Goal: Task Accomplishment & Management: Complete application form

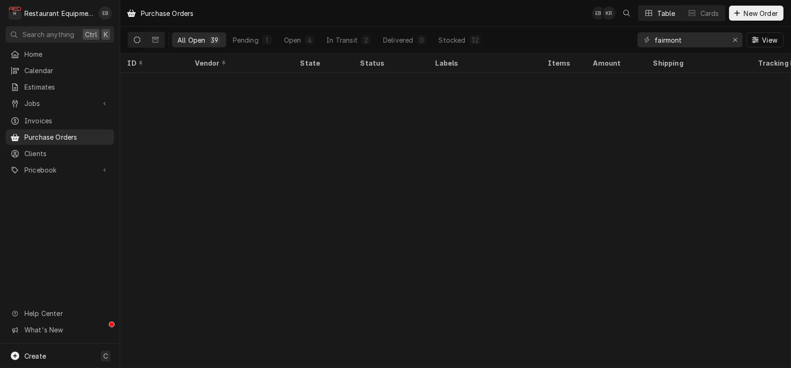
scroll to position [591, 0]
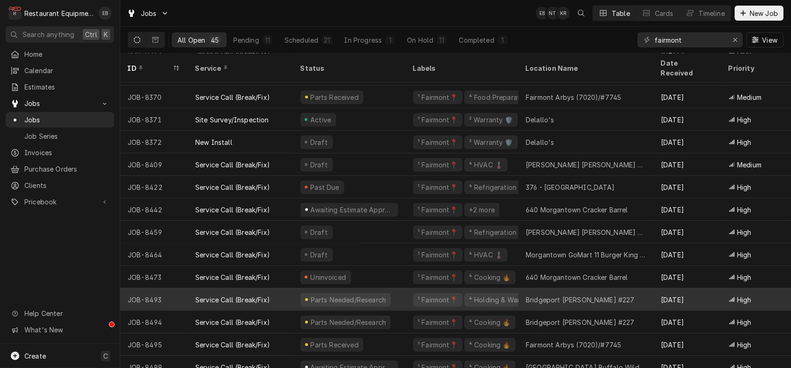
scroll to position [727, 0]
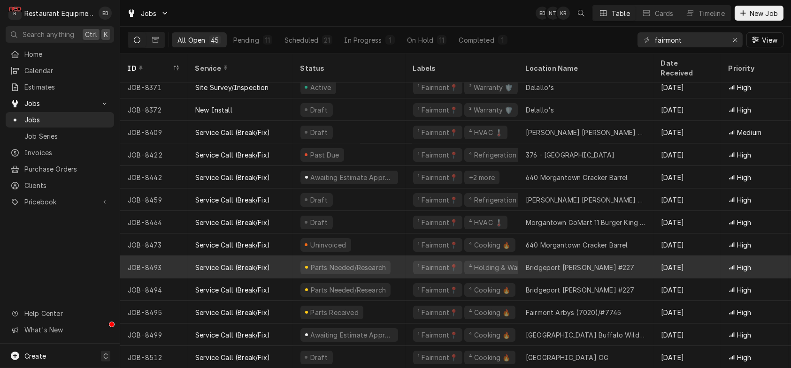
click at [415, 265] on div "¹ Fairmont📍 ⁴ Holding & Warming ♨️" at bounding box center [461, 267] width 113 height 23
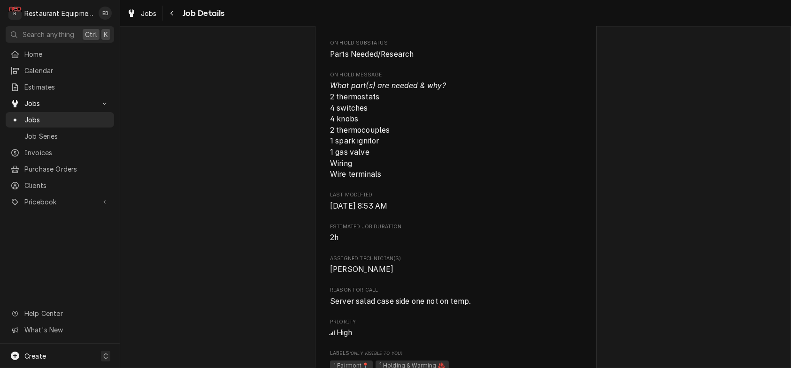
scroll to position [375, 0]
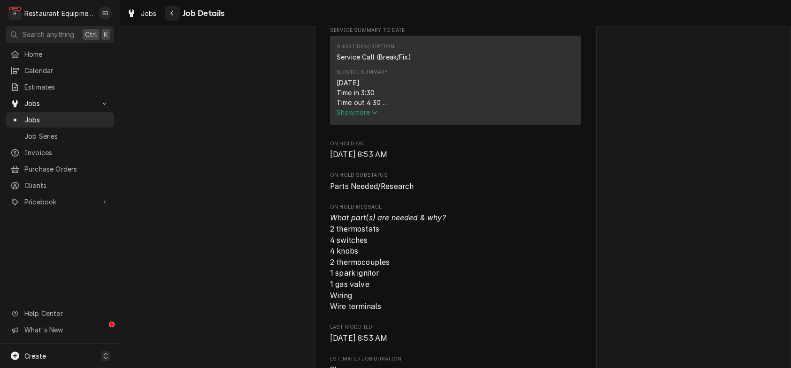
click at [177, 13] on div "Navigate back" at bounding box center [172, 12] width 9 height 9
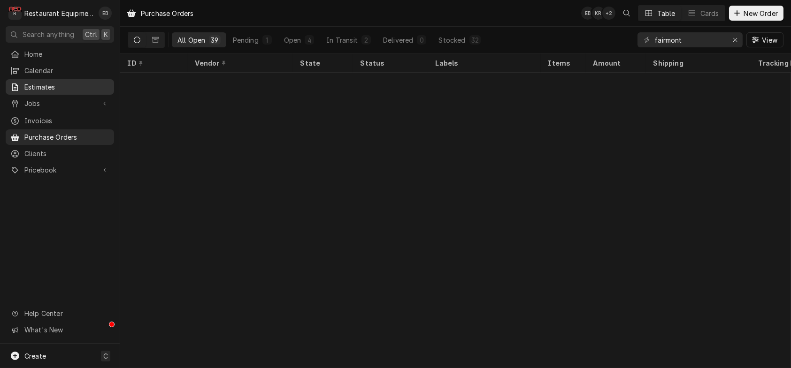
scroll to position [591, 0]
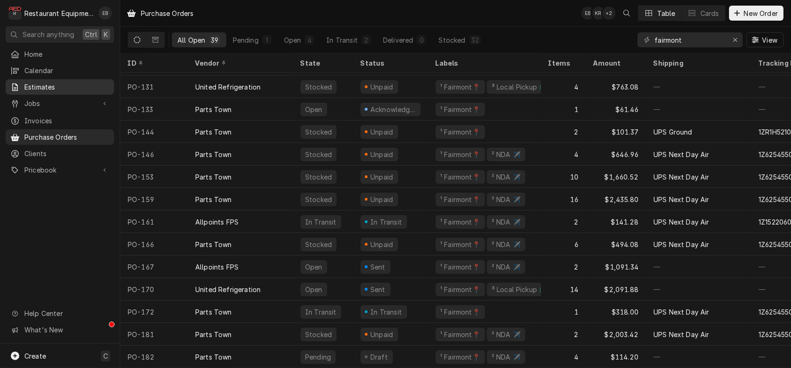
click at [73, 89] on span "Estimates" at bounding box center [66, 87] width 85 height 10
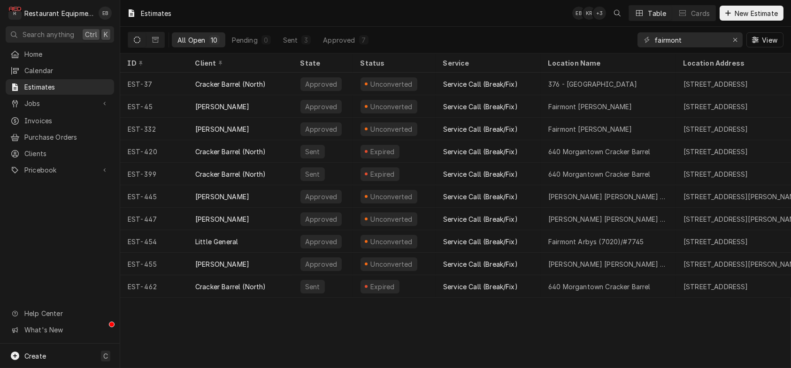
drag, startPoint x: 748, startPoint y: 10, endPoint x: 501, endPoint y: 16, distance: 246.5
click at [501, 16] on div "Estimates EB KR + 3 Table Cards New Estimate" at bounding box center [455, 13] width 671 height 26
click at [741, 10] on span "New Estimate" at bounding box center [756, 13] width 47 height 10
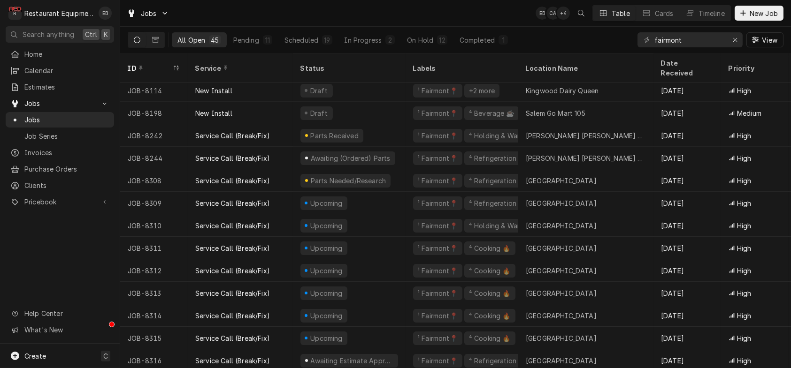
scroll to position [70, 0]
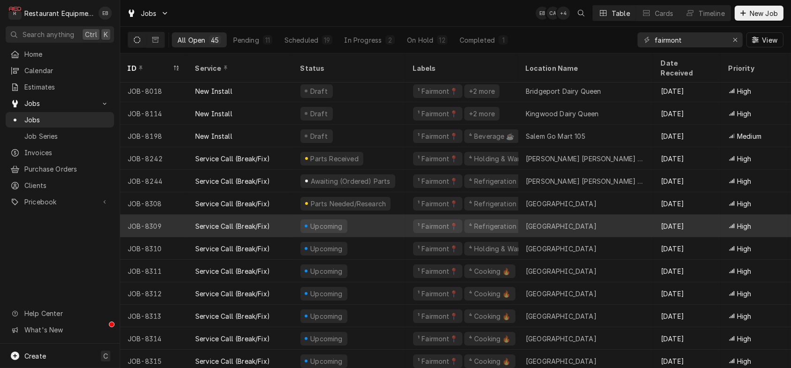
click at [394, 218] on div "Upcoming" at bounding box center [349, 226] width 113 height 23
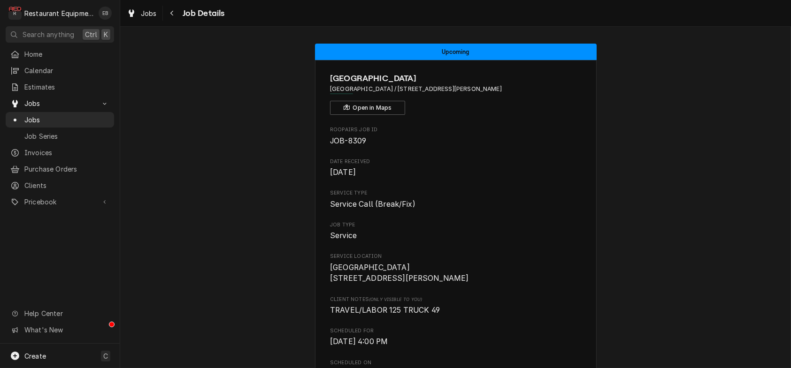
scroll to position [500, 0]
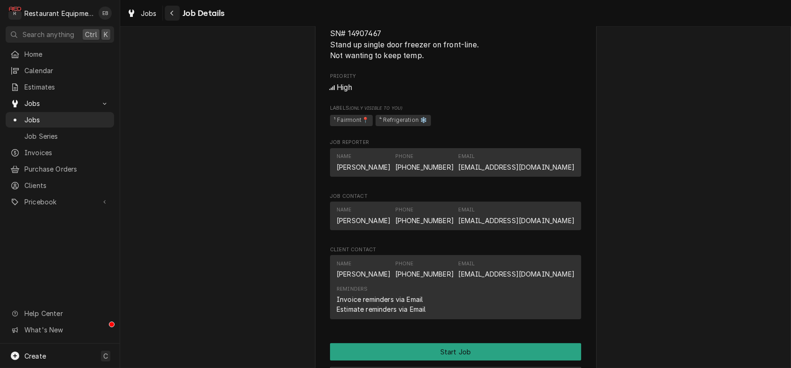
click at [177, 9] on div "Navigate back" at bounding box center [172, 12] width 9 height 9
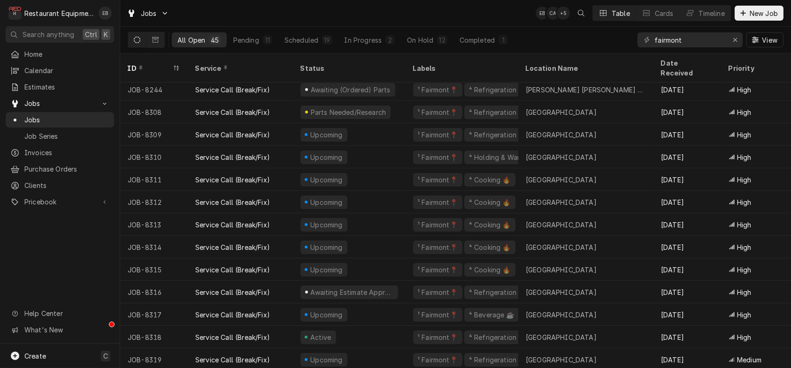
scroll to position [193, 0]
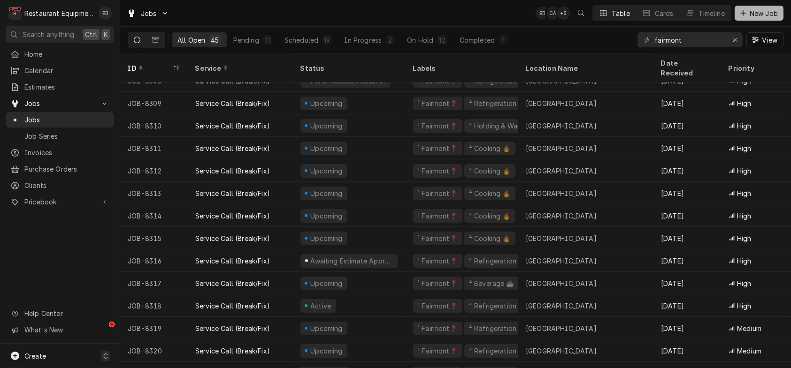
click at [748, 16] on span "New Job" at bounding box center [764, 13] width 32 height 10
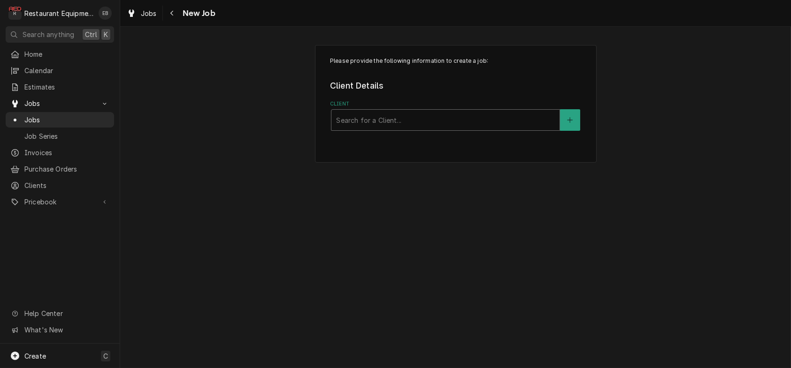
click at [466, 129] on div "Client" at bounding box center [445, 120] width 219 height 17
type input "canaan"
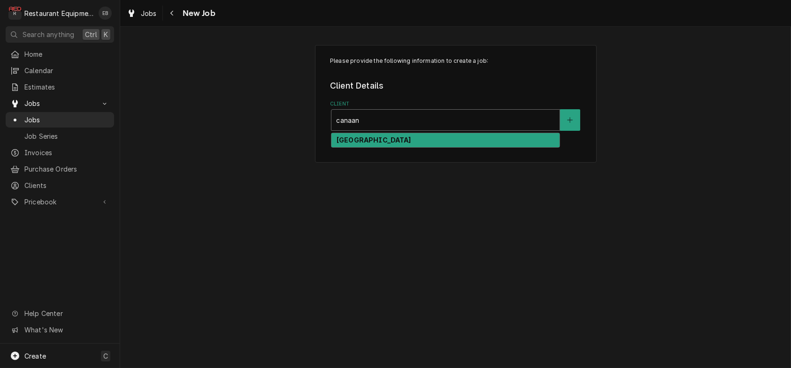
click at [532, 148] on div "[GEOGRAPHIC_DATA]" at bounding box center [445, 140] width 228 height 15
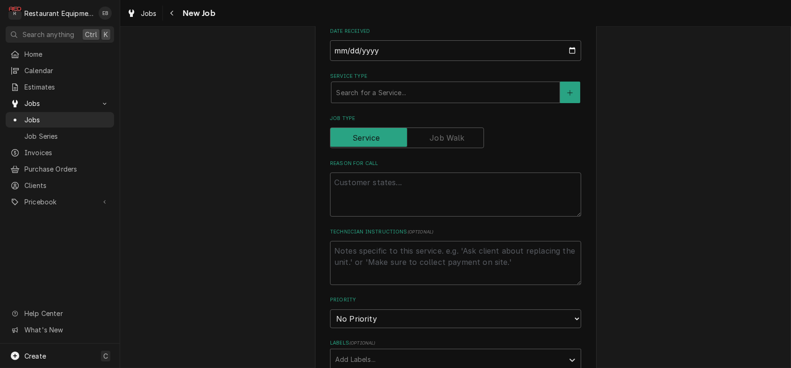
scroll to position [313, 0]
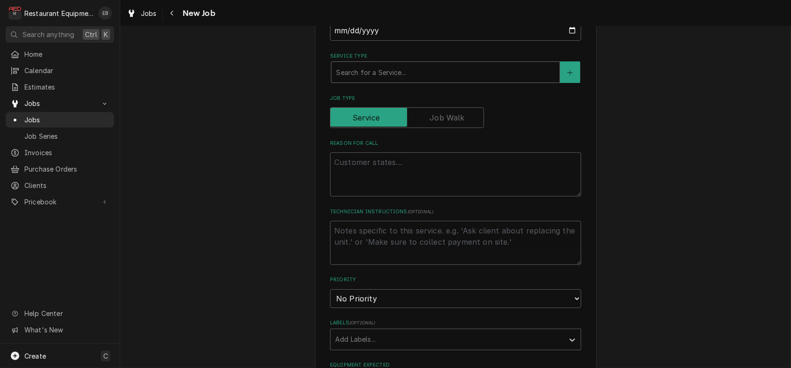
click at [392, 81] on div "Service Type" at bounding box center [445, 72] width 219 height 17
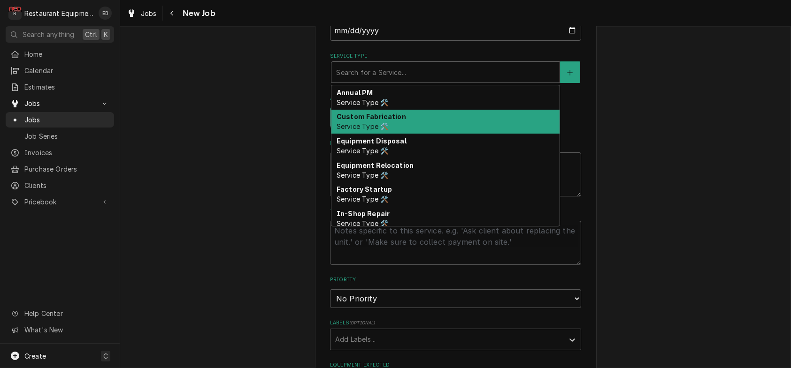
type textarea "x"
type input "b"
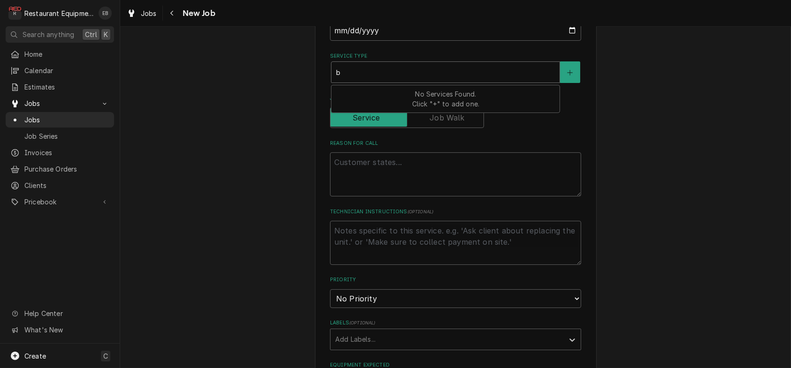
type textarea "x"
type input "br"
type textarea "x"
type input "bre"
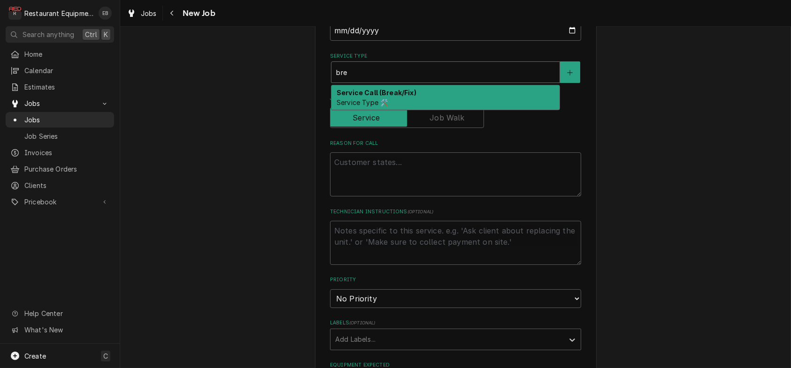
click at [390, 110] on div "Service Call (Break/Fix) Service Type 🛠️" at bounding box center [445, 97] width 228 height 24
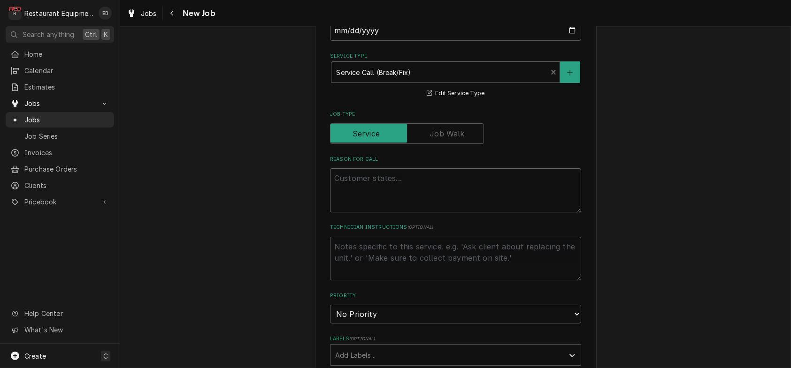
click at [382, 213] on textarea "Reason For Call" at bounding box center [455, 190] width 251 height 44
type textarea "x"
type textarea "2"
type textarea "x"
type textarea "2"
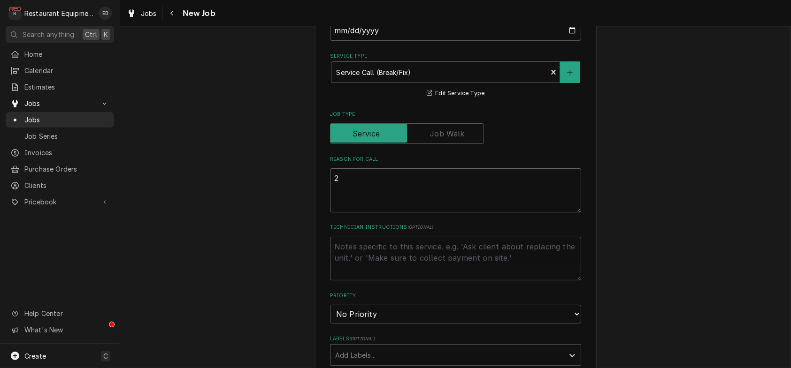
type textarea "x"
type textarea "2 d"
type textarea "x"
type textarea "2 do"
type textarea "x"
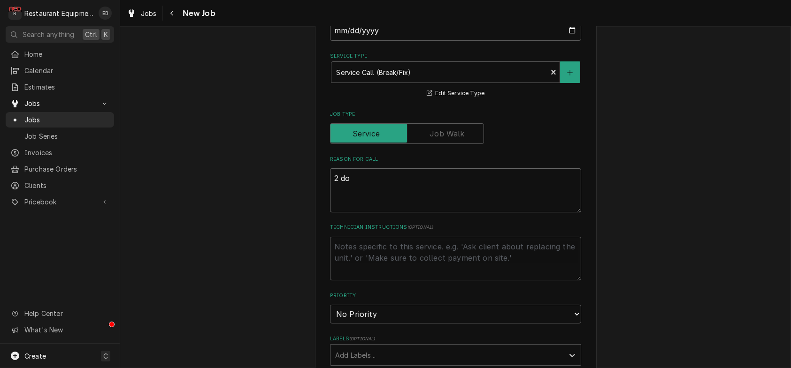
type textarea "2 doo"
type textarea "x"
type textarea "2 door"
type textarea "x"
type textarea "2 door"
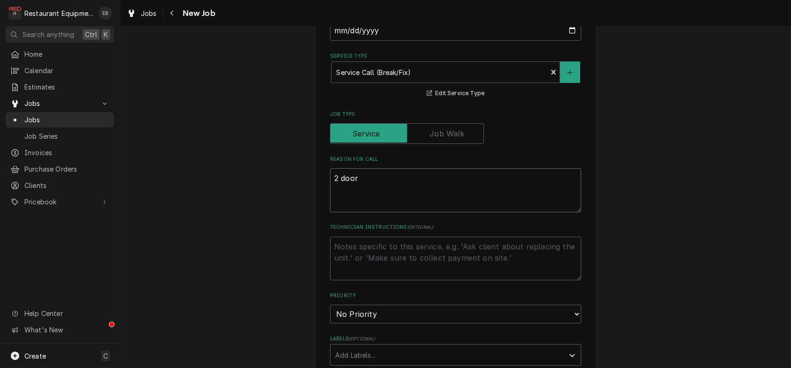
type textarea "x"
type textarea "2 door u"
type textarea "x"
type textarea "2 door un"
type textarea "x"
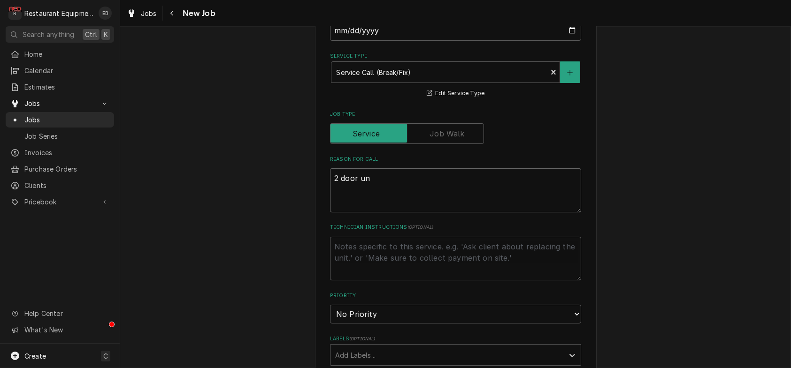
type textarea "2 door und"
type textarea "x"
type textarea "2 door unde"
type textarea "x"
type textarea "2 door under"
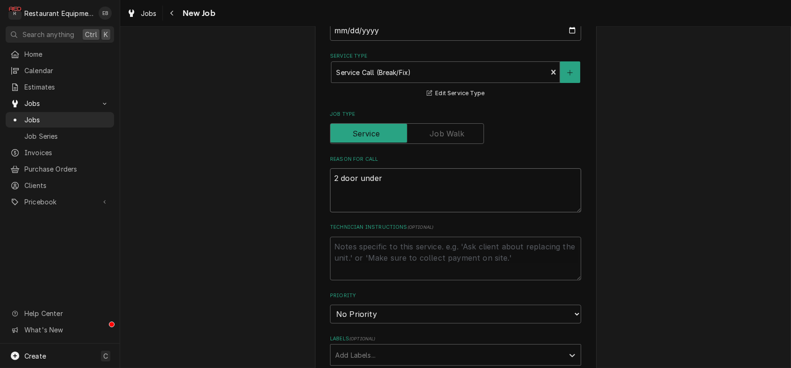
type textarea "x"
type textarea "2 door under"
type textarea "x"
type textarea "2 door under c"
type textarea "x"
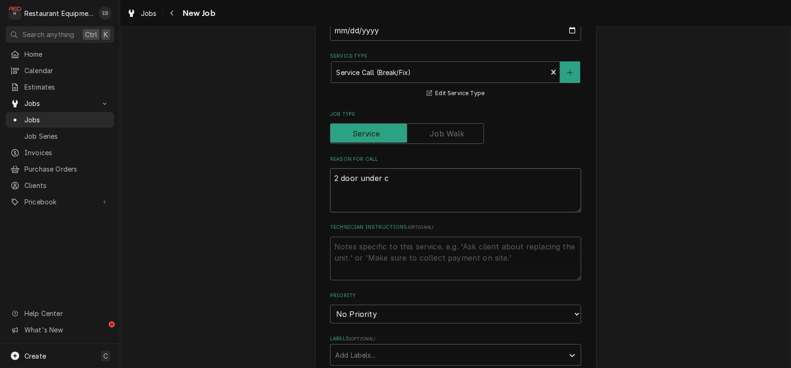
type textarea "2 door under co"
type textarea "x"
type textarea "2 door under cou"
type textarea "x"
type textarea "2 door under coun"
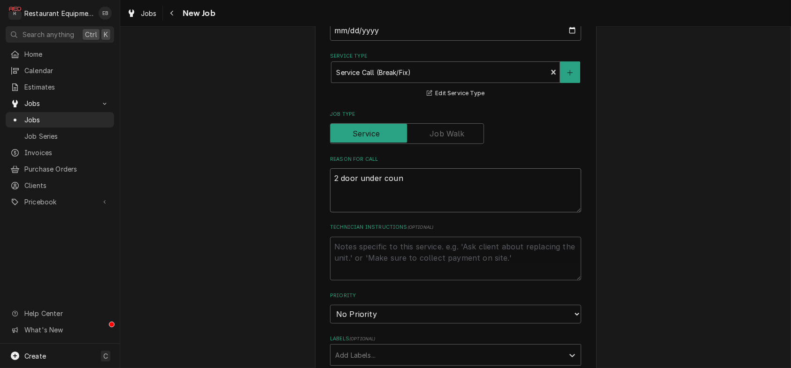
type textarea "x"
type textarea "2 door under count"
type textarea "x"
type textarea "2 door under counte"
type textarea "x"
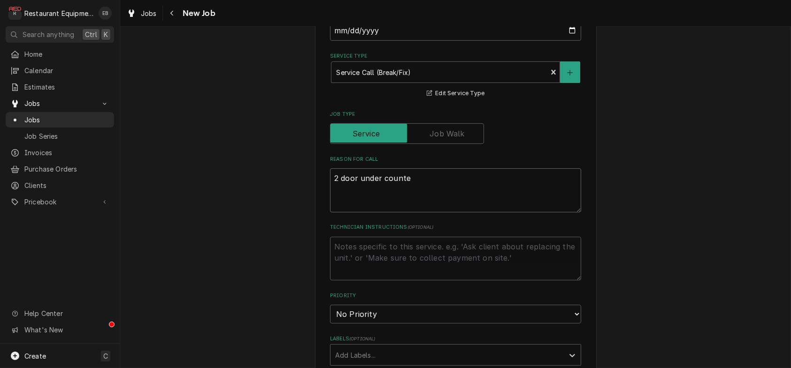
type textarea "2 door under counter"
type textarea "x"
type textarea "2 door under counter"
type textarea "x"
type textarea "2 door under counter c"
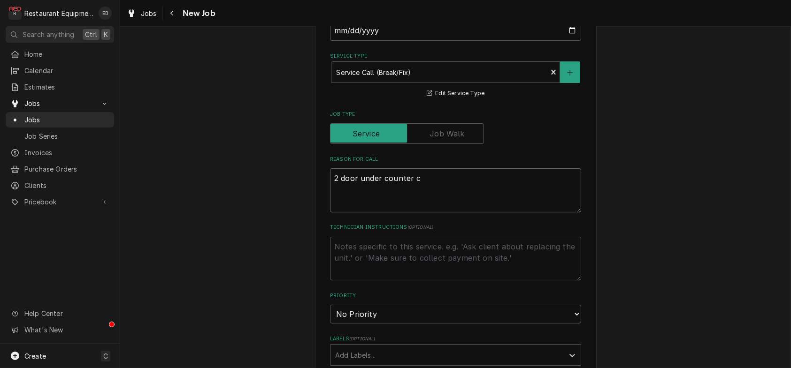
type textarea "x"
type textarea "2 door under counter co"
type textarea "x"
type textarea "2 door under counter coo"
type textarea "x"
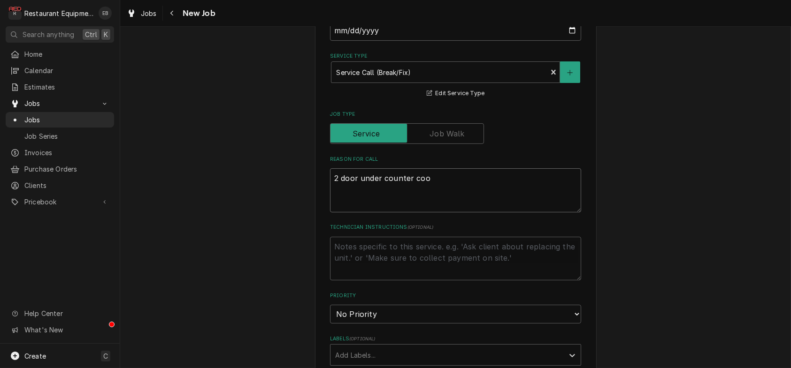
type textarea "2 door under counter cool"
type textarea "x"
type textarea "2 door under counter coole"
type textarea "x"
type textarea "2 door under counter cooler"
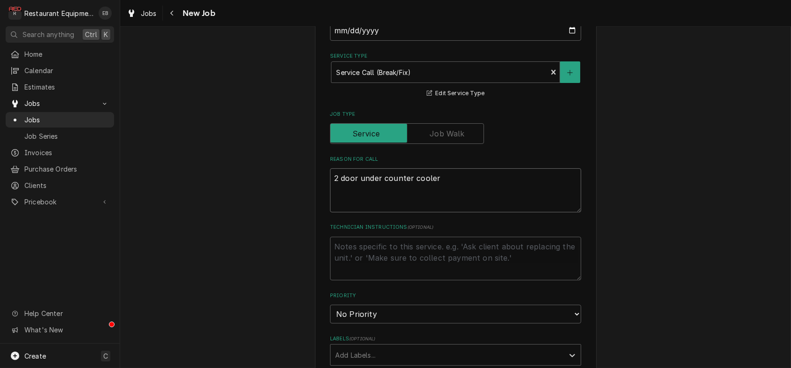
type textarea "x"
type textarea "2 door under counter cooler,"
type textarea "x"
type textarea "2 door under counter cooler,"
type textarea "x"
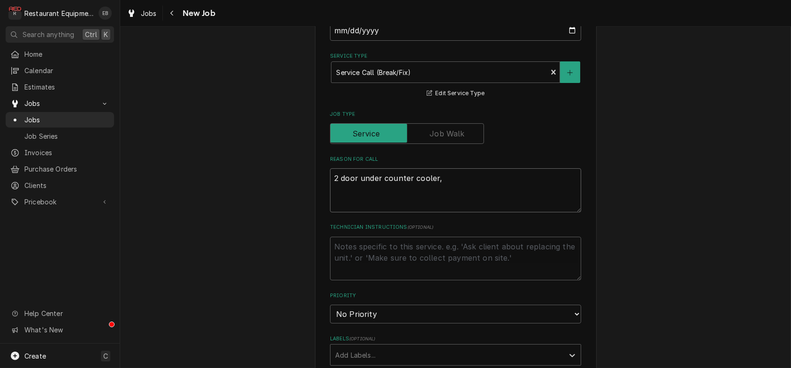
type textarea "2 door under counter cooler, f"
type textarea "x"
type textarea "2 door under counter cooler, fr"
type textarea "x"
type textarea "2 door under counter cooler, fro"
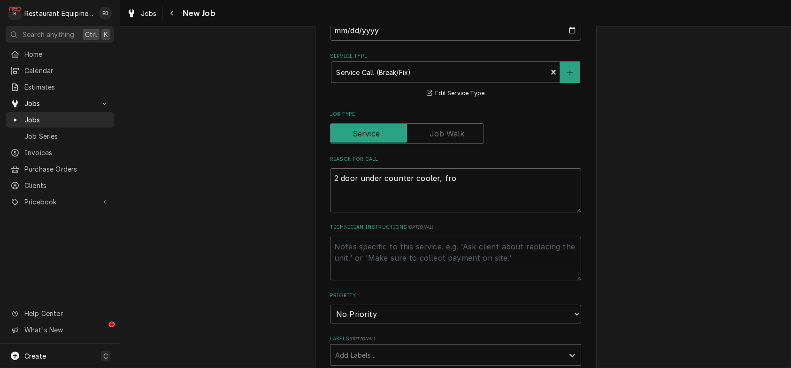
type textarea "x"
type textarea "2 door under counter cooler, fron"
type textarea "x"
type textarea "2 door under counter cooler, front"
type textarea "x"
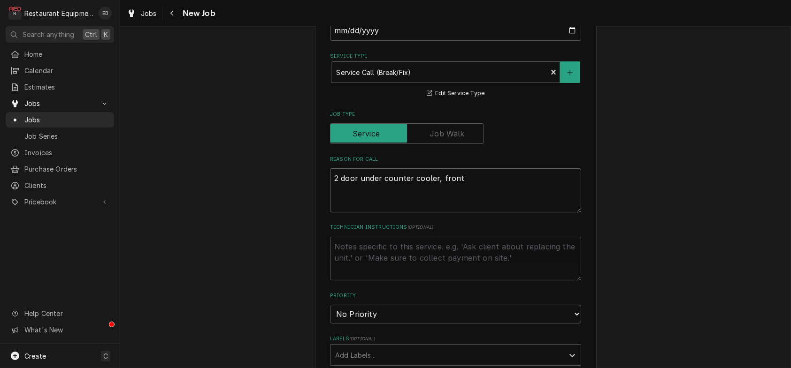
type textarea "2 door under counter cooler, front"
type textarea "x"
type textarea "2 door under counter cooler, front l"
type textarea "x"
type textarea "2 door under counter cooler, front li"
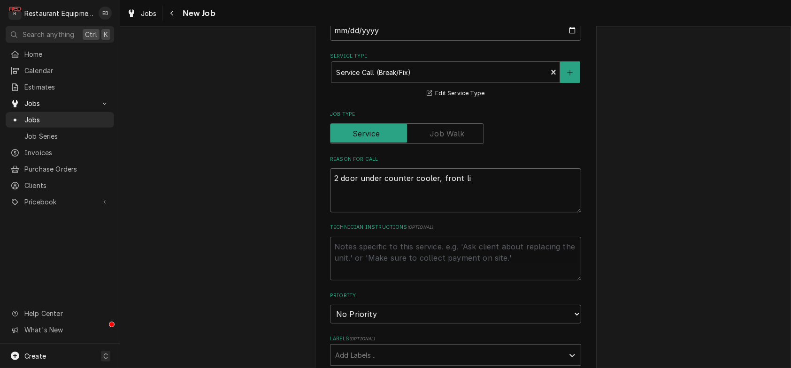
type textarea "x"
type textarea "2 door under counter cooler, front lin"
type textarea "x"
type textarea "2 door under counter cooler, front line"
type textarea "x"
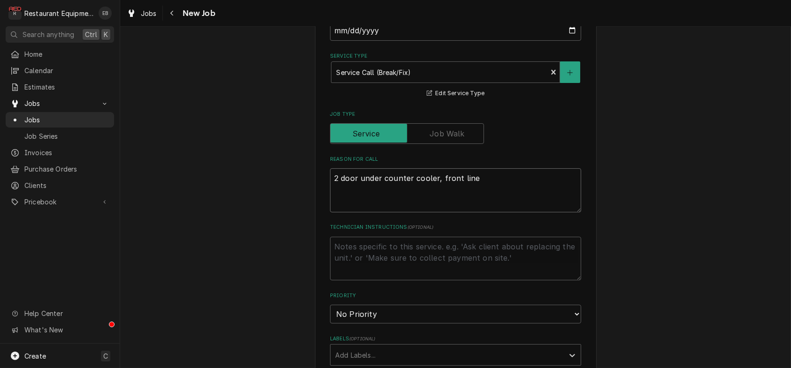
type textarea "2 door under counter cooler, front line"
type textarea "x"
type textarea "2 door under counter cooler, front line i"
type textarea "x"
type textarea "2 door under counter cooler, front line in"
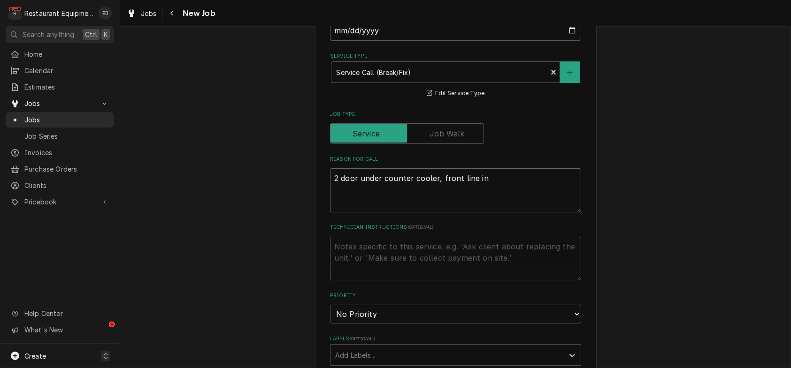
type textarea "x"
type textarea "2 door under counter cooler, front line in"
type textarea "x"
type textarea "2 door under counter cooler, front line in r"
type textarea "x"
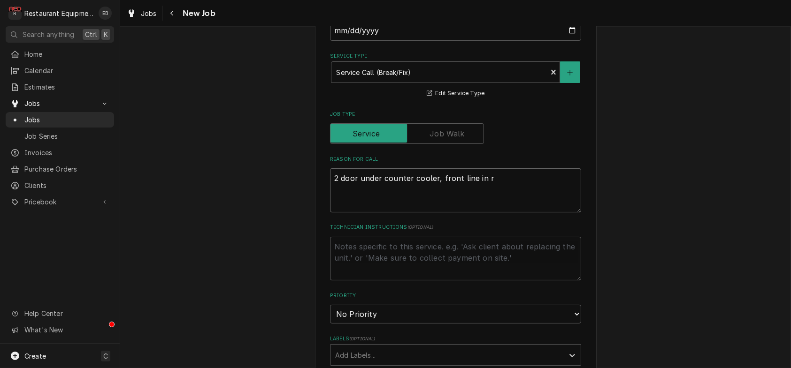
type textarea "2 door under counter cooler, front line in rs"
type textarea "x"
type textarea "2 door under counter cooler, front line in rso"
type textarea "x"
type textarea "2 door under counter cooler, front line in rsor"
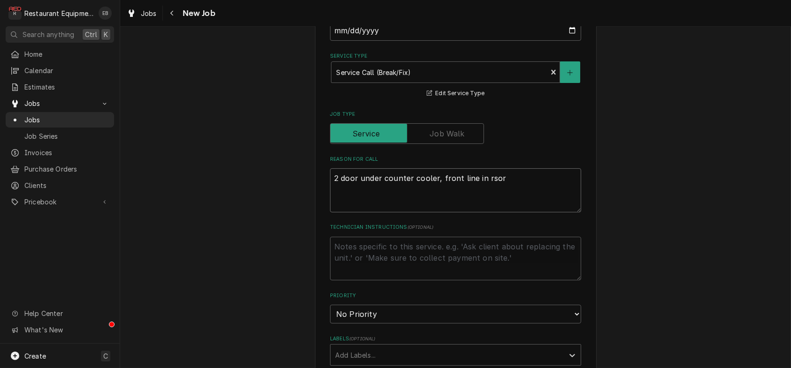
type textarea "x"
type textarea "2 door under counter cooler, front line in rsort"
type textarea "x"
type textarea "2 door under counter cooler, front line in rsort"
type textarea "x"
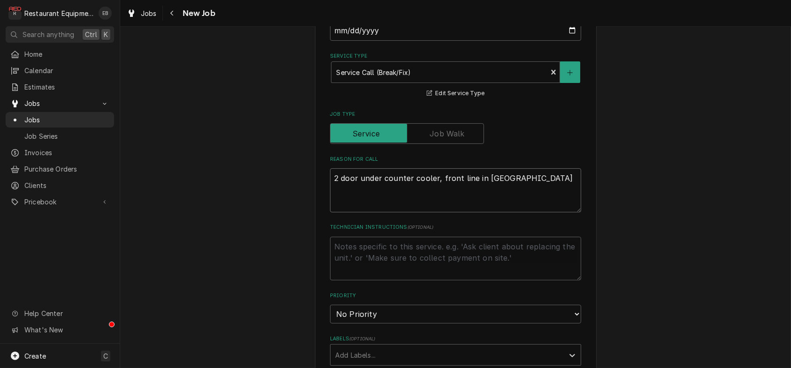
type textarea "2 door under counter cooler, front line in rsort b"
type textarea "x"
type textarea "2 door under counter cooler, front line in rsort bu"
type textarea "x"
type textarea "2 door under counter cooler, front line in rsort bui"
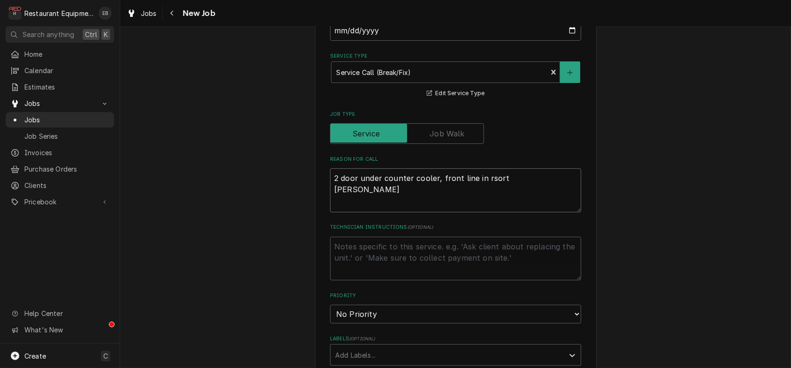
type textarea "x"
type textarea "2 door under counter cooler, front line in rsort buil"
type textarea "x"
type textarea "2 door under counter cooler, front line in rsort build"
type textarea "x"
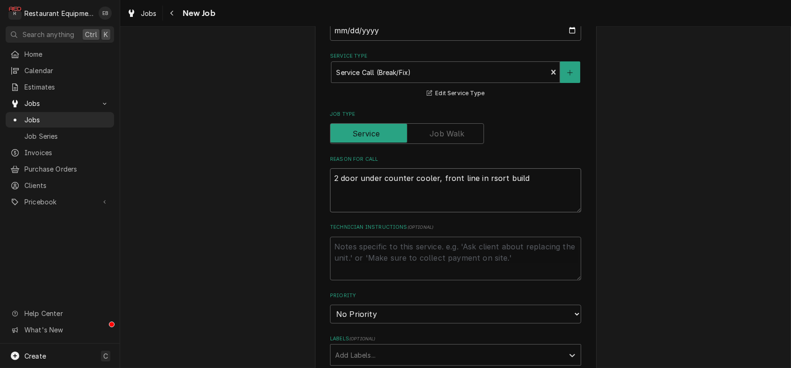
type textarea "2 door under counter cooler, front line in rsort buildi"
type textarea "x"
type textarea "2 door under counter cooler, front line in rsort buildin"
type textarea "x"
type textarea "2 door under counter cooler, front line in rsort building"
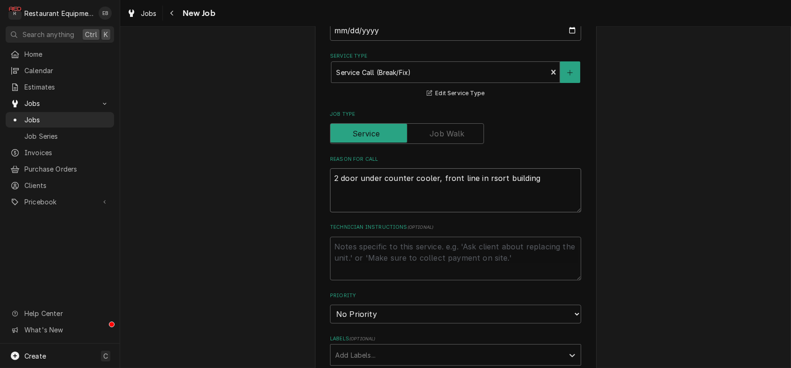
click at [487, 213] on textarea "2 door under counter cooler, front line in rsort building" at bounding box center [455, 190] width 251 height 44
type textarea "x"
type textarea "2 door under counter cooler, front line in resort building"
click at [330, 213] on textarea "2 door under counter cooler, front line in resort building" at bounding box center [455, 190] width 251 height 44
type textarea "x"
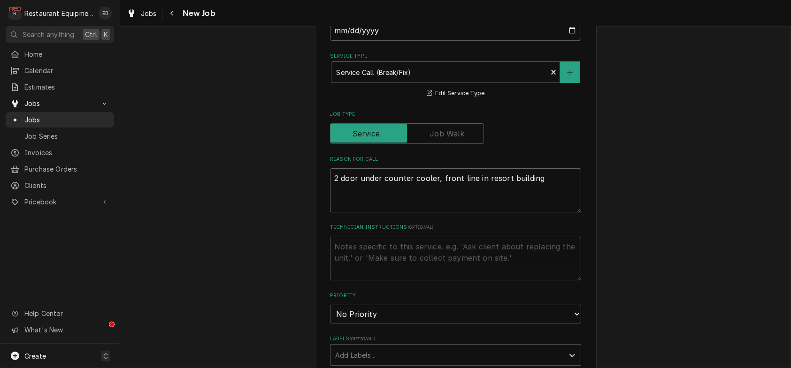
type textarea "2 door under counter cooler, front line in resort building"
type textarea "x"
type textarea "r 2 door under counter cooler, front line in resort building"
type textarea "x"
type textarea "re 2 door under counter cooler, front line in resort building"
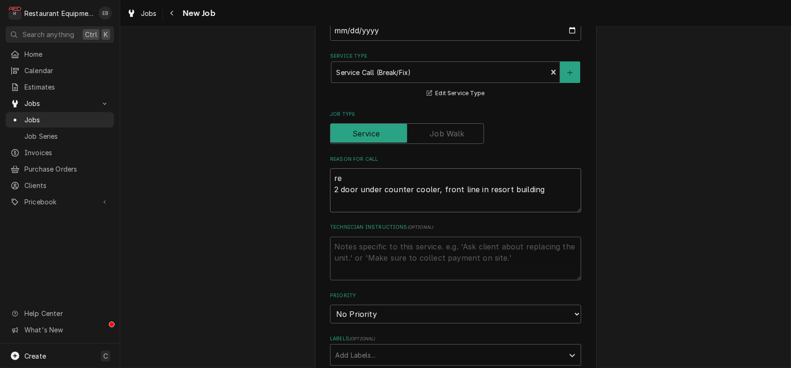
type textarea "x"
type textarea "res 2 door under counter cooler, front line in resort building"
type textarea "x"
type textarea "reso 2 door under counter cooler, front line in resort building"
type textarea "x"
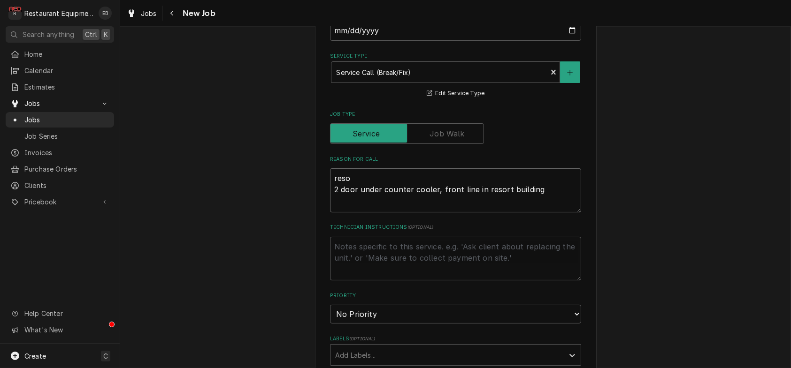
type textarea "resor 2 door under counter cooler, front line in resort building"
type textarea "x"
type textarea "resort 2 door under counter cooler, front line in resort building"
type textarea "x"
type textarea "resort 2 door under counter cooler, front line in resort building"
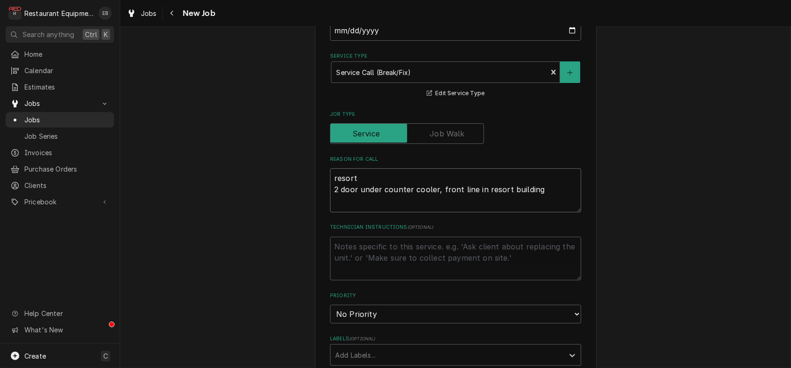
type textarea "x"
type textarea "resort b 2 door under counter cooler, front line in resort building"
type textarea "x"
type textarea "resort bu 2 door under counter cooler, front line in resort building"
type textarea "x"
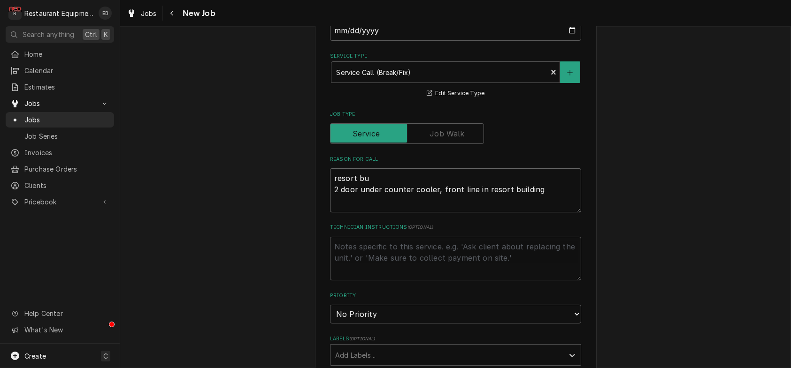
type textarea "resort bui 2 door under counter cooler, front line in resort building"
type textarea "x"
type textarea "resort buil 2 door under counter cooler, front line in resort building"
type textarea "x"
type textarea "resort build 2 door under counter cooler, front line in resort building"
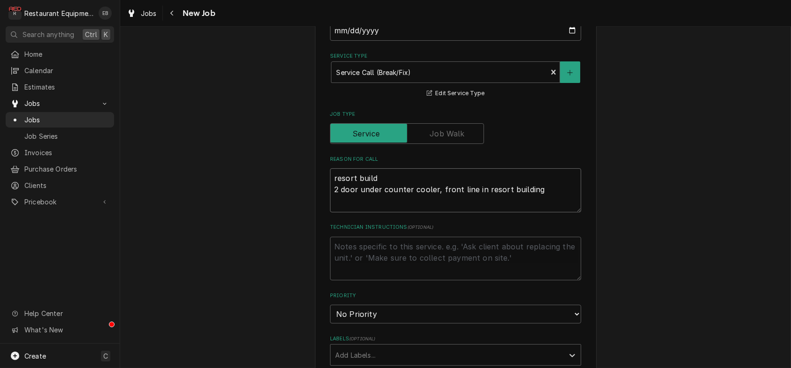
type textarea "x"
type textarea "resort buildi 2 door under counter cooler, front line in resort building"
type textarea "x"
type textarea "resort buildin 2 door under counter cooler, front line in resort building"
type textarea "x"
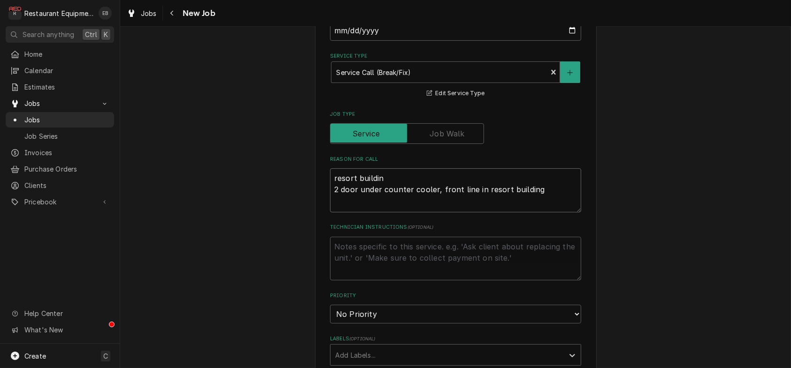
type textarea "resort building 2 door under counter cooler, front line in resort building"
type textarea "x"
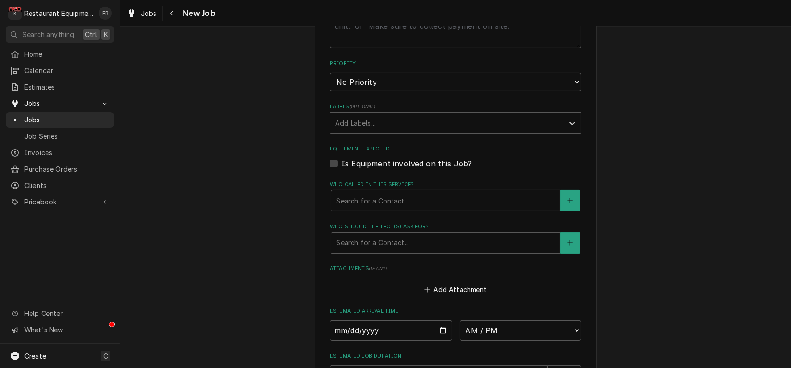
scroll to position [563, 0]
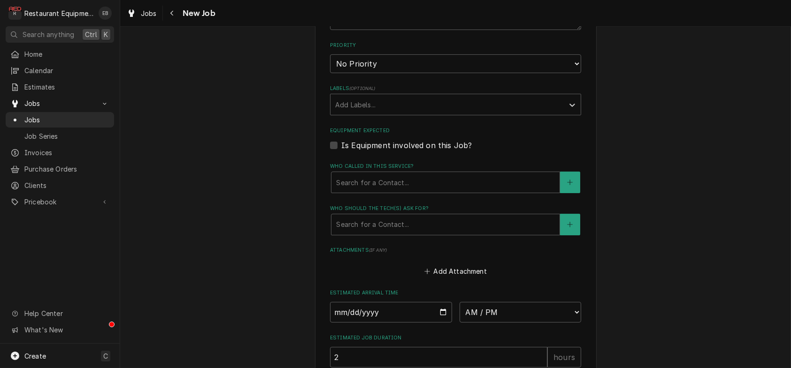
type textarea "resort building 2 door under counter cooler, front line in resort building"
click at [435, 73] on select "No Priority Urgent High Medium Low" at bounding box center [455, 63] width 251 height 19
drag, startPoint x: 428, startPoint y: 129, endPoint x: 425, endPoint y: 136, distance: 7.8
click at [428, 73] on select "No Priority Urgent High Medium Low" at bounding box center [455, 63] width 251 height 19
select select "2"
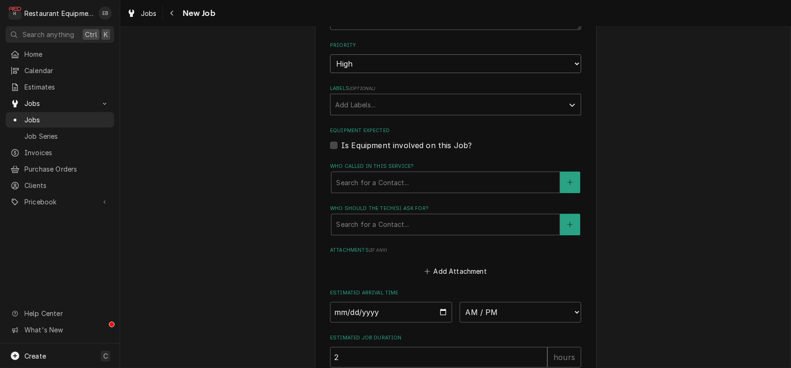
click at [330, 73] on select "No Priority Urgent High Medium Low" at bounding box center [455, 63] width 251 height 19
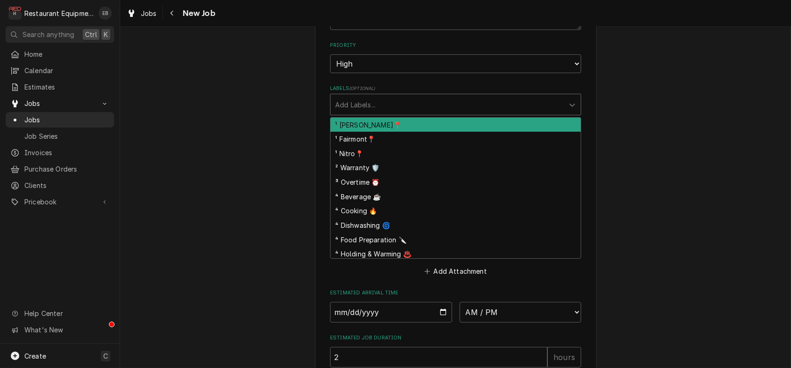
click at [402, 113] on div "Labels" at bounding box center [447, 104] width 224 height 17
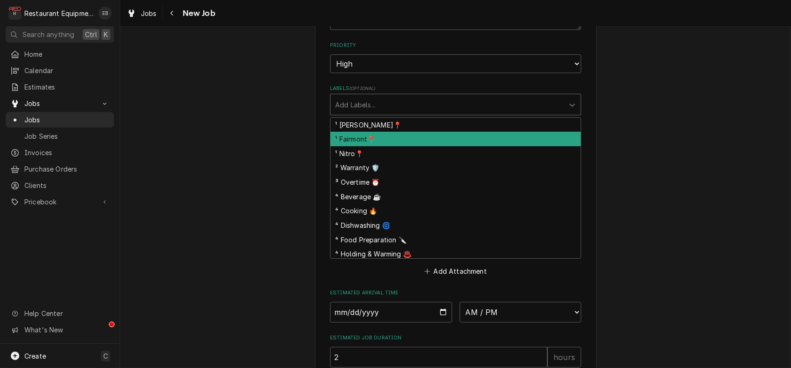
click at [367, 146] on div "¹ Fairmont📍" at bounding box center [455, 139] width 250 height 15
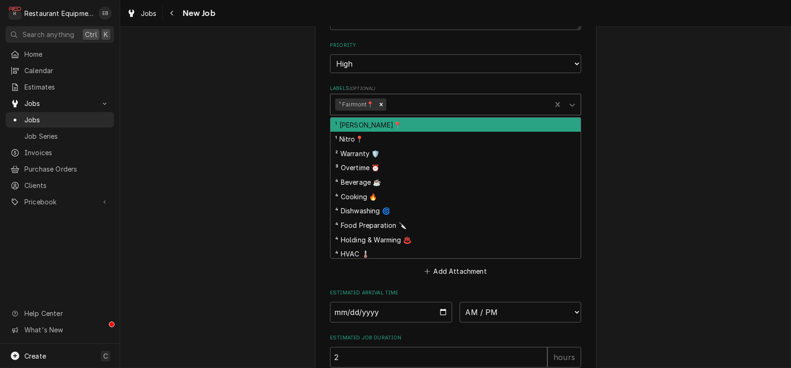
click at [412, 113] on div "Labels" at bounding box center [467, 104] width 159 height 17
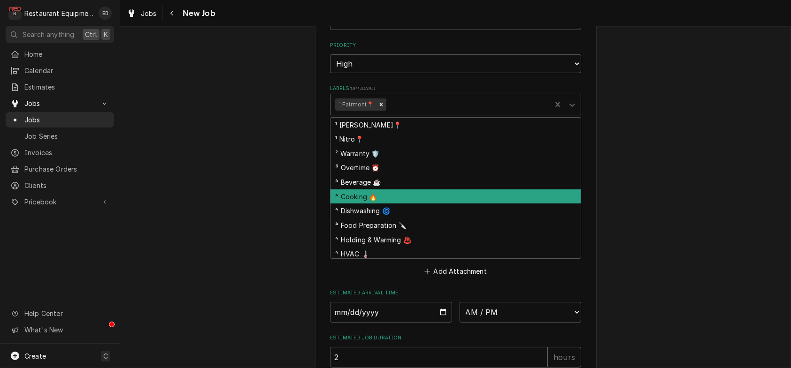
drag, startPoint x: 375, startPoint y: 268, endPoint x: 384, endPoint y: 260, distance: 11.6
click at [375, 204] on div "⁴ Cooking 🔥" at bounding box center [455, 197] width 250 height 15
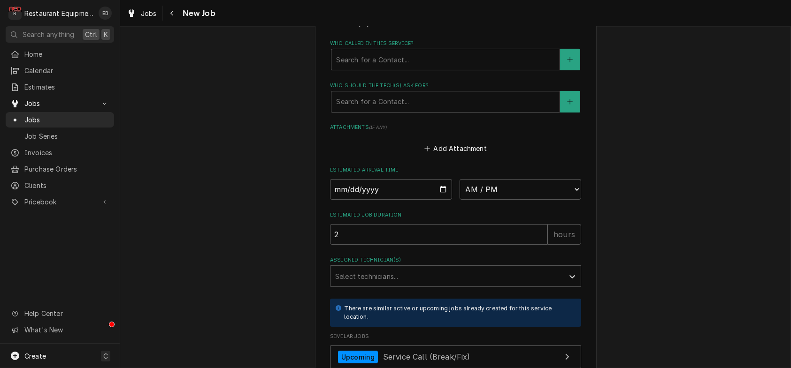
scroll to position [688, 0]
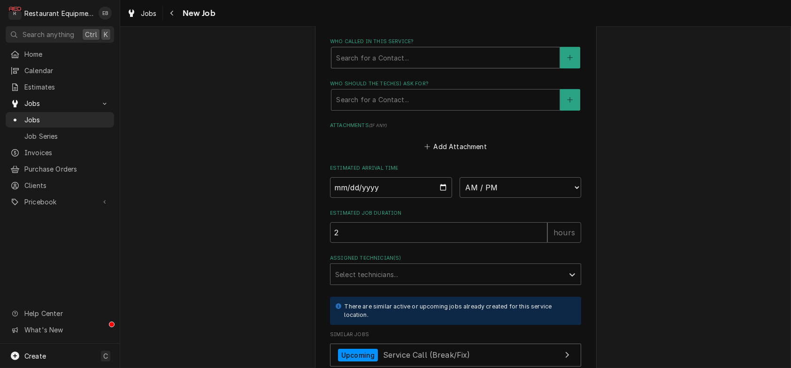
click at [401, 66] on div "Who called in this service?" at bounding box center [445, 57] width 219 height 17
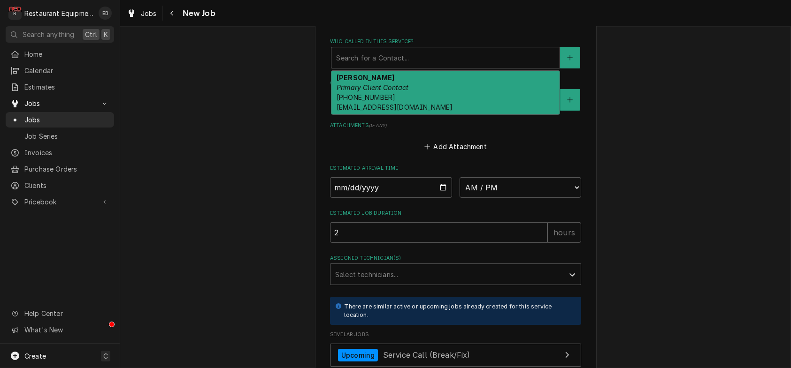
click at [373, 111] on span "(304) 866-4121 andersont@canaanresort.com" at bounding box center [395, 102] width 116 height 18
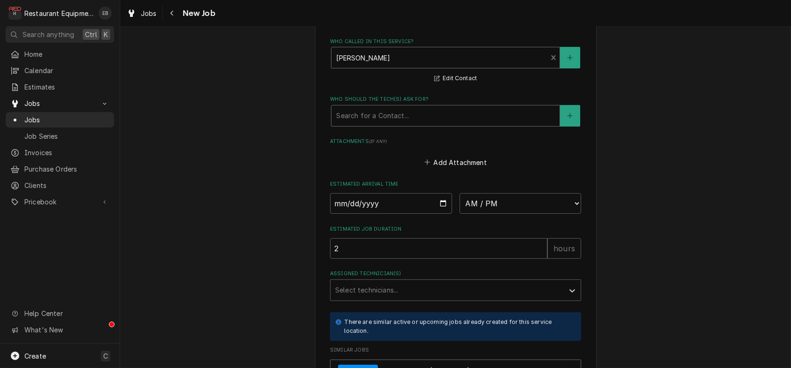
click at [375, 124] on div "Who should the tech(s) ask for?" at bounding box center [445, 115] width 219 height 17
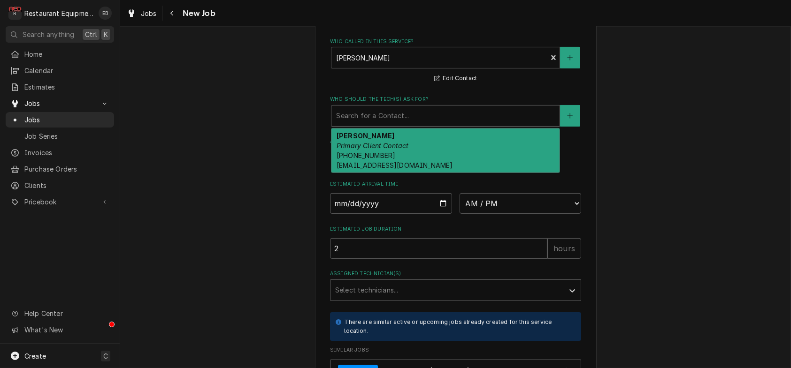
click at [361, 169] on span "(304) 866-4121 andersont@canaanresort.com" at bounding box center [395, 161] width 116 height 18
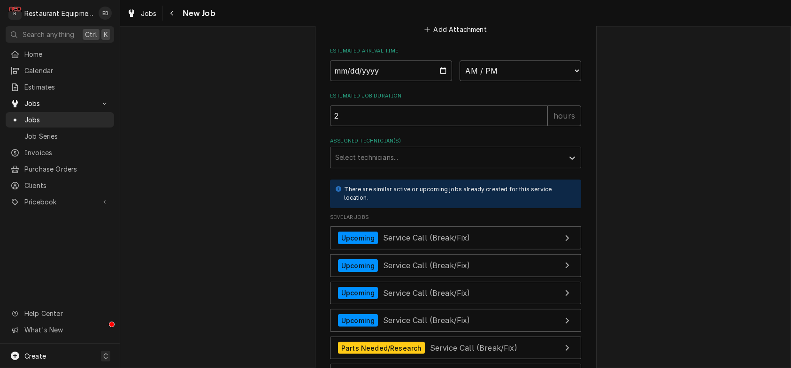
scroll to position [845, 0]
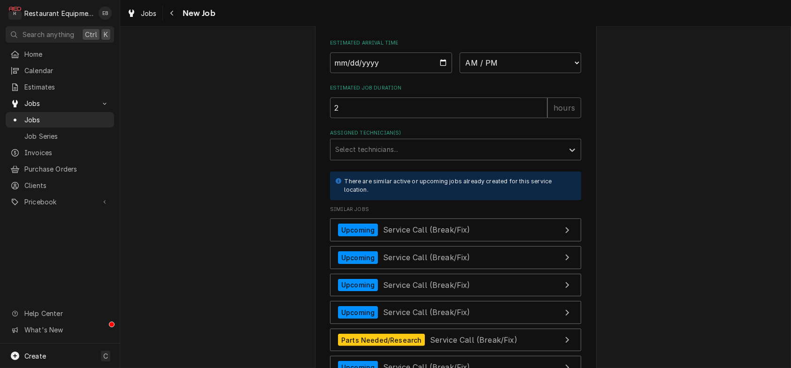
click at [445, 73] on input "Date" at bounding box center [391, 63] width 122 height 21
type textarea "x"
type input "2025-08-13"
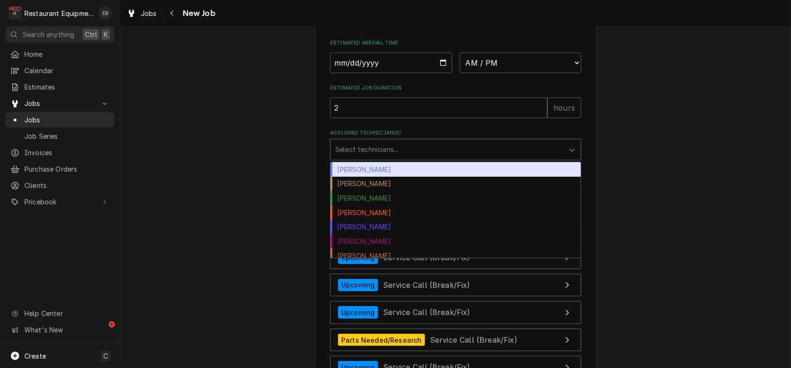
click at [415, 158] on div "Assigned Technician(s)" at bounding box center [447, 149] width 224 height 17
click at [363, 177] on div "Bryan Sanders" at bounding box center [455, 169] width 250 height 15
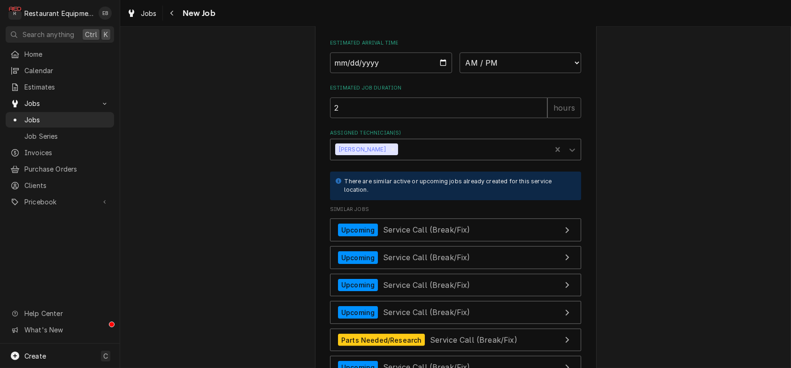
type textarea "x"
drag, startPoint x: 555, startPoint y: 158, endPoint x: 543, endPoint y: 173, distance: 19.4
click at [555, 73] on select "AM / PM 6:00 AM 6:15 AM 6:30 AM 6:45 AM 7:00 AM 7:15 AM 7:30 AM 7:45 AM 8:00 AM…" at bounding box center [520, 63] width 122 height 21
select select "14:00:00"
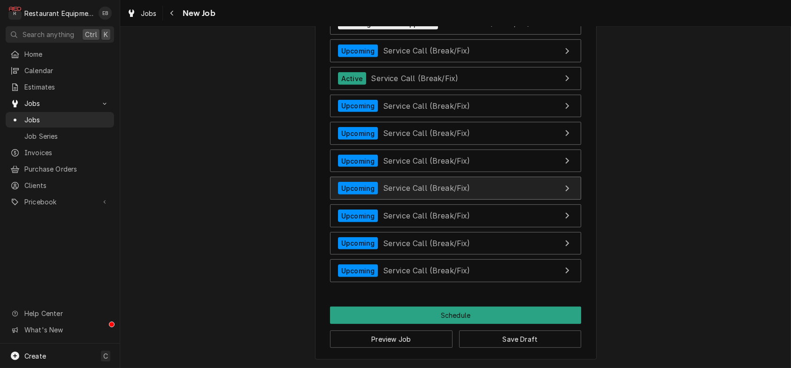
scroll to position [1570, 0]
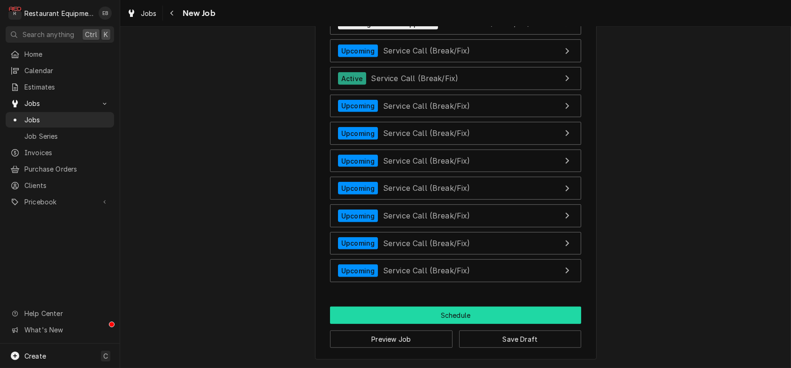
drag, startPoint x: 459, startPoint y: 313, endPoint x: 499, endPoint y: 314, distance: 40.8
click at [459, 313] on button "Schedule" at bounding box center [455, 315] width 251 height 17
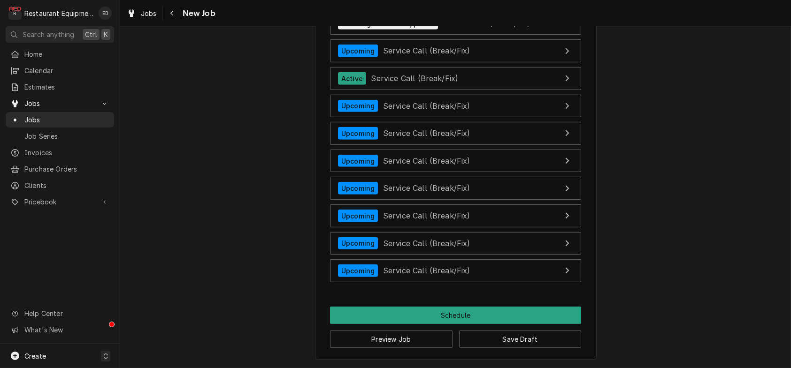
scroll to position [1561, 0]
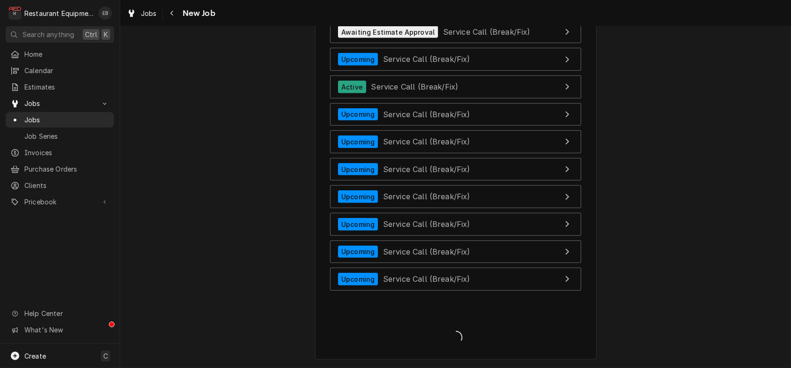
type textarea "x"
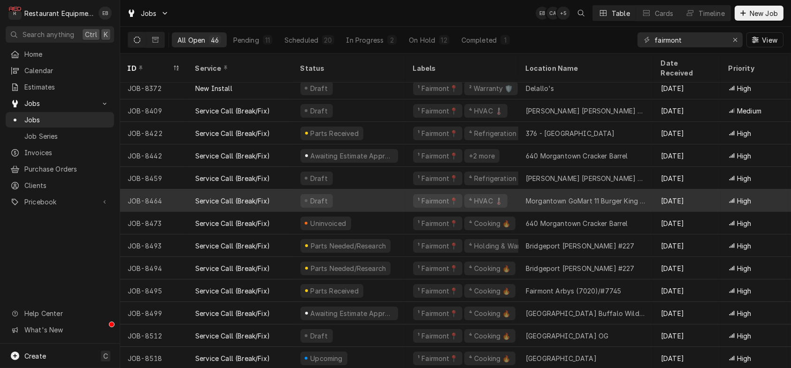
scroll to position [750, 0]
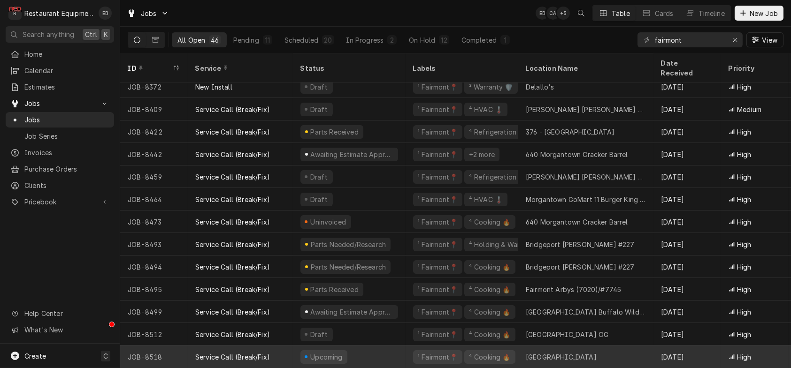
click at [397, 350] on div "Upcoming" at bounding box center [349, 357] width 113 height 23
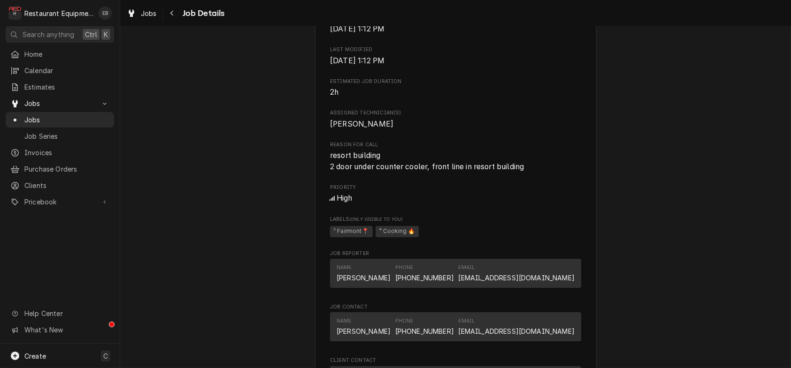
scroll to position [438, 0]
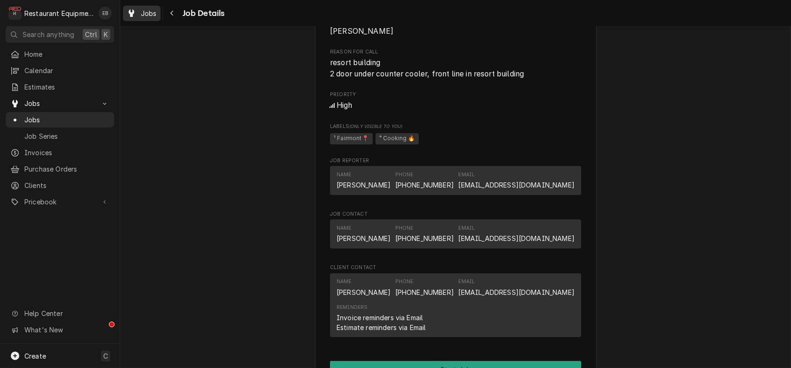
click at [147, 14] on div "Jobs" at bounding box center [142, 14] width 34 height 12
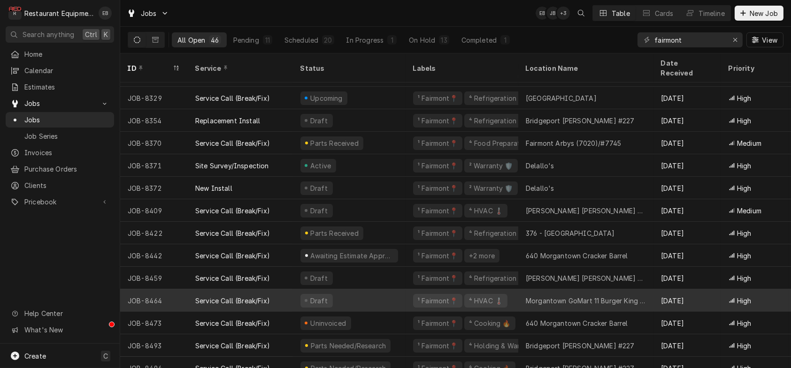
scroll to position [700, 0]
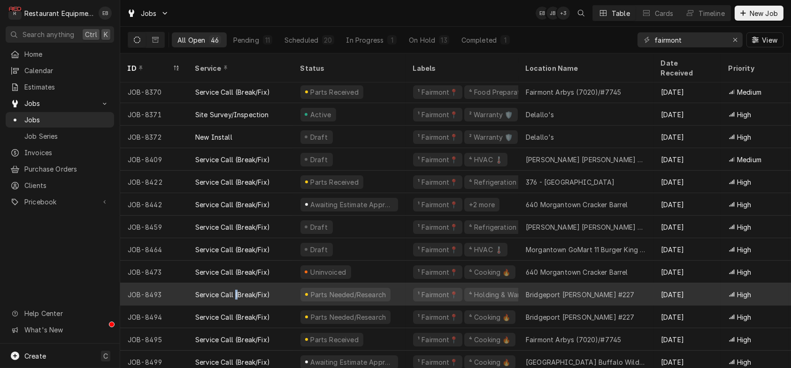
click at [248, 290] on div "Service Call (Break/Fix)" at bounding box center [232, 295] width 75 height 10
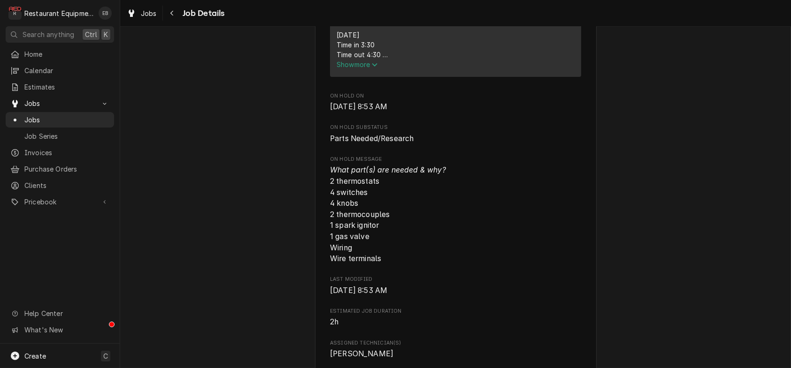
scroll to position [406, 0]
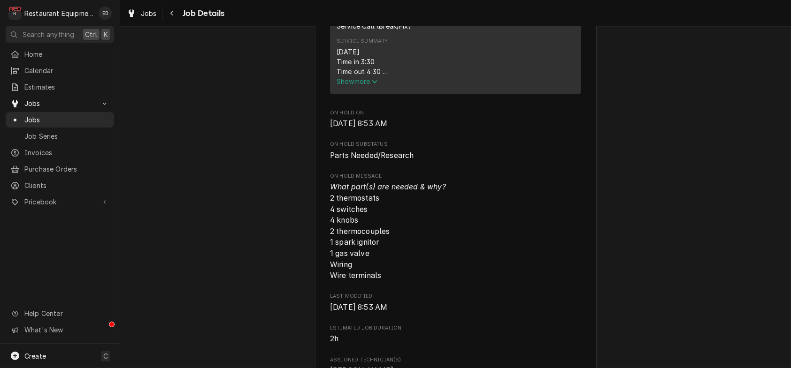
click at [357, 85] on span "Show more" at bounding box center [357, 81] width 41 height 8
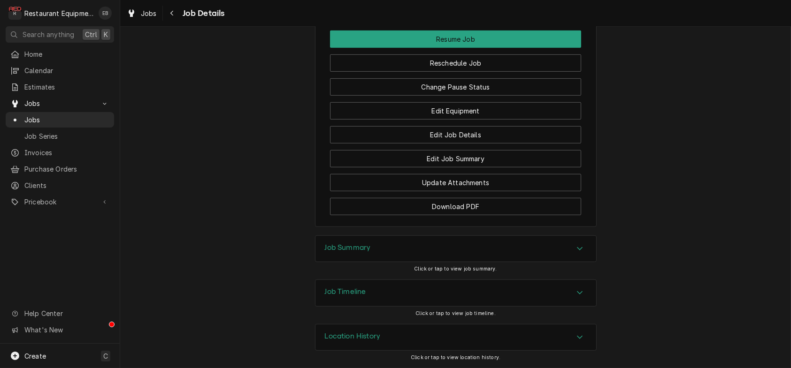
scroll to position [1502, 0]
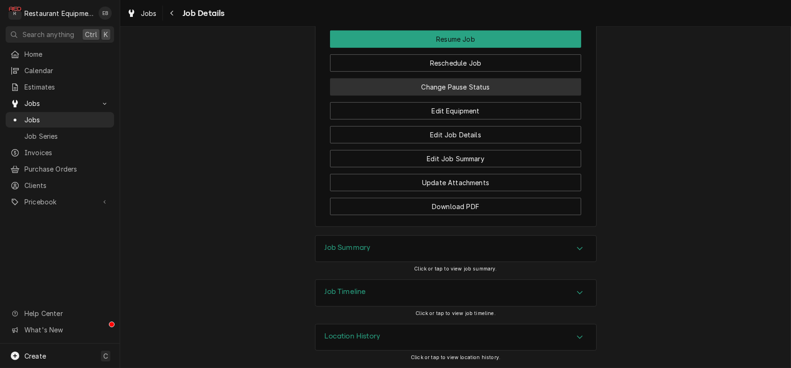
click at [460, 96] on button "Change Pause Status" at bounding box center [455, 86] width 251 height 17
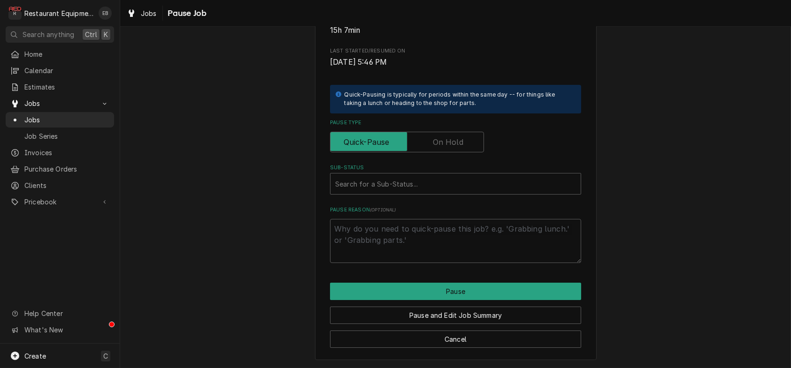
scroll to position [188, 0]
click at [427, 153] on input "Pause Type" at bounding box center [406, 142] width 145 height 21
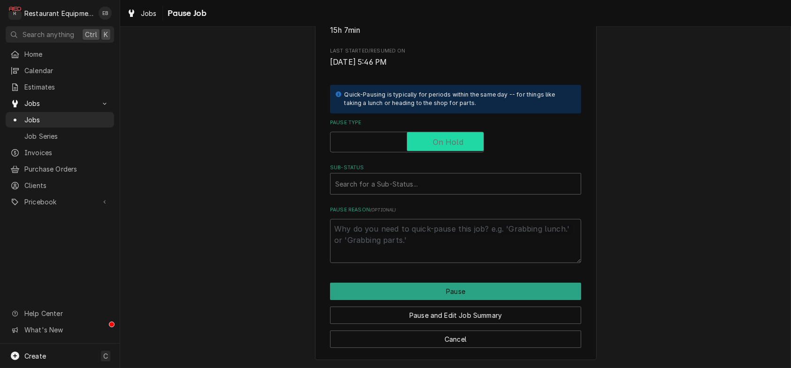
checkbox input "true"
click at [403, 192] on div "Sub-Status" at bounding box center [455, 184] width 241 height 17
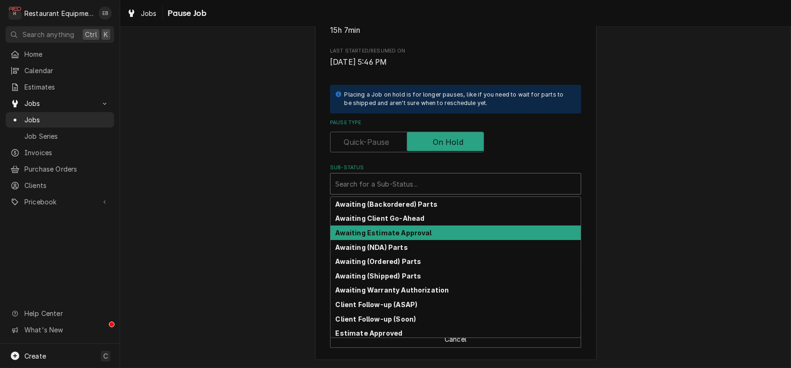
click at [377, 237] on strong "Awaiting Estimate Approval" at bounding box center [384, 233] width 96 height 8
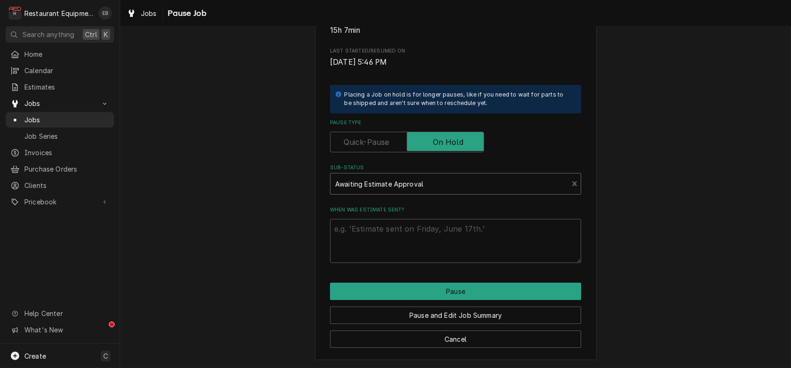
scroll to position [214, 0]
click at [420, 223] on textarea "When was estimate sent?" at bounding box center [455, 241] width 251 height 44
type textarea "x"
type textarea "E"
type textarea "x"
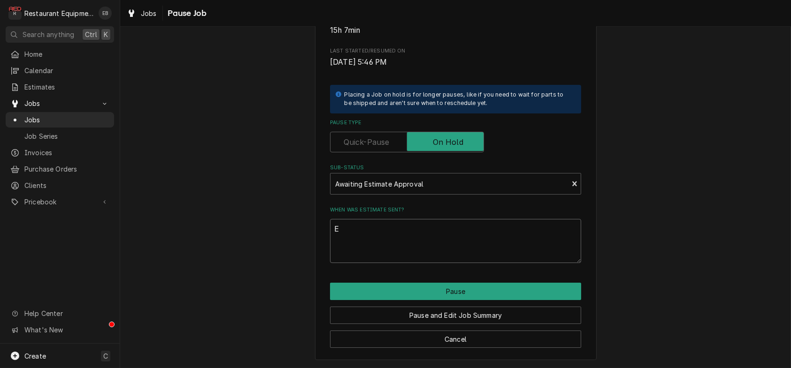
type textarea "Es"
type textarea "x"
type textarea "Est"
type textarea "x"
type textarea "Est"
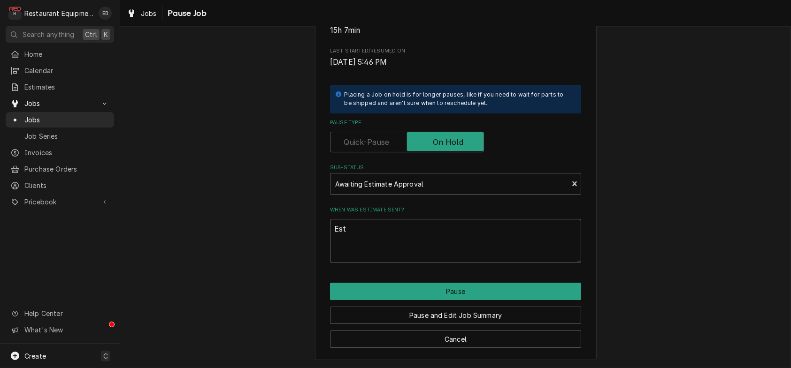
type textarea "x"
type textarea "Est c"
type textarea "x"
type textarea "Est ce"
type textarea "x"
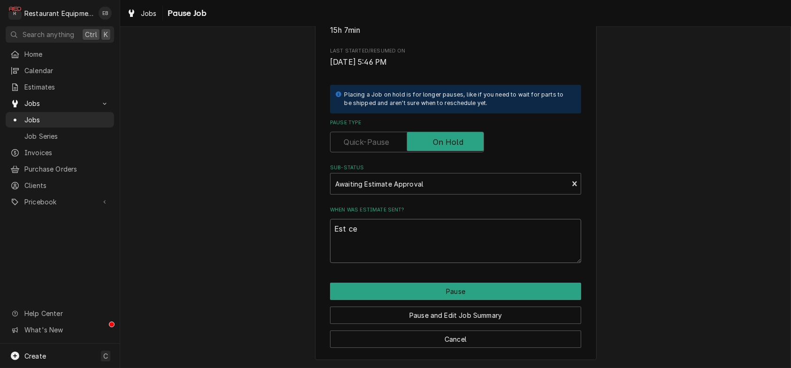
type textarea "Est c"
type textarea "x"
type textarea "Est cr"
type textarea "x"
type textarea "Est cre"
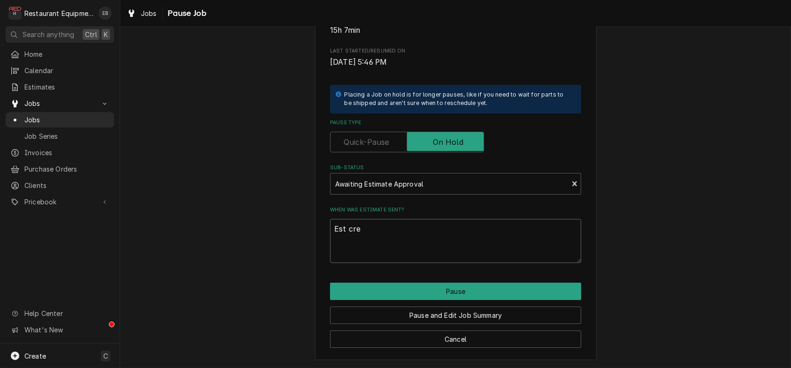
type textarea "x"
type textarea "Est crea"
type textarea "x"
type textarea "Est creat"
type textarea "x"
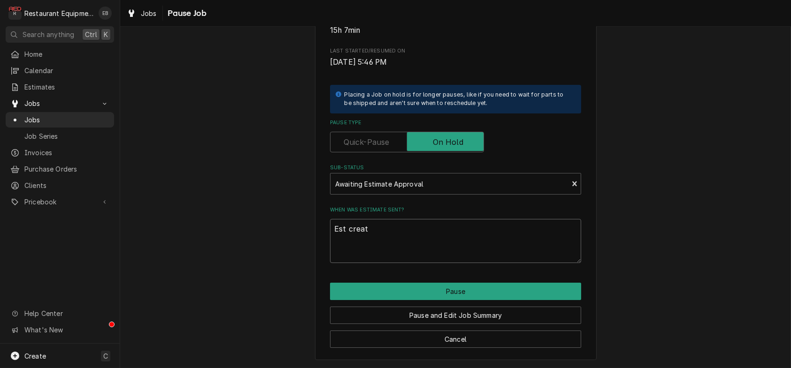
type textarea "Est create"
type textarea "x"
type textarea "Est created"
type textarea "x"
type textarea "Est created"
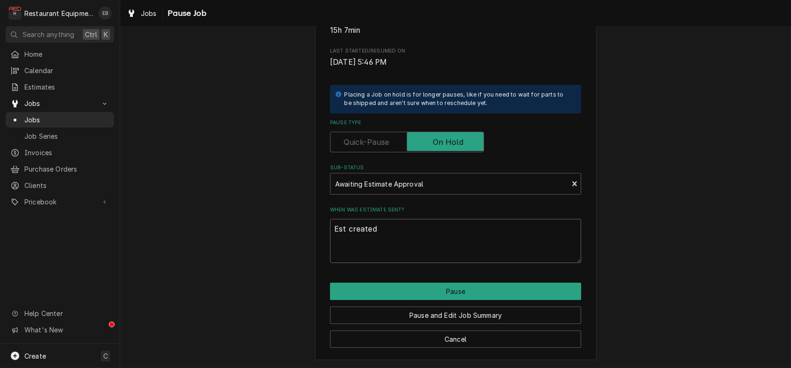
type textarea "x"
type textarea "Est created 8"
type textarea "x"
type textarea "Est created 8/"
type textarea "x"
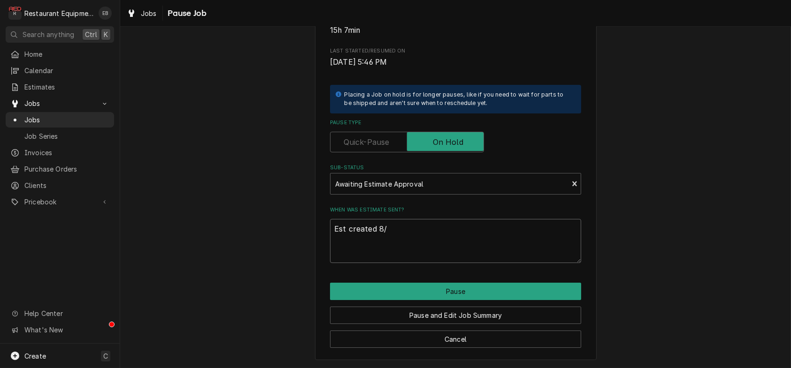
type textarea "Est created 8/1"
type textarea "x"
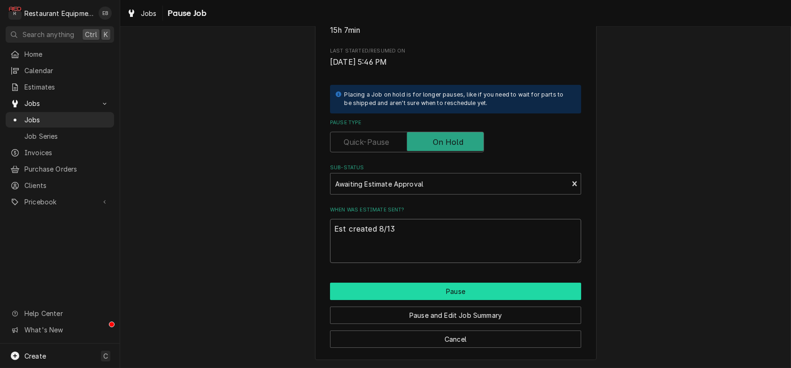
type textarea "Est created 8/13"
click at [397, 287] on button "Pause" at bounding box center [455, 291] width 251 height 17
type textarea "x"
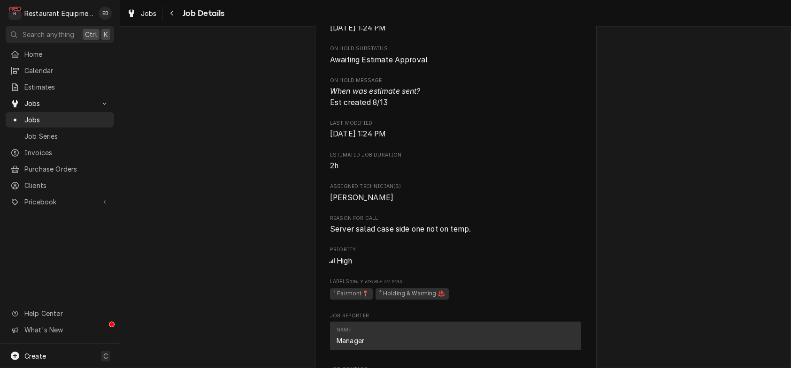
scroll to position [500, 0]
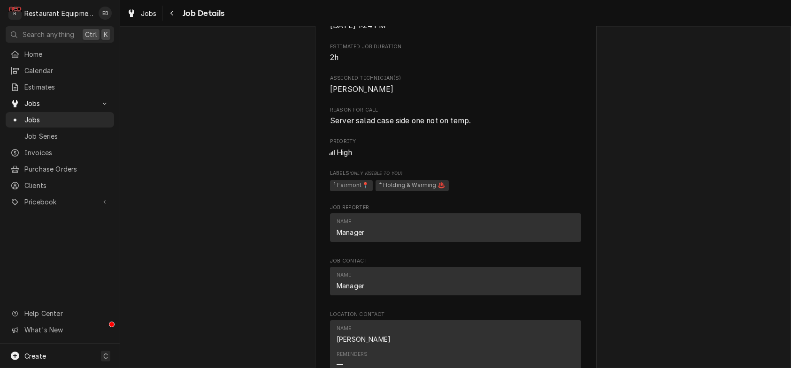
scroll to position [719, 0]
drag, startPoint x: 349, startPoint y: 251, endPoint x: 477, endPoint y: 252, distance: 128.6
click at [477, 126] on span "Server salad case side one not on temp." at bounding box center [455, 120] width 251 height 11
copy span "salad case side one not on temp."
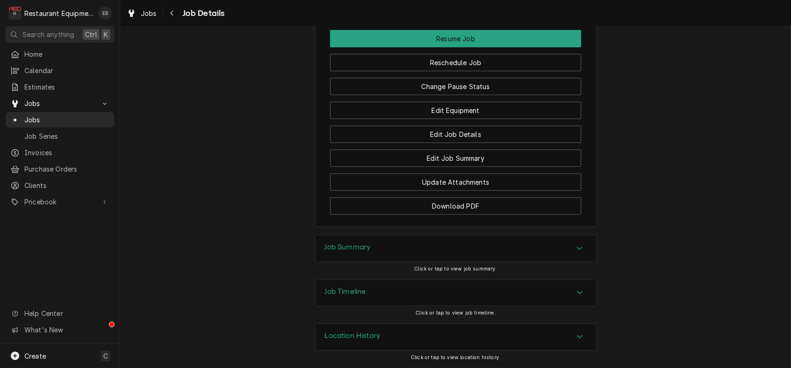
scroll to position [1408, 0]
click at [503, 262] on div "Job Summary" at bounding box center [455, 249] width 281 height 26
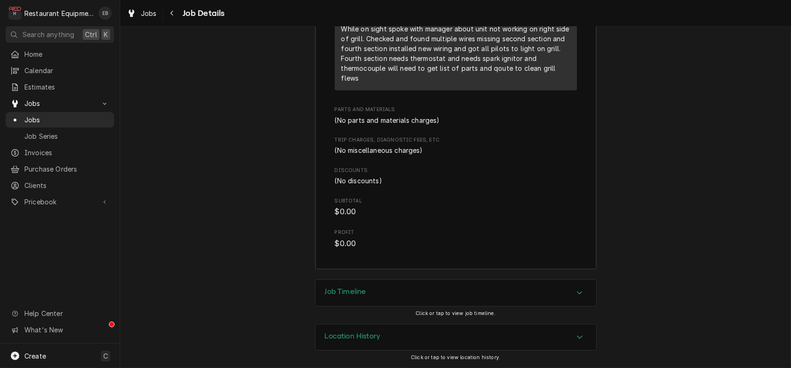
scroll to position [1877, 0]
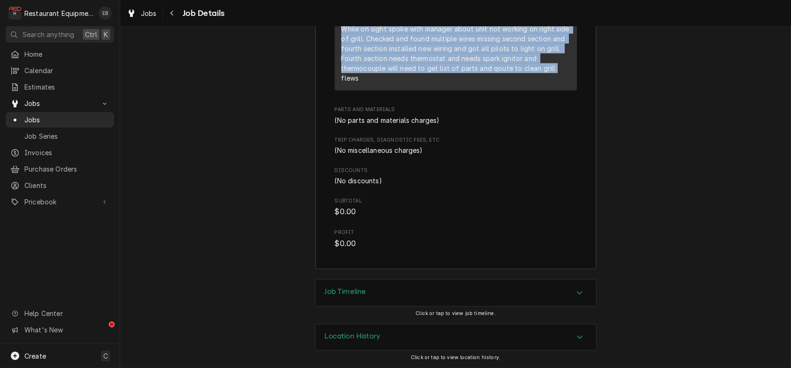
drag, startPoint x: 333, startPoint y: 124, endPoint x: 578, endPoint y: 264, distance: 281.9
copy div "8/12/25 Time in 3:30 Time out 4:30 204 Keating left side grill Model N/A serial…"
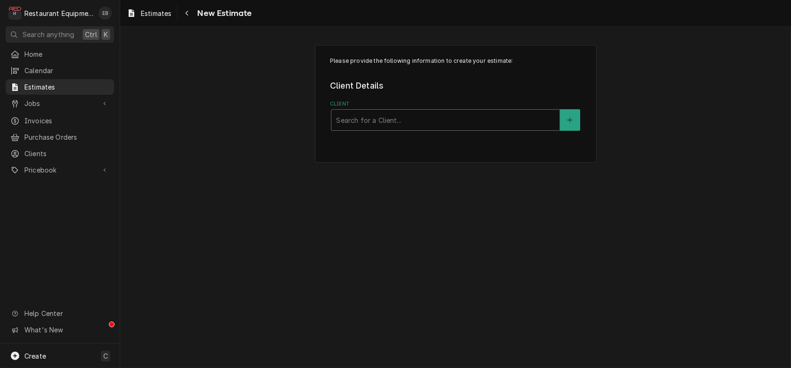
click at [447, 129] on div "Client" at bounding box center [445, 120] width 219 height 17
type input "bob evans"
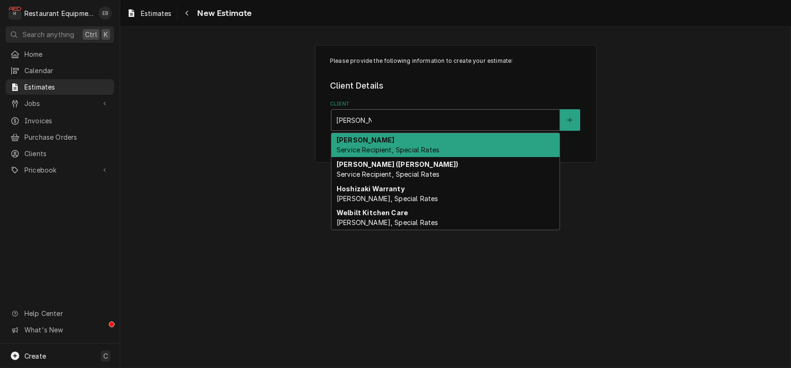
click at [424, 154] on span "Service Recipient, Special Rates" at bounding box center [388, 150] width 103 height 8
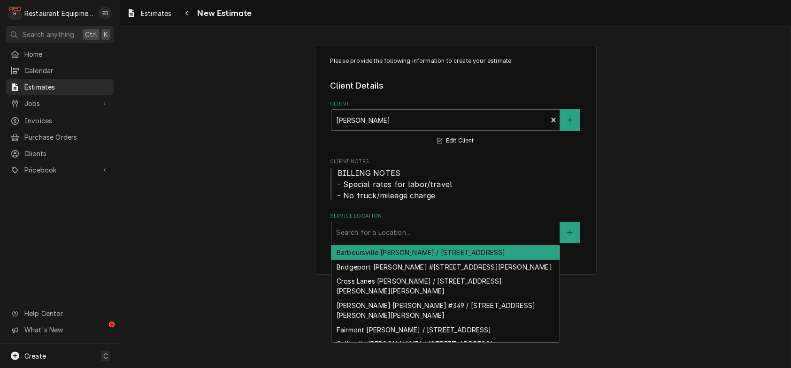
click at [368, 241] on div "Service Location" at bounding box center [445, 232] width 219 height 17
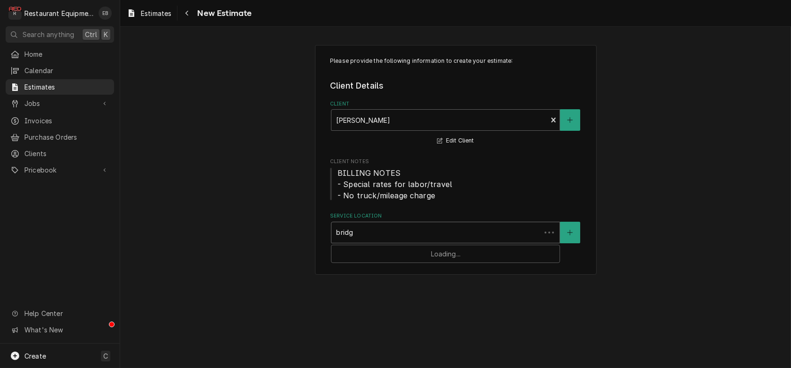
type input "bridge"
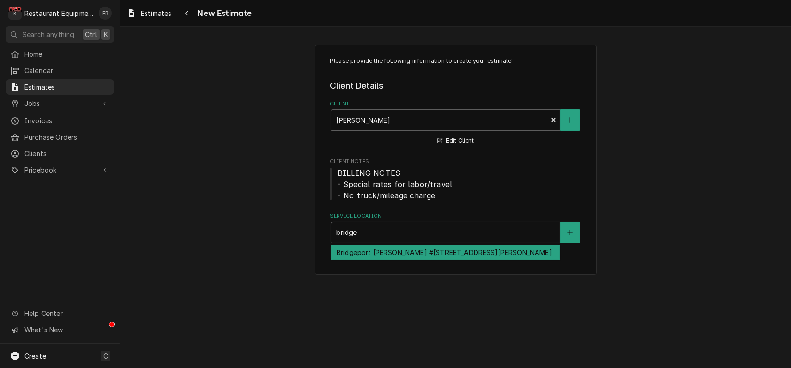
click at [385, 260] on div "Bridgeport Bob Evans #227 / 1607 Johnson Ave, Bridgeport, WV 26330" at bounding box center [445, 252] width 228 height 15
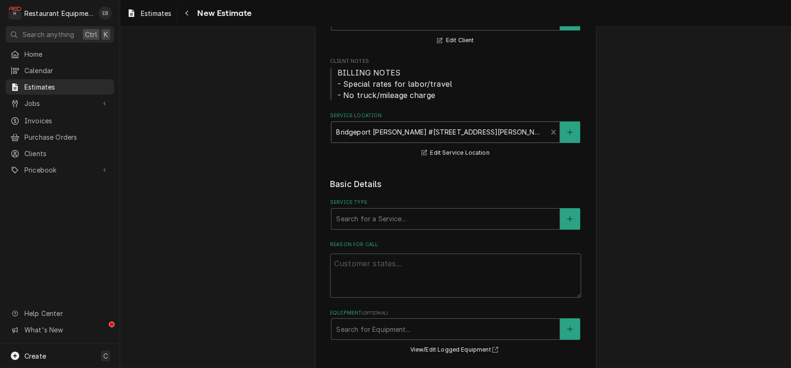
scroll to position [188, 0]
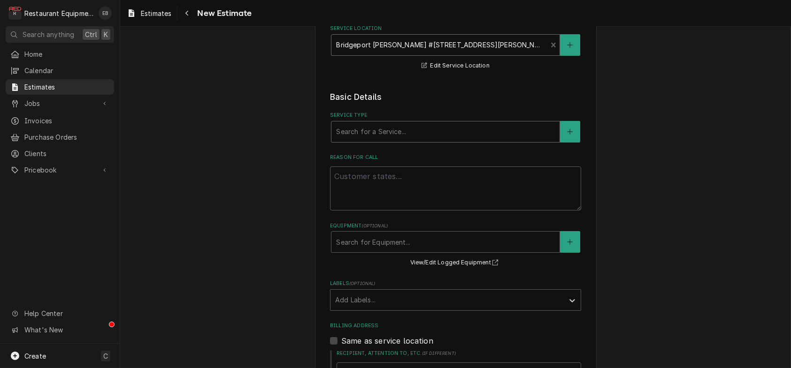
click at [420, 140] on div "Service Type" at bounding box center [445, 131] width 219 height 17
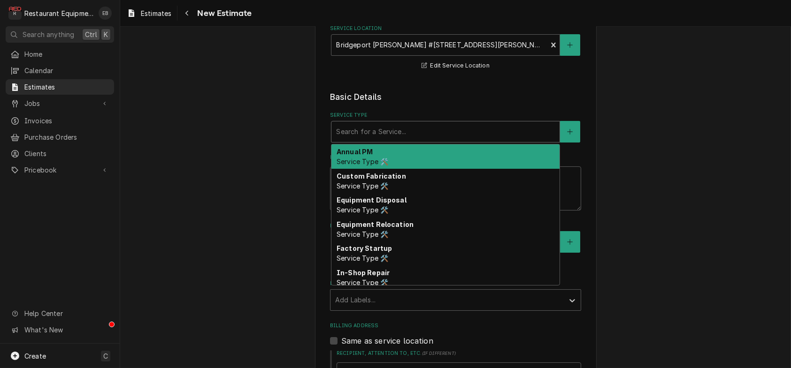
type textarea "x"
type input "b"
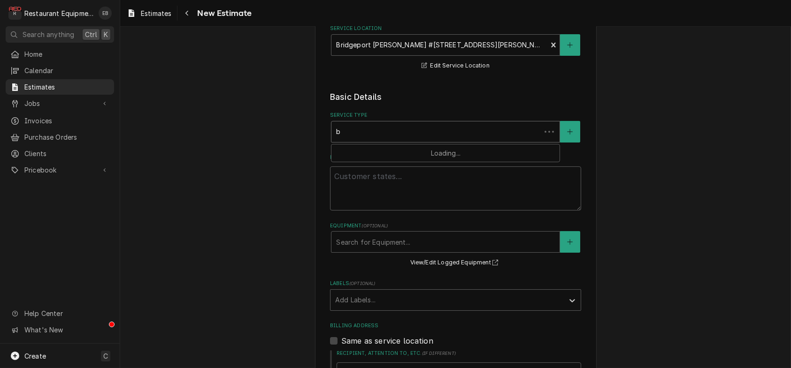
type textarea "x"
type input "br"
type textarea "x"
type input "bre"
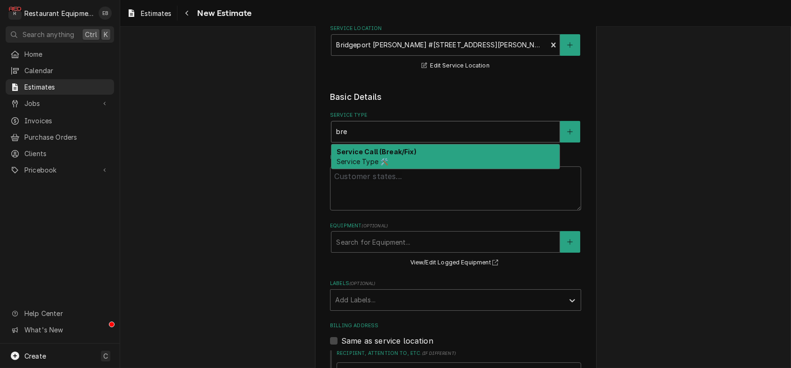
click at [420, 169] on div "Service Call (Break/Fix) Service Type 🛠️" at bounding box center [445, 157] width 228 height 24
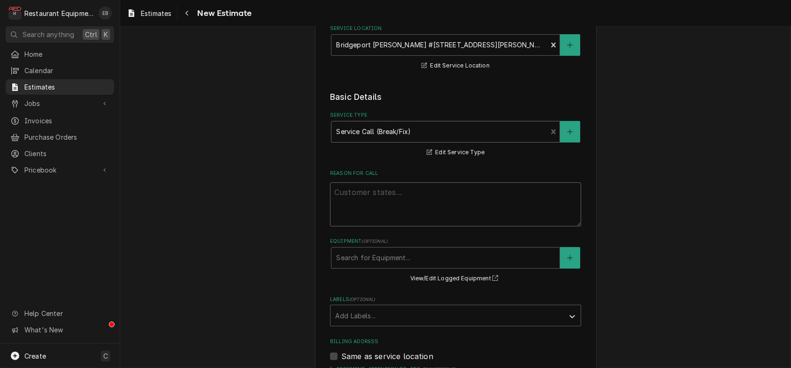
click at [421, 227] on textarea "Reason For Call" at bounding box center [455, 205] width 251 height 44
paste textarea "salad case side one not on temp."
type textarea "x"
type textarea "salad case side one not on temp."
click at [330, 227] on textarea "salad case side one not on temp." at bounding box center [455, 205] width 251 height 44
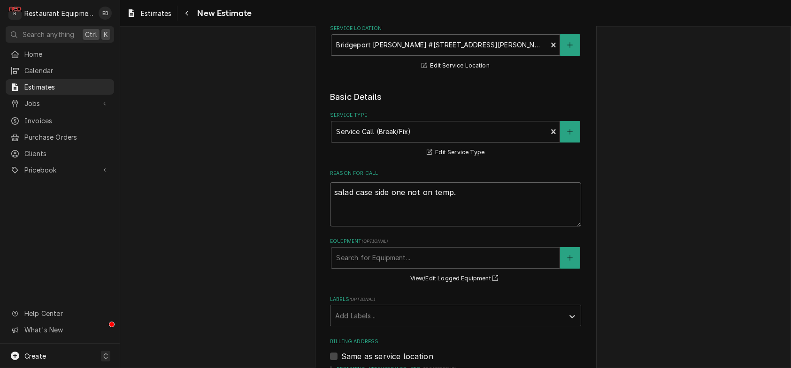
click at [330, 227] on textarea "salad case side one not on temp." at bounding box center [455, 205] width 251 height 44
click at [405, 227] on textarea "salad case side one not on temp." at bounding box center [455, 205] width 251 height 44
type textarea "x"
type textarea "salad case side onenot on temp."
type textarea "x"
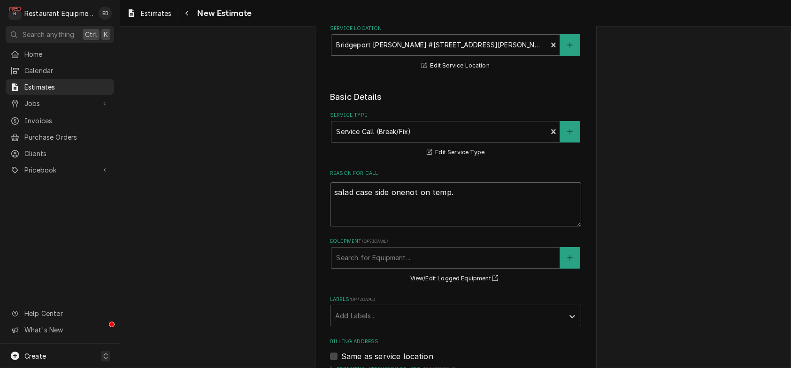
type textarea "salad case side onnot on temp."
type textarea "x"
type textarea "salad case side onot on temp."
type textarea "x"
type textarea "salad case side not on temp."
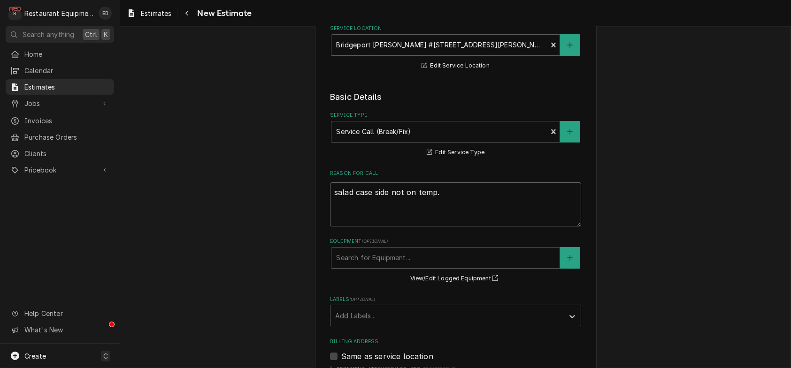
type textarea "x"
type textarea "salad case side Gnot on temp."
type textarea "x"
type textarea "salad case side Grnot on temp."
type textarea "x"
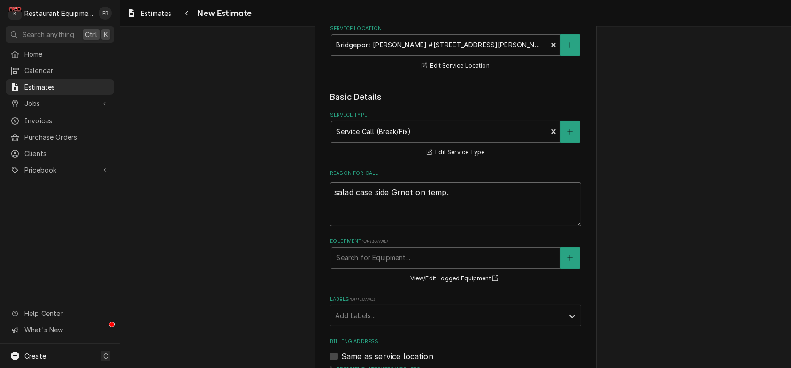
type textarea "salad case side Grinot on temp."
type textarea "x"
type textarea "salad case side Grilnot on temp."
type textarea "x"
type textarea "salad case side Grillnot on temp."
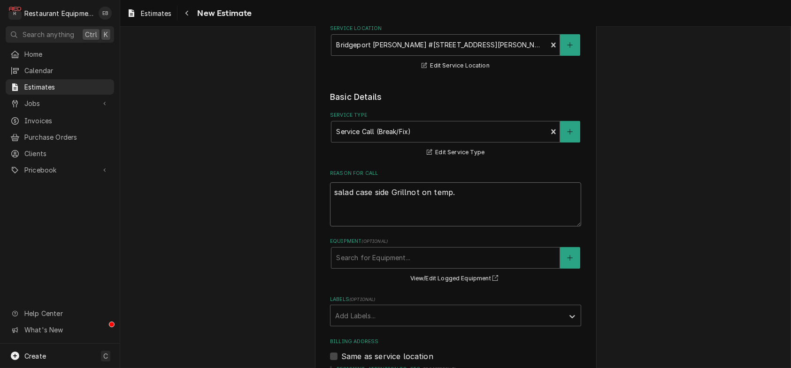
type textarea "x"
type textarea "salad case side Grill not on temp."
click at [395, 227] on textarea "salad case side Grill not on temp." at bounding box center [455, 205] width 251 height 44
type textarea "x"
type textarea "salad case side rill not on temp."
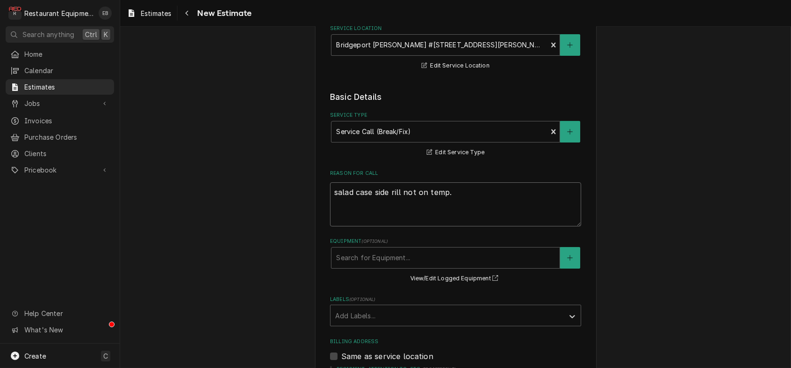
type textarea "x"
type textarea "salad case side grill not on temp."
click at [456, 227] on textarea "salad case side grill not on temp." at bounding box center [455, 205] width 251 height 44
type textarea "x"
type textarea "salad case side grill not on temp."
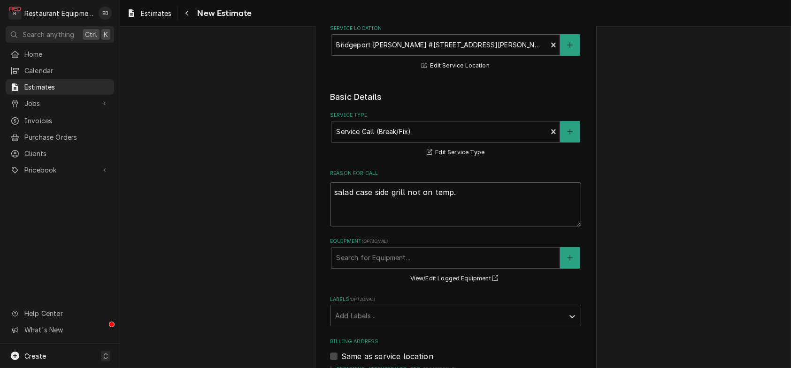
type textarea "x"
type textarea "salad case side grill not on temp."
type textarea "x"
type textarea "salad case side grill not on temp."
paste textarea "8/12/25 Time in 3:30 Time out 4:30 204 Keating left side grill Model N/A serial…"
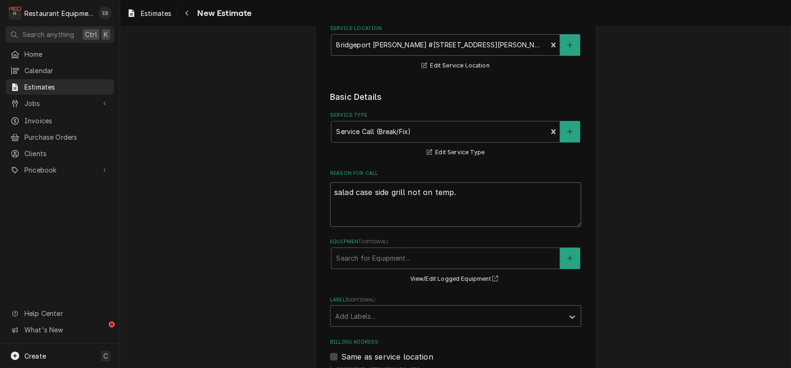
type textarea "x"
type textarea "salad case side grill not on temp. 8/12/25 Time in 3:30 Time out 4:30 204 Keati…"
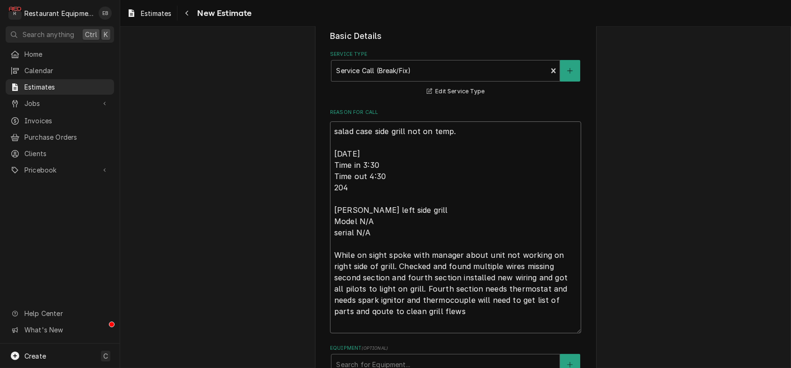
type textarea "x"
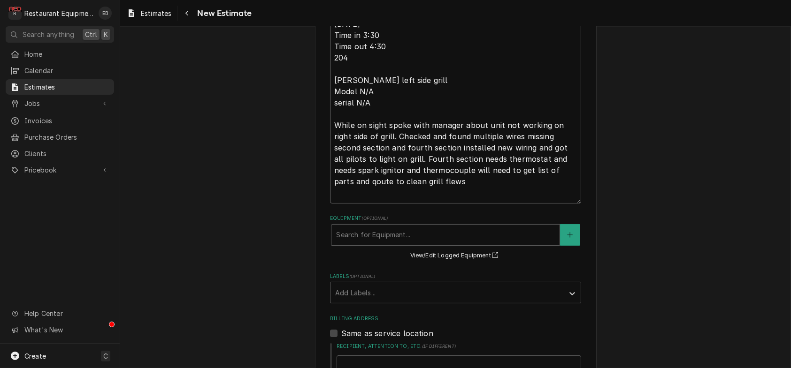
scroll to position [405, 0]
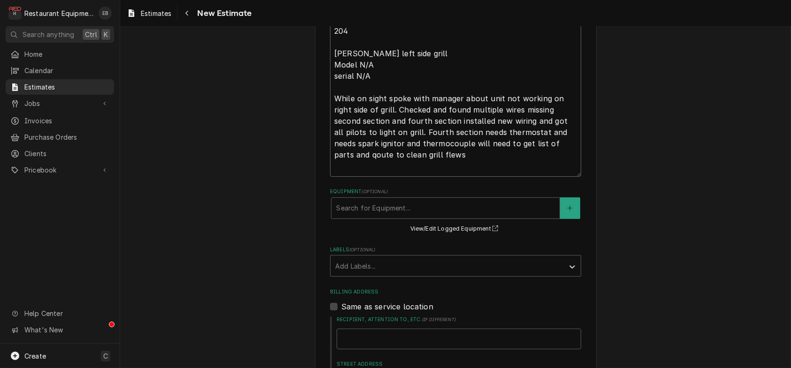
click at [539, 160] on textarea "salad case side grill not on temp. 8/12/25 Time in 3:30 Time out 4:30 204 Keati…" at bounding box center [455, 71] width 251 height 212
click at [535, 162] on textarea "salad case side grill not on temp. 8/12/25 Time in 3:30 Time out 4:30 204 Keati…" at bounding box center [455, 71] width 251 height 212
type textarea "salad case side grill not on temp. 8/12/25 Time in 3:30 Time out 4:30 204 Keati…"
type textarea "x"
type textarea "salad case side grill not on temp. 8/12/25 Time in 3:30 Time out 4:30 204 Keati…"
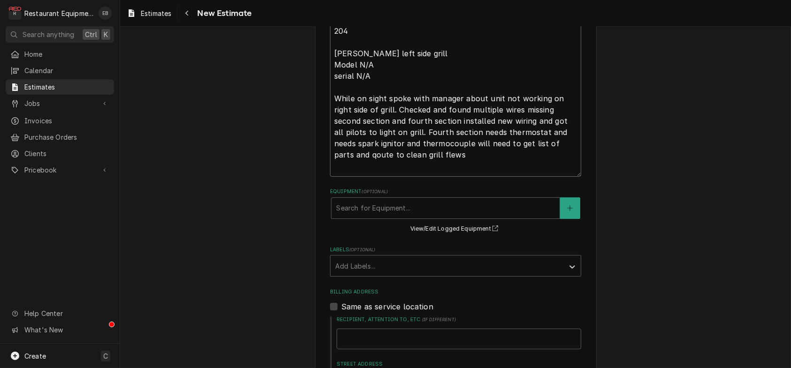
type textarea "x"
type textarea "salad case side grill not on temp. 8/12/25 Time in 3:30 Time out 4:30 204 Keati…"
type textarea "x"
type textarea "salad case side grill not on temp. 8/12/25 Time in 3:30 Time out 4:30 204 Keati…"
click at [428, 172] on textarea "salad case side grill not on temp. 8/12/25 Time in 3:30 Time out 4:30 204 Keati…" at bounding box center [455, 71] width 251 height 212
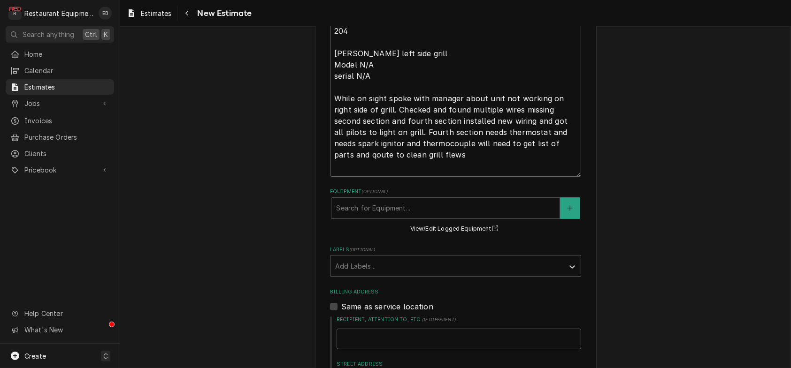
type textarea "x"
type textarea "salad case side grill not on temp. 8/12/25 Time in 3:30 Time out 4:30 204 Keati…"
click at [563, 177] on textarea "salad case side grill not on temp. 8/12/25 Time in 3:30 Time out 4:30 204 Keati…" at bounding box center [455, 71] width 251 height 212
type textarea "x"
type textarea "salad case side grill not on temp. 8/12/25 Time in 3:30 Time out 4:30 204 Keati…"
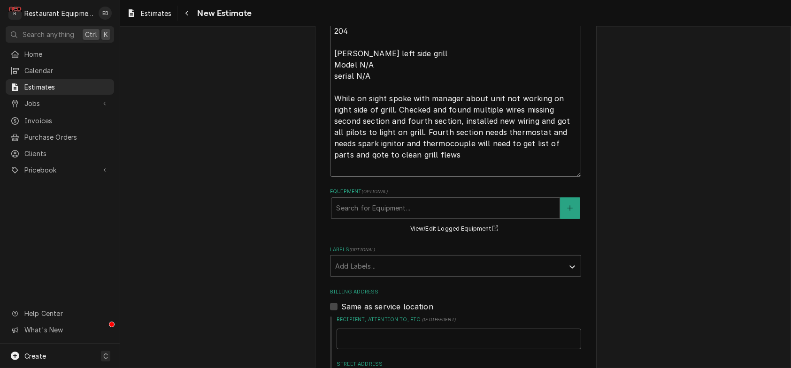
type textarea "x"
type textarea "salad case side grill not on temp. 8/12/25 Time in 3:30 Time out 4:30 204 Keati…"
type textarea "x"
type textarea "salad case side grill not on temp. 8/12/25 Time in 3:30 Time out 4:30 204 Keati…"
type textarea "x"
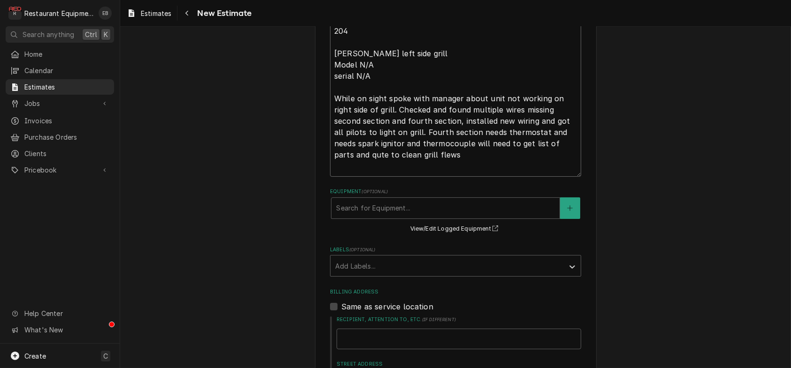
type textarea "salad case side grill not on temp. 8/12/25 Time in 3:30 Time out 4:30 204 Keati…"
click at [442, 177] on textarea "salad case side grill not on temp. 8/12/25 Time in 3:30 Time out 4:30 204 Keati…" at bounding box center [455, 71] width 251 height 212
type textarea "x"
type textarea "salad case side grill not on temp. 8/12/25 Time in 3:30 Time out 4:30 204 Keati…"
type textarea "x"
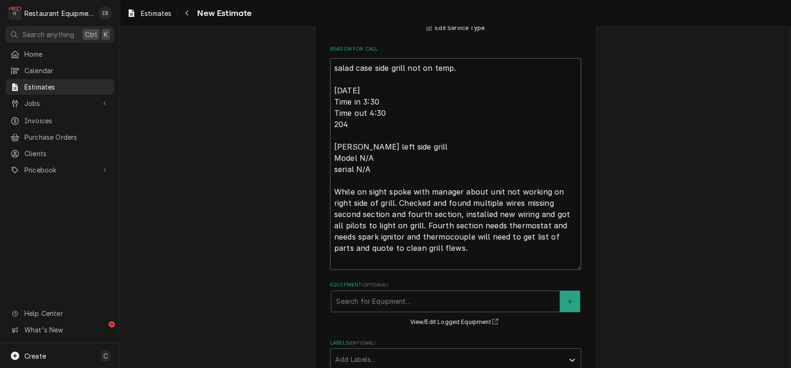
scroll to position [312, 0]
click at [330, 131] on textarea "salad case side grill not on temp. 8/12/25 Time in 3:30 Time out 4:30 204 Keati…" at bounding box center [455, 165] width 251 height 212
type textarea "salad case side grill not on temp. 8/12/25 Time in 3:30 Time out 4:30 204 Keati…"
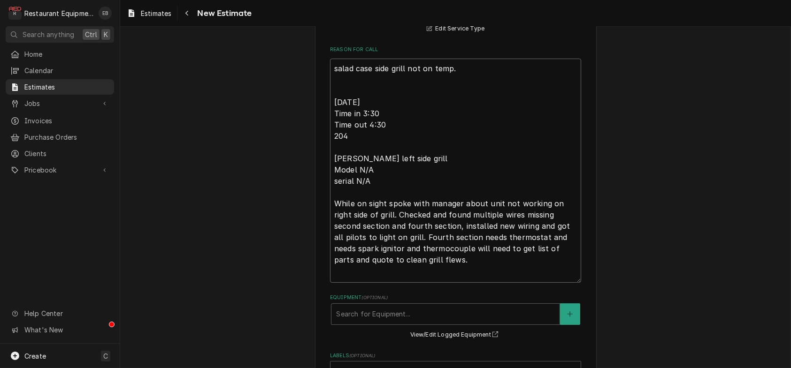
click at [334, 130] on textarea "salad case side grill not on temp. 8/12/25 Time in 3:30 Time out 4:30 204 Keati…" at bounding box center [455, 171] width 251 height 224
type textarea "x"
type textarea "salad case side grill not on temp. T 8/12/25 Time in 3:30 Time out 4:30 204 Kea…"
type textarea "x"
type textarea "salad case side grill not on temp. Te 8/12/25 Time in 3:30 Time out 4:30 204 Ke…"
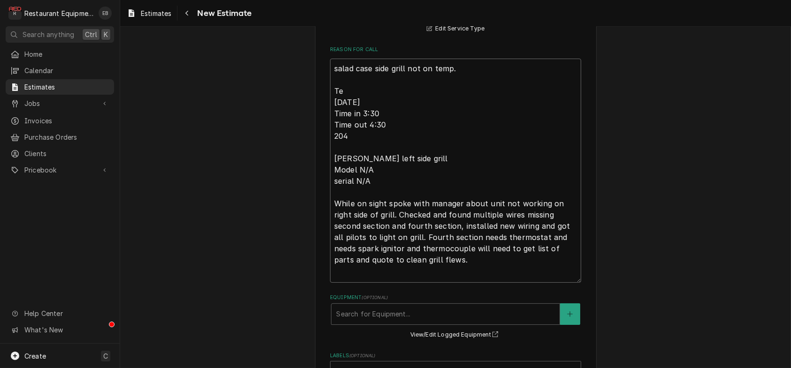
type textarea "x"
type textarea "salad case side grill not on temp. Tec 8/12/25 Time in 3:30 Time out 4:30 204 K…"
type textarea "x"
type textarea "salad case side grill not on temp. Tech 8/12/25 Time in 3:30 Time out 4:30 204 …"
type textarea "x"
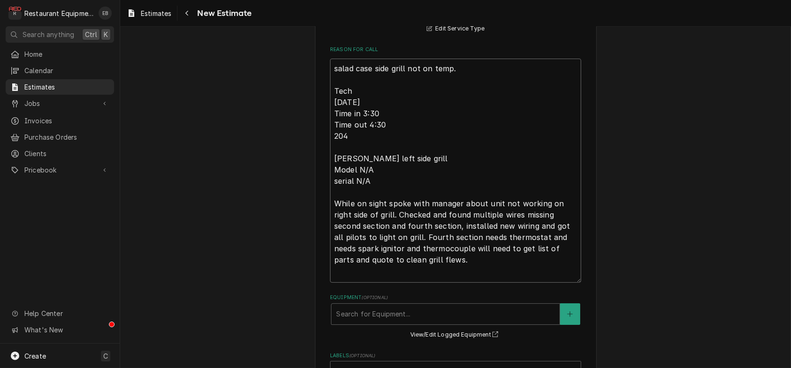
type textarea "salad case side grill not on temp. Tech 8/12/25 Time in 3:30 Time out 4:30 204 …"
type textarea "x"
type textarea "salad case side grill not on temp. Tech N 8/12/25 Time in 3:30 Time out 4:30 20…"
type textarea "x"
type textarea "salad case side grill not on temp. Tech No 8/12/25 Time in 3:30 Time out 4:30 2…"
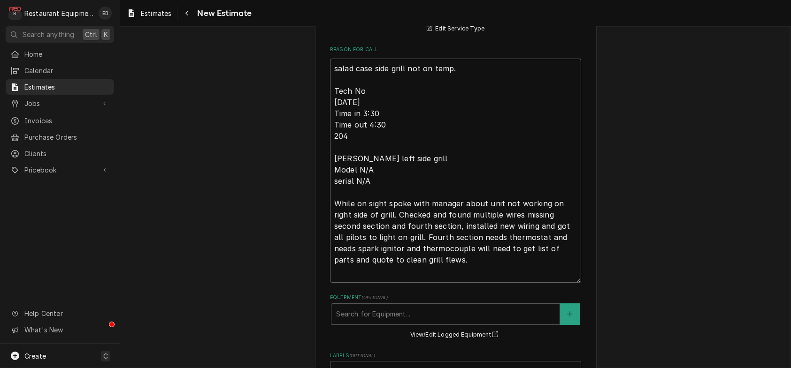
type textarea "x"
type textarea "salad case side grill not on temp. Tech Not 8/12/25 Time in 3:30 Time out 4:30 …"
type textarea "x"
type textarea "salad case side grill not on temp. Tech Note 8/12/25 Time in 3:30 Time out 4:30…"
type textarea "x"
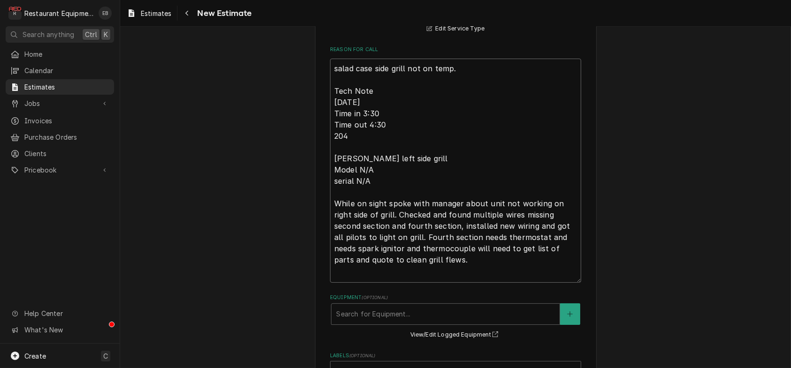
type textarea "salad case side grill not on temp. Tech Notes 8/12/25 Time in 3:30 Time out 4:3…"
type textarea "x"
type textarea "salad case side grill not on temp. Tech Notes" 8/12/25 Time in 3:30 Time out 4:…"
type textarea "x"
type textarea "salad case side grill not on temp. Tech Notes 8/12/25 Time in 3:30 Time out 4:3…"
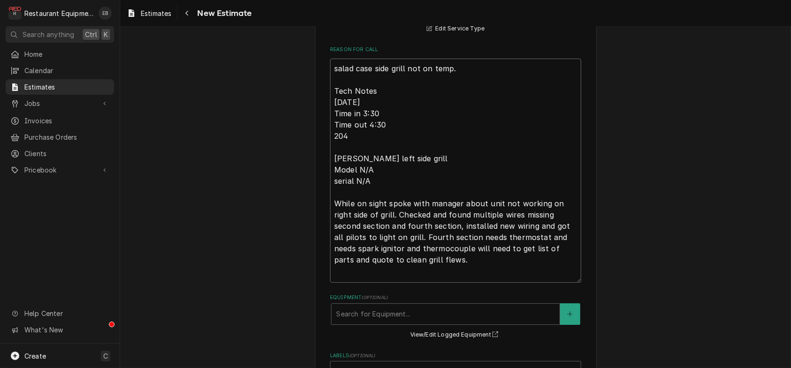
type textarea "x"
type textarea "salad case side grill not on temp. Tech Notes: 8/12/25 Time in 3:30 Time out 4:…"
click at [331, 114] on textarea "salad case side grill not on temp. Tech Notes: 8/12/25 Time in 3:30 Time out 4:…" at bounding box center [455, 171] width 251 height 224
type textarea "x"
type textarea "alad case side grill not on temp. Tech Notes: 8/12/25 Time in 3:30 Time out 4:3…"
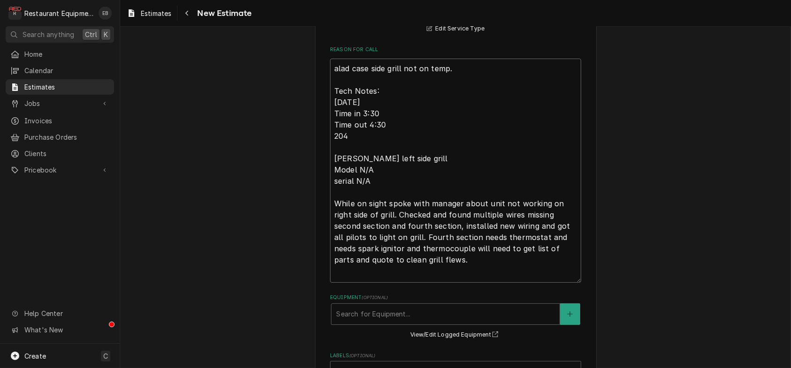
type textarea "x"
type textarea "Salad case side grill not on temp. Tech Notes: 8/12/25 Time in 3:30 Time out 4:…"
type textarea "x"
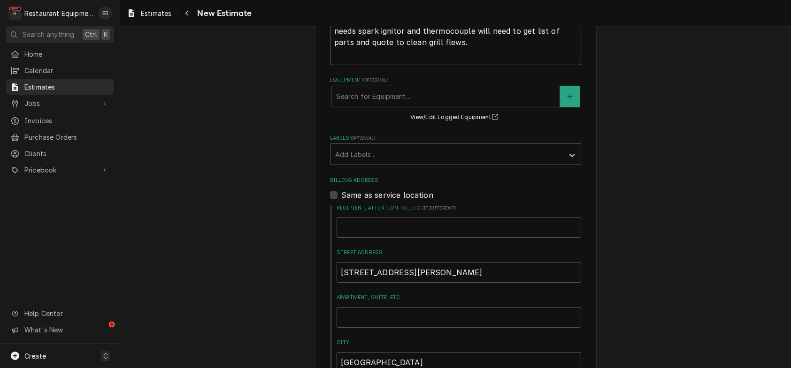
scroll to position [593, 0]
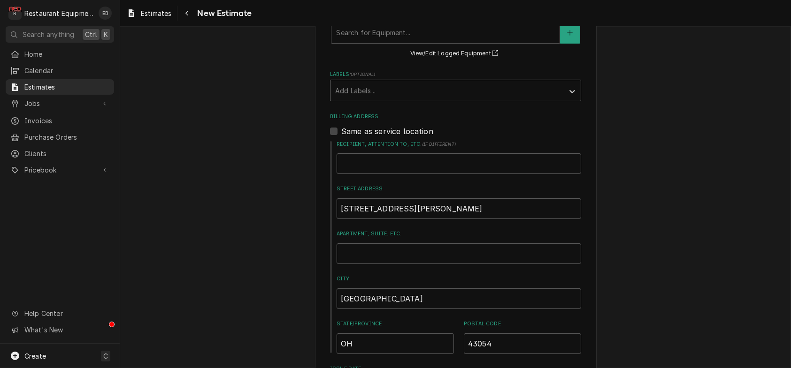
type textarea "Salad case side grill not on temp. Tech Notes: 8/12/25 Time in 3:30 Time out 4:…"
click at [394, 99] on div "Labels" at bounding box center [447, 90] width 224 height 17
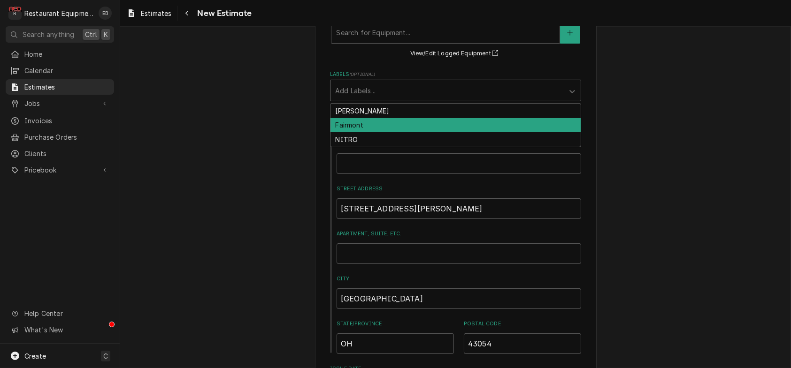
click at [376, 133] on div "Fairmont" at bounding box center [455, 125] width 250 height 15
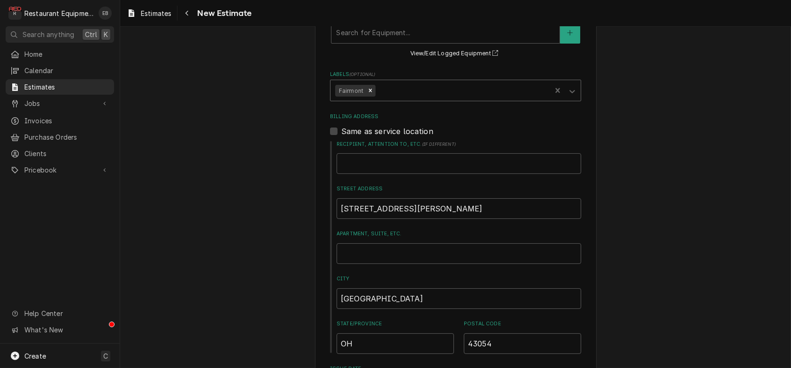
type textarea "x"
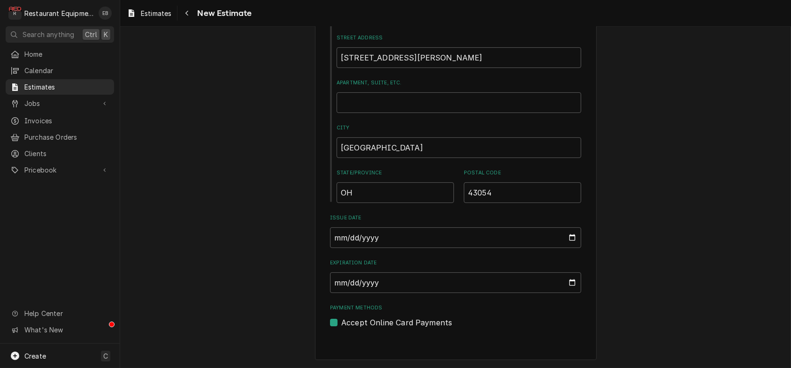
scroll to position [847, 0]
click at [420, 278] on input "Expiration Date" at bounding box center [455, 283] width 251 height 21
click at [574, 274] on input "Expiration Date" at bounding box center [455, 283] width 251 height 21
type input "2025-08-15"
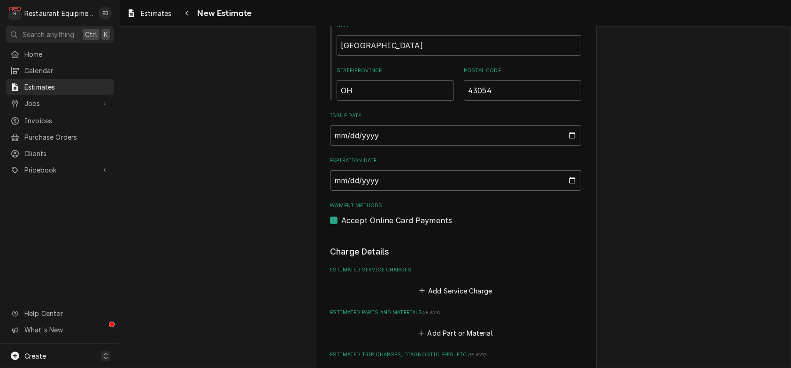
type textarea "x"
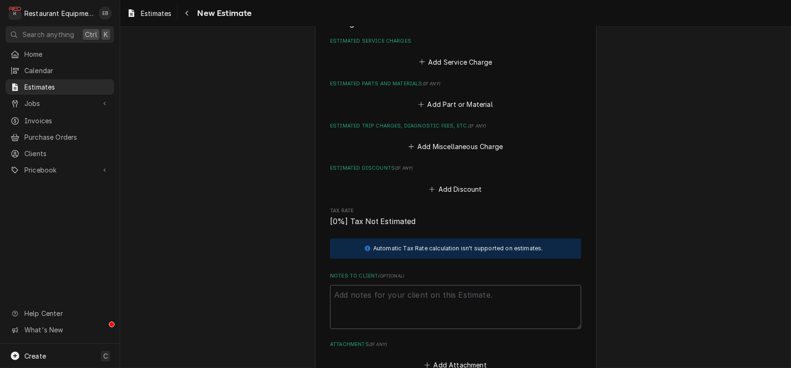
scroll to position [1097, 0]
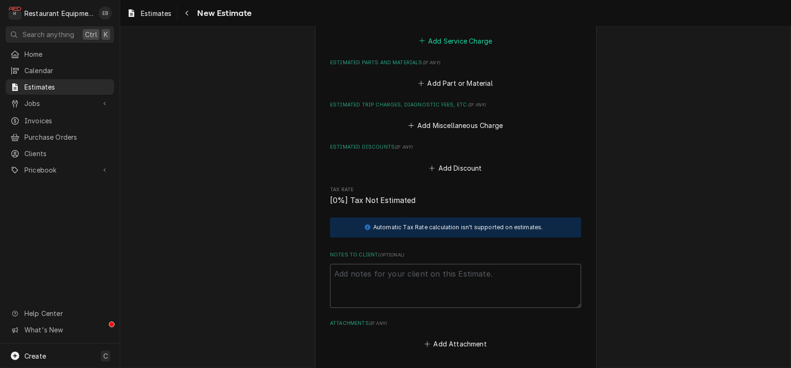
click at [454, 47] on button "Add Service Charge" at bounding box center [455, 40] width 76 height 13
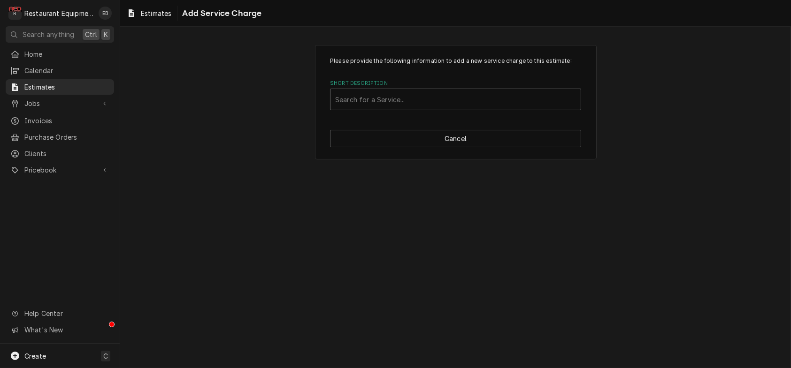
click at [443, 108] on div "Short Description" at bounding box center [455, 99] width 241 height 17
type input "labor"
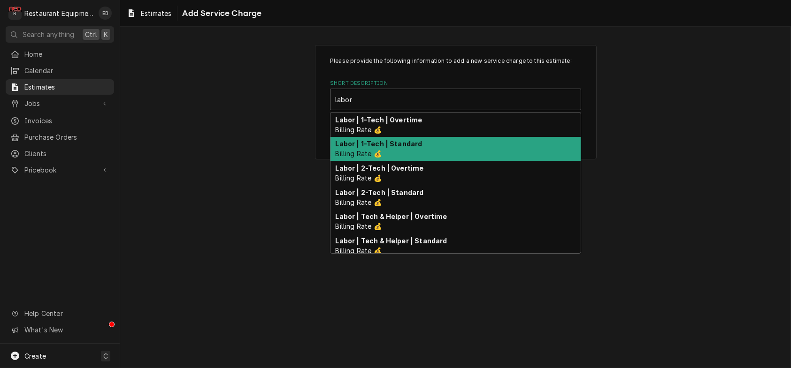
click at [428, 161] on div "Labor | 1-Tech | Standard Billing Rate 💰" at bounding box center [455, 149] width 250 height 24
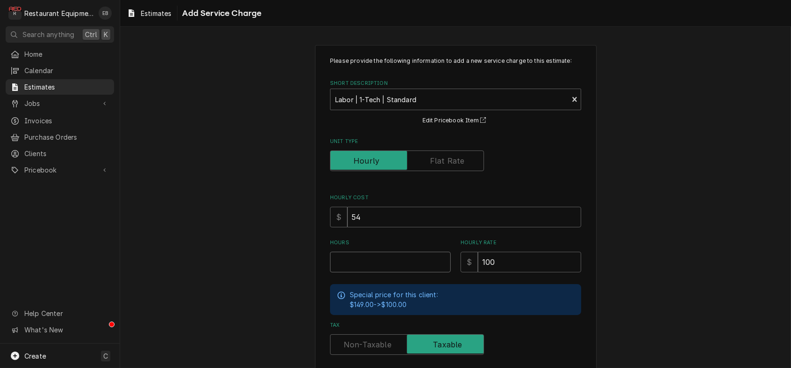
click at [385, 273] on input "Hours" at bounding box center [390, 262] width 121 height 21
type textarea "x"
type input "7"
type textarea "x"
type input "7"
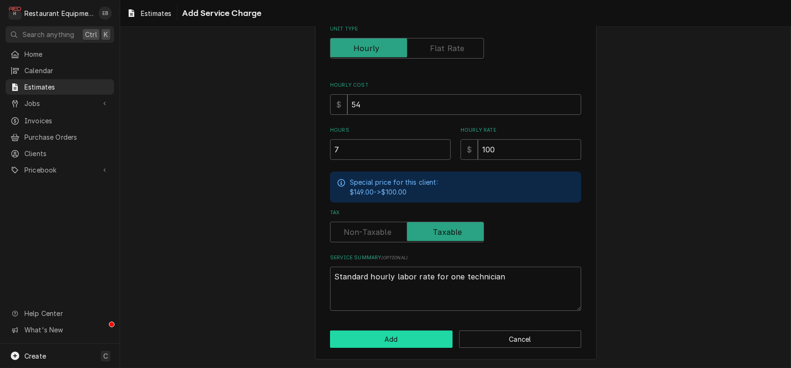
click at [399, 335] on button "Add" at bounding box center [391, 339] width 122 height 17
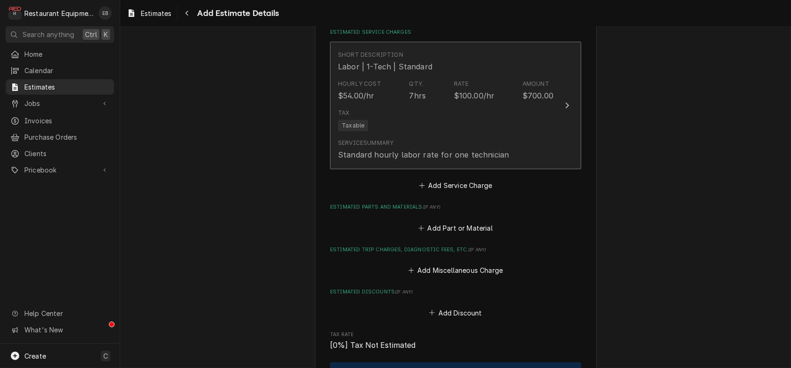
type textarea "x"
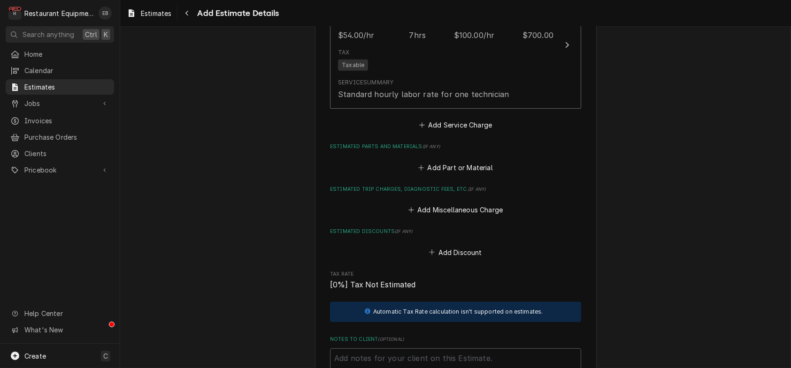
scroll to position [1147, 0]
click at [447, 130] on button "Add Service Charge" at bounding box center [455, 123] width 76 height 13
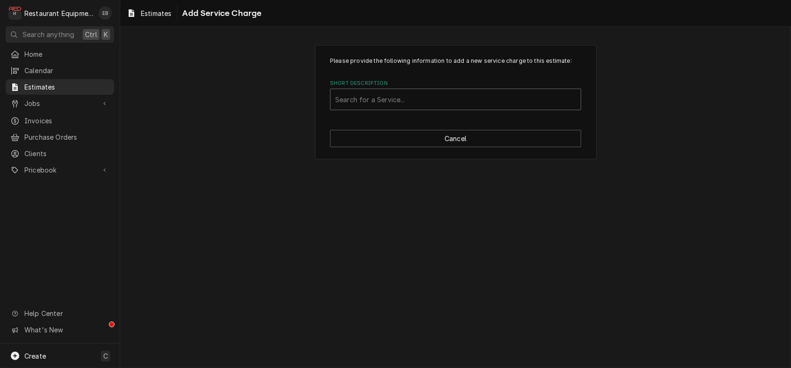
click at [475, 108] on div "Short Description" at bounding box center [455, 99] width 241 height 17
type input "trave"
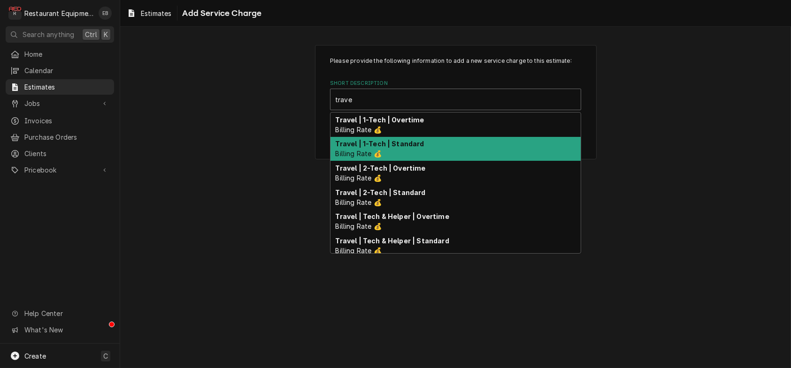
click at [408, 148] on strong "Travel | 1-Tech | Standard" at bounding box center [380, 144] width 89 height 8
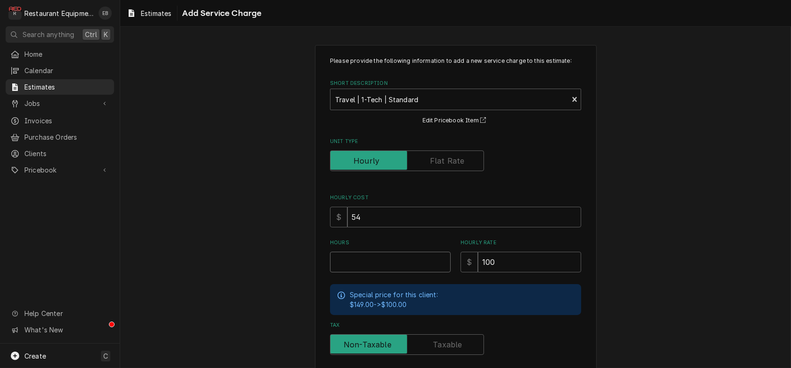
click at [384, 273] on input "Hours" at bounding box center [390, 262] width 121 height 21
type textarea "x"
type input "2"
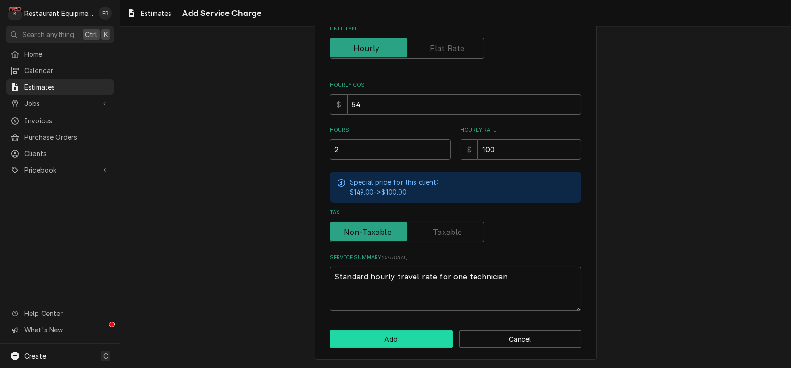
click at [424, 334] on button "Add" at bounding box center [391, 339] width 122 height 17
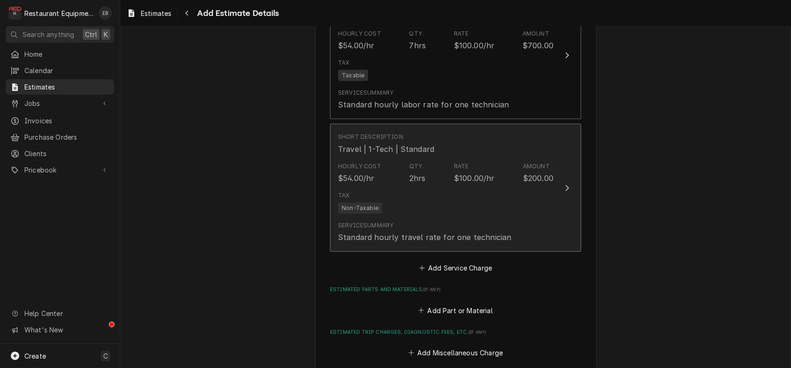
type textarea "x"
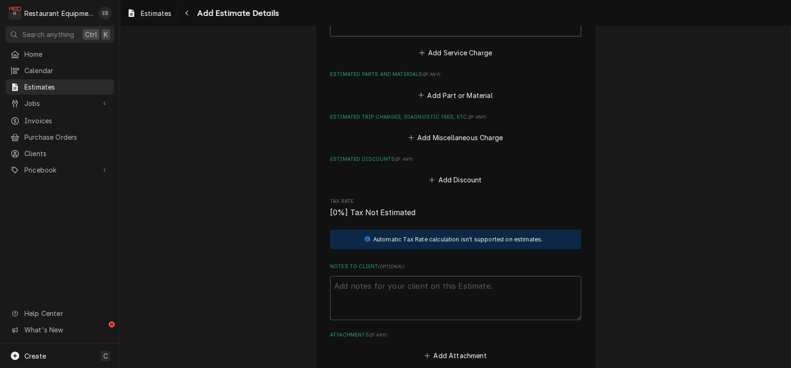
scroll to position [1354, 0]
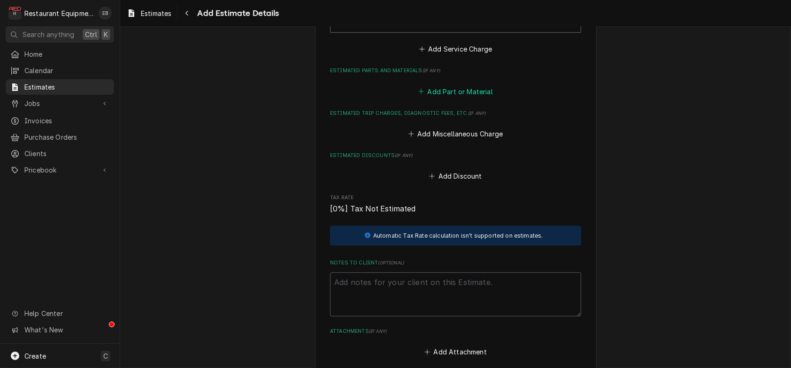
click at [442, 98] on button "Add Part or Material" at bounding box center [455, 91] width 77 height 13
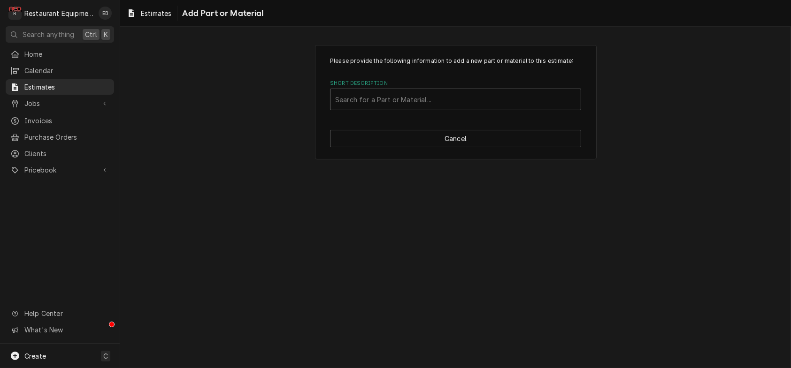
click at [386, 108] on div "Short Description" at bounding box center [455, 99] width 241 height 17
type input "38368"
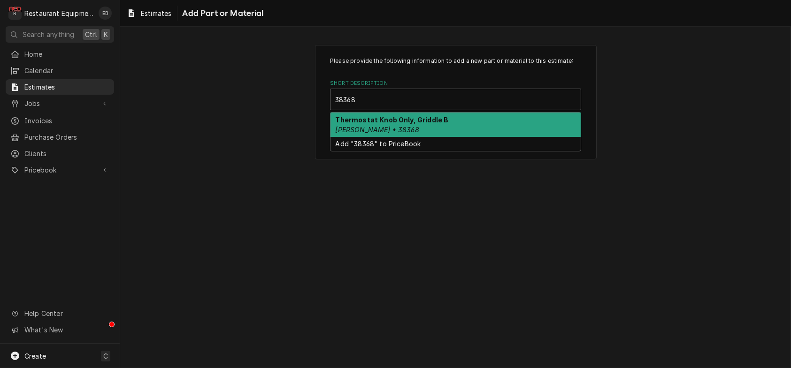
click at [426, 137] on div "Thermostat Knob Only, Griddle B Keating • 38368" at bounding box center [455, 125] width 250 height 24
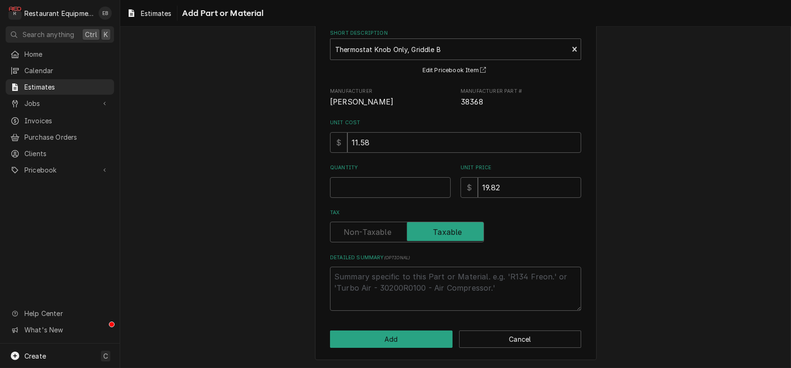
scroll to position [62, 0]
click at [473, 76] on button "Edit Pricebook Item" at bounding box center [455, 71] width 69 height 12
type textarea "x"
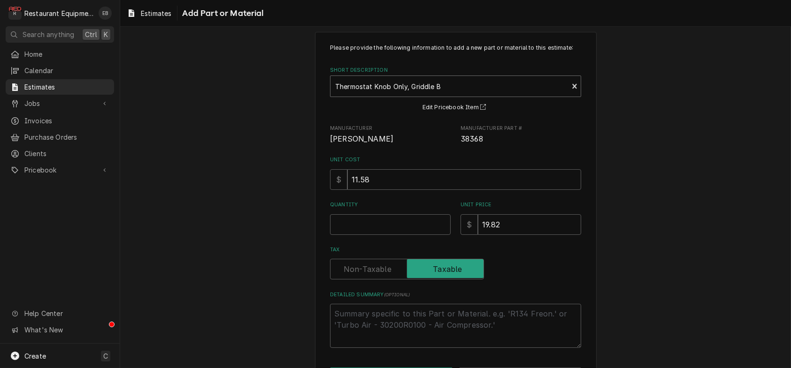
scroll to position [0, 0]
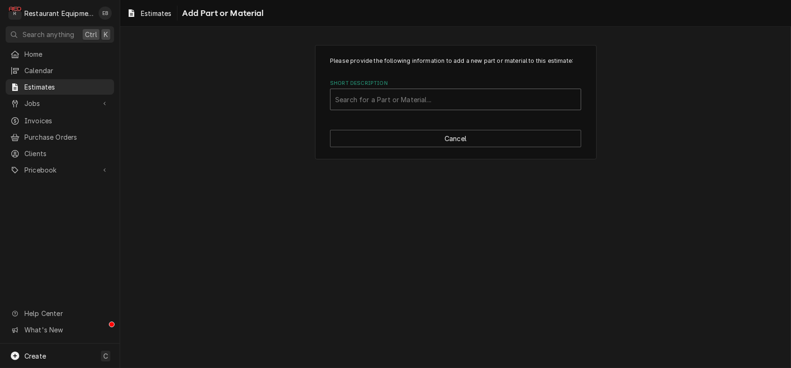
click at [531, 108] on div "Short Description" at bounding box center [455, 99] width 241 height 17
type input "38368"
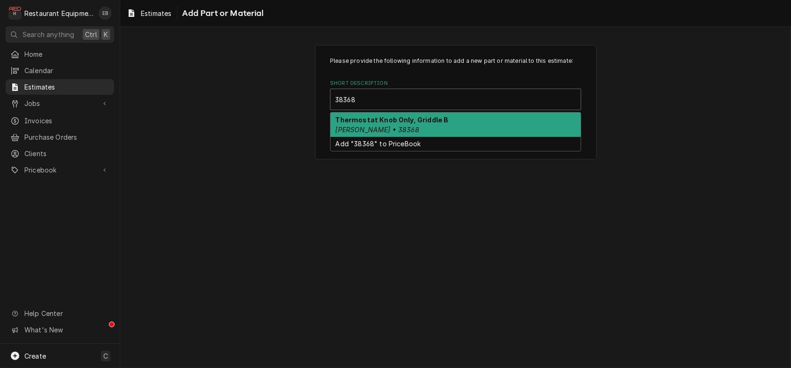
click at [465, 137] on div "Thermostat Knob Only, Griddle B Keating • 38368" at bounding box center [455, 125] width 250 height 24
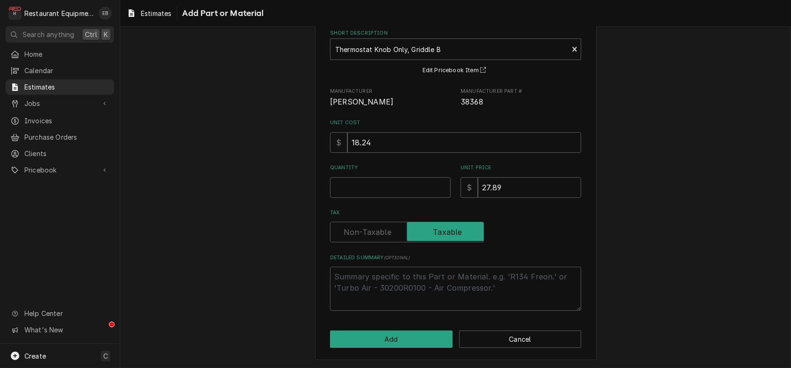
scroll to position [94, 0]
click at [367, 181] on input "Quantity" at bounding box center [390, 187] width 121 height 21
type textarea "x"
type input "4"
type textarea "x"
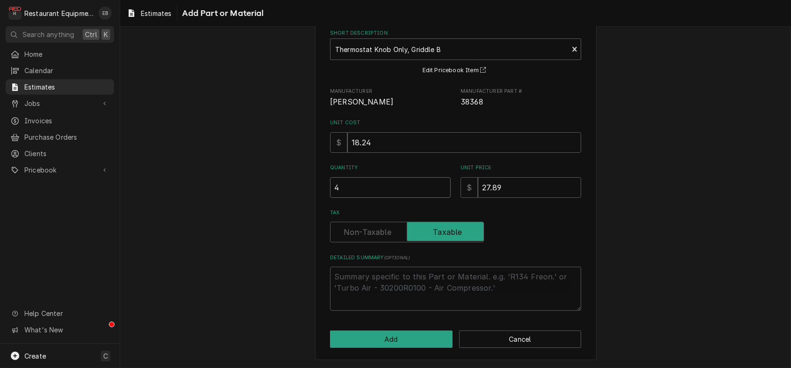
type input "4"
click at [392, 341] on button "Add" at bounding box center [391, 339] width 122 height 17
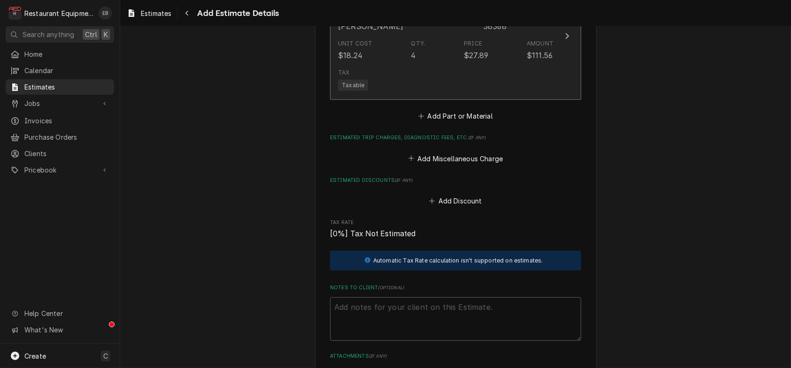
scroll to position [1466, 0]
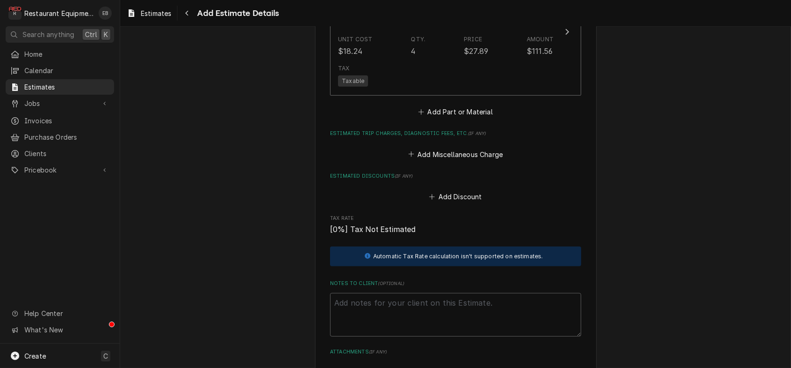
type textarea "x"
click at [476, 119] on button "Add Part or Material" at bounding box center [455, 112] width 77 height 13
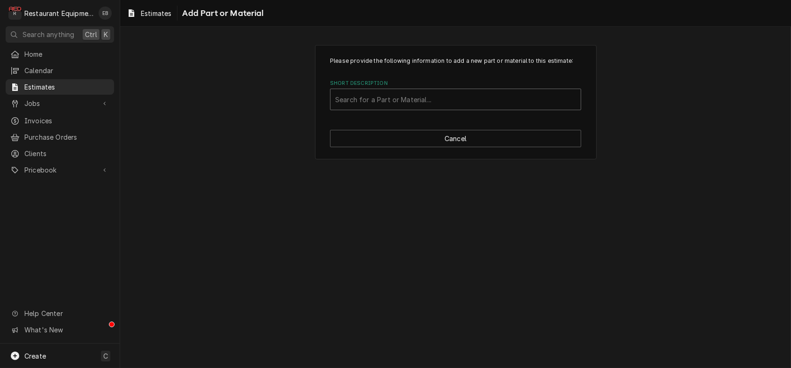
click at [436, 108] on div "Short Description" at bounding box center [455, 99] width 241 height 17
type input "9345"
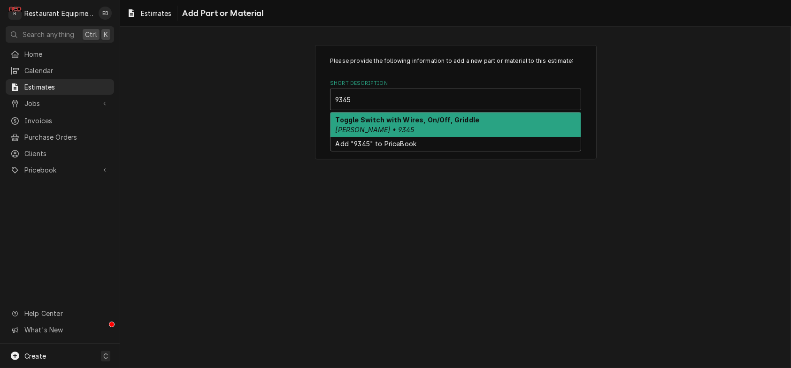
click at [395, 137] on div "Toggle Switch with Wires, On/Off, Griddle Keating • 9345" at bounding box center [455, 125] width 250 height 24
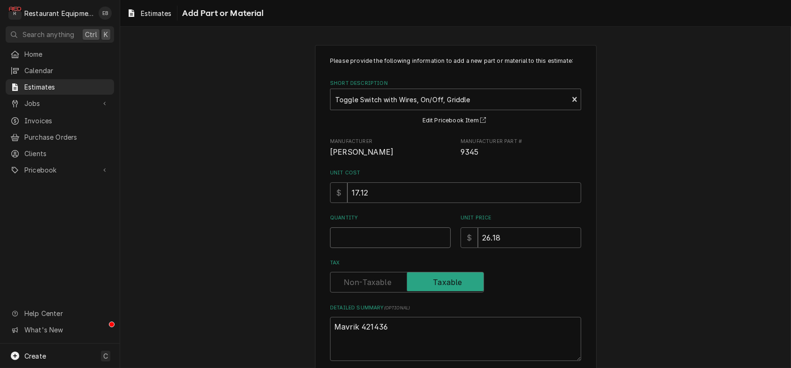
click at [406, 248] on input "Quantity" at bounding box center [390, 238] width 121 height 21
type textarea "x"
type input "4"
type textarea "x"
type input "4"
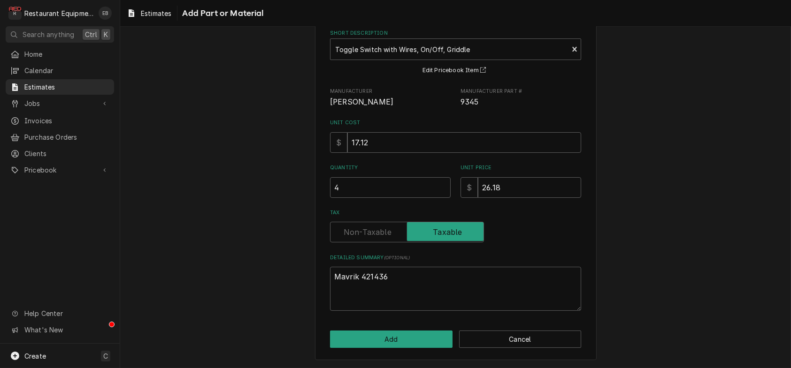
scroll to position [102, 0]
click at [404, 331] on button "Add" at bounding box center [391, 339] width 122 height 17
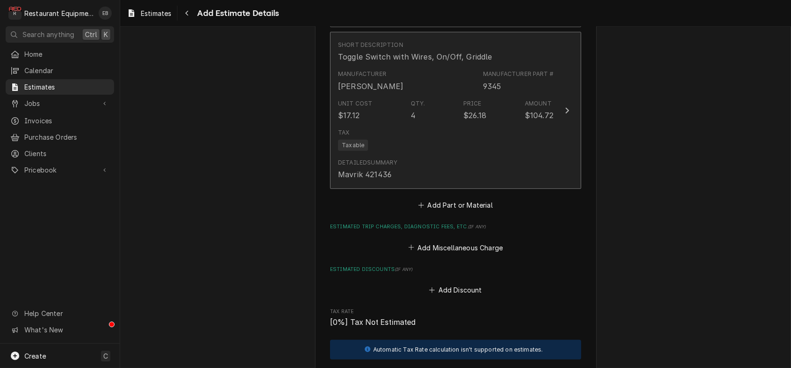
scroll to position [1548, 0]
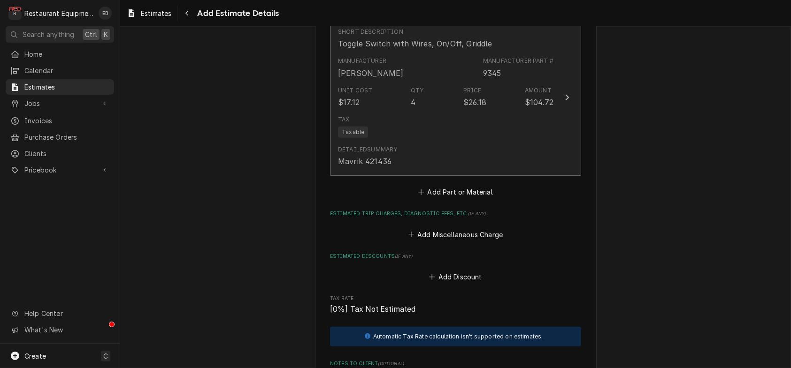
click at [518, 142] on div "Tax Taxable" at bounding box center [445, 127] width 215 height 30
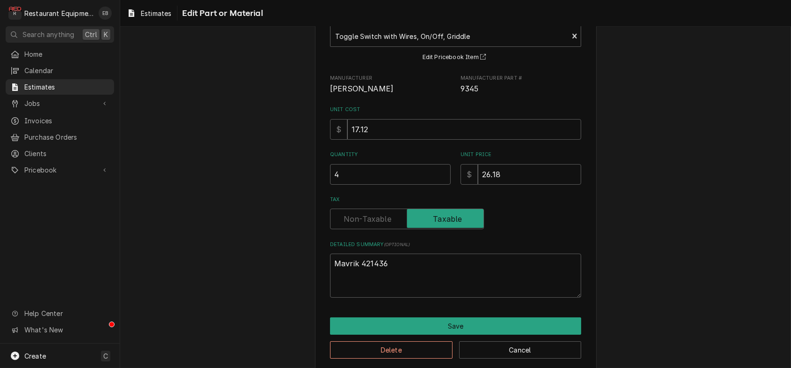
scroll to position [94, 0]
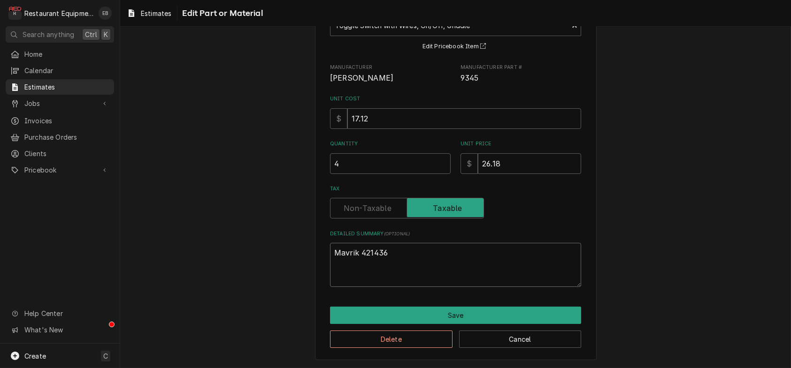
drag, startPoint x: 395, startPoint y: 279, endPoint x: 324, endPoint y: 284, distance: 71.1
click at [330, 284] on textarea "Mavrik 421436" at bounding box center [455, 265] width 251 height 44
type textarea "x"
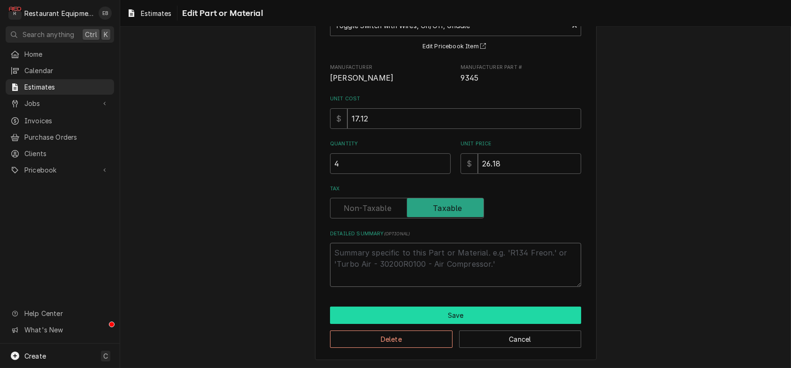
type textarea "x"
click at [408, 324] on button "Save" at bounding box center [455, 315] width 251 height 17
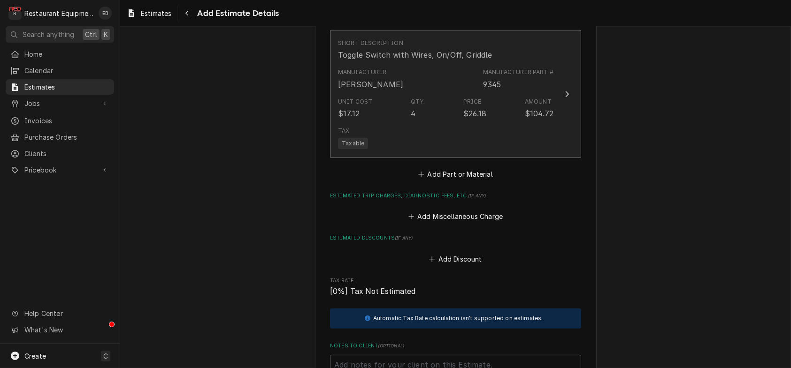
type textarea "x"
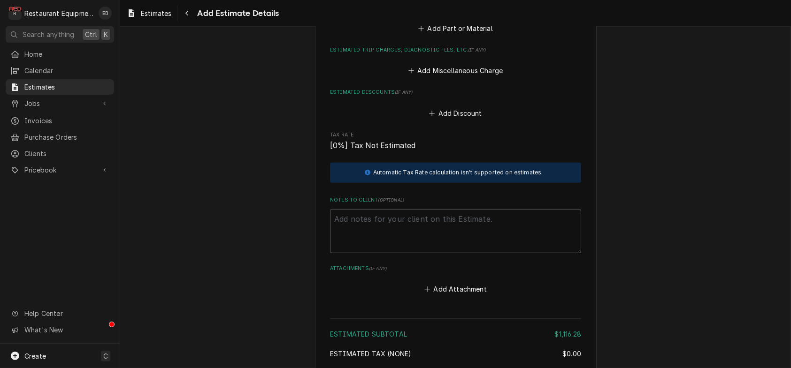
scroll to position [1691, 0]
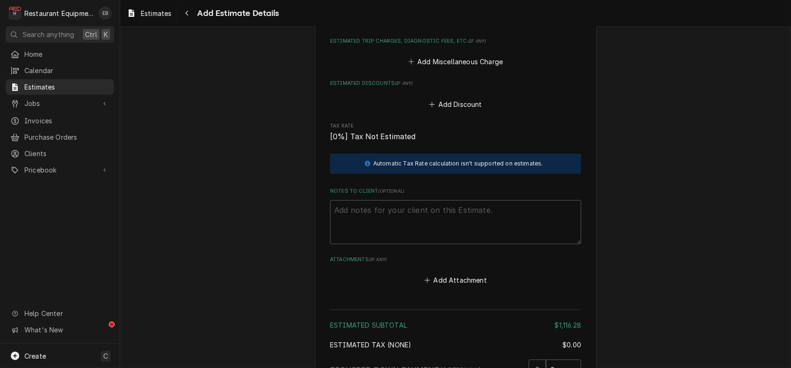
click at [446, 26] on button "Add Part or Material" at bounding box center [455, 19] width 77 height 13
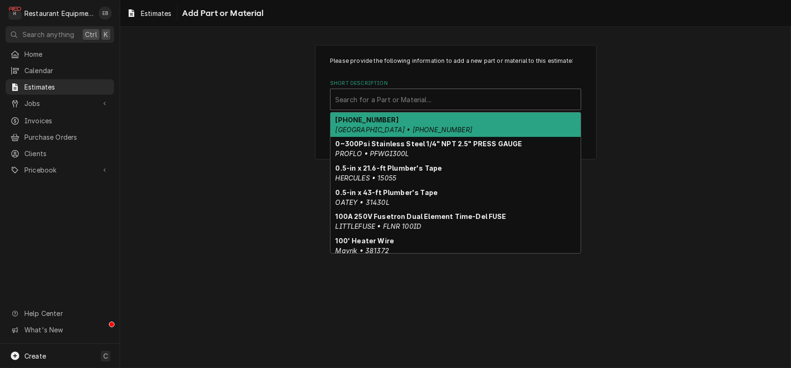
click at [416, 108] on div "Short Description" at bounding box center [455, 99] width 241 height 17
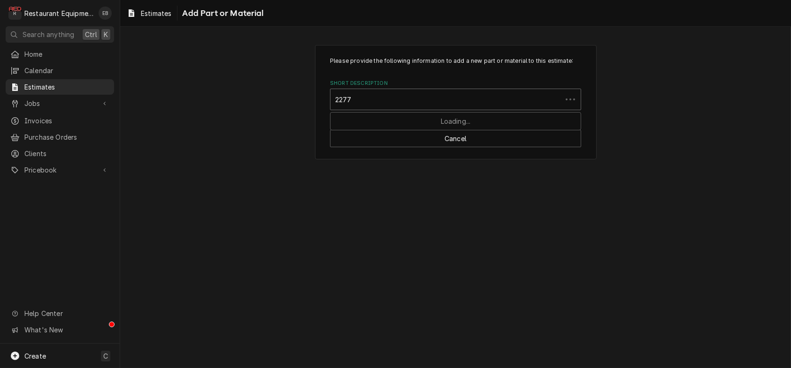
type input "22770"
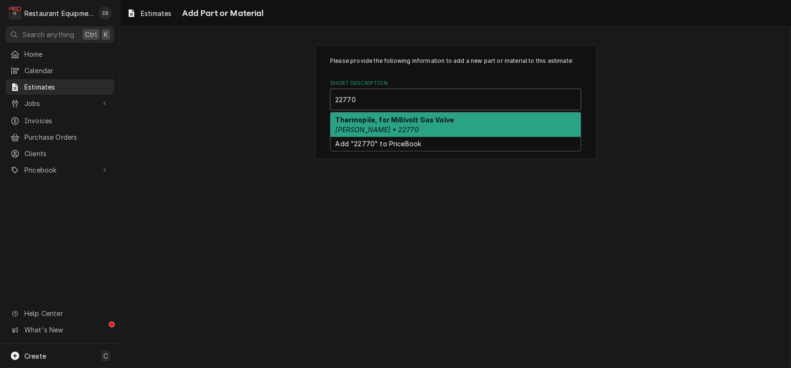
click at [418, 124] on strong "Thermopile, for Millivolt Gas Valve" at bounding box center [395, 120] width 119 height 8
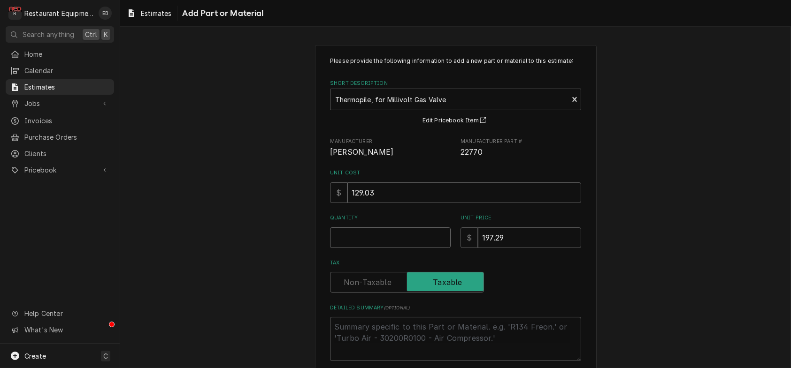
click at [357, 248] on input "Quantity" at bounding box center [390, 238] width 121 height 21
type textarea "x"
type input "2"
type textarea "x"
type input "2"
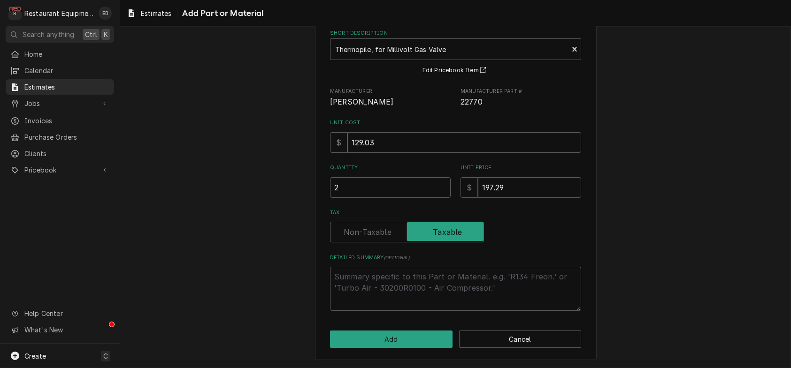
scroll to position [102, 0]
click at [409, 341] on button "Add" at bounding box center [391, 339] width 122 height 17
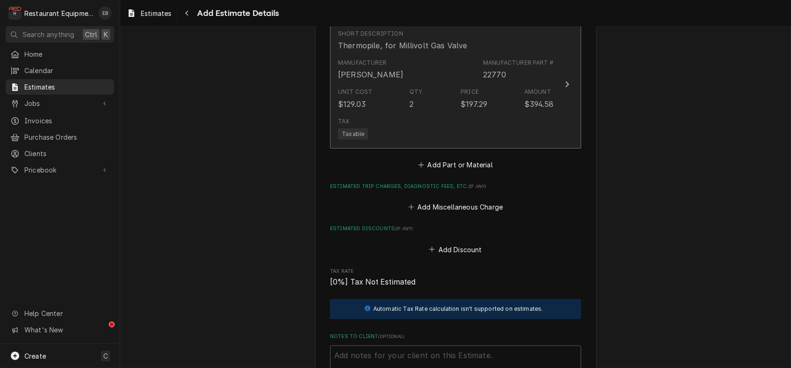
type textarea "x"
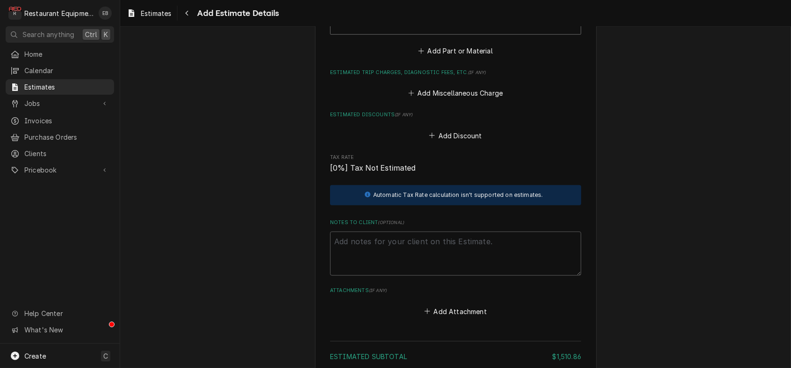
scroll to position [1804, 0]
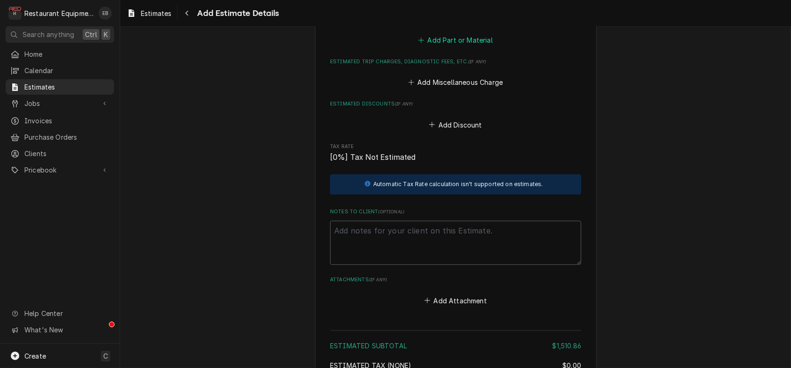
click at [466, 46] on button "Add Part or Material" at bounding box center [455, 39] width 77 height 13
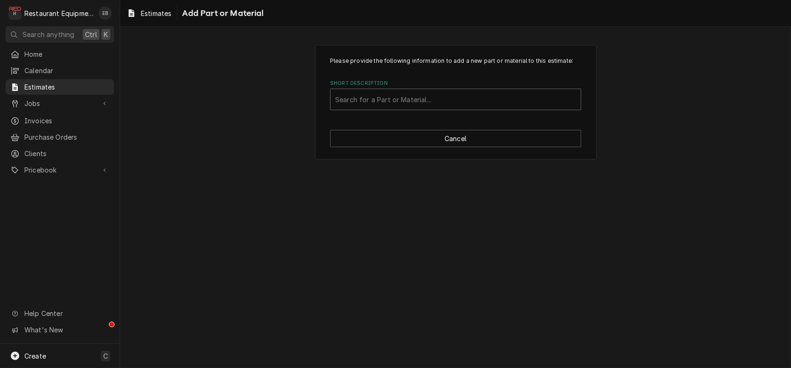
click at [438, 108] on div "Short Description" at bounding box center [455, 99] width 241 height 17
type input "23625"
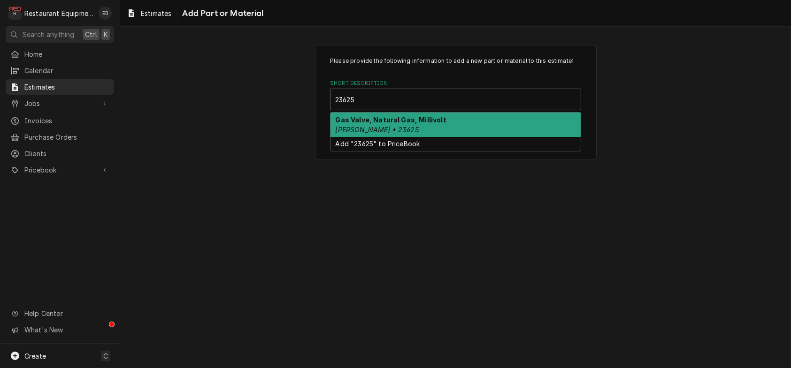
click at [435, 124] on strong "Gas Valve, Natural Gas, Millivolt" at bounding box center [391, 120] width 111 height 8
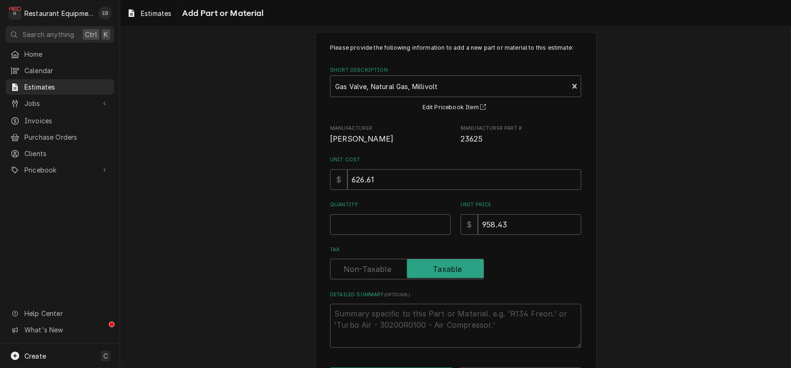
scroll to position [31, 0]
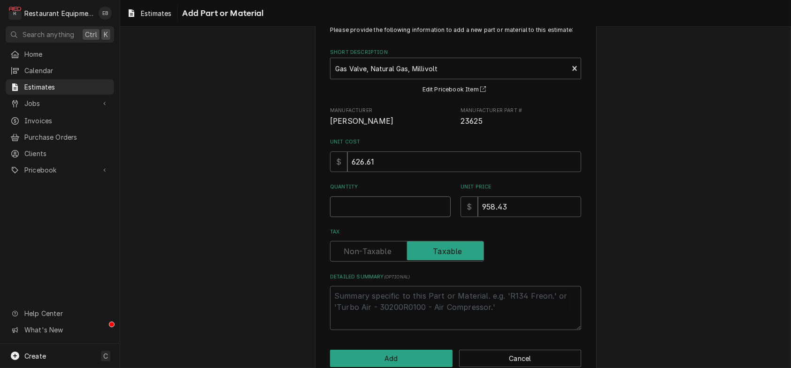
click at [401, 217] on input "Quantity" at bounding box center [390, 207] width 121 height 21
type textarea "x"
type input "1"
type textarea "x"
type input "1"
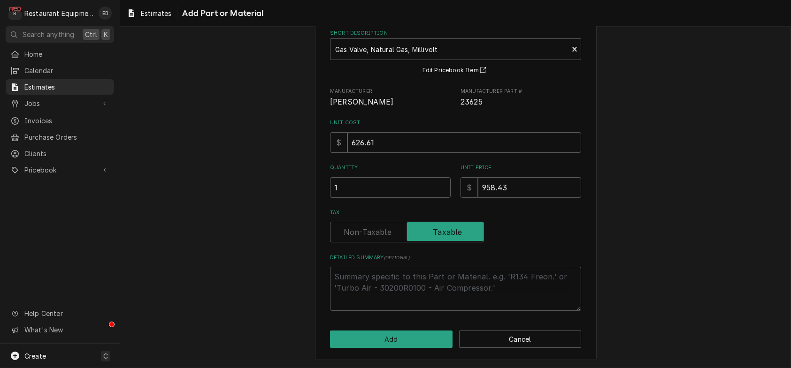
scroll to position [102, 0]
click at [399, 343] on button "Add" at bounding box center [391, 339] width 122 height 17
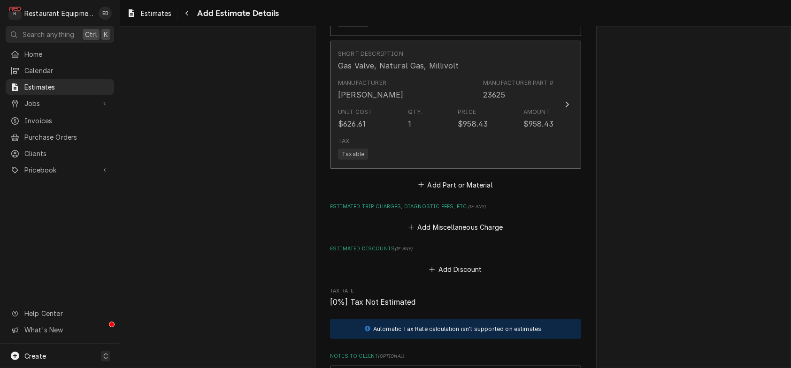
type textarea "x"
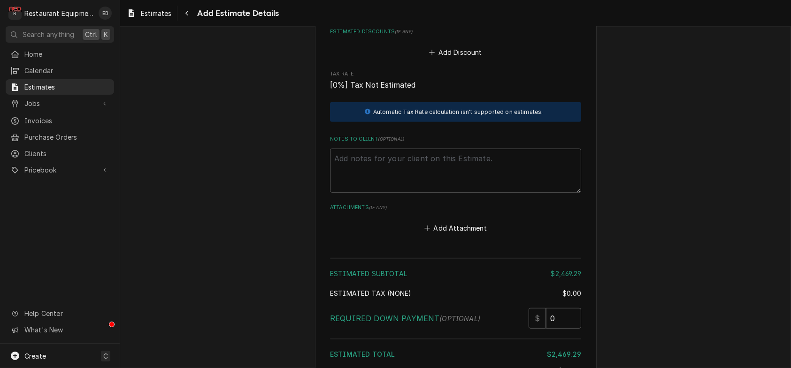
scroll to position [2011, 0]
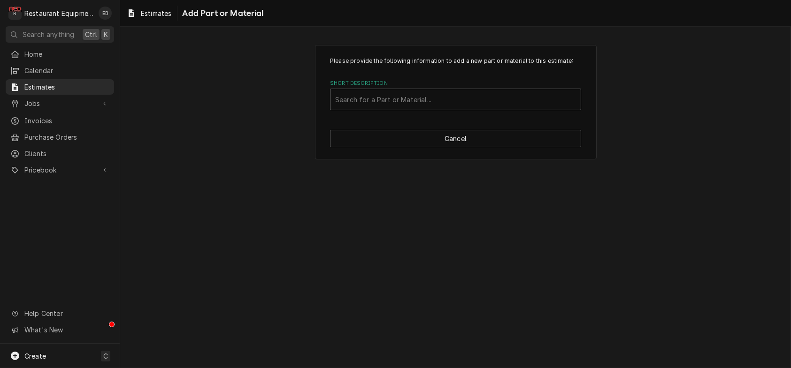
drag, startPoint x: 382, startPoint y: 119, endPoint x: 426, endPoint y: 120, distance: 44.1
click at [382, 108] on div "Short Description" at bounding box center [455, 99] width 241 height 17
type input "10946"
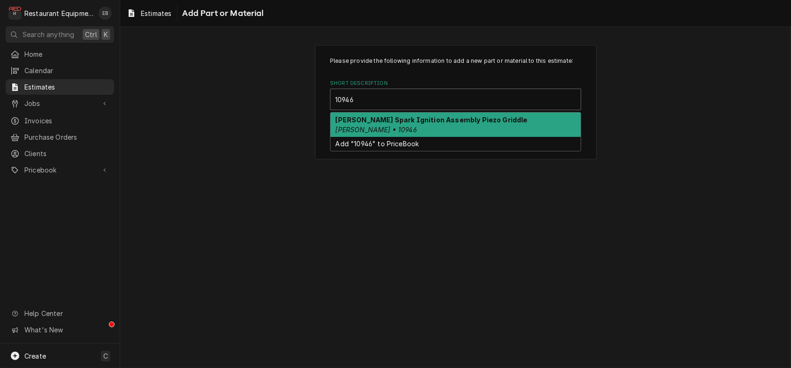
click at [530, 137] on div "Keating Spark Ignition Assembly Piezo Griddle Keating • 10946" at bounding box center [455, 125] width 250 height 24
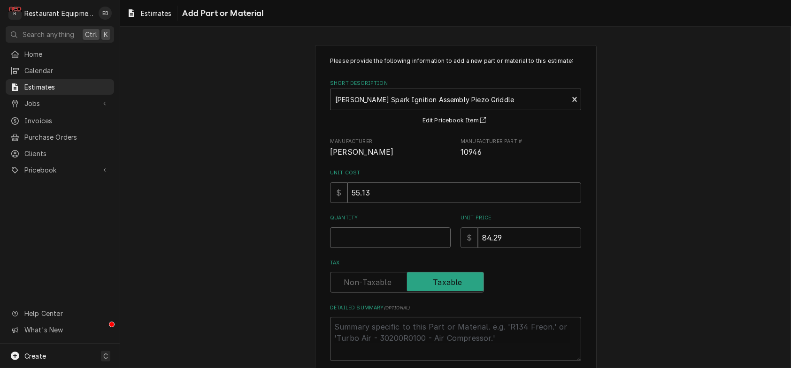
click at [396, 248] on input "Quantity" at bounding box center [390, 238] width 121 height 21
type textarea "x"
type input "2"
type textarea "x"
type input "2"
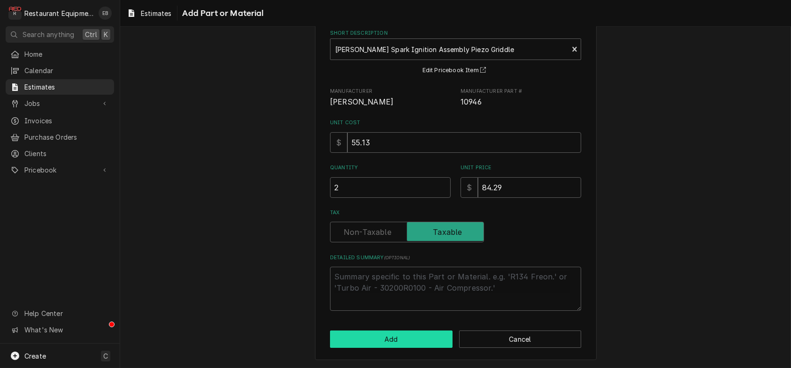
click at [418, 337] on button "Add" at bounding box center [391, 339] width 122 height 17
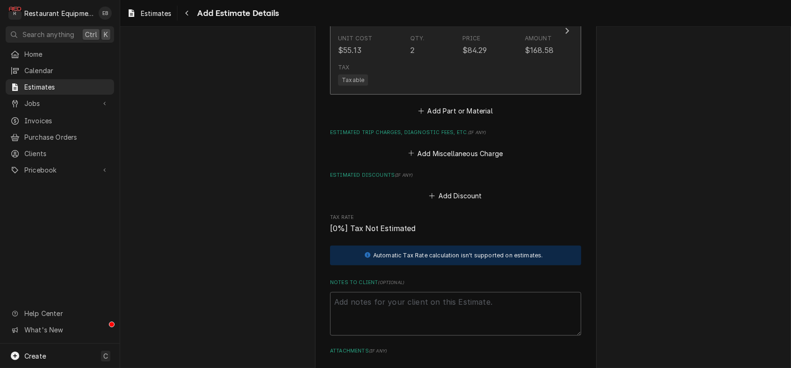
type textarea "x"
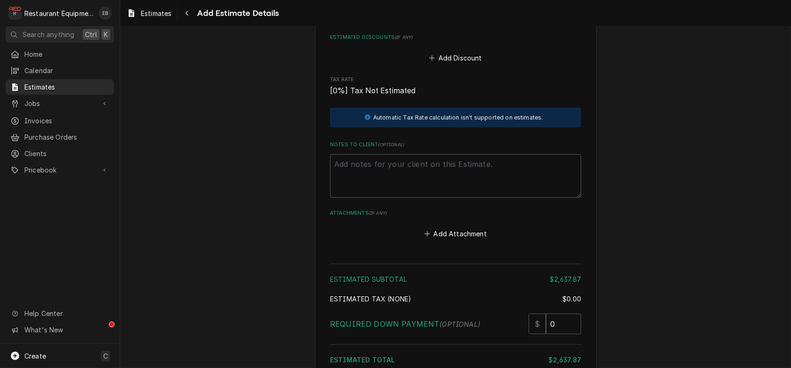
scroll to position [2154, 0]
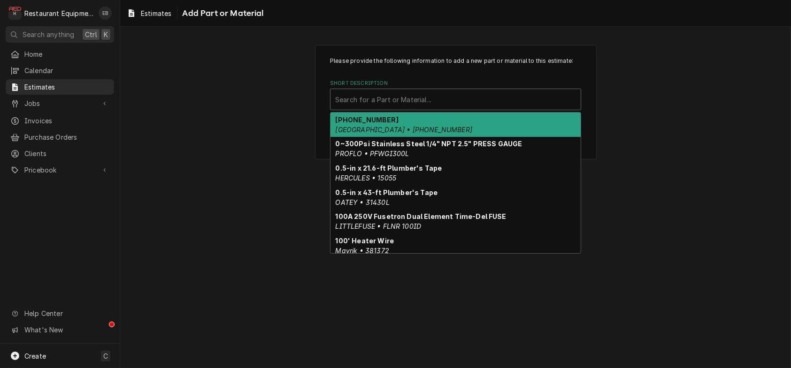
click at [454, 108] on div "Short Description" at bounding box center [455, 99] width 241 height 17
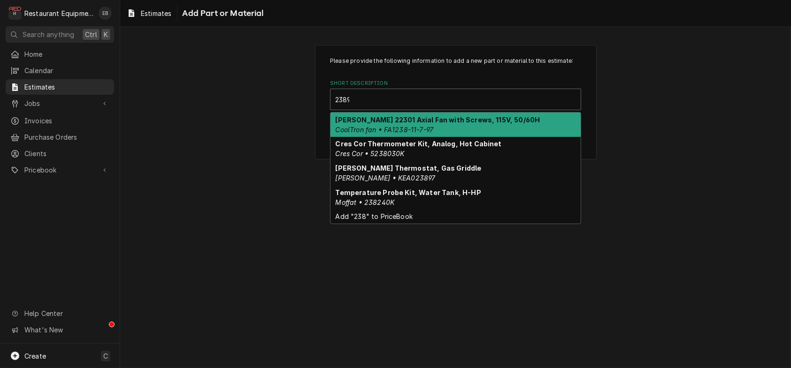
type input "23897"
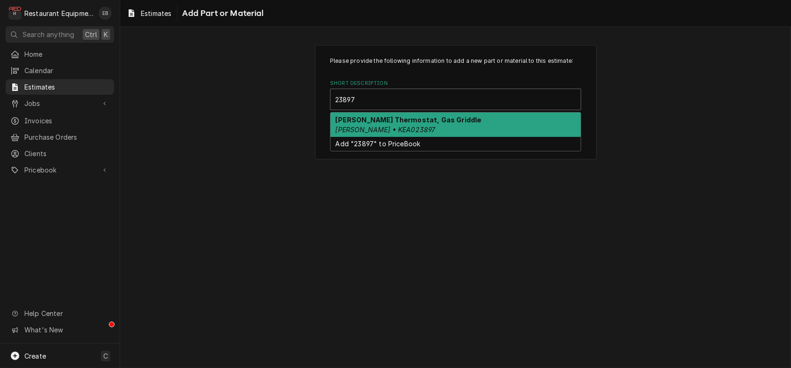
click at [433, 124] on strong "Keating Thermostat, Gas Griddle" at bounding box center [409, 120] width 146 height 8
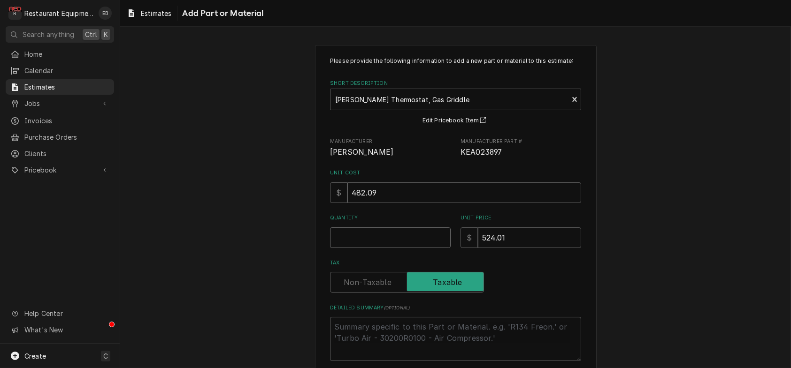
click at [414, 248] on input "Quantity" at bounding box center [390, 238] width 121 height 21
type textarea "x"
type input "2"
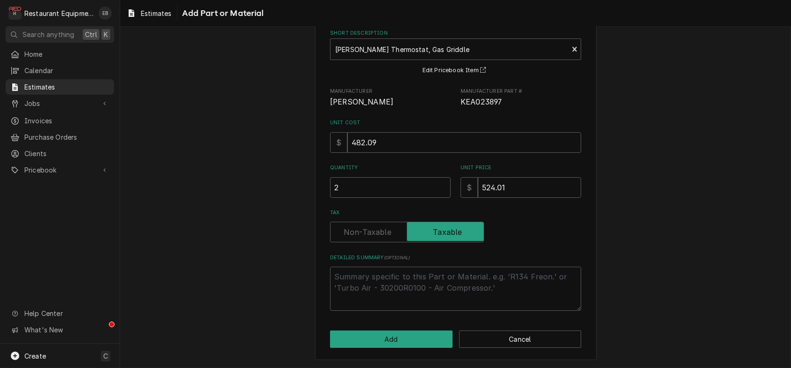
scroll to position [102, 0]
click at [425, 336] on button "Add" at bounding box center [391, 339] width 122 height 17
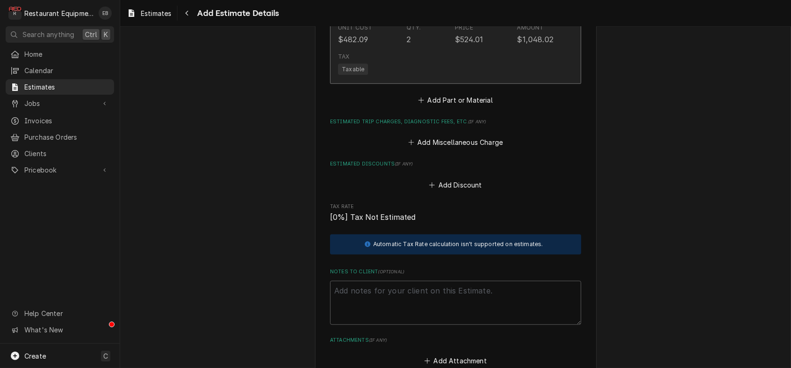
type textarea "x"
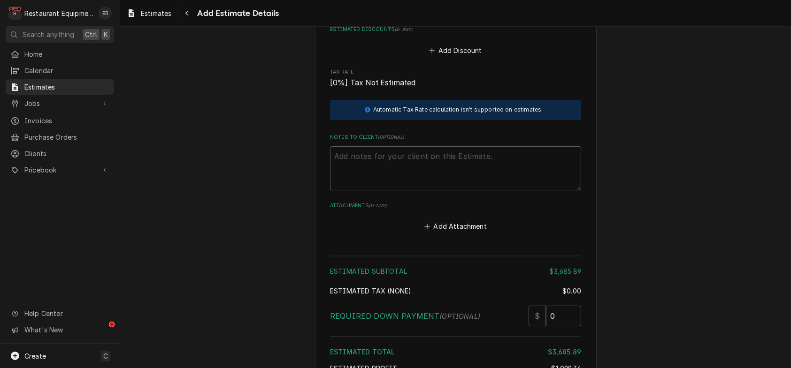
scroll to position [2300, 0]
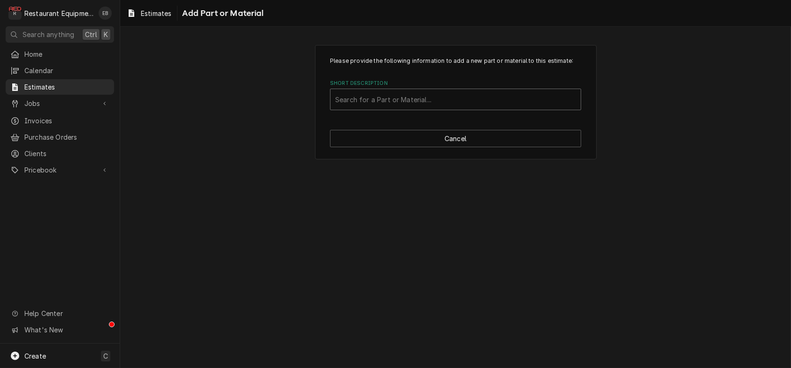
click at [428, 108] on div "Short Description" at bounding box center [455, 99] width 241 height 17
type input "g"
click at [609, 116] on div "Please provide the following information to add a new part or material to this …" at bounding box center [455, 102] width 671 height 131
click at [560, 108] on div "Short Description" at bounding box center [455, 99] width 241 height 17
type input "60105"
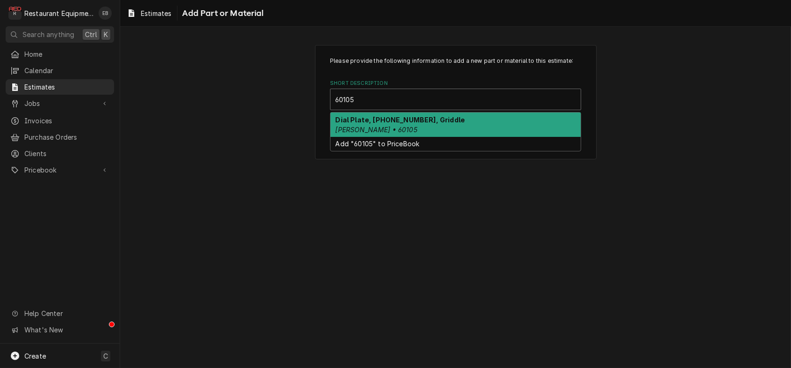
click at [395, 124] on strong "Dial Plate, 200-500F, Griddle" at bounding box center [401, 120] width 130 height 8
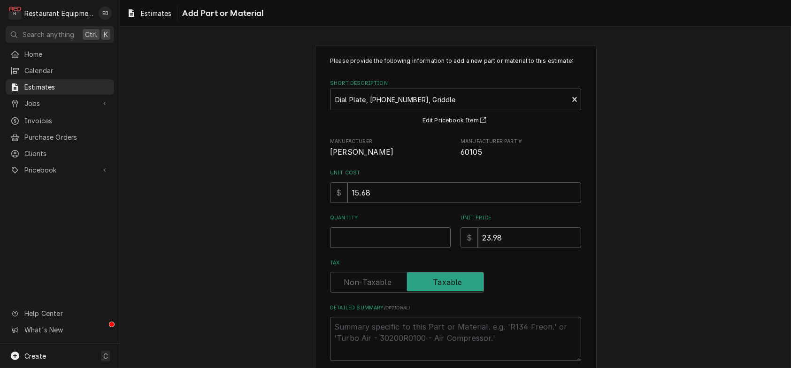
click at [401, 248] on input "Quantity" at bounding box center [390, 238] width 121 height 21
type textarea "x"
type input "4"
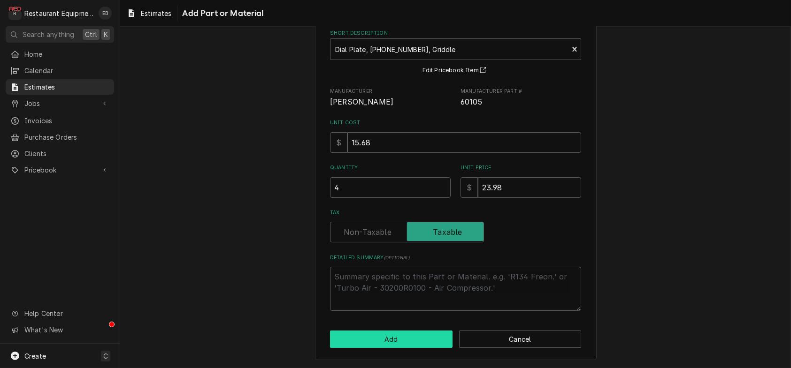
click at [412, 331] on button "Add" at bounding box center [391, 339] width 122 height 17
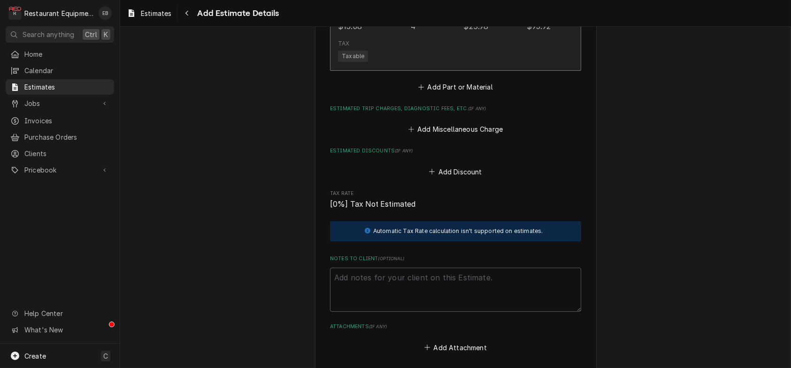
type textarea "x"
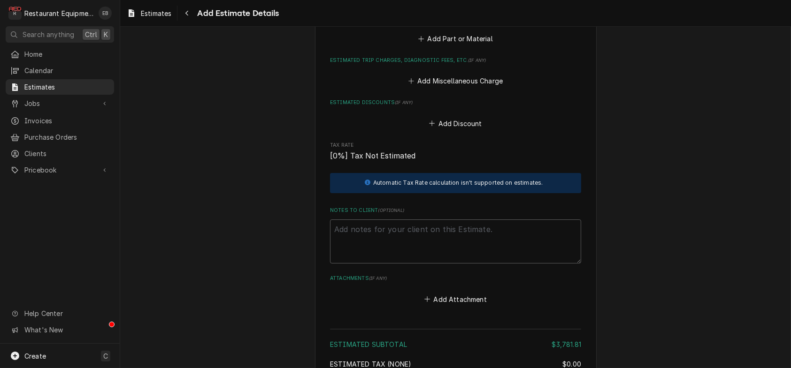
scroll to position [2413, 0]
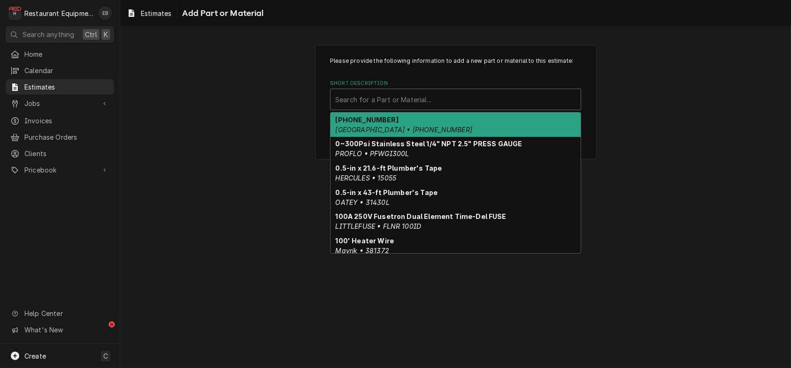
click at [415, 108] on div "Short Description" at bounding box center [455, 99] width 241 height 17
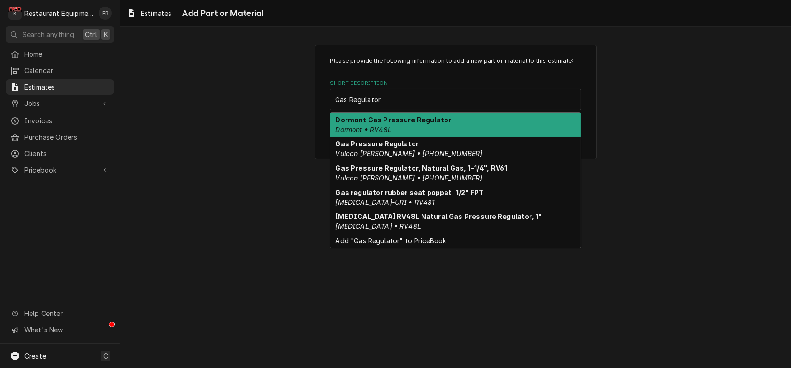
type input "Gas Regulator"
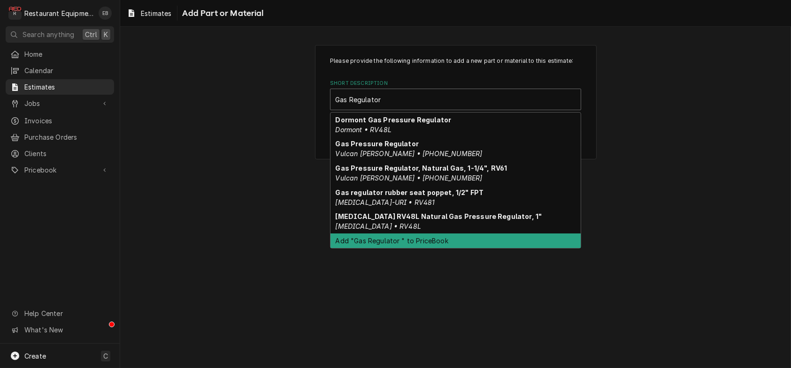
click at [402, 248] on div "Add "Gas Regulator " to PriceBook" at bounding box center [455, 241] width 250 height 15
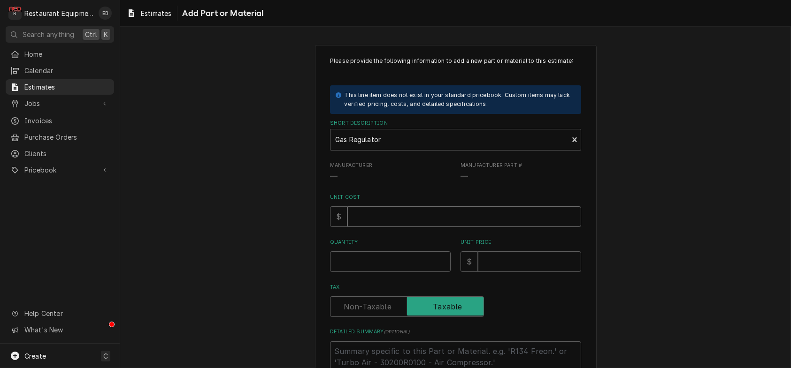
click at [410, 227] on input "Unit Cost" at bounding box center [464, 217] width 234 height 21
click at [372, 227] on input "Unit Cost" at bounding box center [464, 217] width 234 height 21
type textarea "x"
type input "3"
type textarea "x"
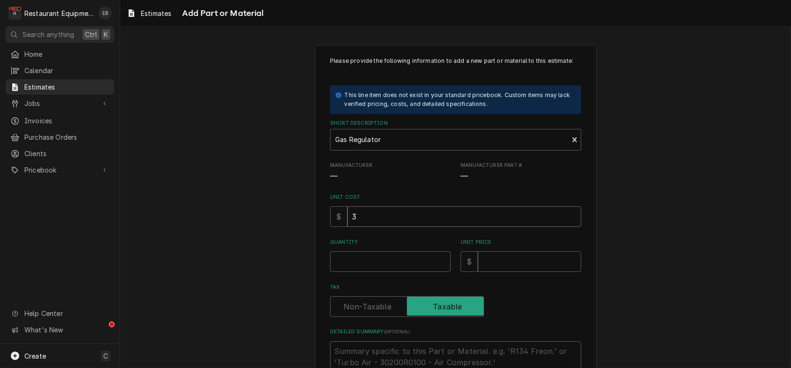
type input "39"
type textarea "x"
type input "39.4"
type textarea "x"
type input "39.47"
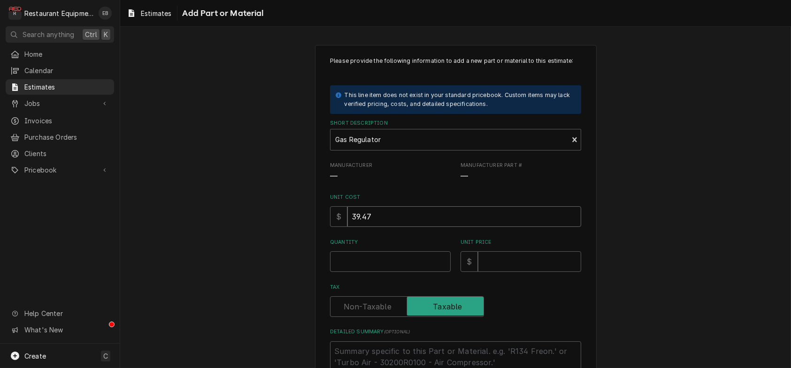
type textarea "x"
type input "39.47"
click at [364, 272] on input "Quantity" at bounding box center [390, 262] width 121 height 21
type textarea "x"
type input "1"
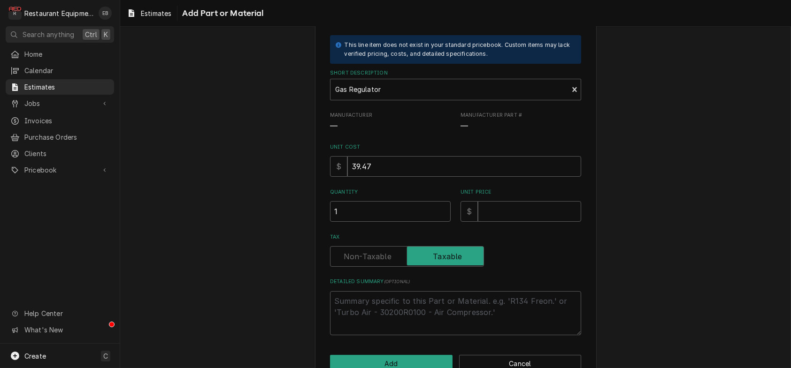
scroll to position [94, 0]
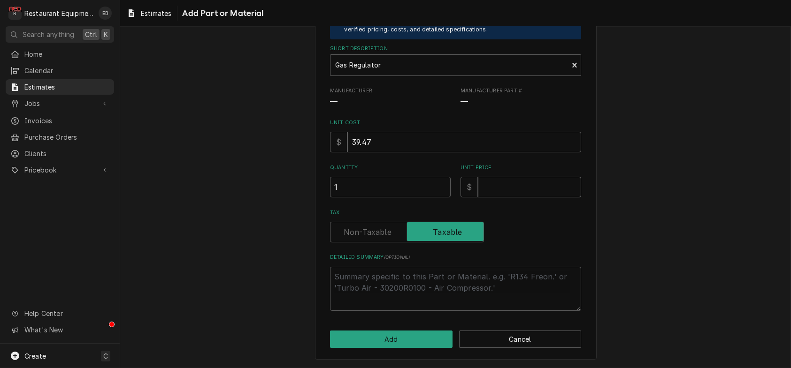
click at [519, 198] on input "Unit Price" at bounding box center [529, 187] width 103 height 21
type textarea "x"
type input "7"
type textarea "x"
type input "78"
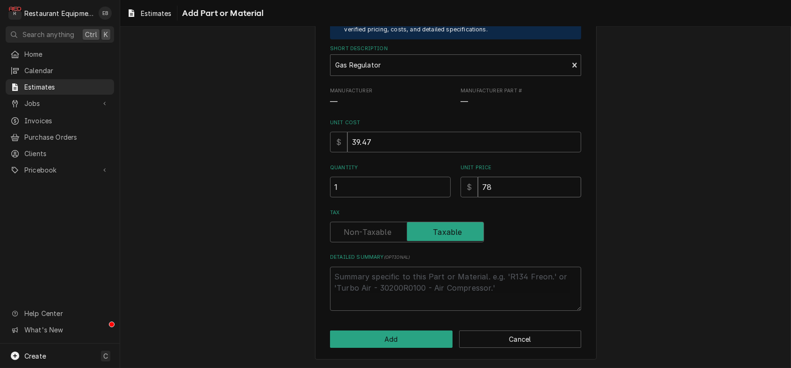
type textarea "x"
type input "78.9"
type textarea "x"
type input "78.94"
type textarea "x"
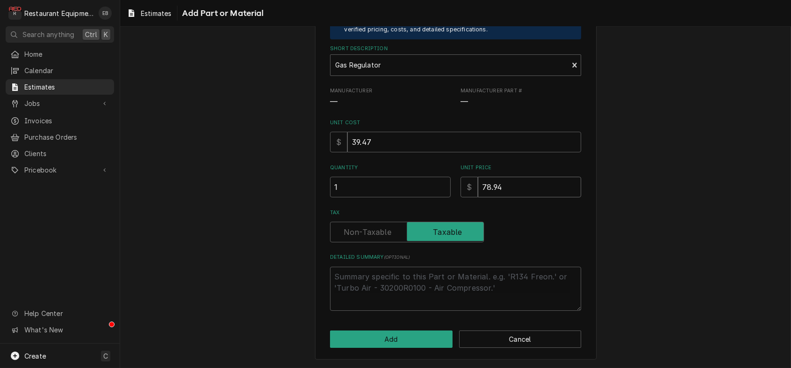
type input "78.94"
click at [414, 340] on button "Add" at bounding box center [391, 339] width 122 height 17
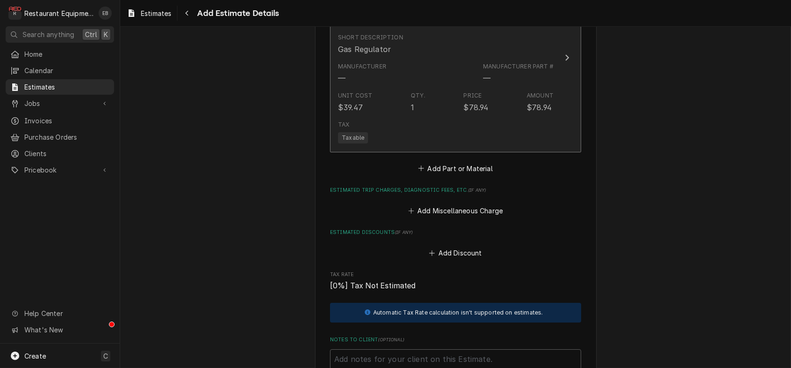
type textarea "x"
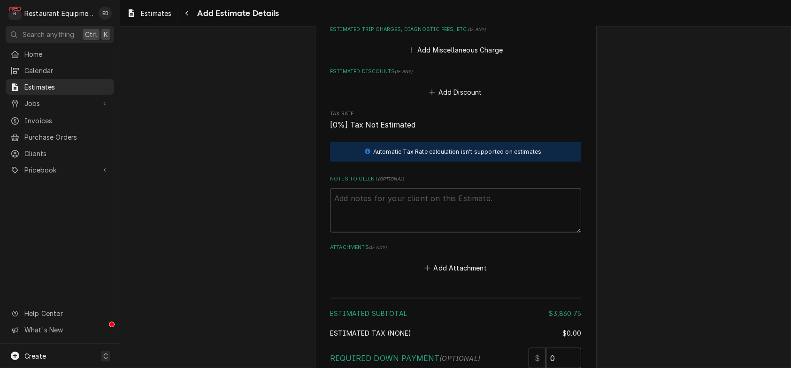
scroll to position [2619, 0]
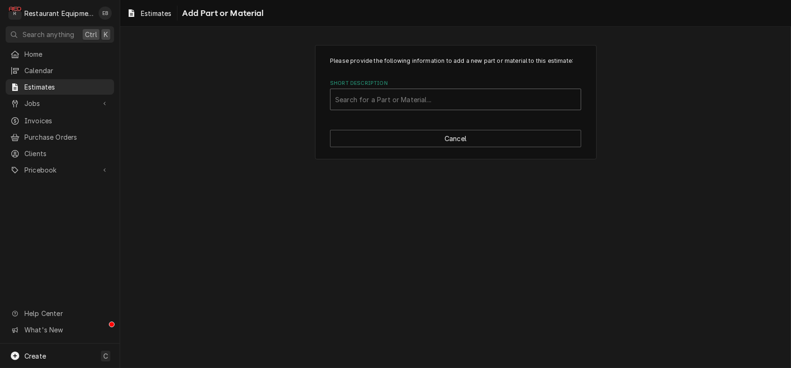
click at [447, 108] on div "Short Description" at bounding box center [455, 99] width 241 height 17
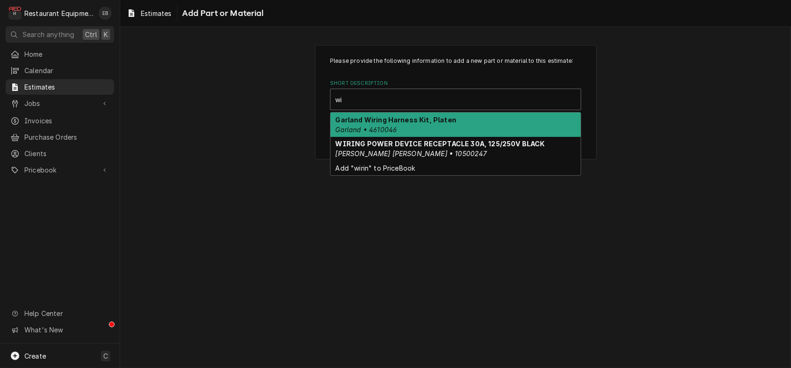
type input "w"
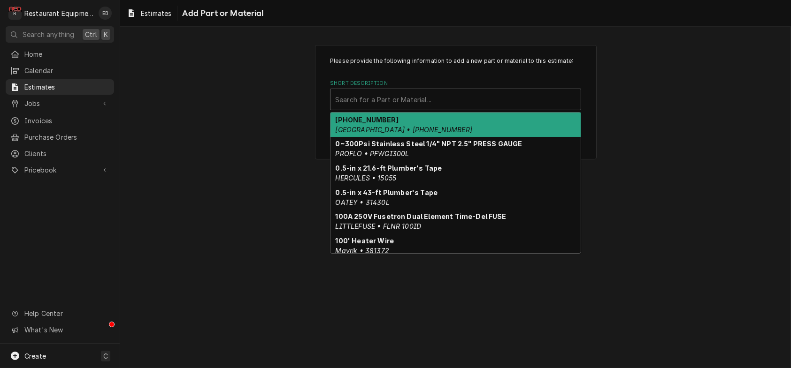
click at [652, 168] on div "Please provide the following information to add a new part or material to this …" at bounding box center [455, 102] width 671 height 131
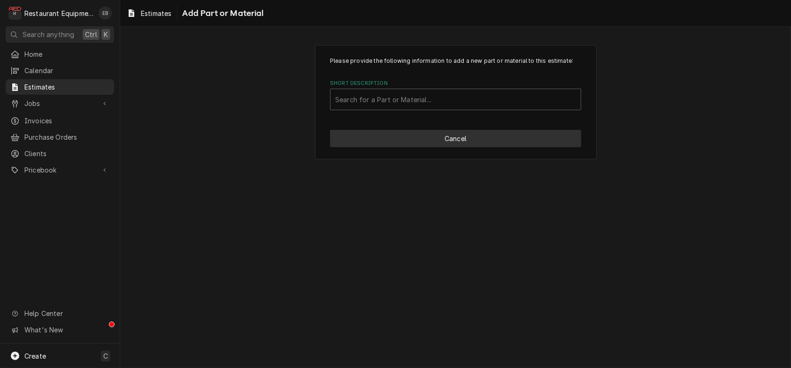
click at [477, 147] on button "Cancel" at bounding box center [455, 138] width 251 height 17
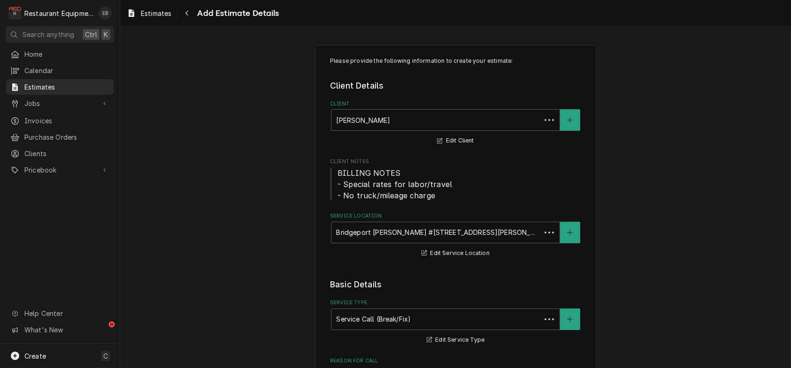
scroll to position [2607, 0]
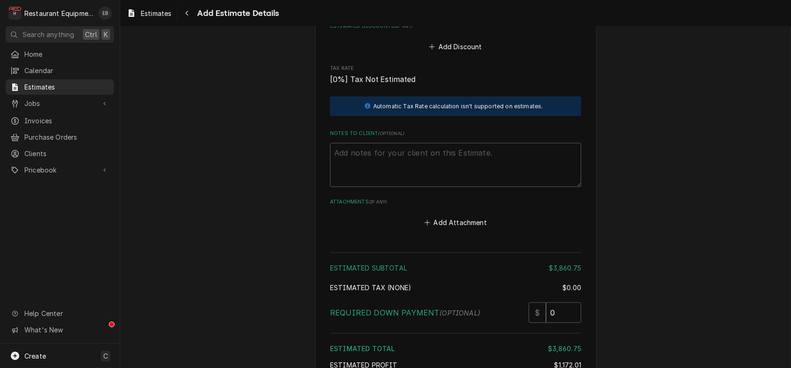
type textarea "x"
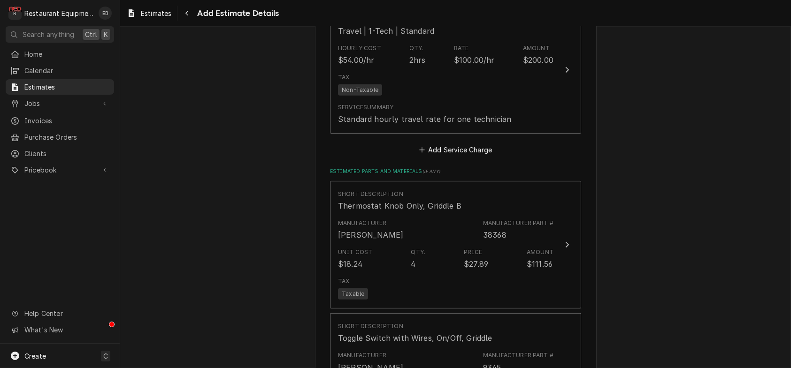
scroll to position [1230, 0]
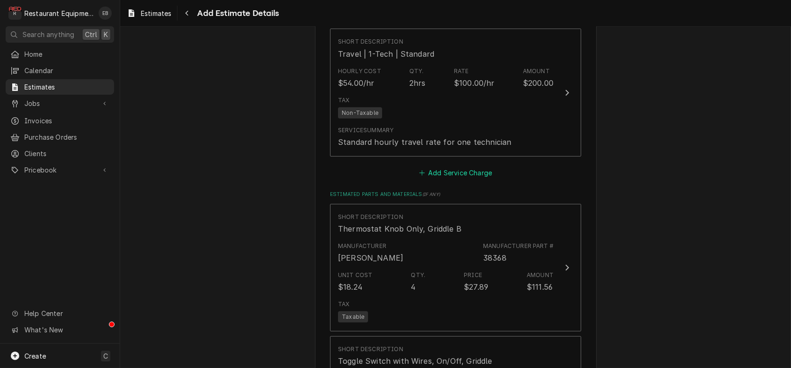
click at [474, 180] on button "Add Service Charge" at bounding box center [455, 173] width 76 height 13
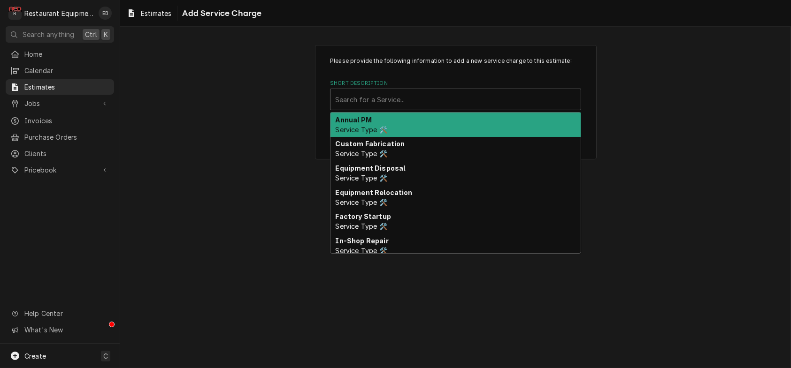
click at [411, 108] on div "Short Description" at bounding box center [455, 99] width 241 height 17
type input "w"
click at [617, 114] on div "Please provide the following information to add a new service charge to this es…" at bounding box center [455, 102] width 671 height 131
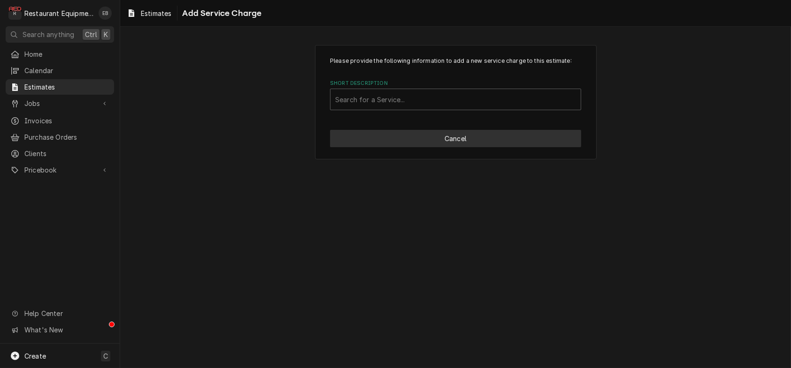
click at [435, 147] on button "Cancel" at bounding box center [455, 138] width 251 height 17
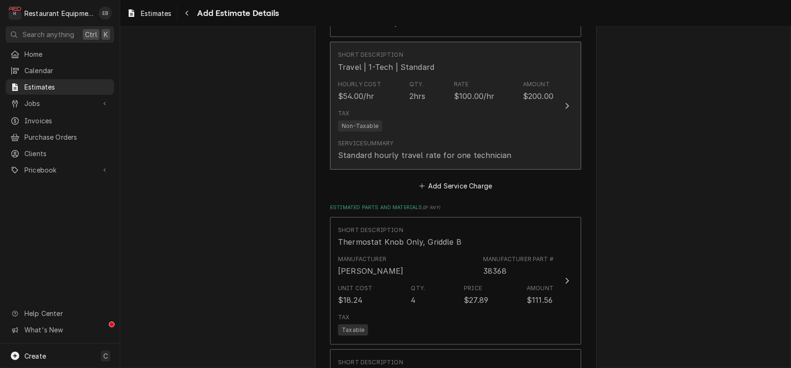
type textarea "x"
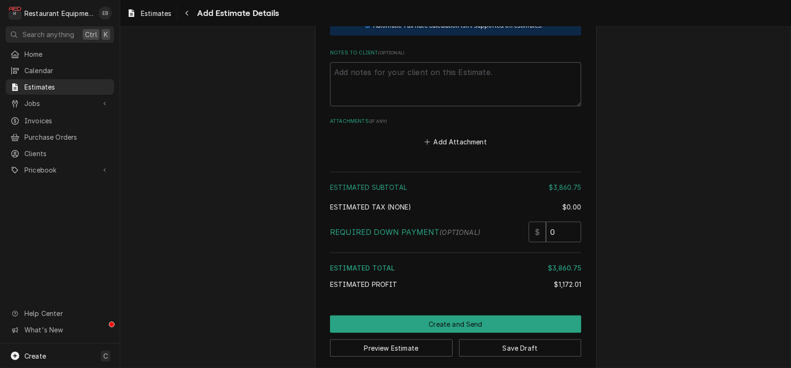
scroll to position [2688, 0]
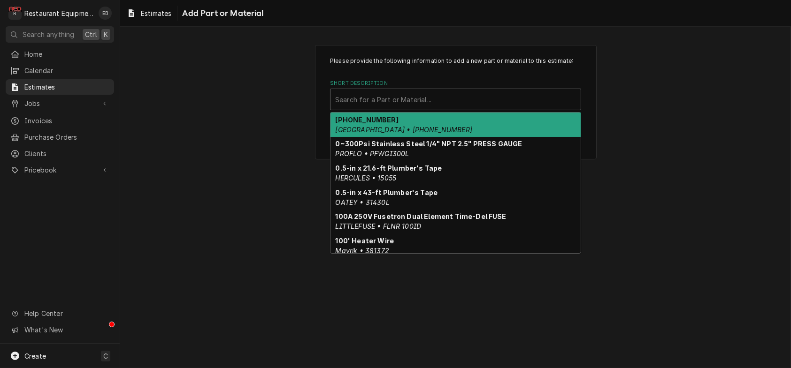
click at [448, 108] on div "Short Description" at bounding box center [455, 99] width 241 height 17
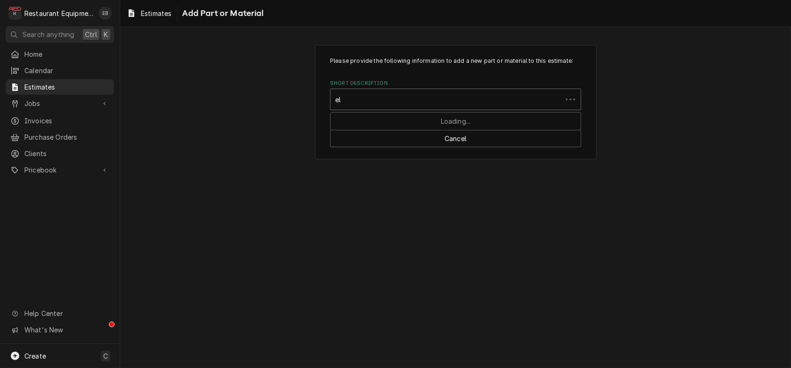
type input "e"
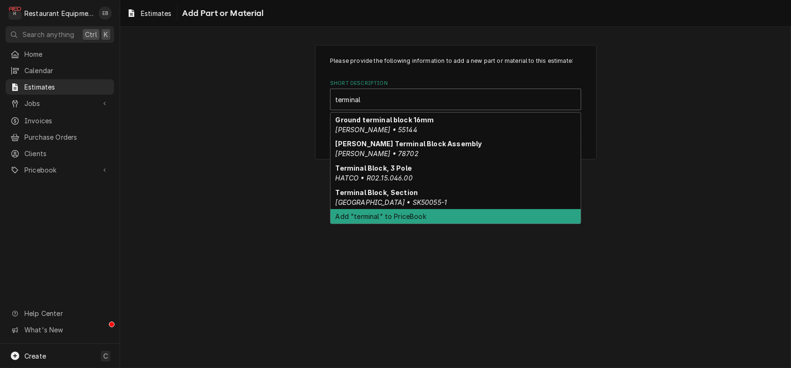
type input "terminal"
click at [604, 168] on div "Please provide the following information to add a new part or material to this …" at bounding box center [455, 102] width 671 height 131
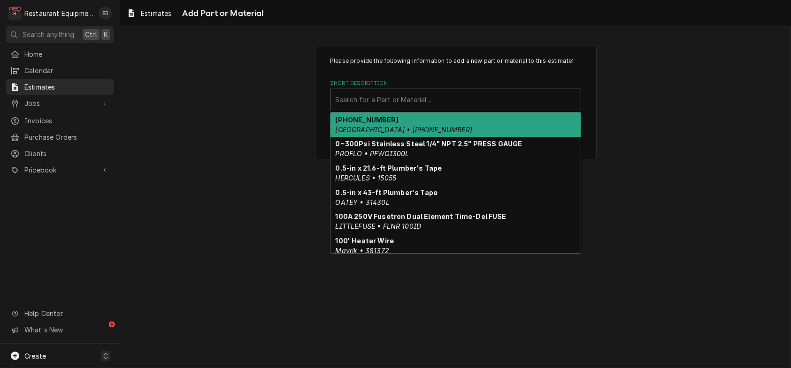
click at [529, 108] on div "Short Description" at bounding box center [455, 99] width 241 height 17
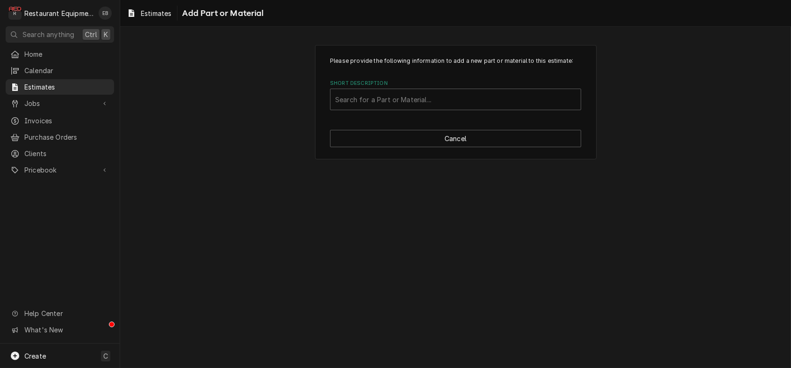
click at [581, 65] on p "Please provide the following information to add a new part or material to this …" at bounding box center [455, 61] width 251 height 8
click at [463, 147] on button "Cancel" at bounding box center [455, 138] width 251 height 17
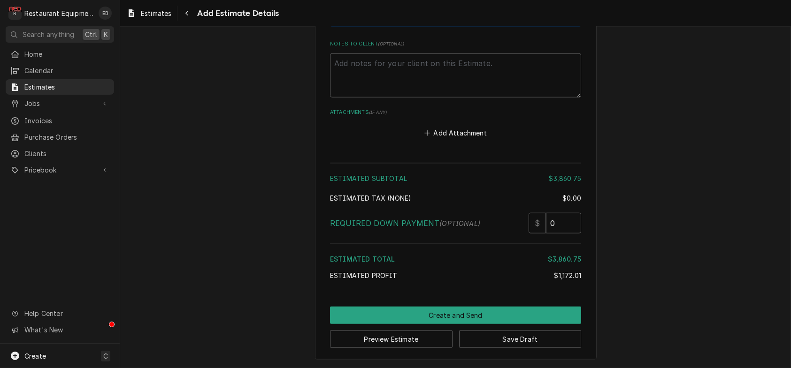
scroll to position [2706, 0]
drag, startPoint x: 474, startPoint y: 166, endPoint x: 645, endPoint y: 168, distance: 170.8
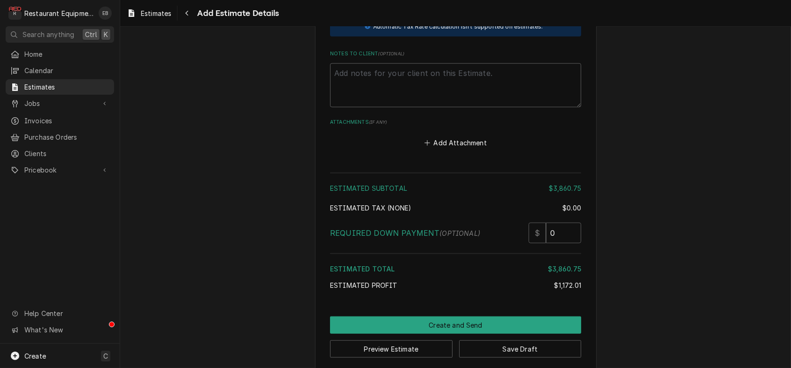
scroll to position [2675, 0]
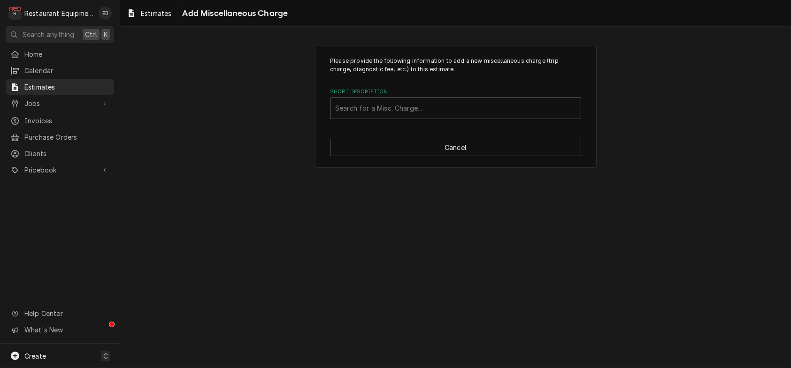
click at [427, 112] on div "Short Description" at bounding box center [455, 108] width 241 height 17
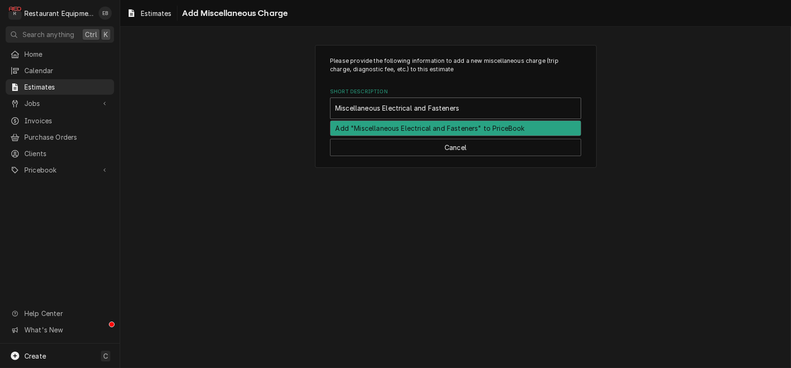
click at [476, 136] on div "Add "Miscellaneous Electrical and Fasteners" to PriceBook" at bounding box center [455, 128] width 250 height 15
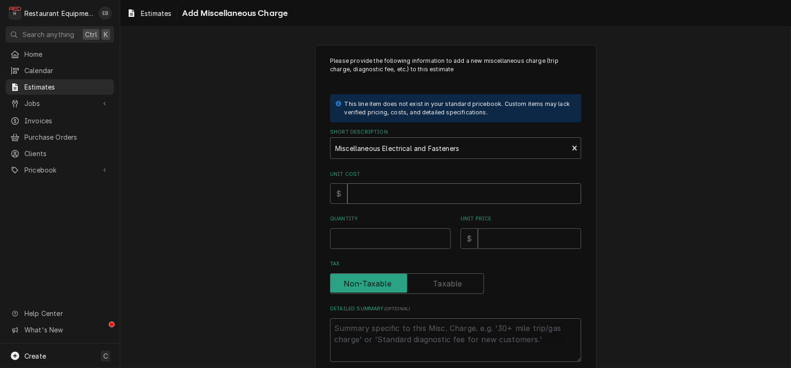
click at [422, 204] on input "Unit Cost" at bounding box center [464, 194] width 234 height 21
click at [378, 249] on div "Quantity" at bounding box center [390, 231] width 121 height 33
click at [384, 249] on input "Quantity" at bounding box center [390, 239] width 121 height 21
click at [544, 249] on input "Unit Price" at bounding box center [529, 239] width 103 height 21
click at [367, 204] on input "13.76" at bounding box center [464, 194] width 234 height 21
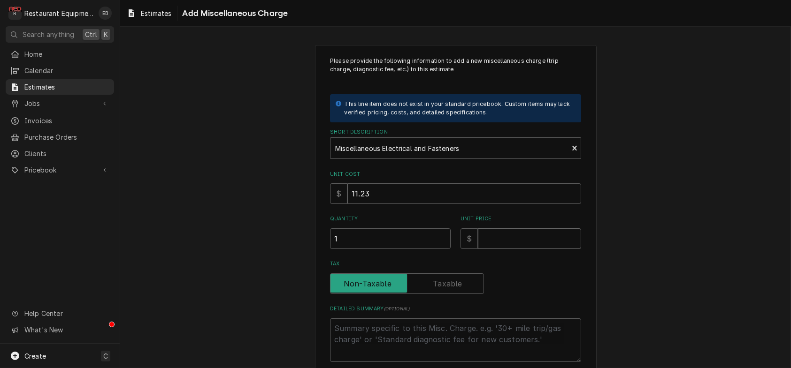
click at [527, 249] on input "Unit Price" at bounding box center [529, 239] width 103 height 21
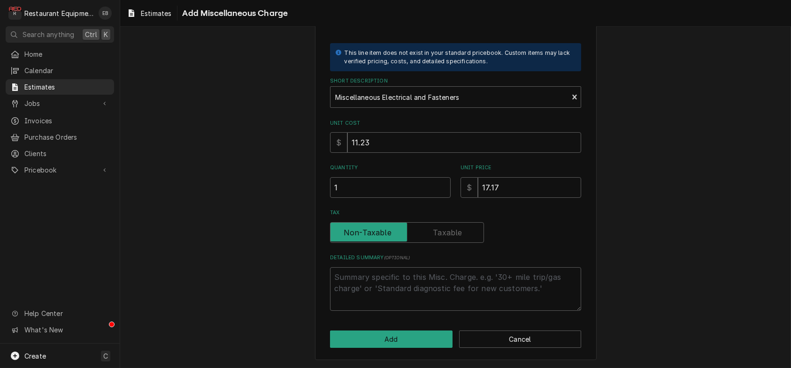
scroll to position [93, 0]
click at [412, 340] on button "Add" at bounding box center [391, 339] width 122 height 17
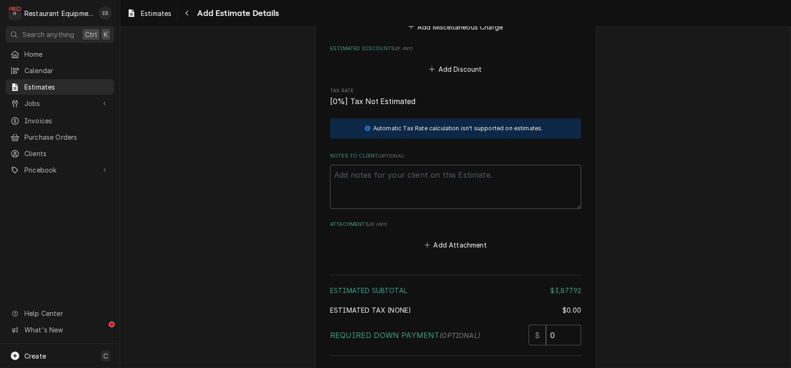
scroll to position [2756, 0]
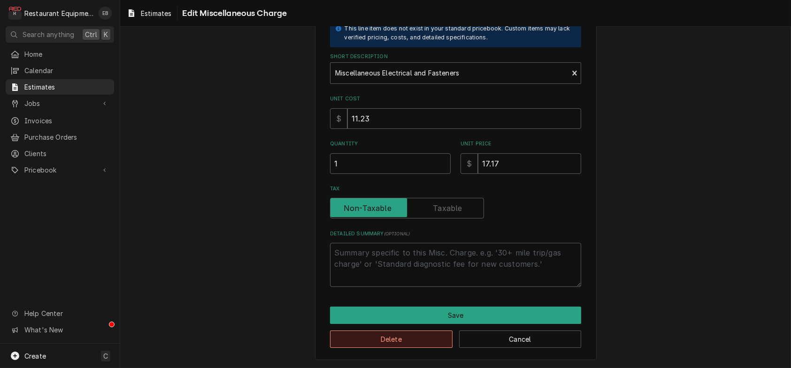
click at [418, 345] on button "Delete" at bounding box center [391, 339] width 122 height 17
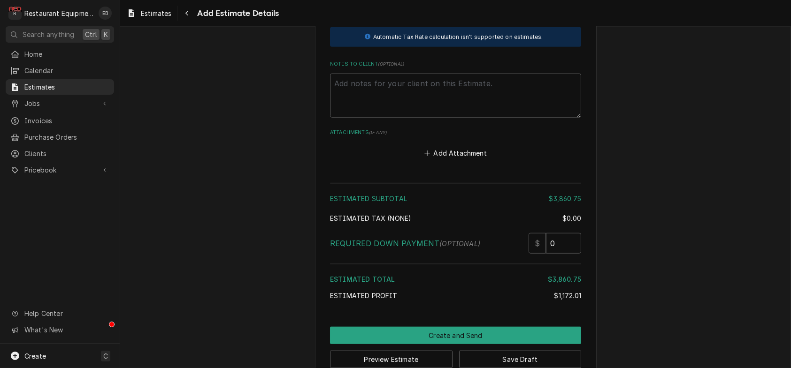
scroll to position [2650, 0]
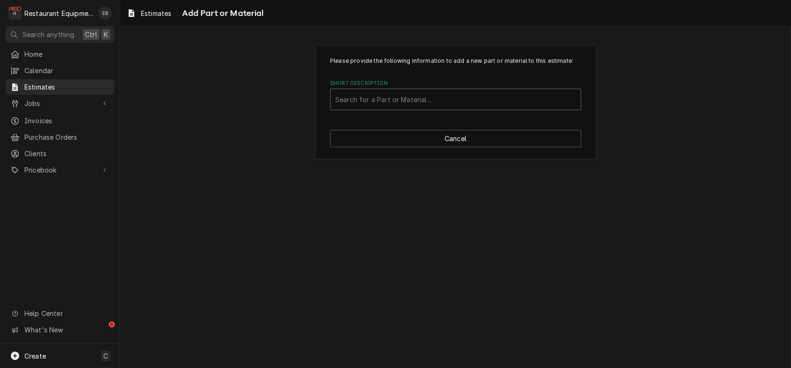
click at [453, 108] on div "Short Description" at bounding box center [455, 99] width 241 height 17
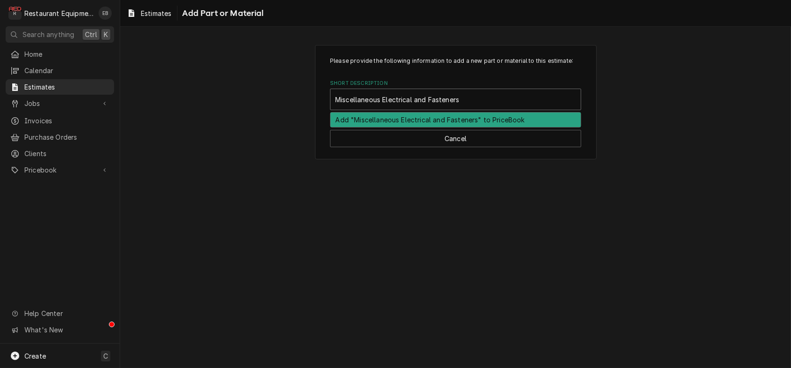
click at [447, 127] on div "Add "Miscellaneous Electrical and Fasteners" to PriceBook" at bounding box center [455, 120] width 250 height 15
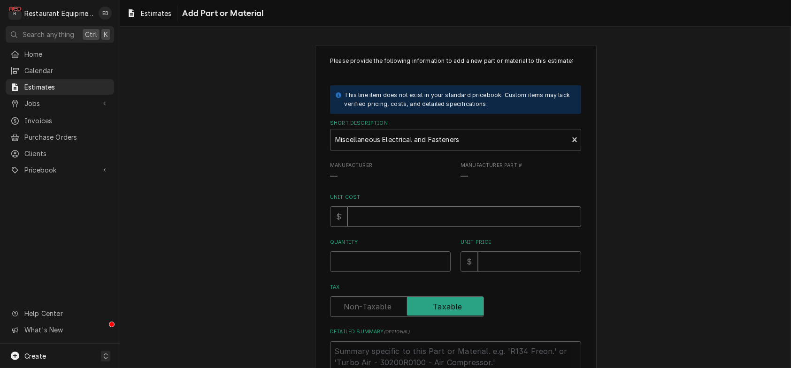
click at [421, 227] on input "Unit Cost" at bounding box center [464, 217] width 234 height 21
click at [420, 272] on input "Quantity" at bounding box center [390, 262] width 121 height 21
click at [507, 272] on input "Unit Price" at bounding box center [529, 262] width 103 height 21
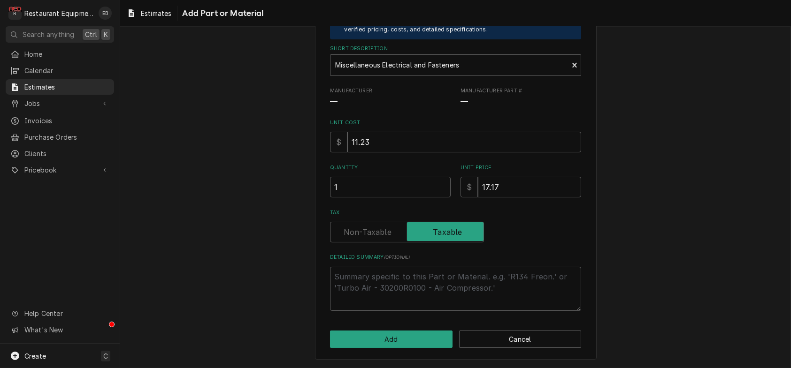
scroll to position [129, 0]
click at [402, 332] on button "Add" at bounding box center [391, 339] width 122 height 17
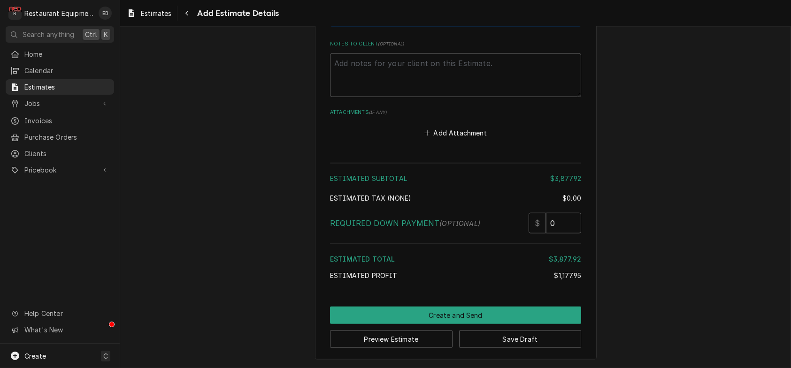
scroll to position [2919, 0]
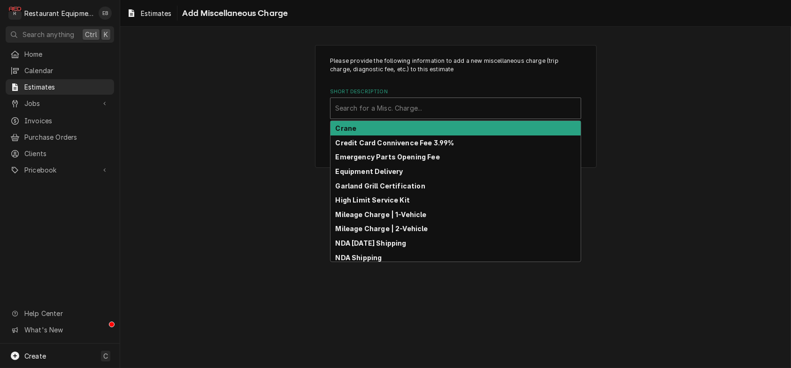
drag, startPoint x: 397, startPoint y: 117, endPoint x: 391, endPoint y: 113, distance: 7.7
click at [396, 117] on div "Short Description" at bounding box center [455, 108] width 241 height 17
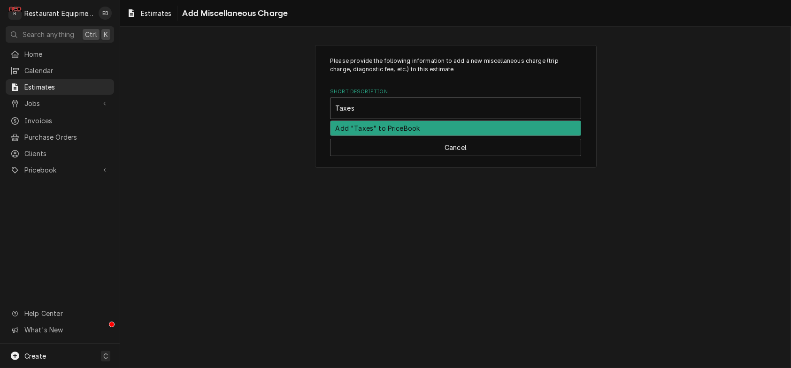
click at [445, 136] on div "Add "Taxes" to PriceBook" at bounding box center [455, 128] width 250 height 15
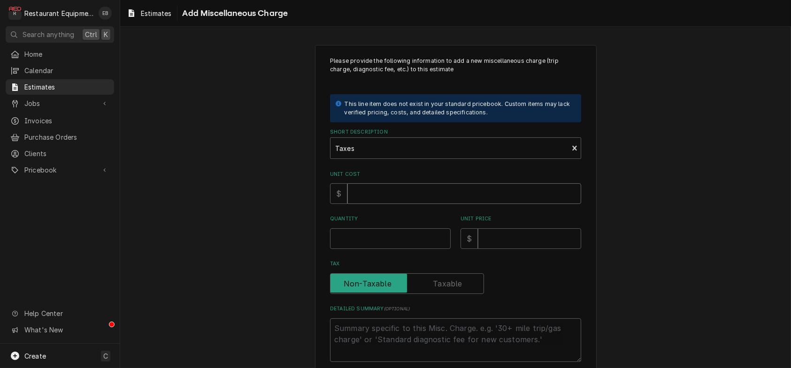
click at [399, 204] on input "Unit Cost" at bounding box center [464, 194] width 234 height 21
click at [372, 249] on input "Quantity" at bounding box center [390, 239] width 121 height 21
click at [511, 249] on input "Unit Price" at bounding box center [529, 239] width 103 height 21
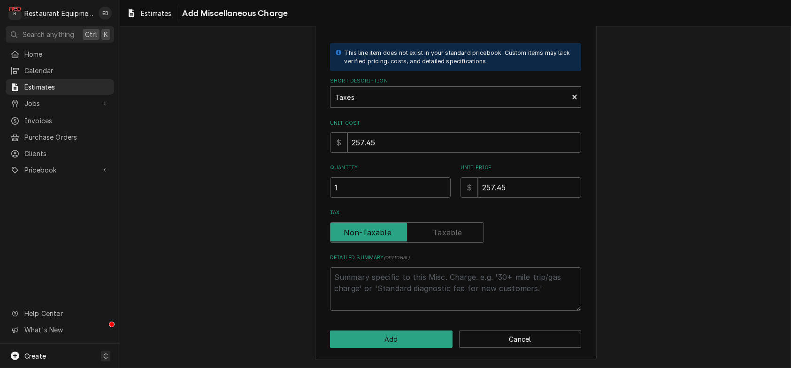
scroll to position [93, 0]
click at [437, 332] on button "Add" at bounding box center [391, 339] width 122 height 17
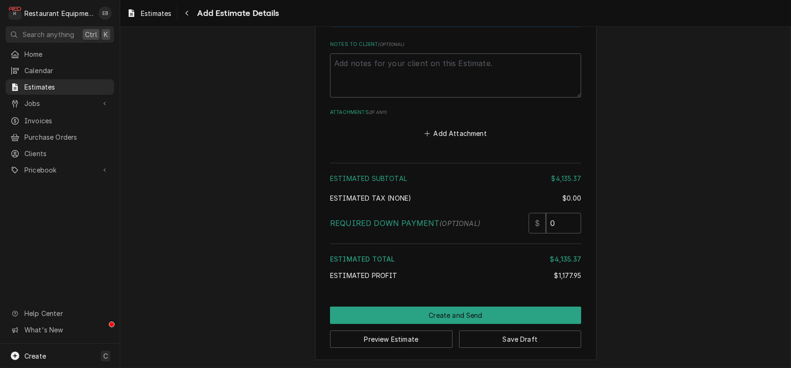
scroll to position [3399, 0]
click at [519, 344] on button "Save Draft" at bounding box center [520, 339] width 122 height 17
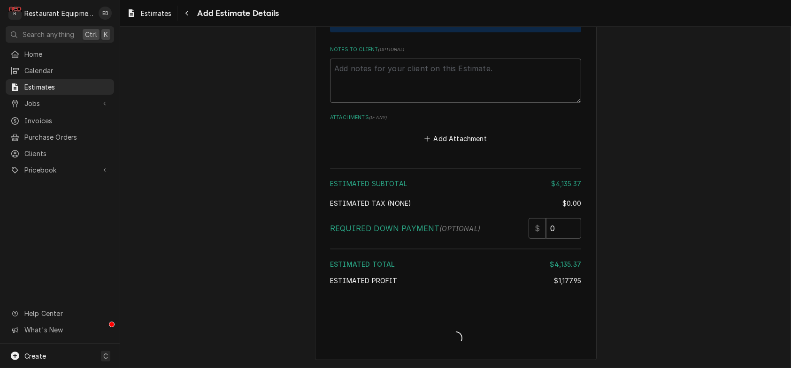
scroll to position [3394, 0]
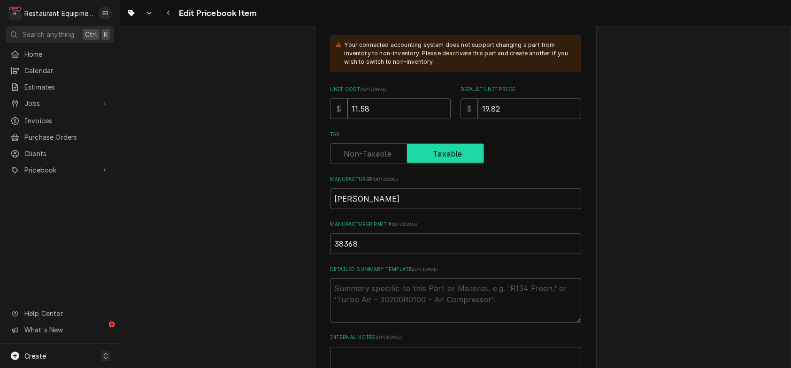
scroll to position [313, 0]
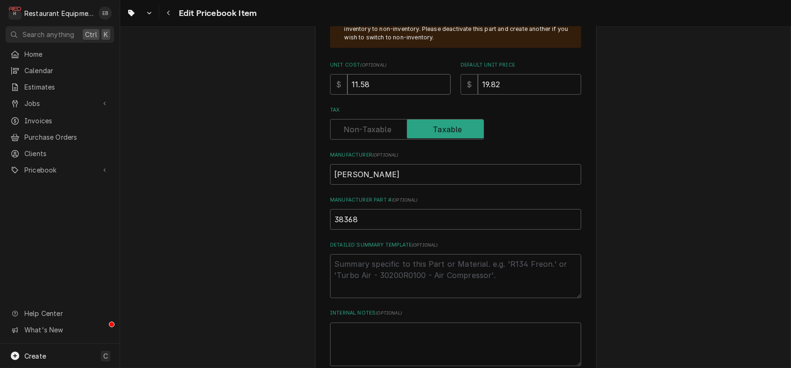
click at [417, 95] on input "11.58" at bounding box center [398, 84] width 103 height 21
type textarea "x"
type input "11.5"
type textarea "x"
type input "11"
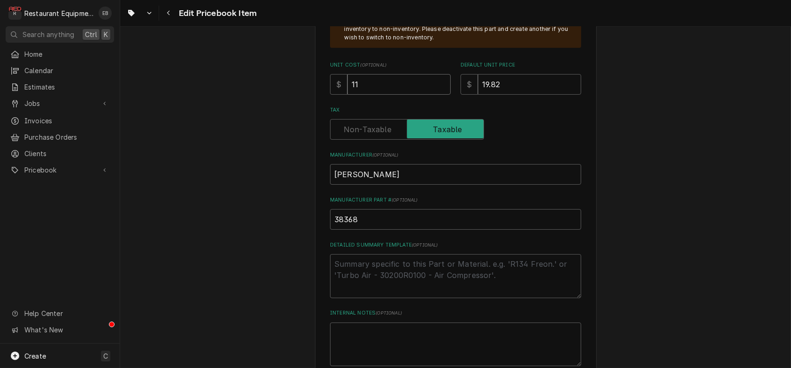
type textarea "x"
type input "1"
type textarea "x"
type input "1"
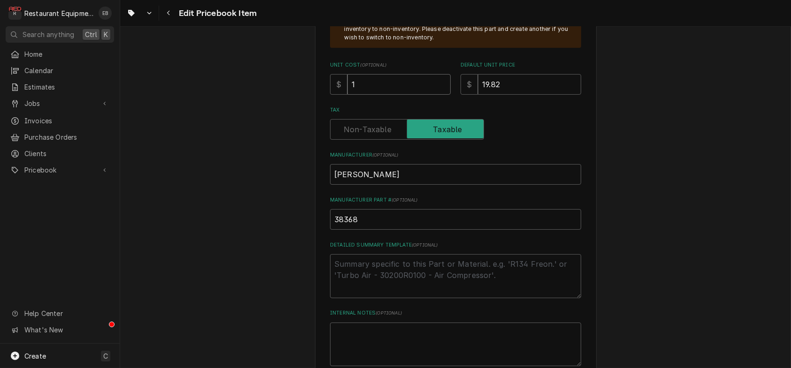
type textarea "x"
type input "18"
click at [382, 95] on input "18" at bounding box center [398, 84] width 103 height 21
type textarea "x"
type input "18.2"
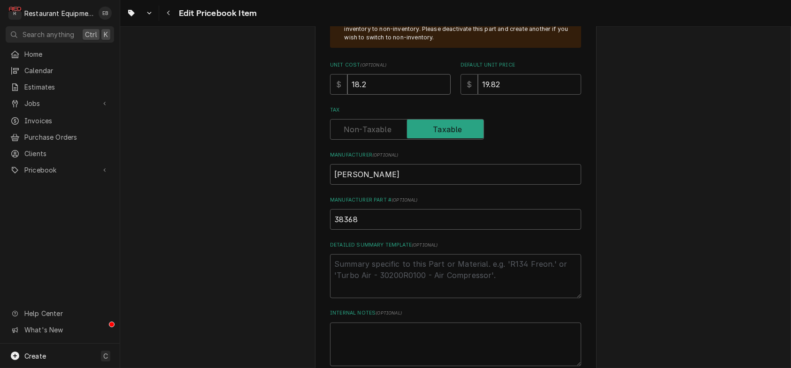
type textarea "x"
type input "18.24"
drag, startPoint x: 520, startPoint y: 132, endPoint x: 480, endPoint y: 131, distance: 40.8
click at [480, 95] on input "19.82" at bounding box center [529, 84] width 103 height 21
type textarea "x"
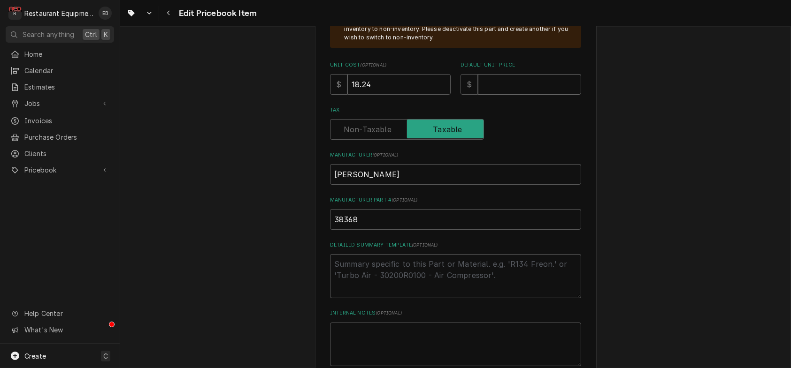
type textarea "x"
type input "2"
type textarea "x"
type input "27"
type textarea "x"
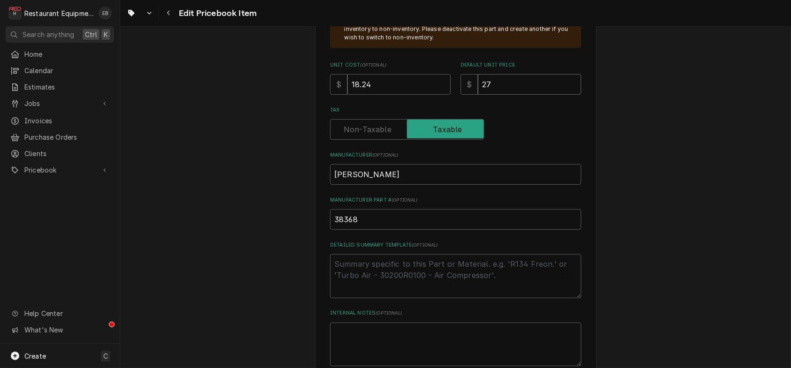
type input "27.8"
type textarea "x"
type input "27.89"
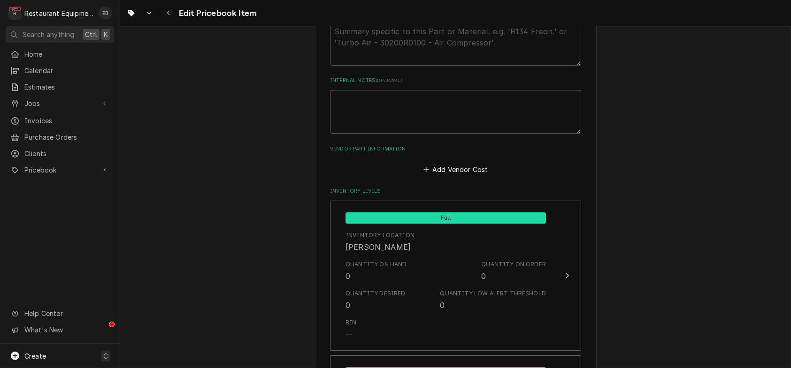
scroll to position [563, 0]
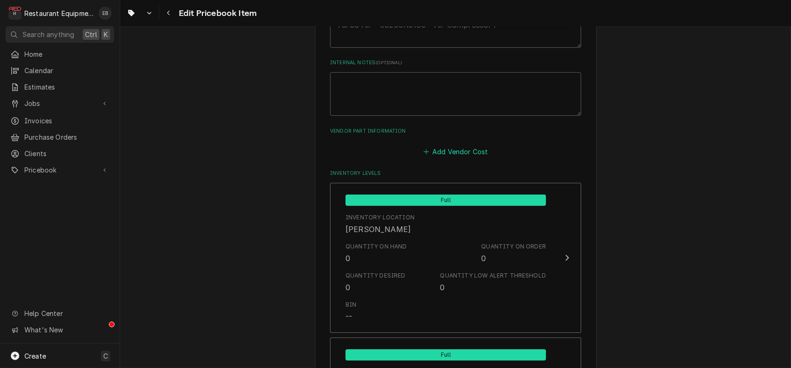
click at [430, 159] on button "Add Vendor Cost" at bounding box center [455, 151] width 68 height 13
type textarea "x"
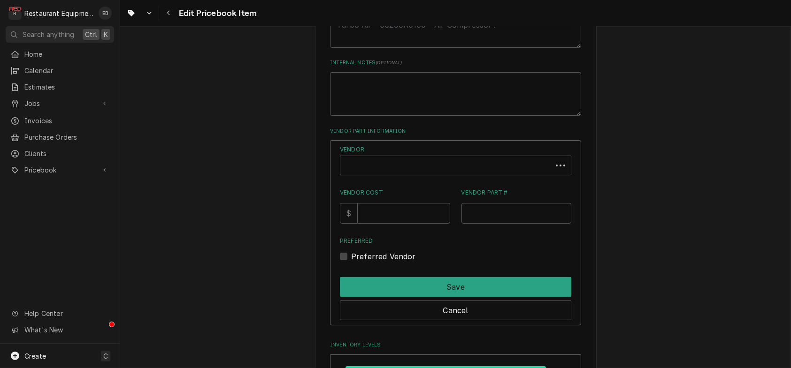
click at [361, 181] on div "Vendor" at bounding box center [446, 169] width 202 height 23
type input "parts town"
type textarea "x"
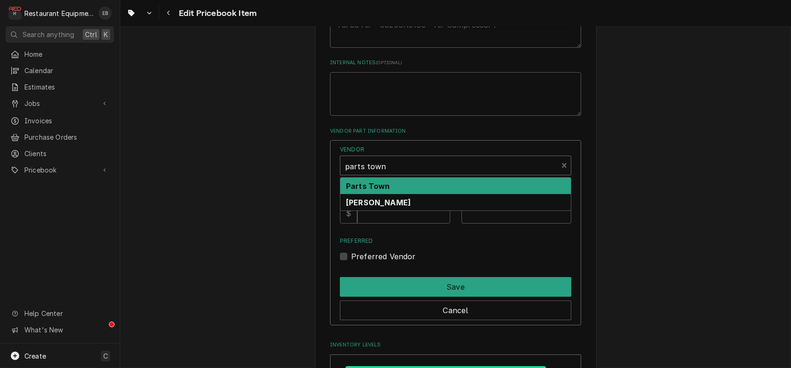
click at [398, 194] on div "Parts Town" at bounding box center [455, 186] width 230 height 16
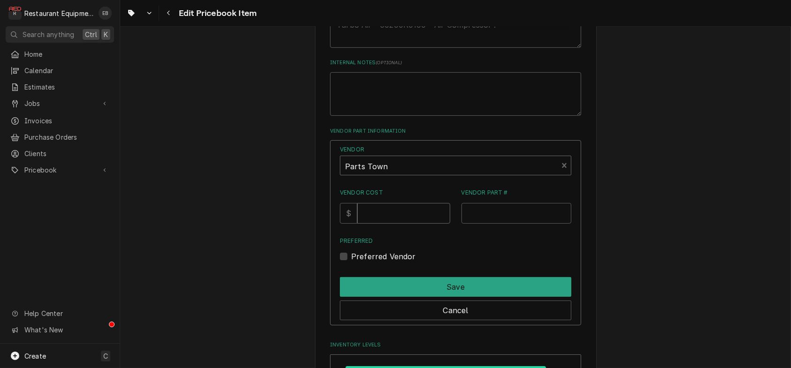
click at [403, 224] on input "Vendor Cost" at bounding box center [403, 213] width 92 height 21
type input "18.24"
click at [471, 224] on input "Vendor Part #" at bounding box center [516, 213] width 110 height 21
paste input "KEA038368"
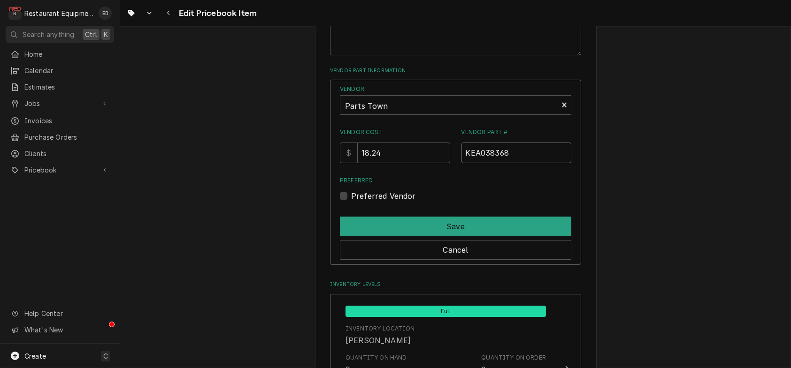
scroll to position [626, 0]
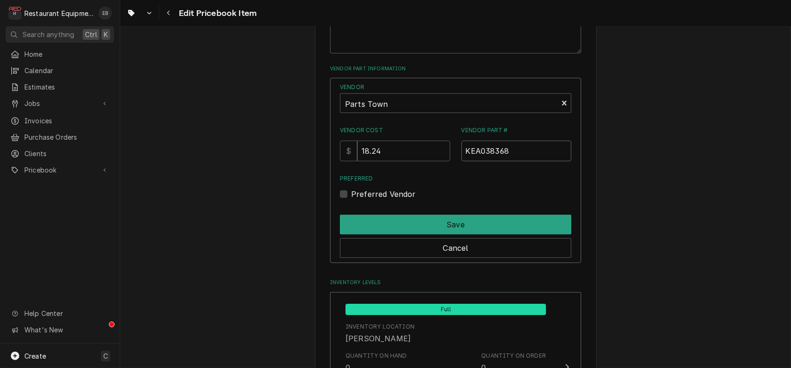
type input "KEA038368"
click at [350, 200] on div "Preferred Vendor" at bounding box center [455, 194] width 231 height 11
click at [351, 200] on label "Preferred Vendor" at bounding box center [383, 194] width 65 height 11
click at [351, 209] on input "Preferred" at bounding box center [466, 199] width 231 height 21
checkbox input "true"
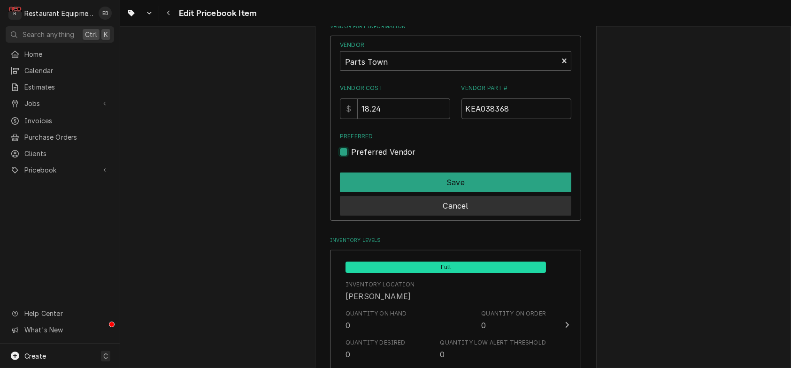
scroll to position [688, 0]
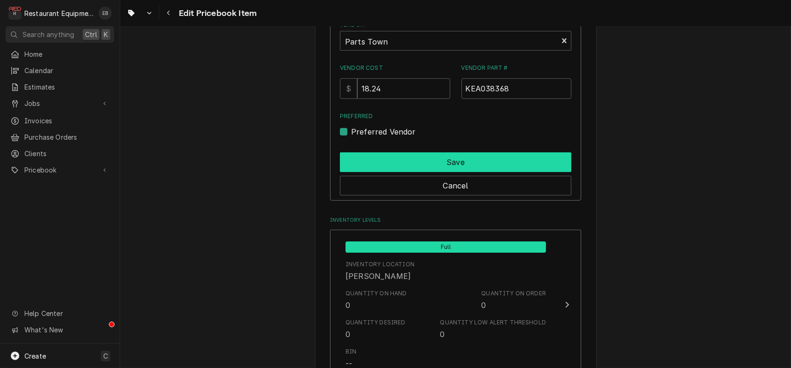
click at [420, 172] on button "Save" at bounding box center [455, 163] width 231 height 20
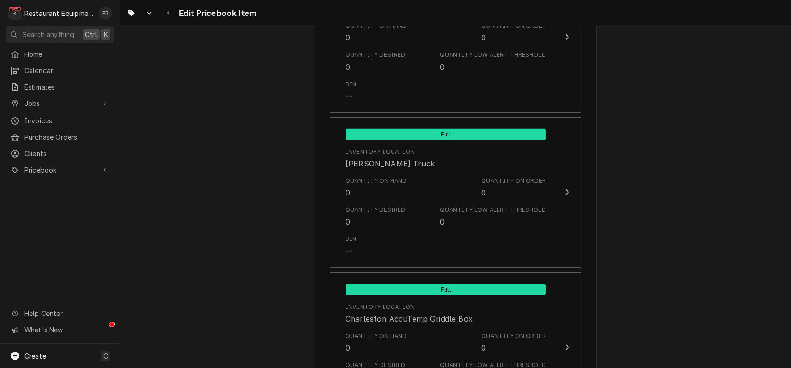
scroll to position [6968, 0]
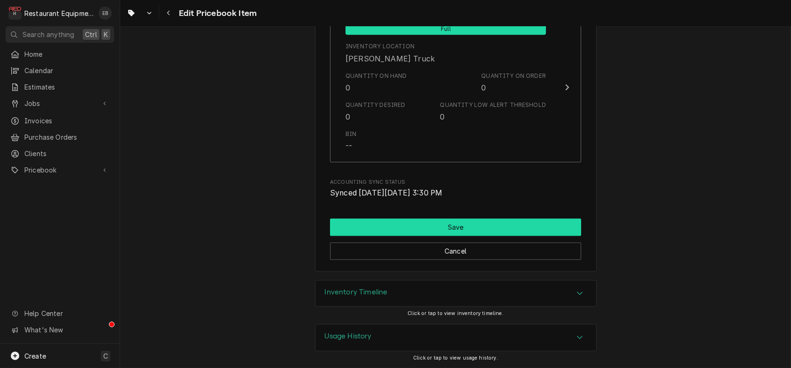
click at [505, 219] on button "Save" at bounding box center [455, 227] width 251 height 17
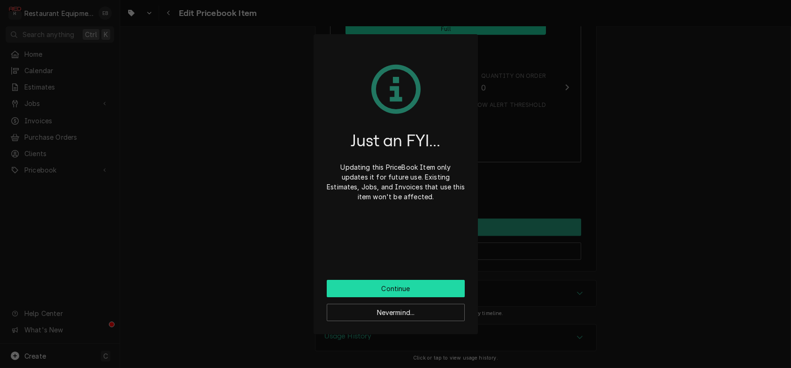
click at [417, 298] on button "Continue" at bounding box center [396, 288] width 138 height 17
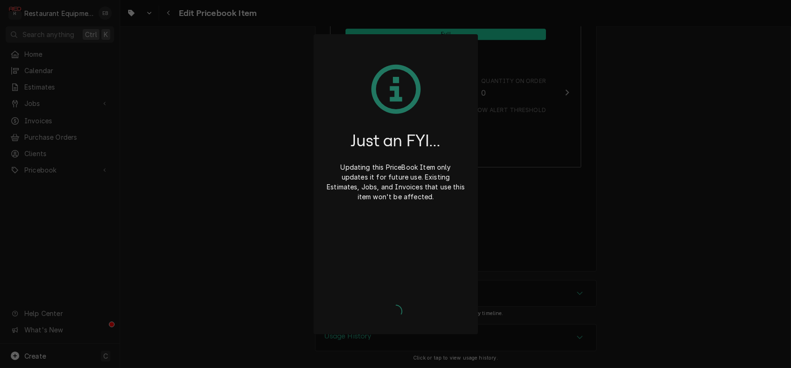
type textarea "x"
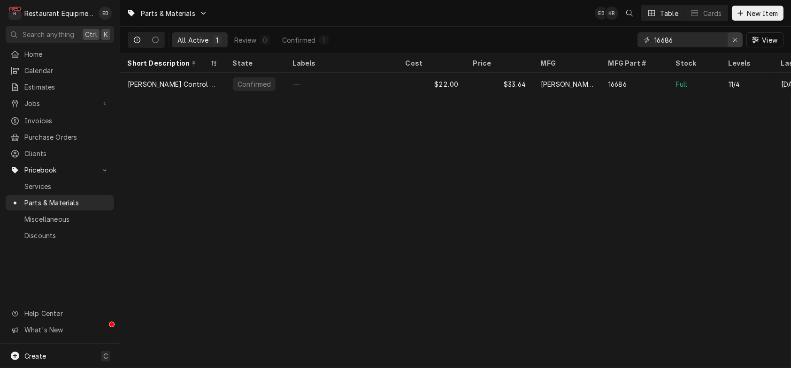
click at [733, 43] on icon "Erase input" at bounding box center [735, 40] width 5 height 7
click at [705, 44] on input "Dynamic Content Wrapper" at bounding box center [698, 39] width 88 height 15
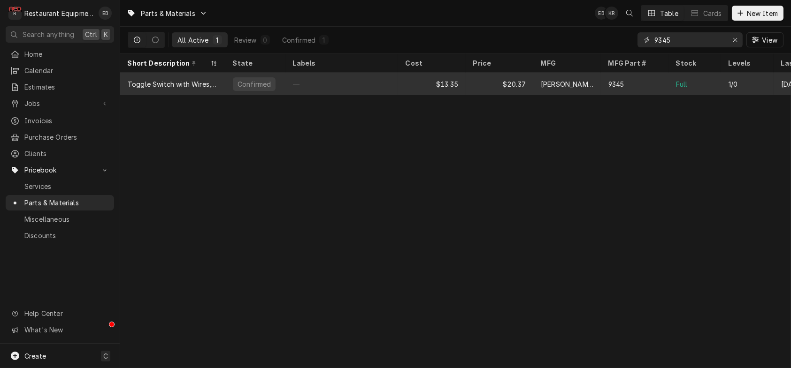
type input "9345"
click at [366, 85] on div "—" at bounding box center [341, 84] width 113 height 23
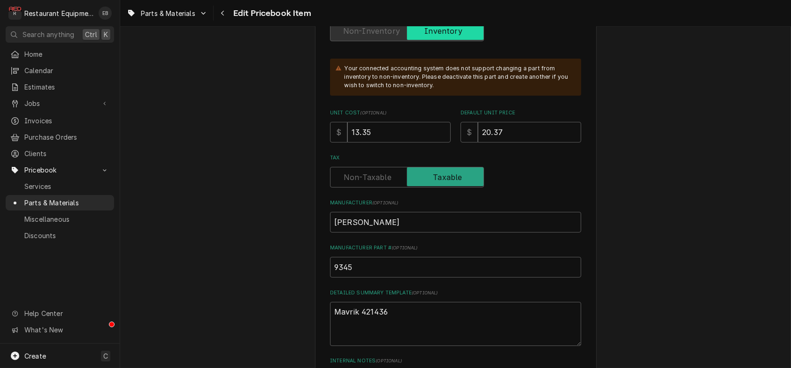
scroll to position [282, 0]
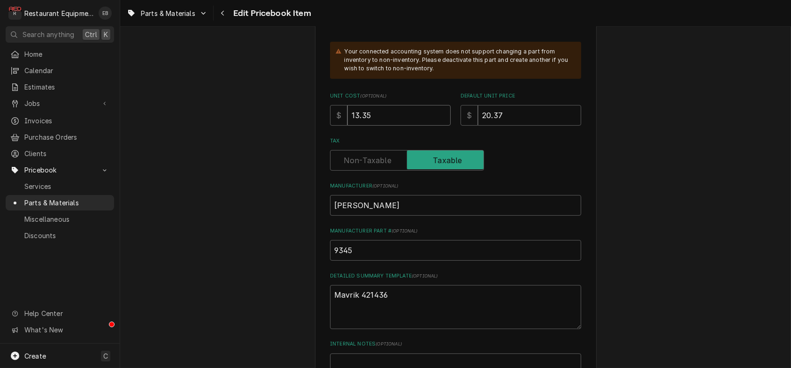
click at [389, 126] on input "13.35" at bounding box center [398, 115] width 103 height 21
type textarea "x"
type input "13.3"
type textarea "x"
type input "13"
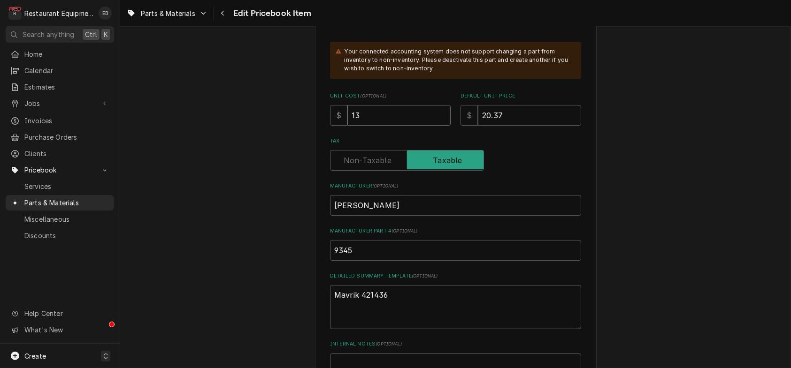
type textarea "x"
type input "1"
type textarea "x"
type input "17"
type textarea "x"
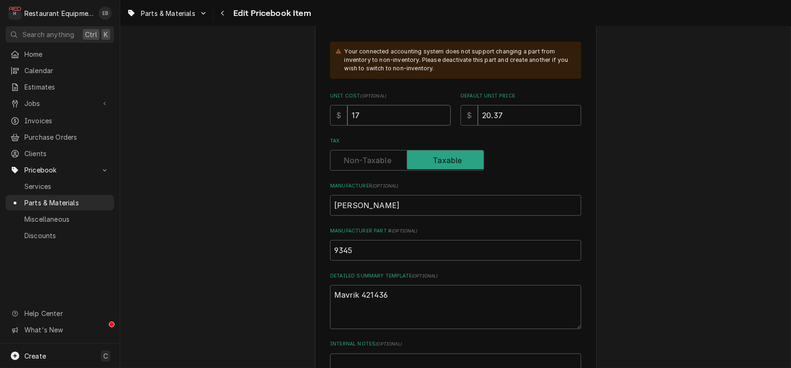
type input "17.1"
type textarea "x"
type input "17.12"
drag, startPoint x: 510, startPoint y: 163, endPoint x: 485, endPoint y: 168, distance: 25.7
click at [485, 126] on input "20.37" at bounding box center [529, 115] width 103 height 21
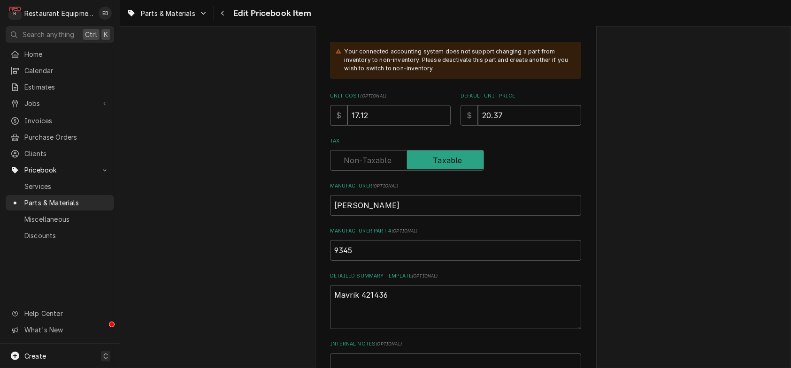
type textarea "x"
type input "2"
type textarea "x"
type input "26"
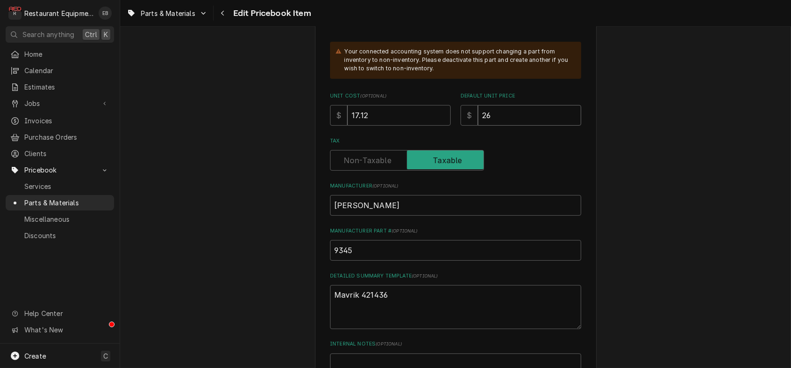
type textarea "x"
type input "26.1"
type textarea "x"
type input "26.18"
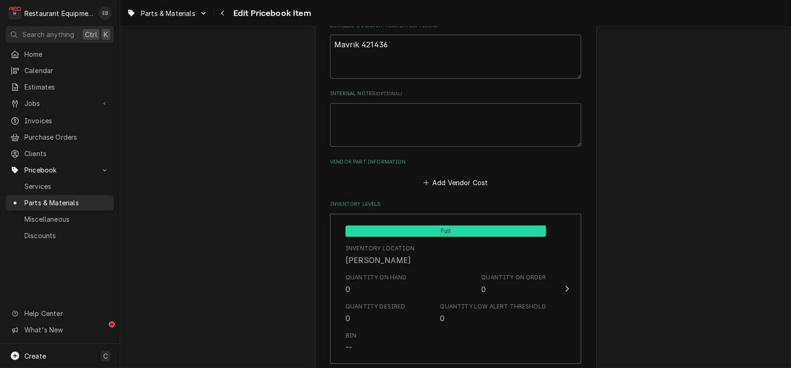
scroll to position [550, 0]
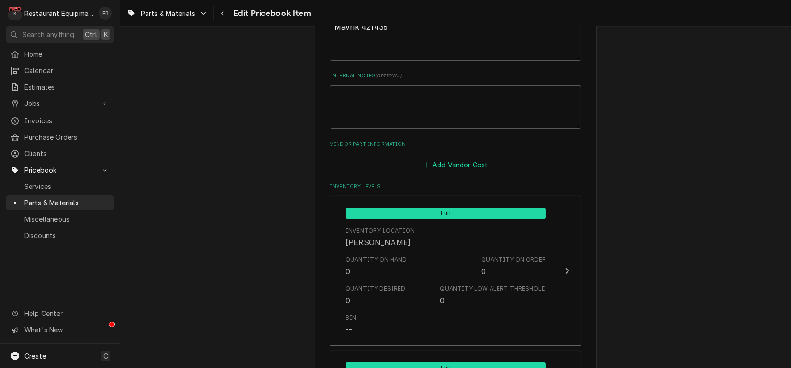
click at [474, 172] on button "Add Vendor Cost" at bounding box center [455, 165] width 68 height 13
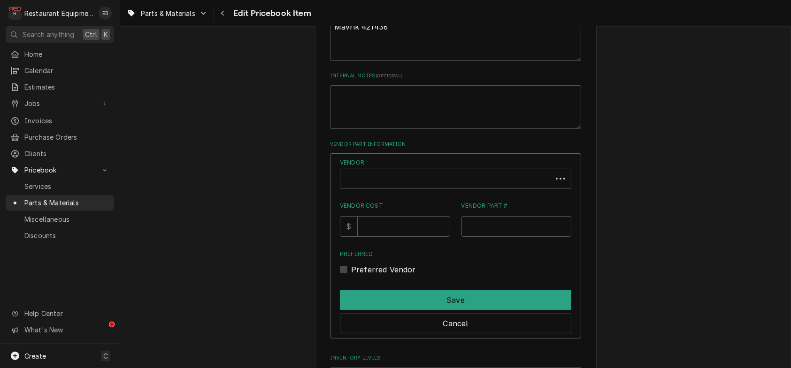
click at [449, 194] on div "Vendor" at bounding box center [446, 182] width 202 height 23
type textarea "x"
type input "parts town"
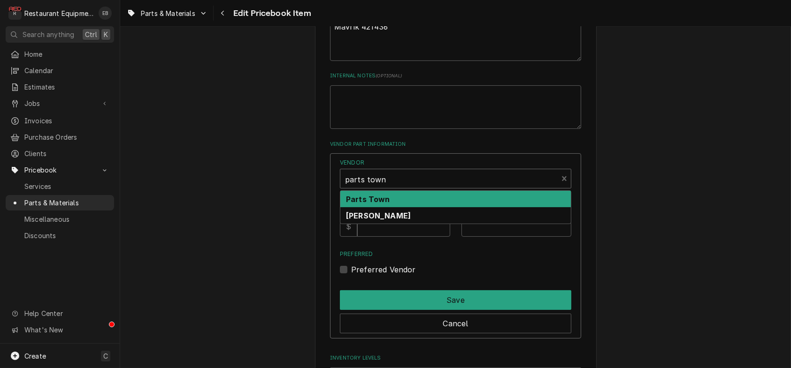
click at [471, 207] on div "Parts Town" at bounding box center [455, 199] width 230 height 16
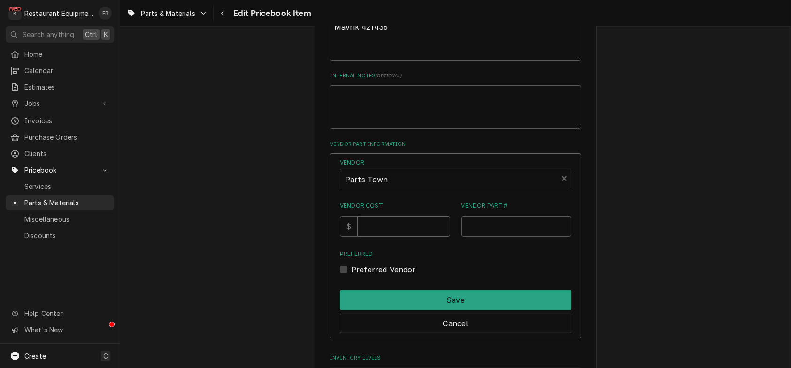
click at [408, 237] on input "Vendor Cost" at bounding box center [403, 226] width 92 height 21
type input "17.12"
click at [494, 237] on input "Vendor Part #" at bounding box center [516, 226] width 110 height 21
paste input "KEA009345"
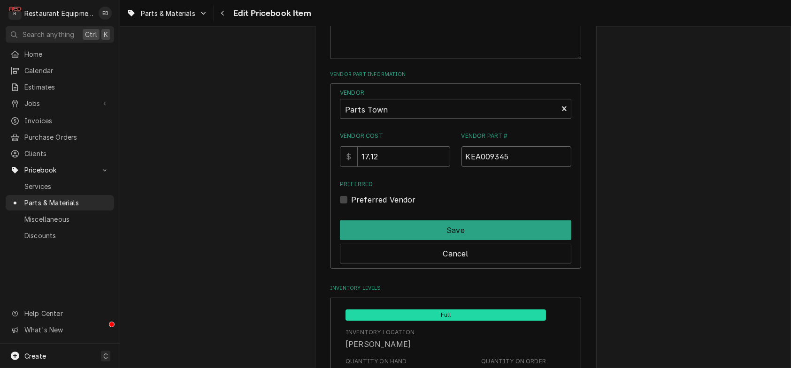
scroll to position [644, 0]
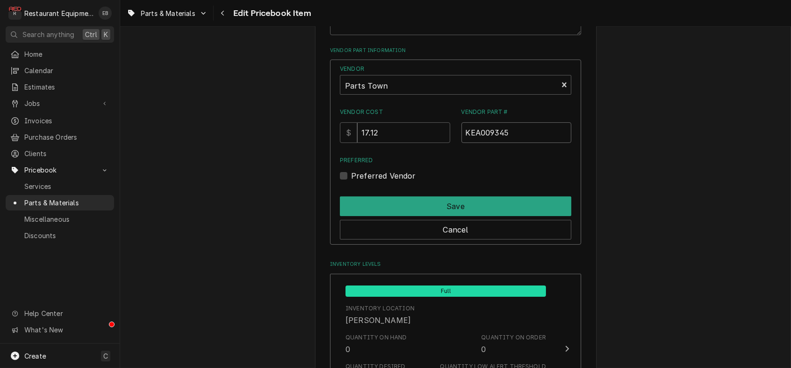
type input "KEA009345"
click at [349, 182] on div "Preferred Vendor" at bounding box center [455, 175] width 231 height 11
click at [351, 182] on label "Preferred Vendor" at bounding box center [383, 175] width 65 height 11
click at [351, 191] on input "Preferred" at bounding box center [466, 180] width 231 height 21
checkbox input "true"
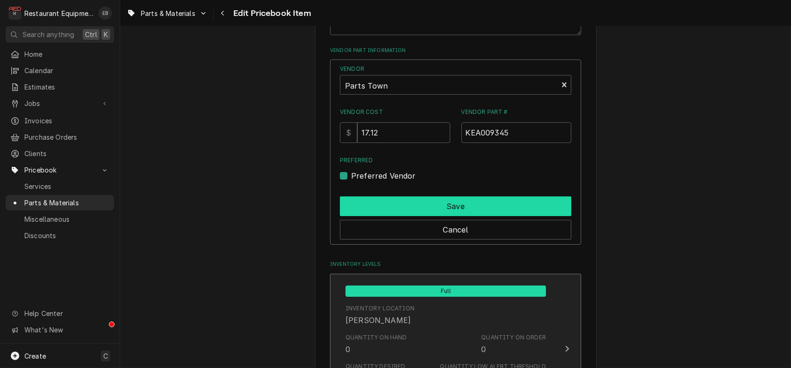
click at [375, 216] on button "Save" at bounding box center [455, 207] width 231 height 20
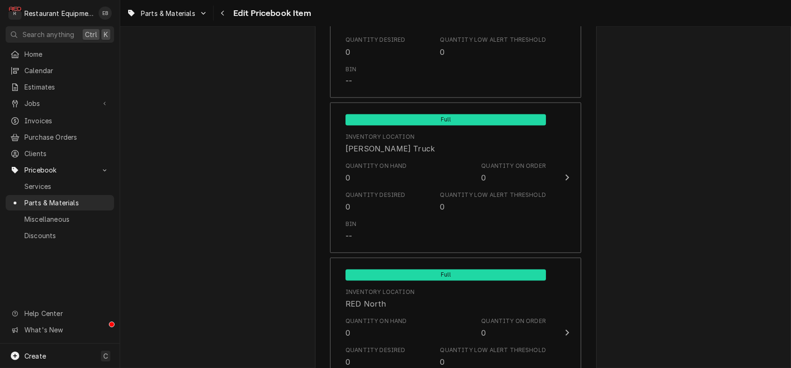
scroll to position [6968, 0]
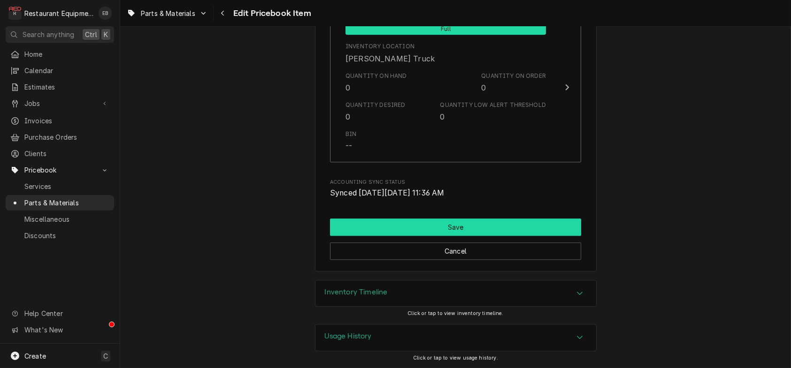
click at [462, 219] on button "Save" at bounding box center [455, 227] width 251 height 17
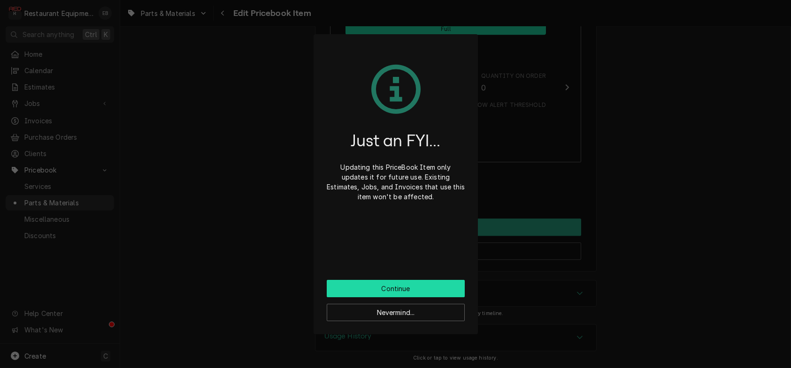
click at [414, 291] on button "Continue" at bounding box center [396, 288] width 138 height 17
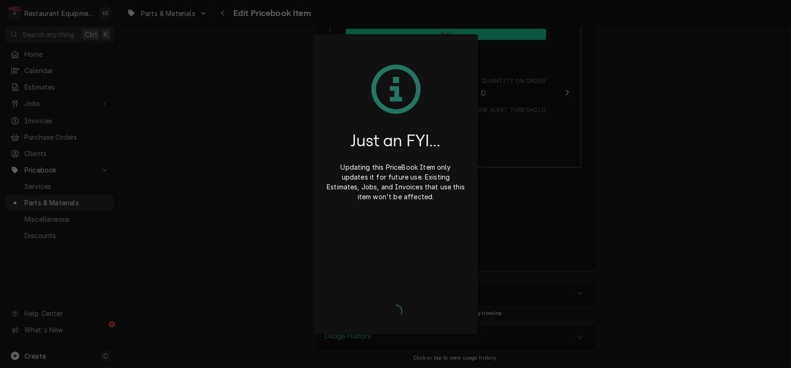
type textarea "x"
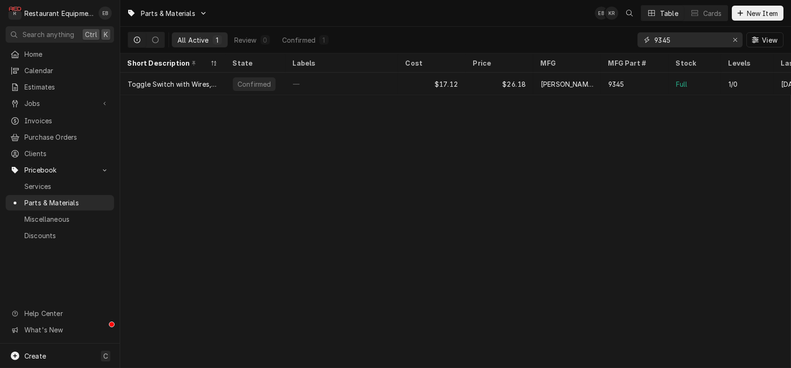
click at [733, 45] on div "Erase input" at bounding box center [734, 39] width 9 height 9
click at [691, 46] on input "Dynamic Content Wrapper" at bounding box center [698, 39] width 88 height 15
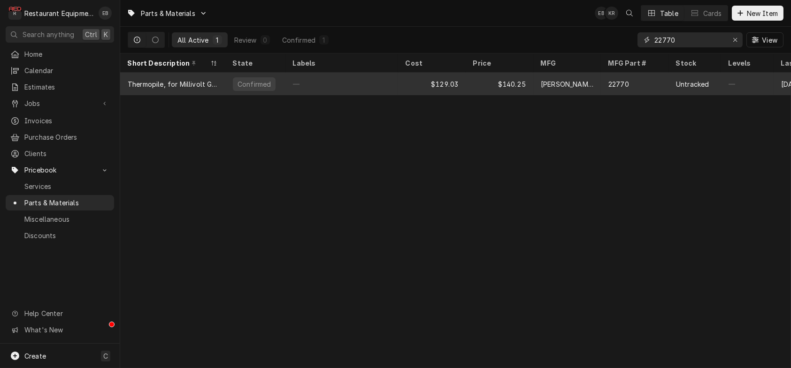
type input "22770"
click at [375, 83] on div "—" at bounding box center [341, 84] width 113 height 23
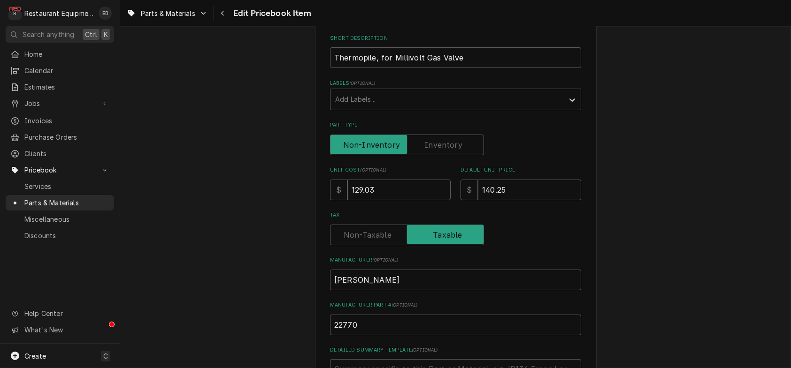
scroll to position [156, 0]
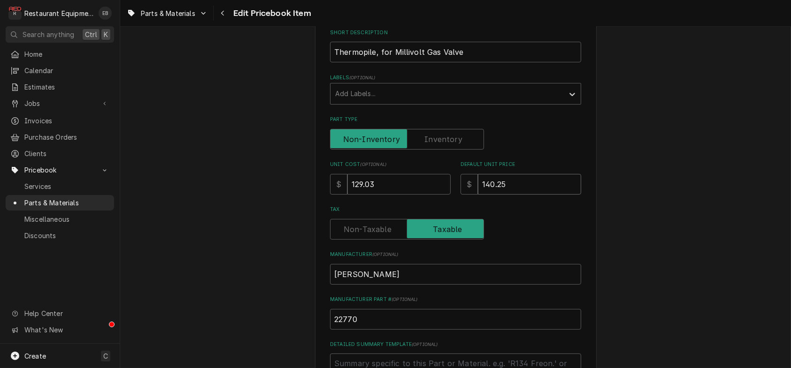
drag, startPoint x: 517, startPoint y: 225, endPoint x: 488, endPoint y: 232, distance: 29.5
click at [488, 195] on input "140.25" at bounding box center [529, 184] width 103 height 21
type textarea "x"
type input "1"
type textarea "x"
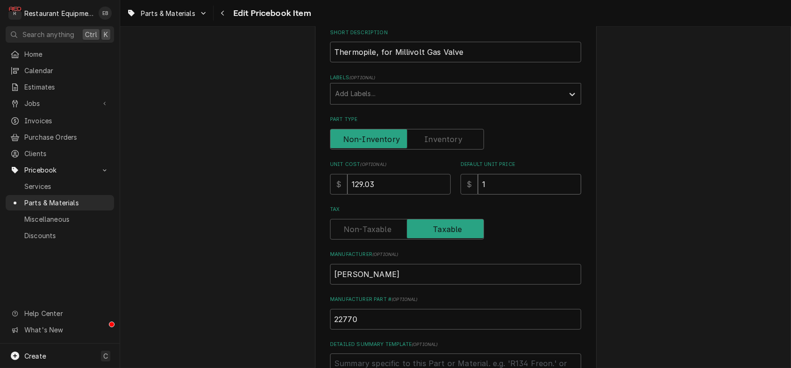
type input "19"
type textarea "x"
type input "197"
type textarea "x"
type input "197.2"
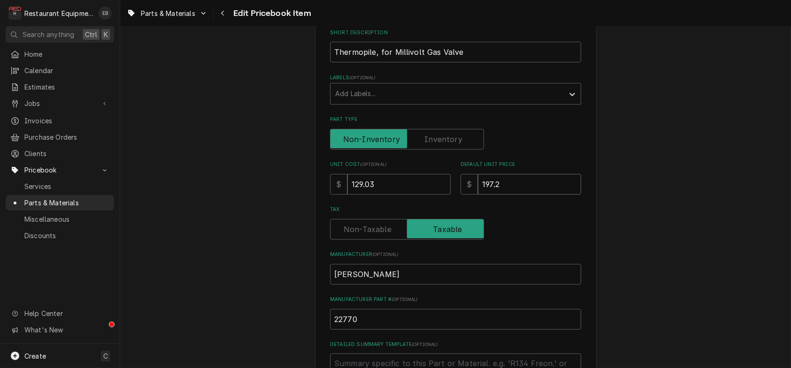
type textarea "x"
type input "197.29"
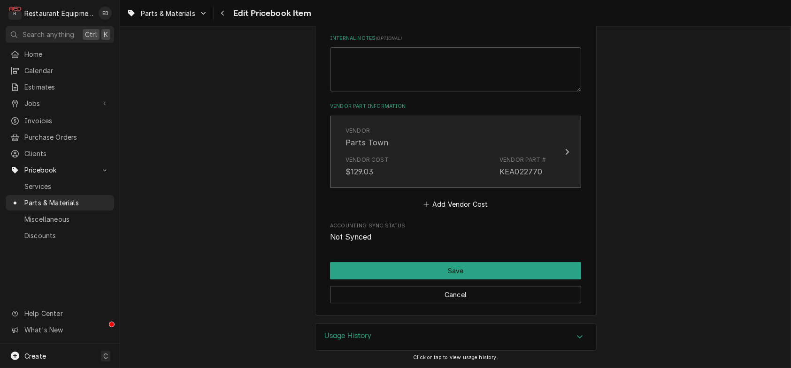
scroll to position [625, 0]
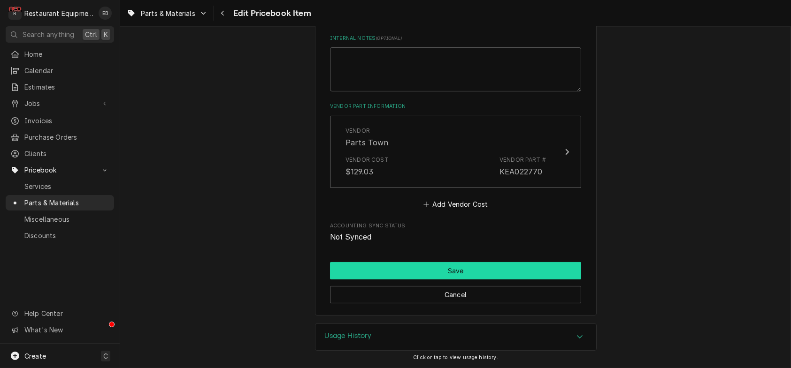
click at [419, 262] on button "Save" at bounding box center [455, 270] width 251 height 17
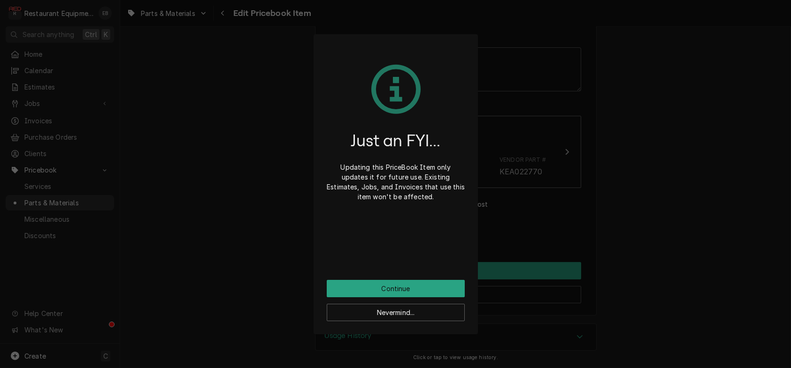
click at [540, 212] on div "Just an FYI... Updating this PriceBook Item only updates it for future use. Exi…" at bounding box center [395, 184] width 791 height 368
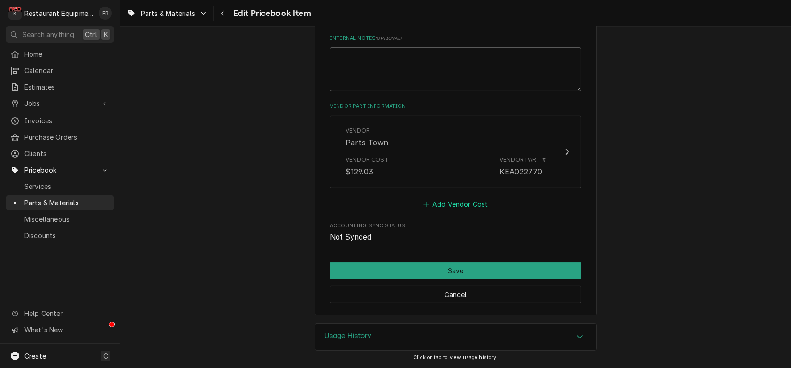
click at [460, 198] on button "Add Vendor Cost" at bounding box center [455, 204] width 68 height 13
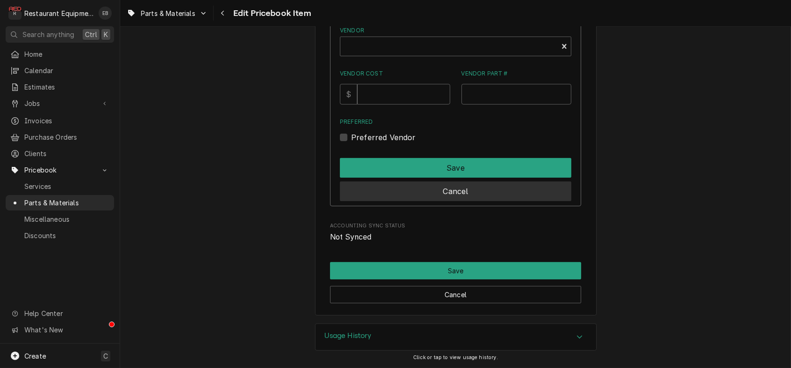
click at [519, 201] on button "Cancel" at bounding box center [455, 192] width 231 height 20
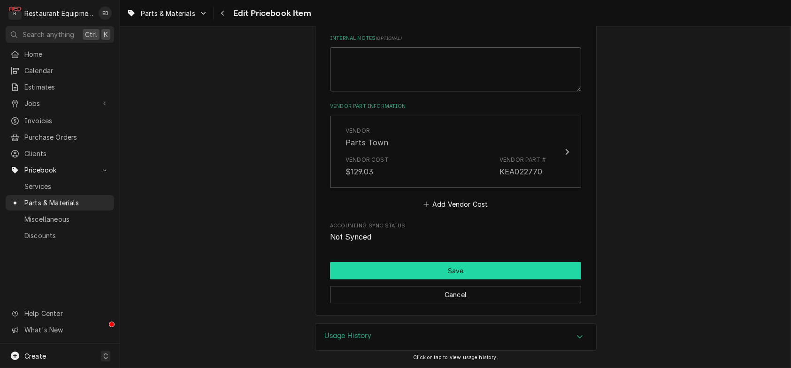
click at [489, 265] on button "Save" at bounding box center [455, 270] width 251 height 17
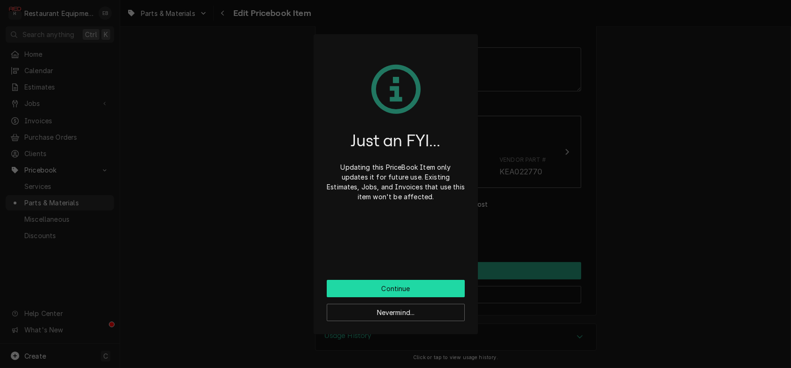
click at [405, 292] on button "Continue" at bounding box center [396, 288] width 138 height 17
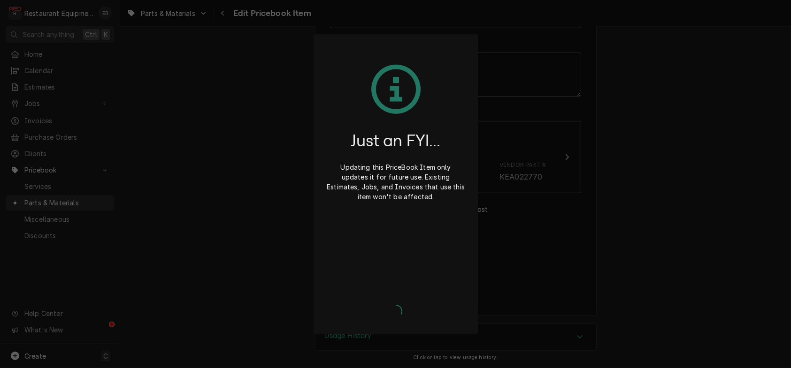
type textarea "x"
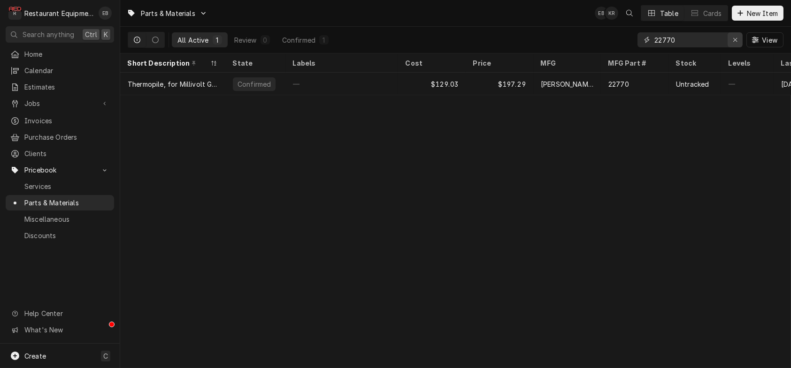
click at [733, 41] on icon "Erase input" at bounding box center [735, 40] width 4 height 4
click at [677, 43] on input "Dynamic Content Wrapper" at bounding box center [698, 39] width 88 height 15
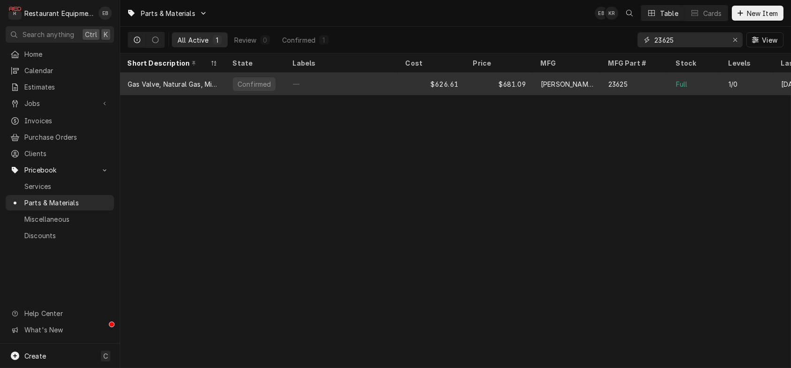
type input "23625"
click at [365, 91] on div "—" at bounding box center [341, 84] width 113 height 23
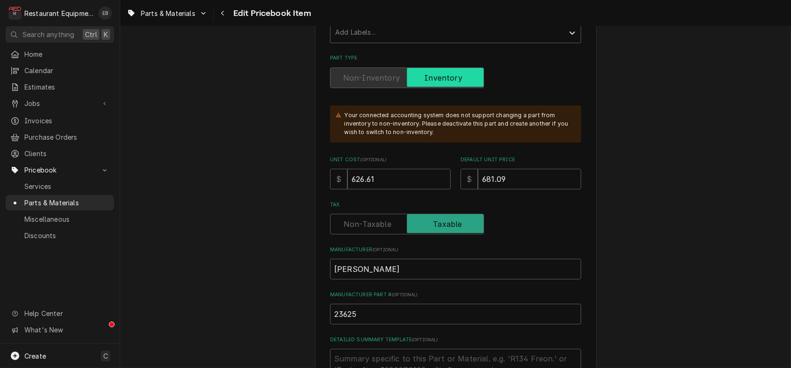
scroll to position [219, 0]
click at [512, 189] on input "681.09" at bounding box center [529, 178] width 103 height 21
type textarea "x"
type input "681.0"
type textarea "x"
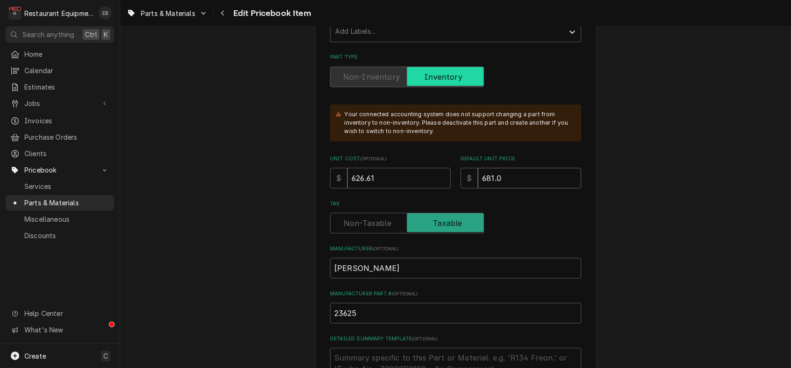
type input "681"
type textarea "x"
type input "68"
type textarea "x"
type input "6"
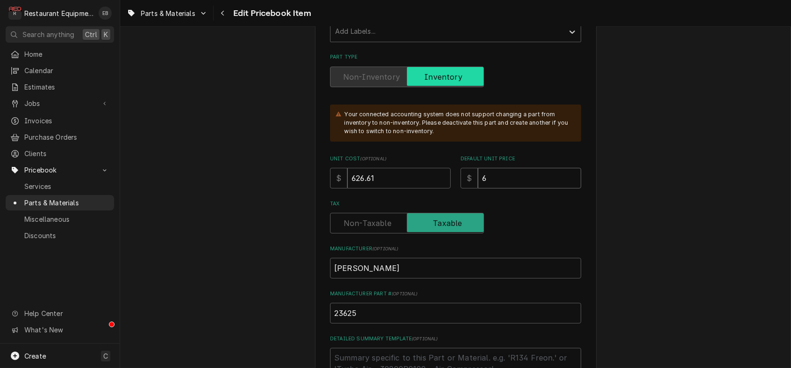
type textarea "x"
type input "9"
type textarea "x"
type input "95"
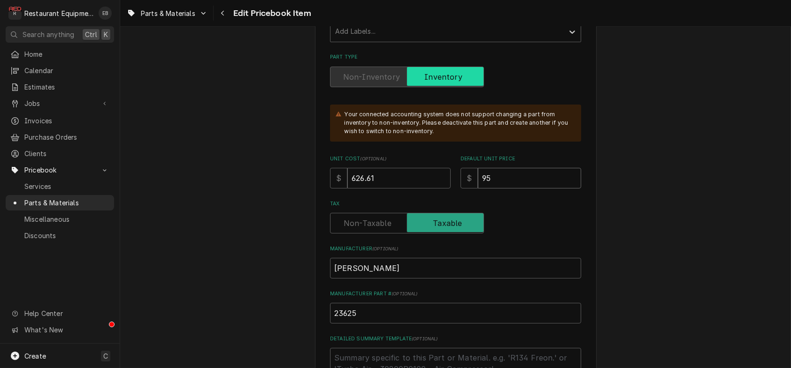
type textarea "x"
type input "958"
type textarea "x"
type input "958.4"
type textarea "x"
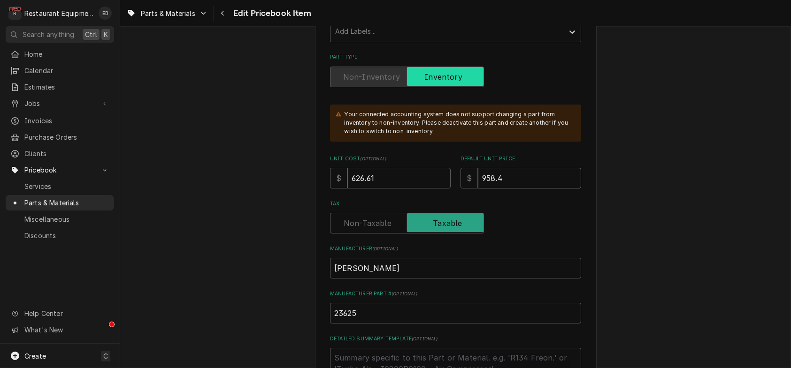
type input "958.42"
type textarea "x"
type input "958.4"
type textarea "x"
type input "958.43"
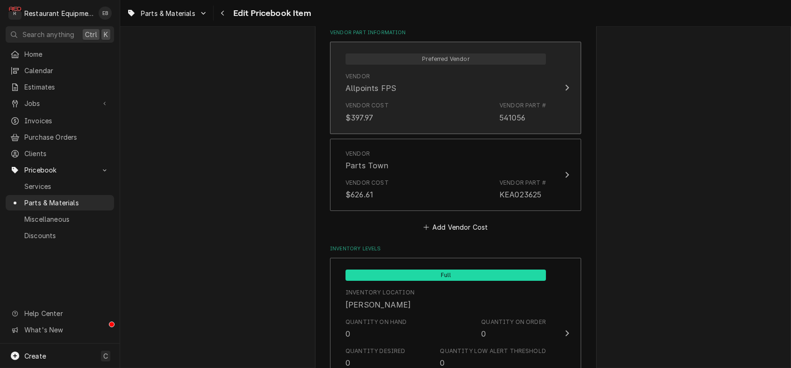
scroll to position [688, 0]
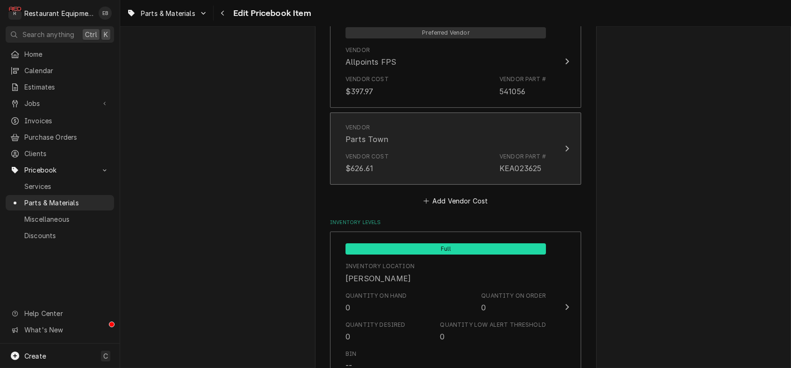
click at [565, 185] on button "Vendor Parts Town Vendor Cost $626.61 Vendor Part # KEA023625" at bounding box center [455, 149] width 251 height 72
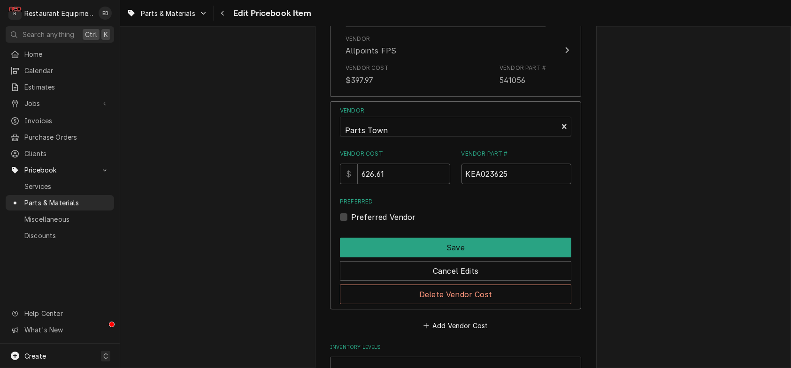
scroll to position [719, 0]
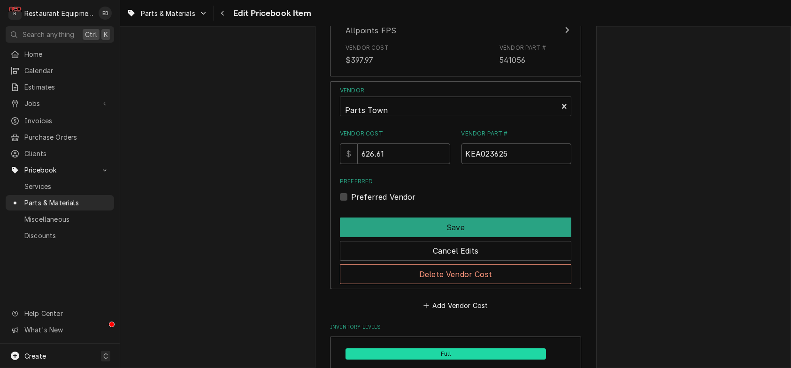
click at [351, 203] on label "Preferred Vendor" at bounding box center [383, 196] width 65 height 11
click at [351, 212] on input "Preferred" at bounding box center [466, 201] width 231 height 21
checkbox input "true"
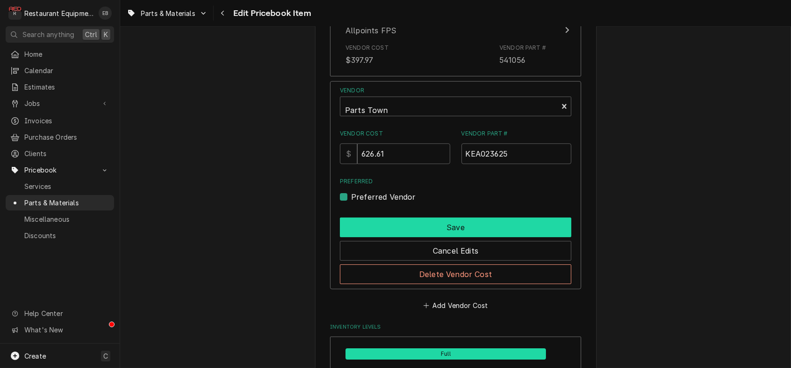
click at [440, 237] on button "Save" at bounding box center [455, 228] width 231 height 20
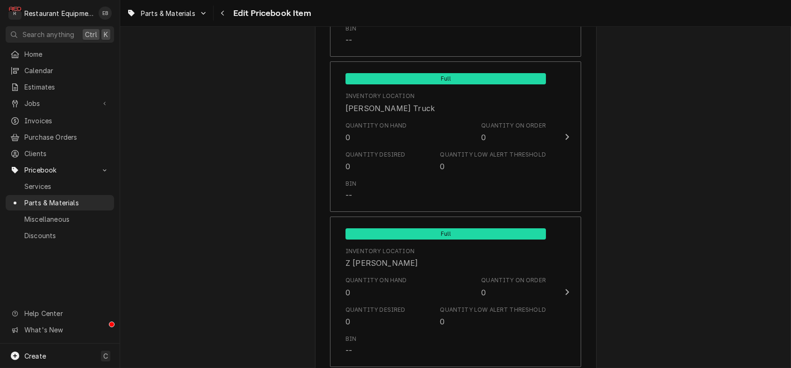
scroll to position [7053, 0]
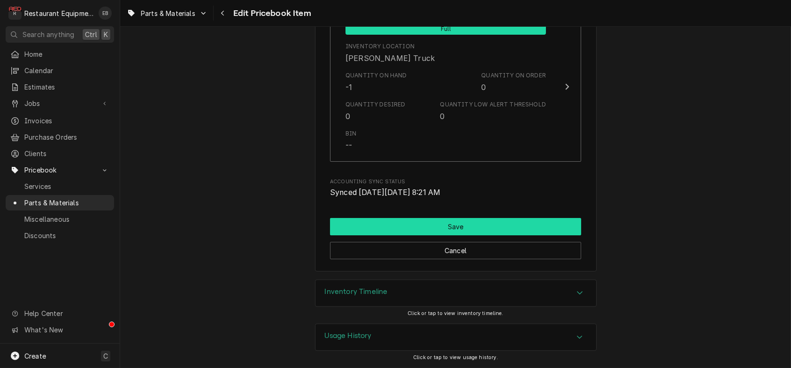
click at [493, 218] on button "Save" at bounding box center [455, 226] width 251 height 17
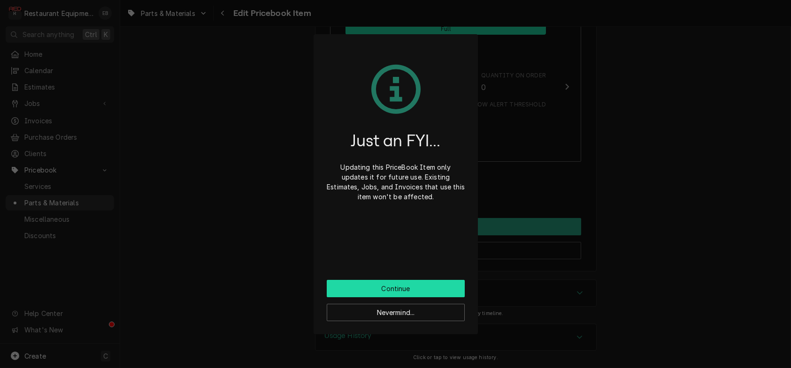
click at [388, 294] on button "Continue" at bounding box center [396, 288] width 138 height 17
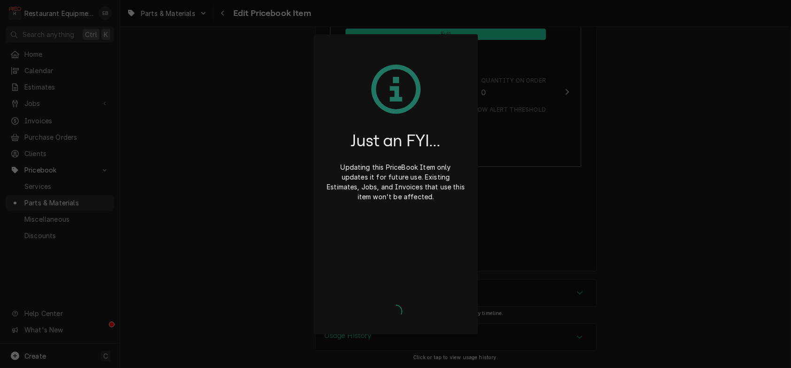
type textarea "x"
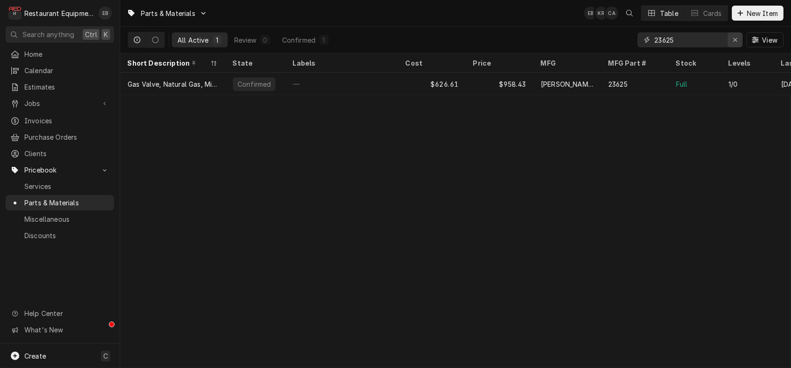
click at [732, 45] on div "Erase input" at bounding box center [734, 39] width 9 height 9
click at [706, 41] on input "Dynamic Content Wrapper" at bounding box center [698, 39] width 88 height 15
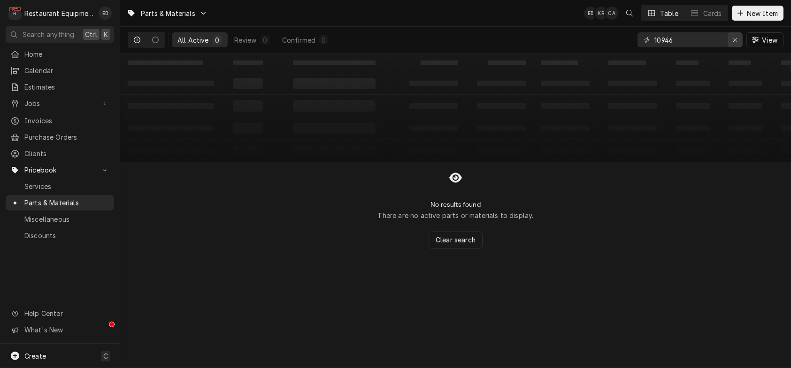
type input "10946"
click at [733, 43] on icon "Erase input" at bounding box center [735, 40] width 5 height 7
click at [730, 44] on input "Dynamic Content Wrapper" at bounding box center [698, 39] width 88 height 15
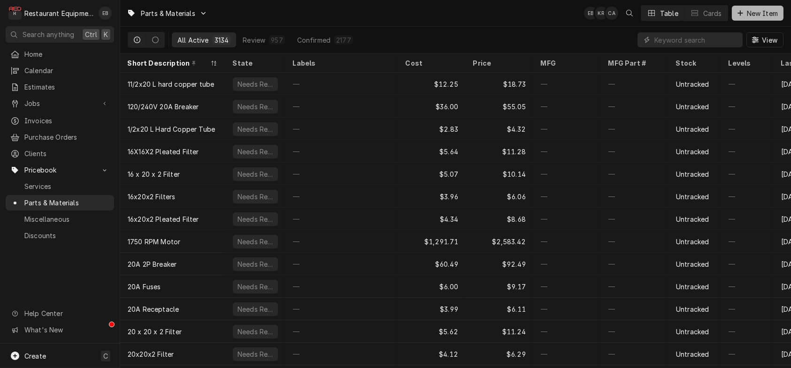
click at [759, 15] on span "New Item" at bounding box center [762, 13] width 35 height 10
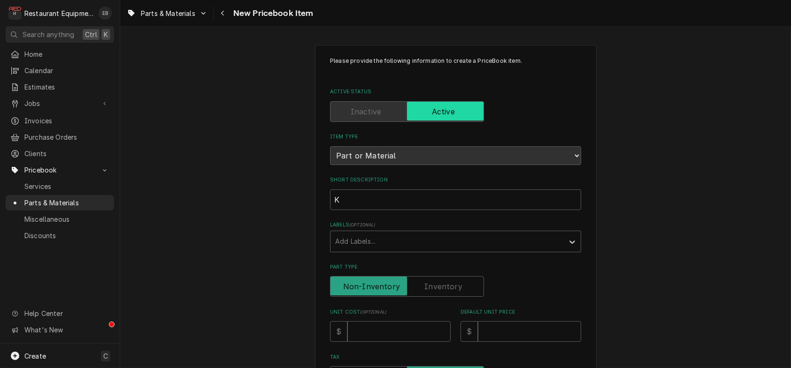
type input "Ke"
type textarea "x"
type input "Kea"
type textarea "x"
type input "Keat"
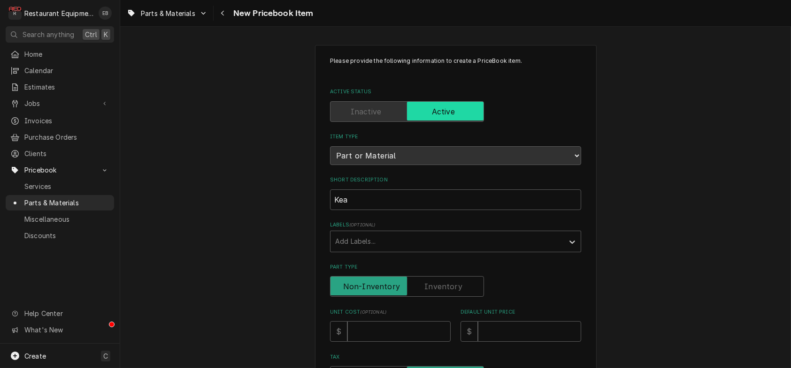
type textarea "x"
type input "Keati"
type textarea "x"
type input "Keatin"
type textarea "x"
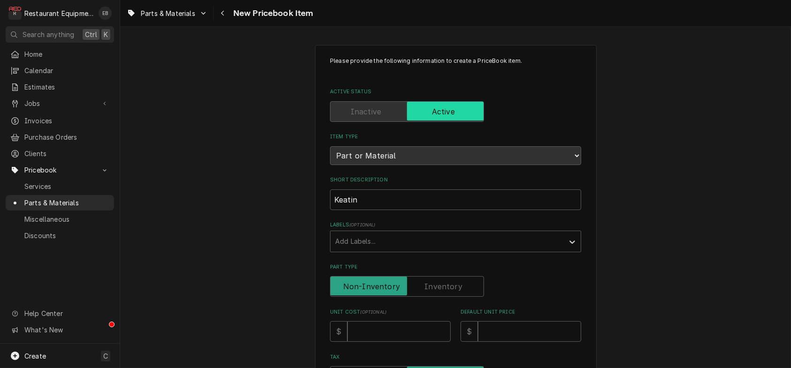
type input "[PERSON_NAME]"
type textarea "x"
type input "[PERSON_NAME]"
type textarea "x"
type input "Keating S"
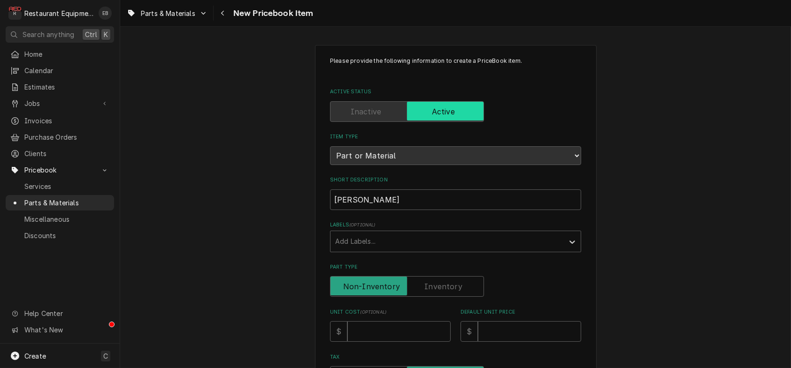
type textarea "x"
type input "Keating Sp"
type textarea "x"
type input "Keating Spa"
type textarea "x"
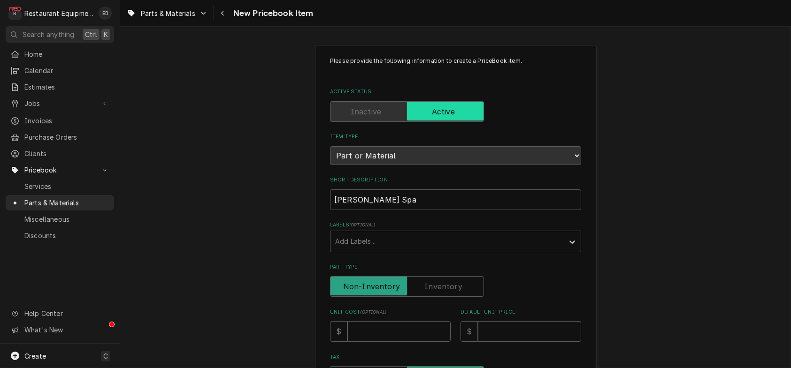
type input "Keating Spar"
type textarea "x"
type input "Keating Spark"
type textarea "x"
type input "Keating Spark"
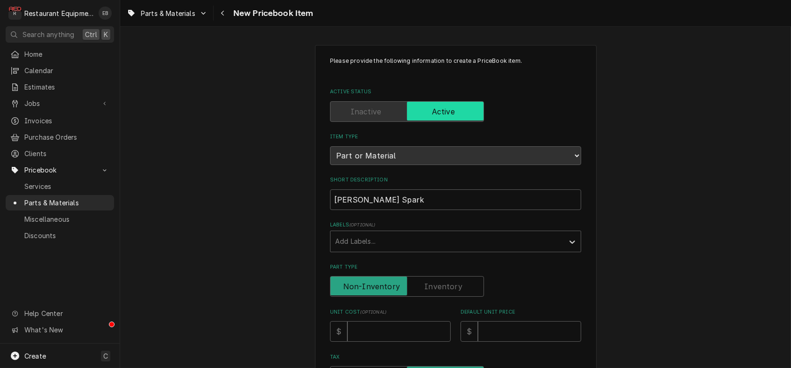
type textarea "x"
type input "Keating Spark I"
type textarea "x"
type input "Keating Spark Ig"
type textarea "x"
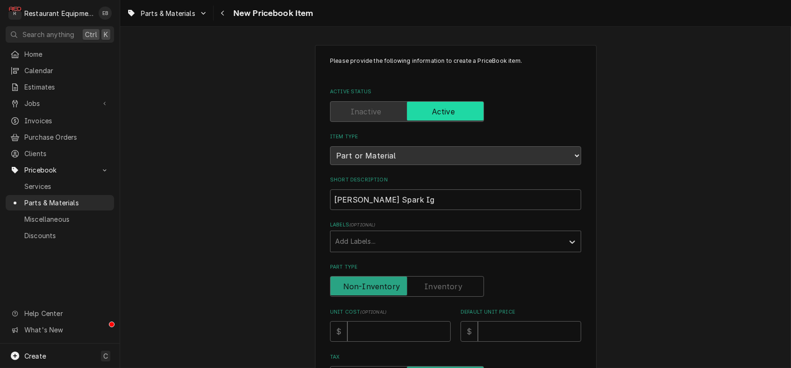
type input "Keating Spark Ign"
type textarea "x"
type input "Keating Spark Igni"
type textarea "x"
type input "Keating Spark Ignit"
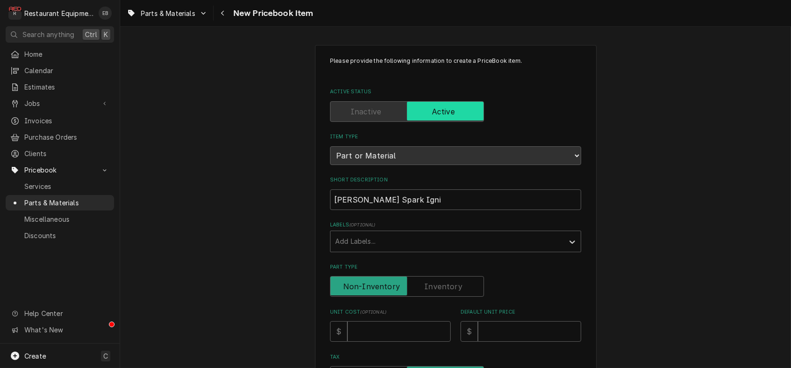
type textarea "x"
type input "Keating Spark Igniti"
type textarea "x"
type input "Keating Spark Ignitio"
type textarea "x"
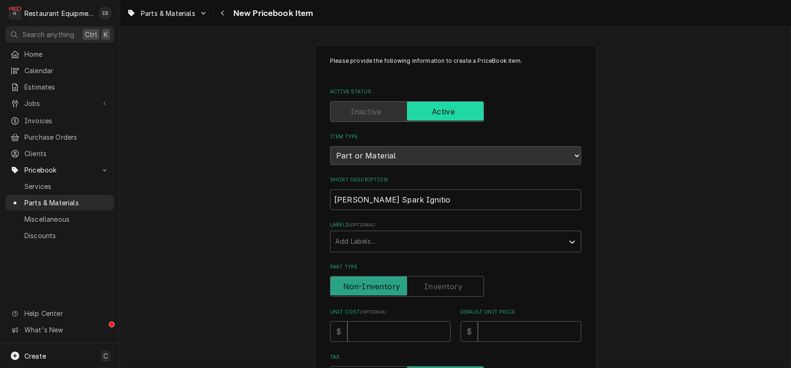
type input "Keating Spark Ignition"
type textarea "x"
type input "Keating Spark Ignition"
type textarea "x"
type input "Keating Spark Ignition A"
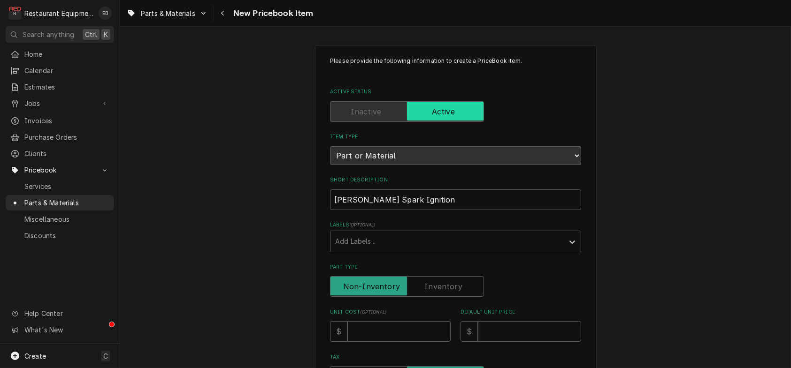
type textarea "x"
type input "Keating Spark Ignition As"
type textarea "x"
type input "Keating Spark Ignition Ass"
type textarea "x"
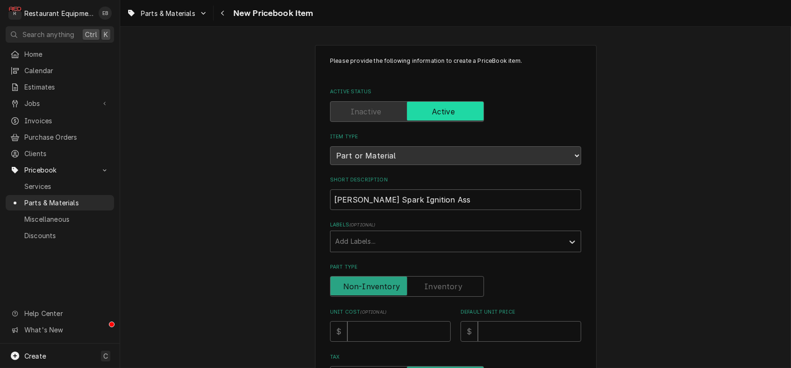
type input "Keating Spark Ignition Asse"
type textarea "x"
type input "Keating Spark Ignition Assem"
type textarea "x"
type input "Keating Spark Ignition Assemb"
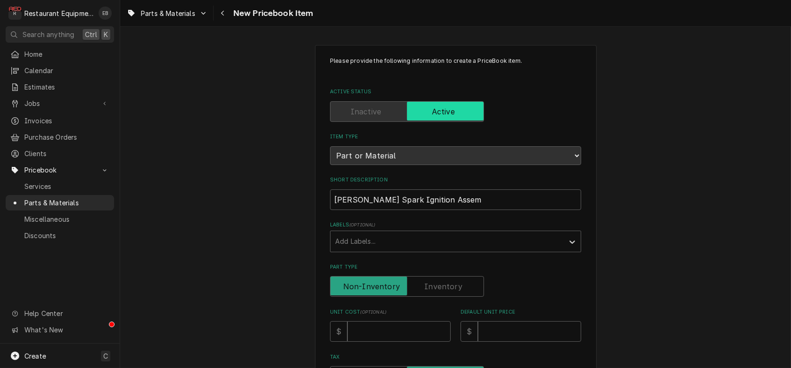
type textarea "x"
type input "Keating Spark Ignition Assembl"
type textarea "x"
type input "Keating Spark Ignition Assembly"
type textarea "x"
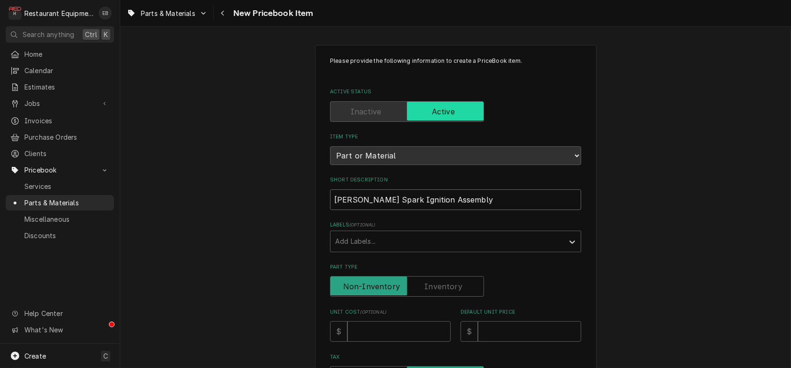
type input "Keating Spark Ignition Assembly"
type textarea "x"
type input "Keating Spark Ignition Assembly P"
type textarea "x"
type input "Keating Spark Ignition Assembly Pi"
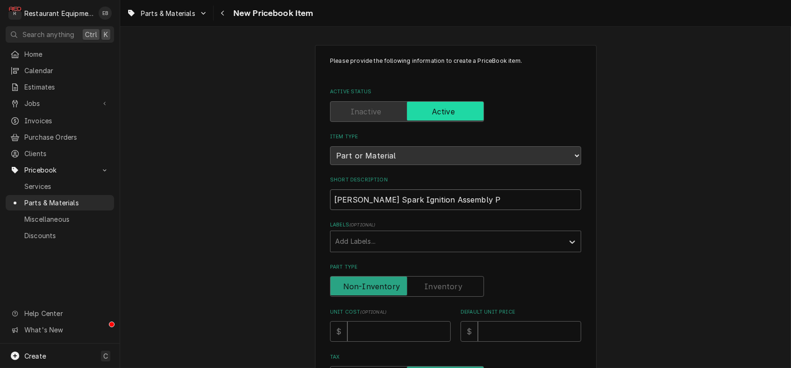
type textarea "x"
type input "Keating Spark Ignition Assembly Pie"
type textarea "x"
type input "Keating Spark Ignition Assembly Piez"
type textarea "x"
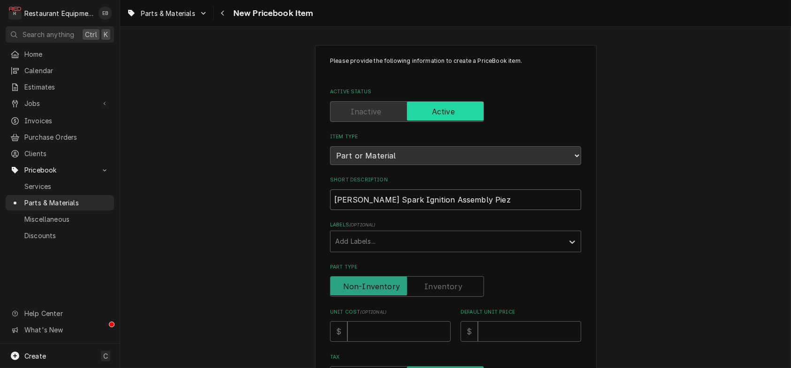
type input "Keating Spark Ignition Assembly Piezo"
type textarea "x"
type input "Keating Spark Ignition Assembly Piezo"
type textarea "x"
type input "Keating Spark Ignition Assembly Piezo G"
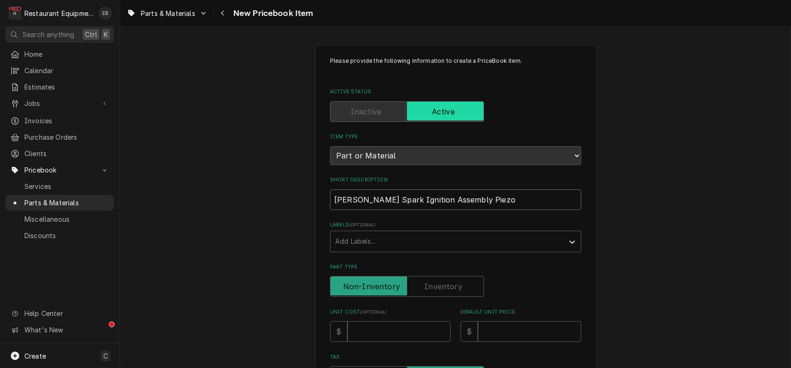
type textarea "x"
type input "Keating Spark Ignition Assembly Piezo Gr"
type textarea "x"
type input "Keating Spark Ignition Assembly Piezo Gri"
type textarea "x"
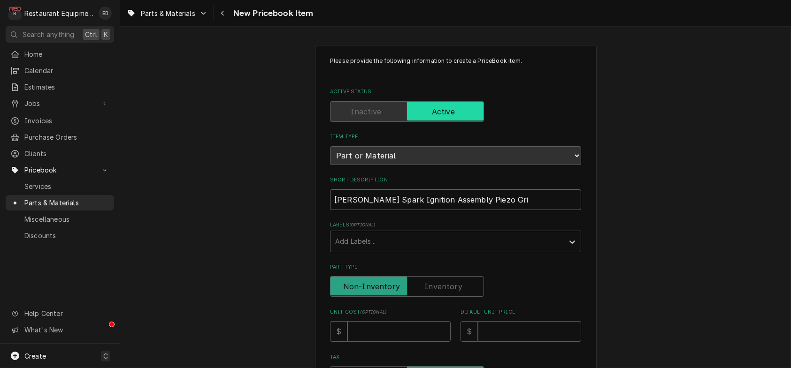
type input "Keating Spark Ignition Assembly Piezo Grid"
type textarea "x"
type input "Keating Spark Ignition Assembly Piezo Gridd"
type textarea "x"
type input "Keating Spark Ignition Assembly Piezo Griddl"
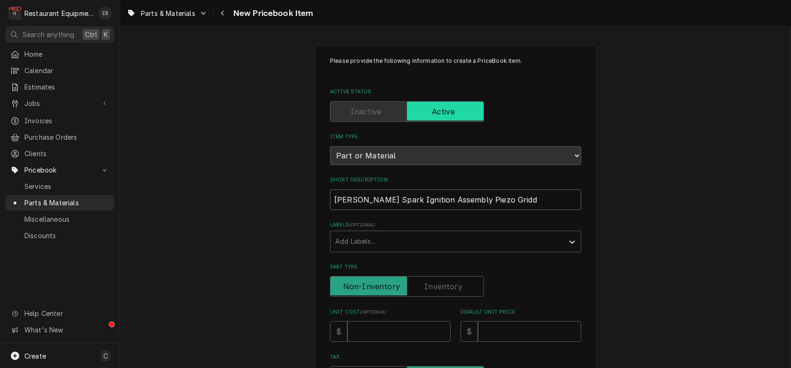
type textarea "x"
type input "[PERSON_NAME] Spark Ignition Assembly Piezo Griddle"
type textarea "x"
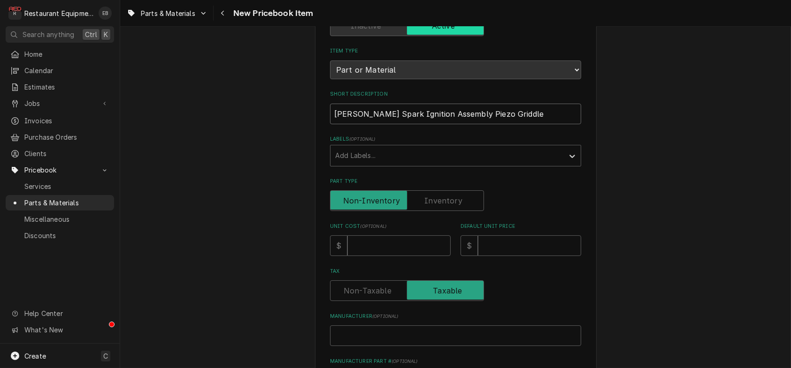
scroll to position [94, 0]
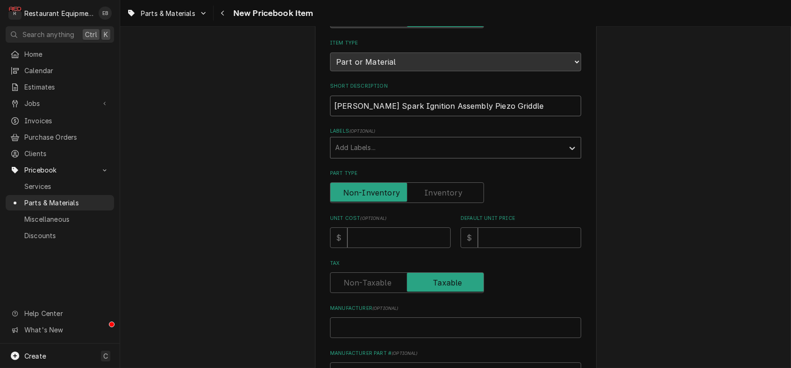
type input "[PERSON_NAME] Spark Ignition Assembly Piezo Griddle"
click at [406, 156] on div "Labels" at bounding box center [447, 147] width 224 height 17
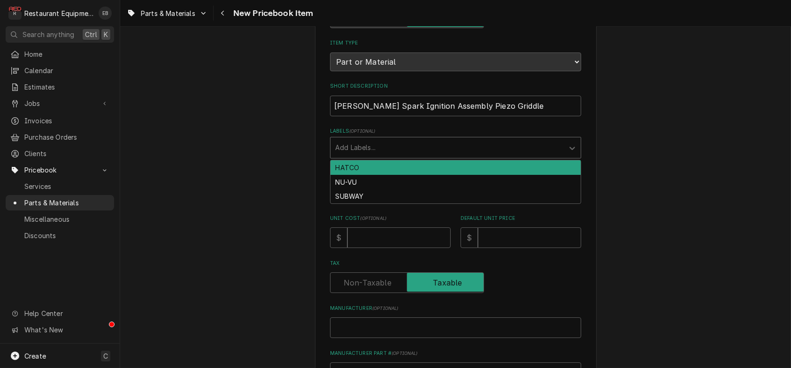
click at [384, 156] on div "Labels" at bounding box center [447, 147] width 224 height 17
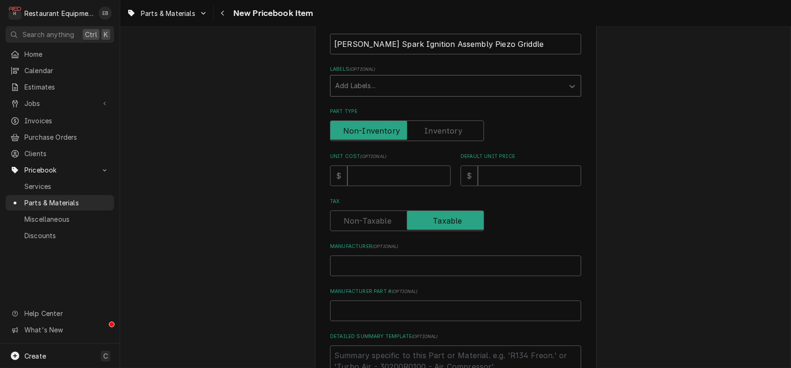
scroll to position [156, 0]
click at [387, 186] on input "Unit Cost ( optional )" at bounding box center [398, 175] width 103 height 21
type input "5"
type textarea "x"
type input "55"
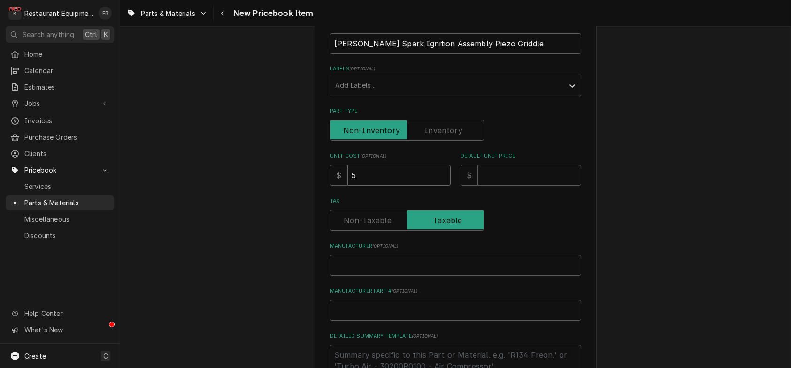
type textarea "x"
type input "55.1"
type textarea "x"
type input "55.13"
type textarea "x"
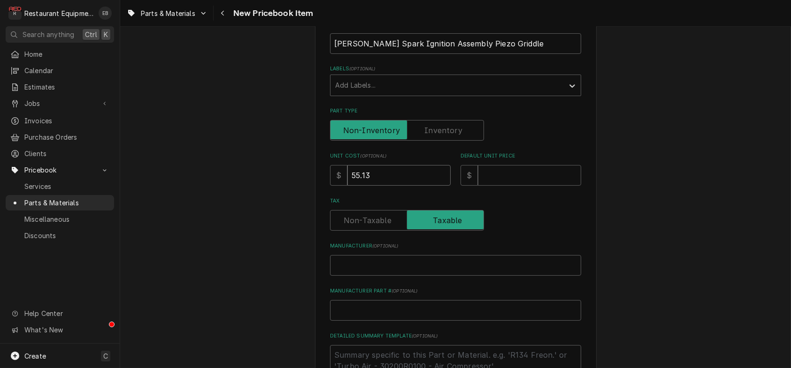
type input "55.13"
click at [517, 186] on input "Default Unit Price" at bounding box center [529, 175] width 103 height 21
type input "8"
type textarea "x"
type input "84"
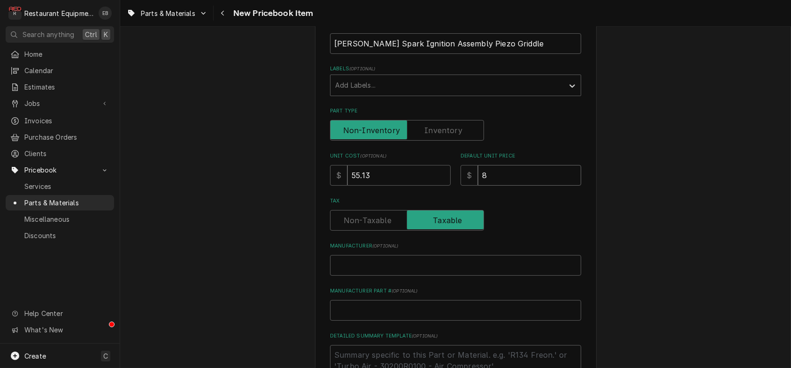
type textarea "x"
type input "84.2"
type textarea "x"
type input "84.29"
type textarea "x"
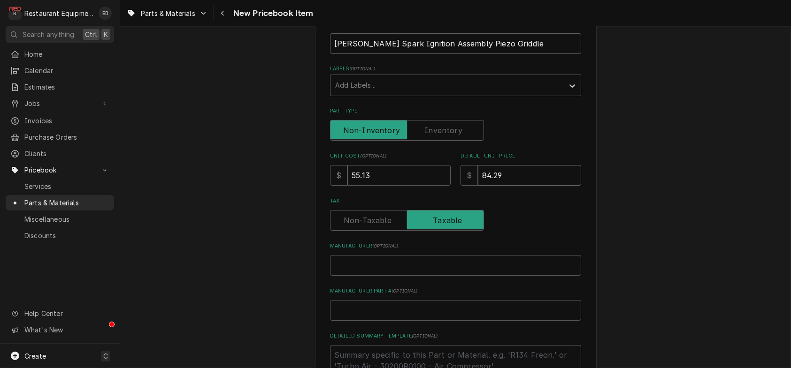
type input "84.29"
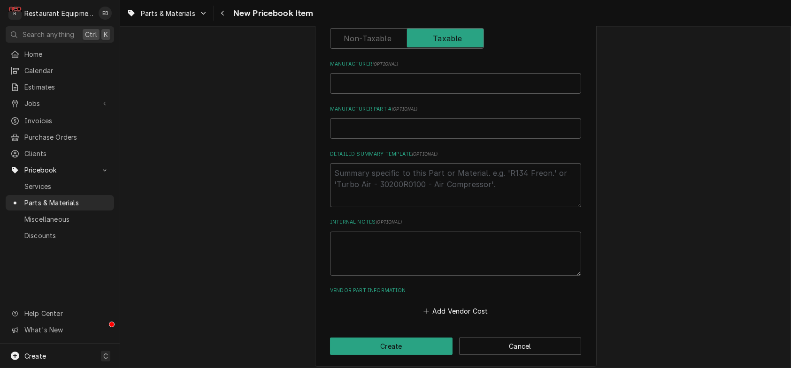
scroll to position [344, 0]
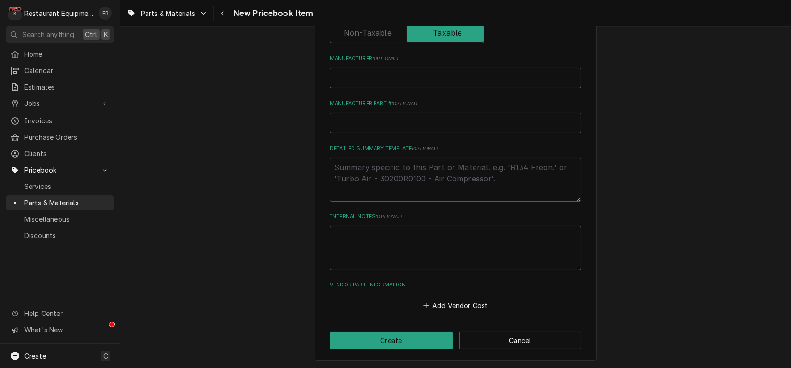
click at [388, 88] on input "Manufacturer ( optional )" at bounding box center [455, 78] width 251 height 21
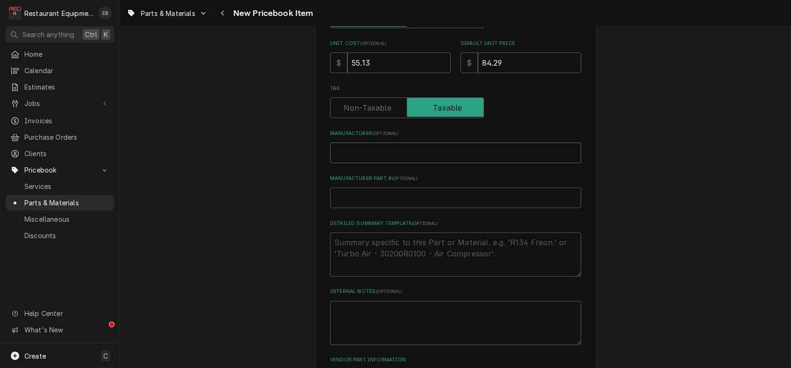
scroll to position [250, 0]
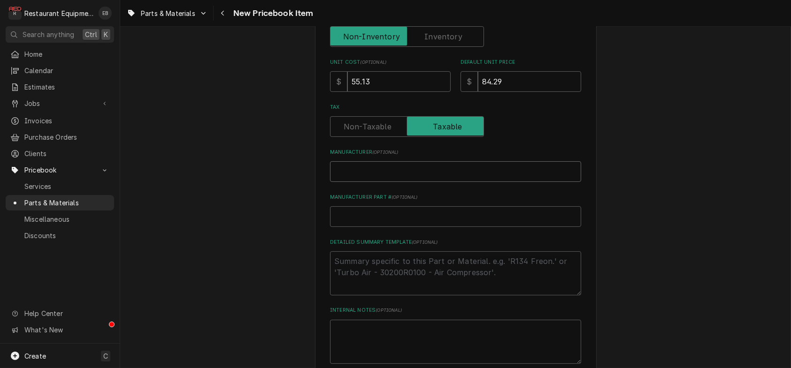
type input "K"
type textarea "x"
type input "Ke"
type textarea "x"
type input "Kea"
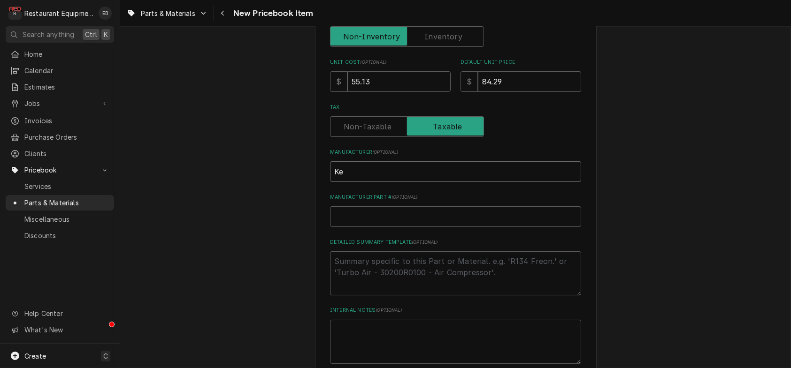
type textarea "x"
type input "Keat"
type textarea "x"
type input "Keati"
type textarea "x"
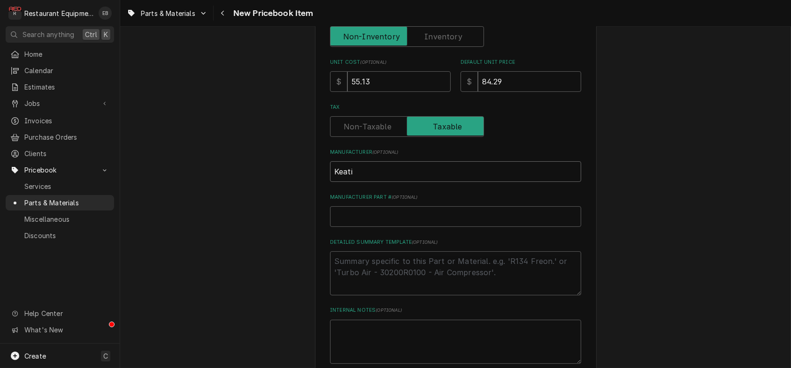
type input "Keatin"
type textarea "x"
type input "[PERSON_NAME]"
type textarea "x"
type input "[PERSON_NAME]"
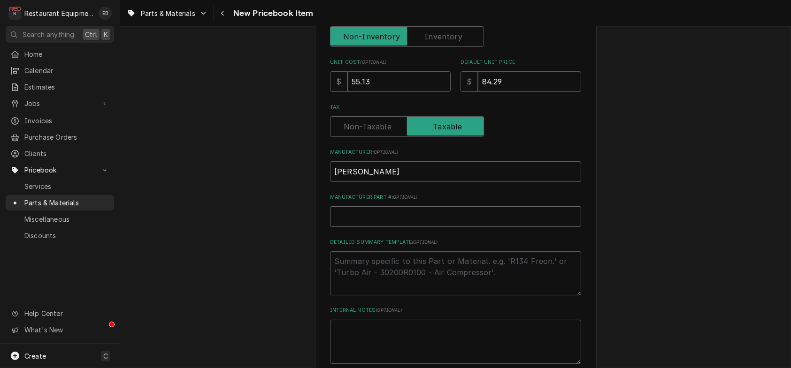
click at [367, 227] on input "Manufacturer Part # ( optional )" at bounding box center [455, 217] width 251 height 21
paste input "KEA010946"
type input "KEA010946"
type textarea "x"
drag, startPoint x: 344, startPoint y: 274, endPoint x: 309, endPoint y: 280, distance: 34.8
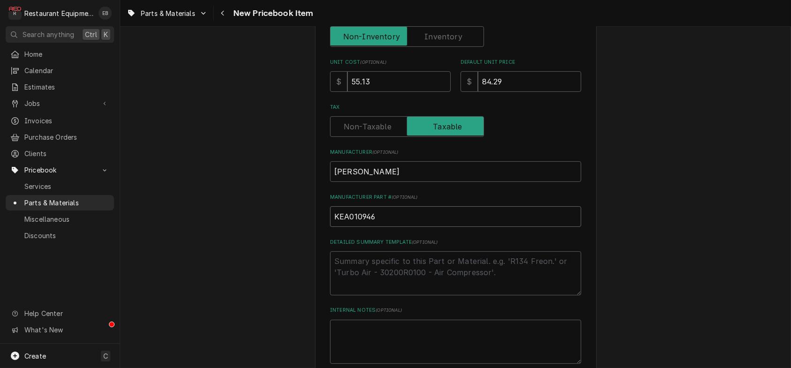
click at [315, 280] on div "Please provide the following information to create a PriceBook item. Active Sta…" at bounding box center [456, 125] width 282 height 661
type input "010946"
type textarea "x"
click at [333, 227] on input "010946" at bounding box center [455, 217] width 251 height 21
type input "10946"
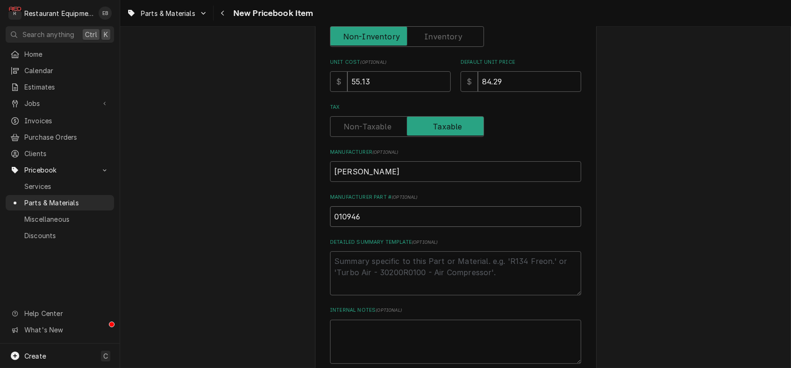
type textarea "x"
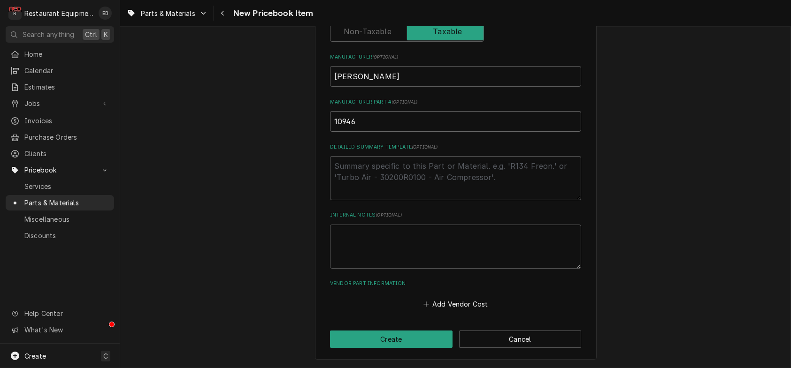
scroll to position [406, 0]
type input "10946"
click at [451, 307] on button "Add Vendor Cost" at bounding box center [455, 304] width 68 height 13
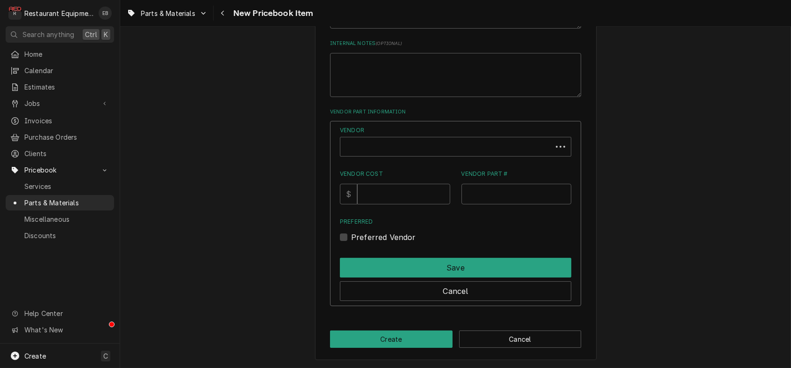
scroll to position [594, 0]
type textarea "x"
click at [420, 139] on div "Vendor" at bounding box center [449, 150] width 208 height 23
type input "parts town"
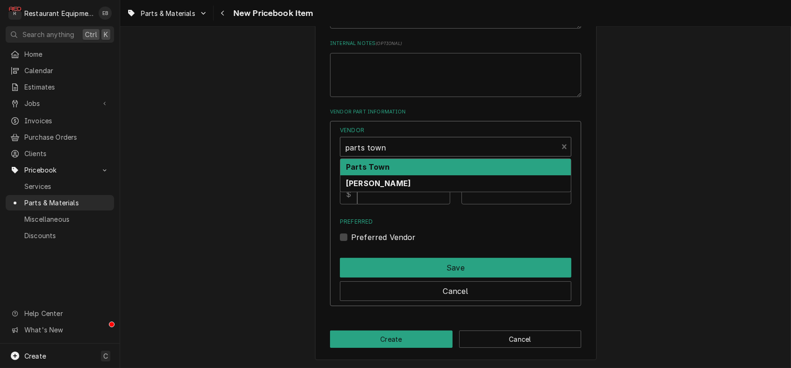
drag, startPoint x: 422, startPoint y: 154, endPoint x: 423, endPoint y: 161, distance: 7.2
click at [422, 159] on div "Parts Town" at bounding box center [455, 167] width 230 height 16
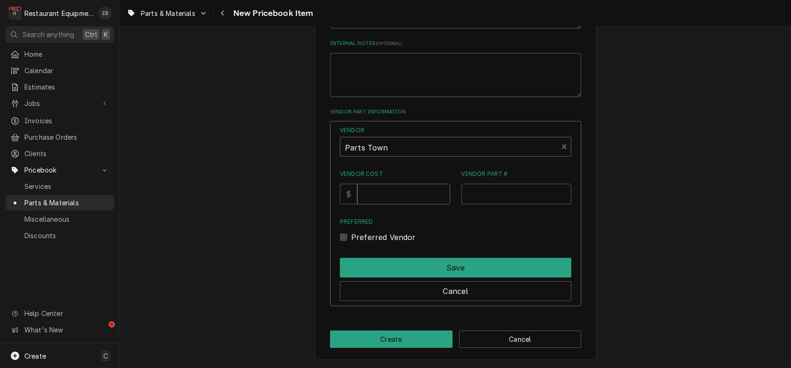
click at [425, 191] on input "Vendor Cost" at bounding box center [403, 194] width 92 height 21
type input "55.13"
click at [524, 191] on input "Vendor Part #" at bounding box center [516, 194] width 110 height 21
paste input "KEA010946"
type input "KEA010946"
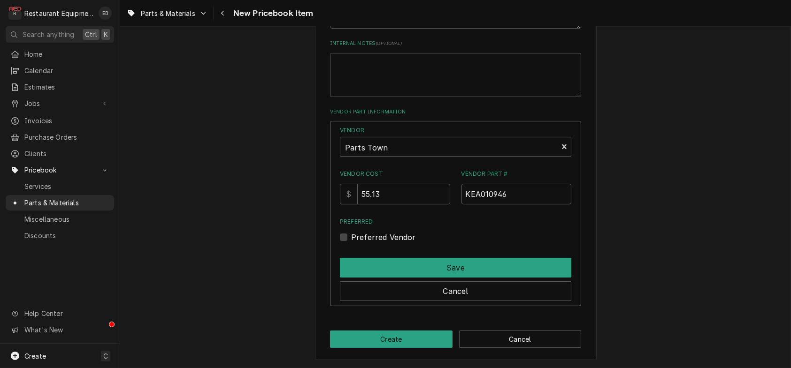
click at [351, 240] on label "Preferred Vendor" at bounding box center [383, 237] width 65 height 11
click at [351, 240] on input "Preferred" at bounding box center [466, 242] width 231 height 21
checkbox input "true"
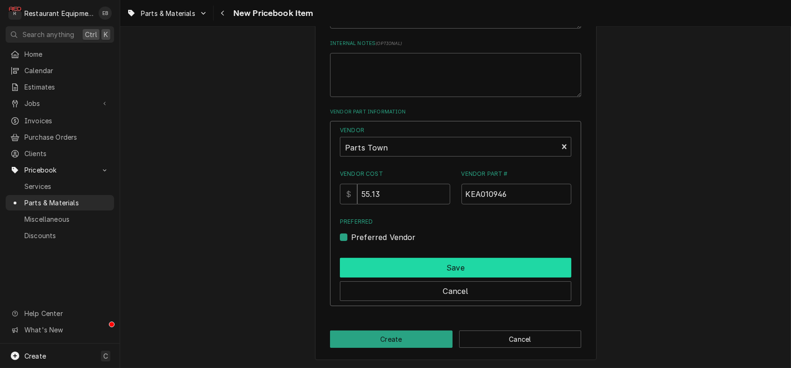
click at [358, 268] on button "Save" at bounding box center [455, 268] width 231 height 20
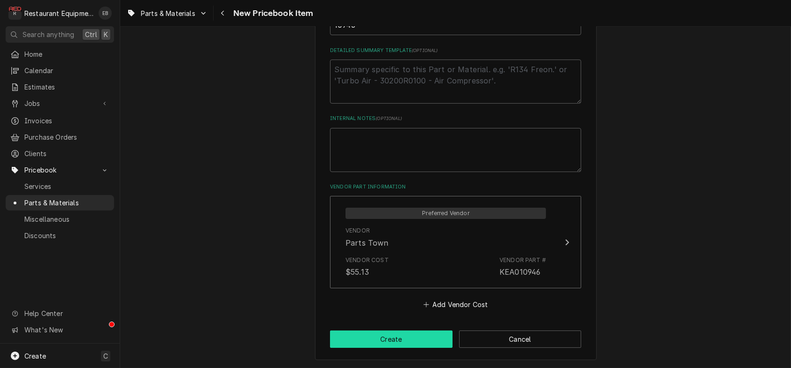
click at [430, 339] on button "Create" at bounding box center [391, 339] width 122 height 17
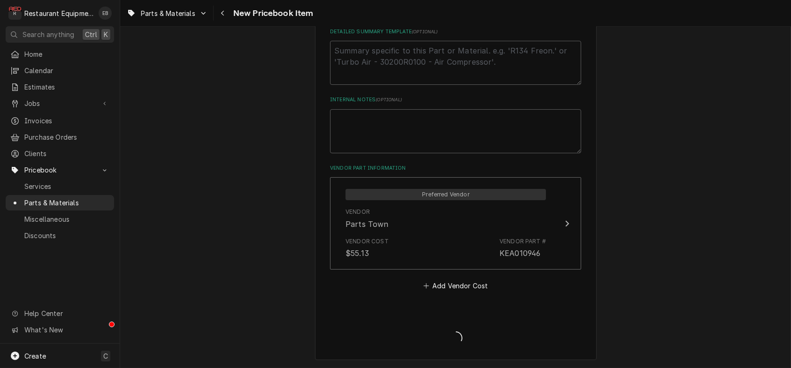
type textarea "x"
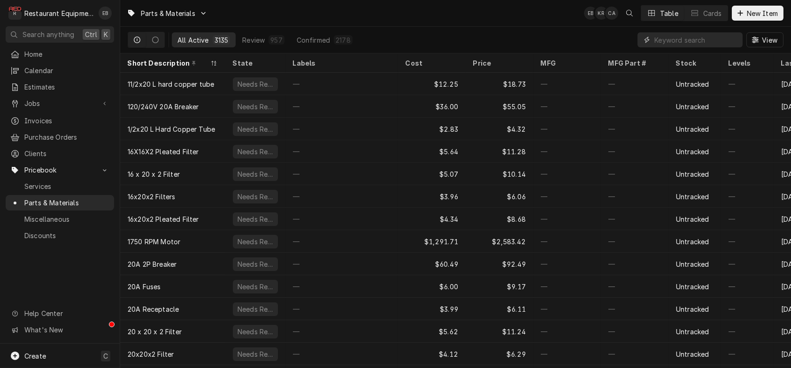
click at [711, 46] on input "Dynamic Content Wrapper" at bounding box center [696, 39] width 84 height 15
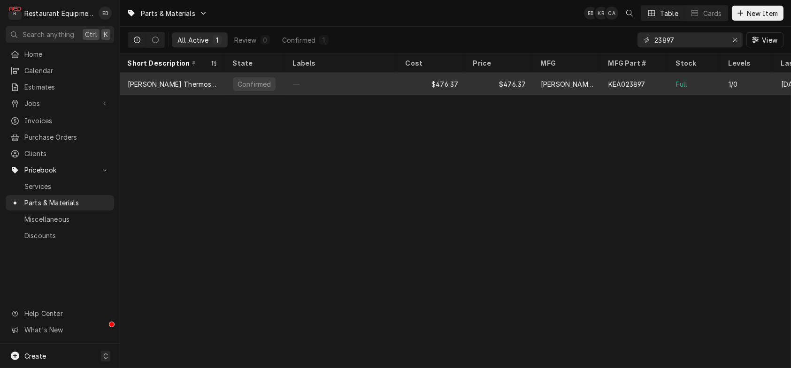
type input "23897"
click at [385, 89] on div "—" at bounding box center [341, 84] width 113 height 23
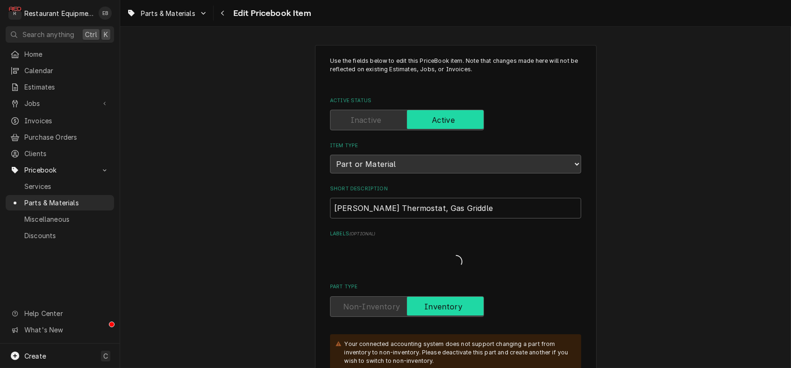
type textarea "x"
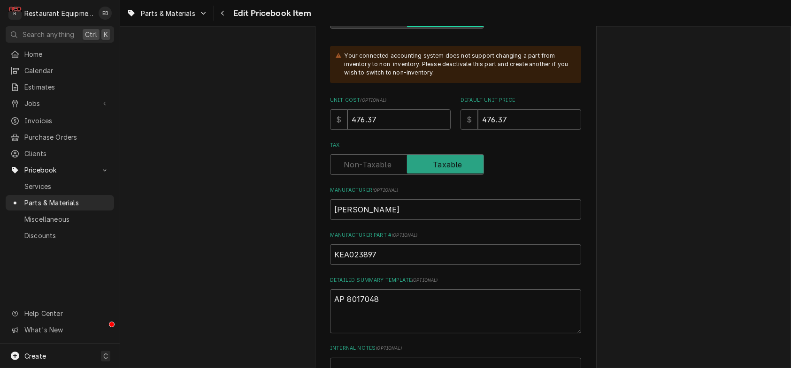
scroll to position [282, 0]
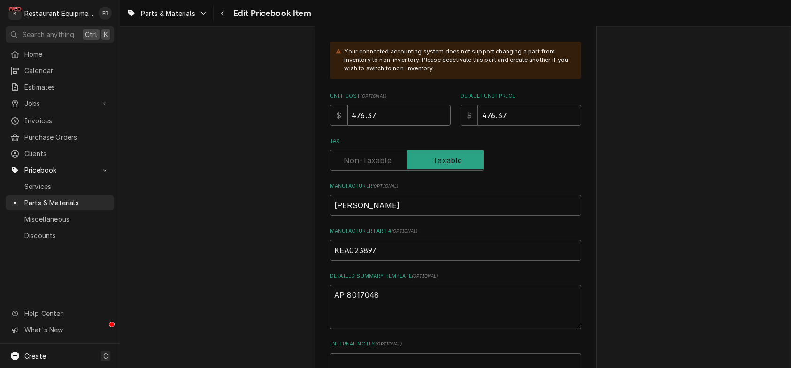
drag, startPoint x: 375, startPoint y: 168, endPoint x: 351, endPoint y: 181, distance: 28.4
type input "4"
type textarea "x"
type input "48"
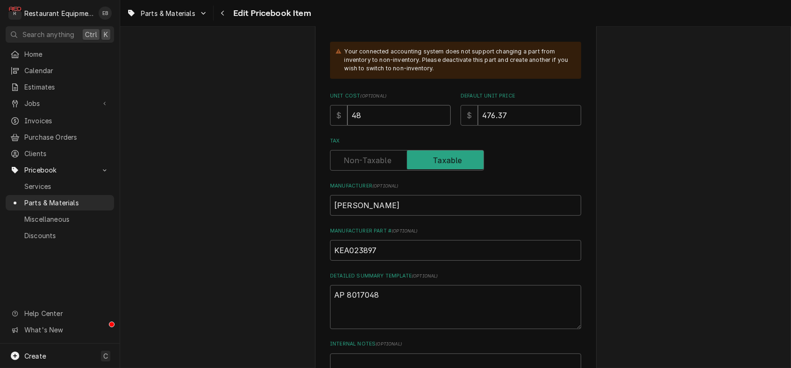
type textarea "x"
type input "482"
type textarea "x"
type input "482.0"
type textarea "x"
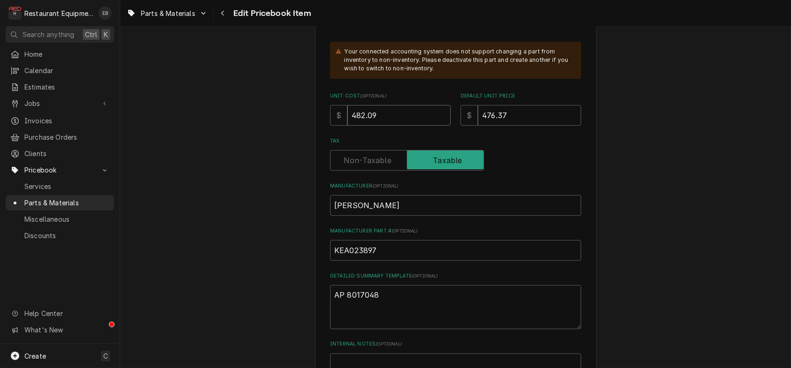
type input "482.09"
drag, startPoint x: 524, startPoint y: 161, endPoint x: 477, endPoint y: 175, distance: 49.0
click at [473, 126] on div "$ 476.37" at bounding box center [520, 115] width 121 height 21
type textarea "x"
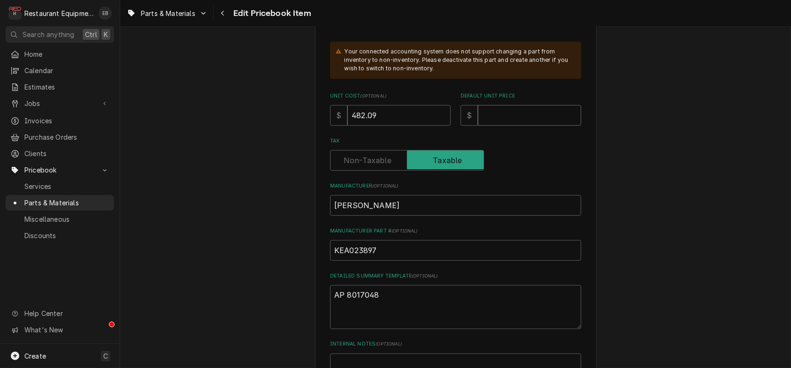
type input "5"
type textarea "x"
type input "52"
type textarea "x"
type input "524"
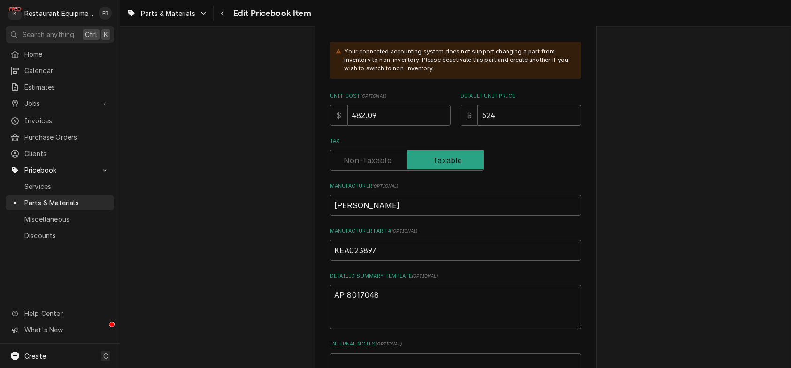
type textarea "x"
type input "524.0"
type textarea "x"
type input "524.01"
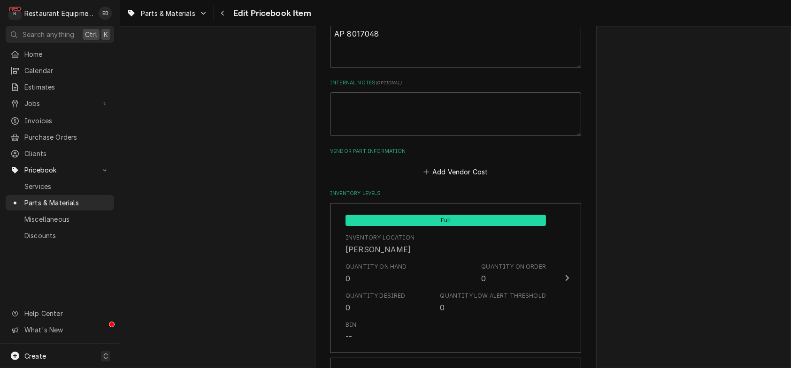
scroll to position [532, 0]
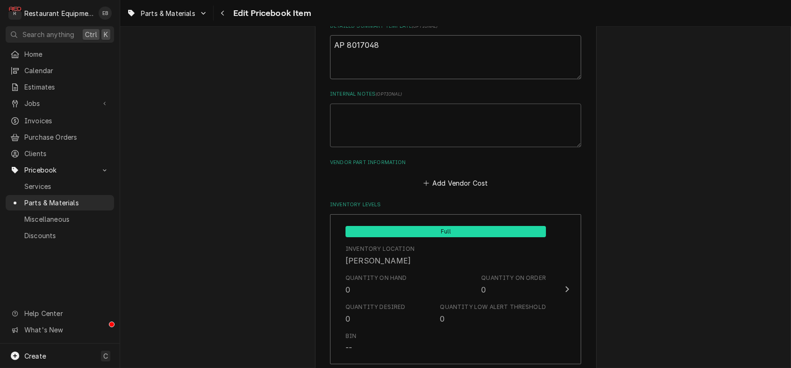
drag, startPoint x: 382, startPoint y: 116, endPoint x: 318, endPoint y: 132, distance: 66.2
type textarea "x"
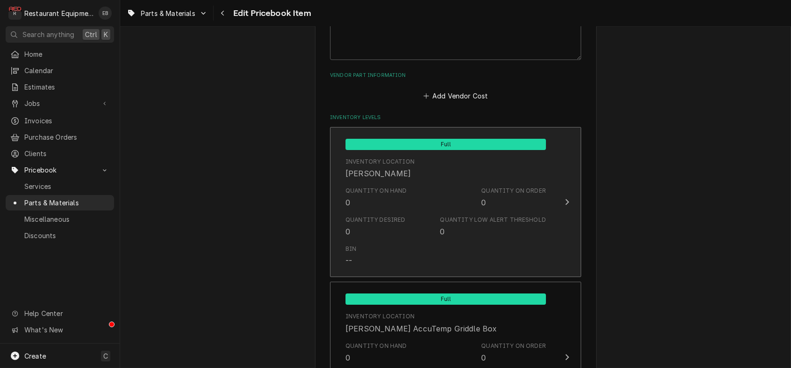
scroll to position [594, 0]
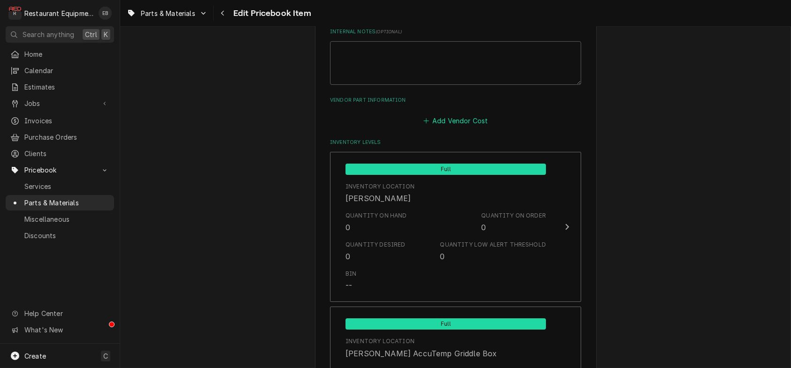
click at [451, 128] on button "Add Vendor Cost" at bounding box center [455, 121] width 68 height 13
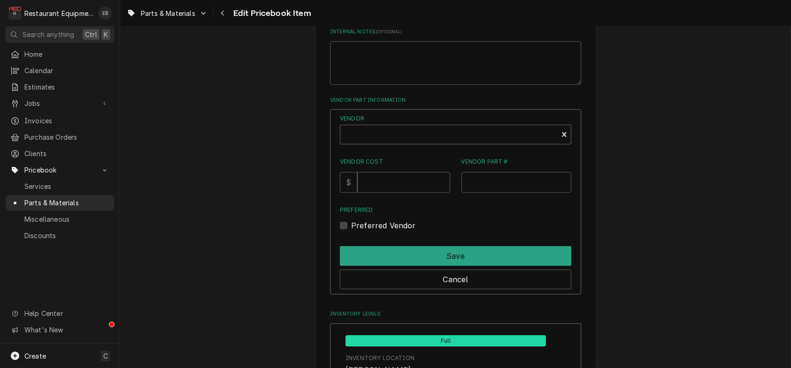
type textarea "x"
click at [428, 150] on div "Vendor" at bounding box center [449, 138] width 208 height 23
type input "parts town"
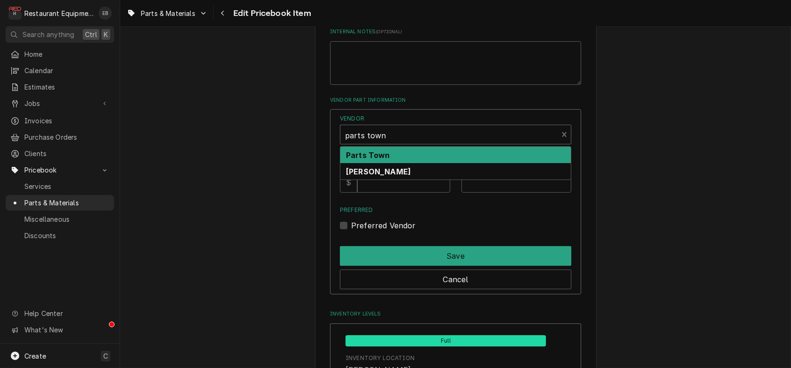
click at [445, 163] on div "Parts Town" at bounding box center [455, 155] width 230 height 16
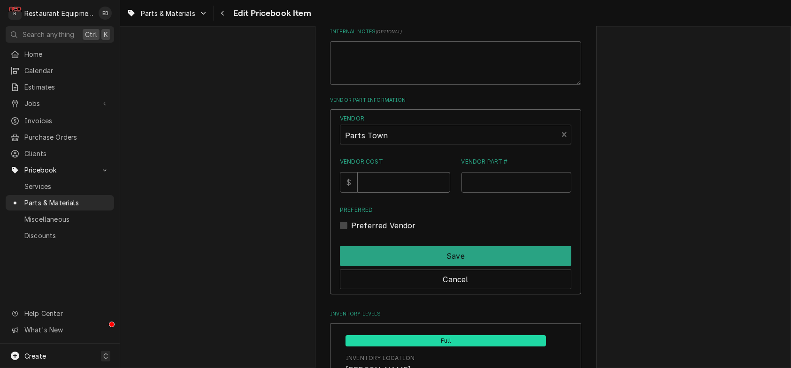
drag, startPoint x: 399, startPoint y: 271, endPoint x: 396, endPoint y: 265, distance: 6.9
click at [399, 193] on input "Vendor Cost" at bounding box center [403, 182] width 92 height 21
type input "482.09"
click at [537, 193] on input "Vendor Part #" at bounding box center [516, 182] width 110 height 21
paste input "KEA010946"
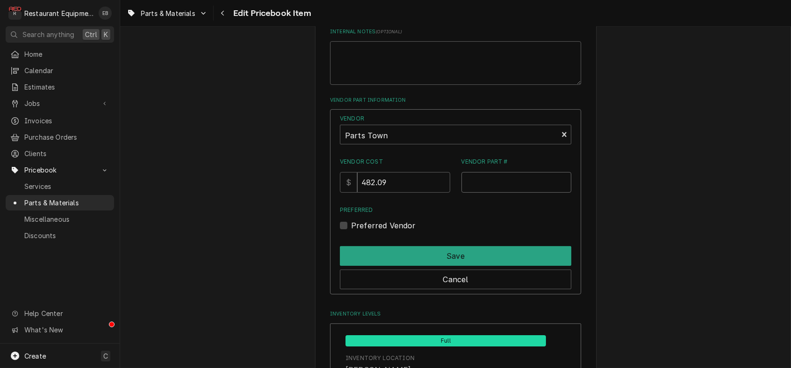
type input "KEA010946"
drag, startPoint x: 451, startPoint y: 270, endPoint x: 470, endPoint y: 261, distance: 20.4
click at [444, 192] on div "Vendor Cost $ 482.09 Vendor Part # KEA010946" at bounding box center [455, 175] width 231 height 35
paste input "KEA023897"
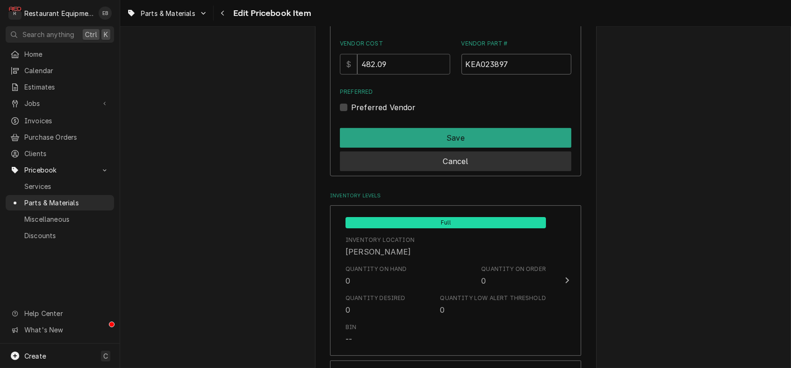
scroll to position [719, 0]
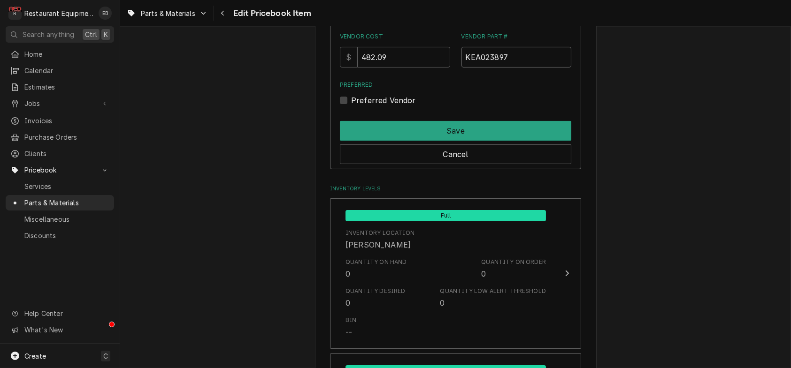
type input "KEA023897"
click at [351, 106] on label "Preferred Vendor" at bounding box center [383, 100] width 65 height 11
click at [351, 115] on input "Preferred" at bounding box center [466, 105] width 231 height 21
checkbox input "true"
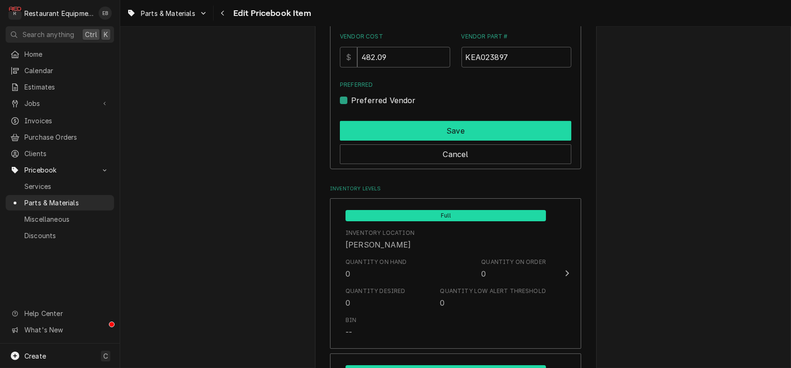
click at [443, 141] on button "Save" at bounding box center [455, 131] width 231 height 20
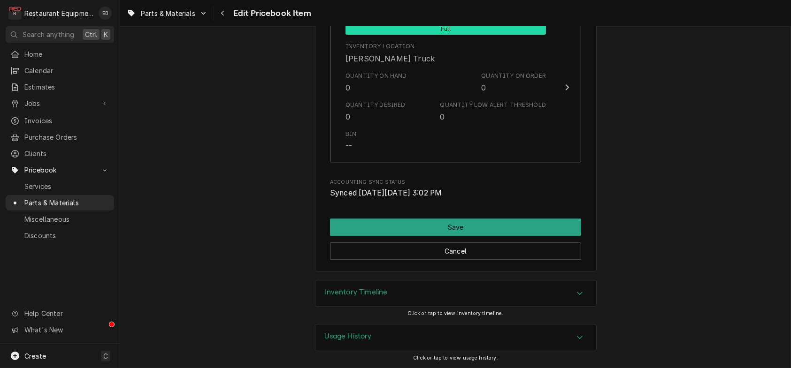
scroll to position [6968, 0]
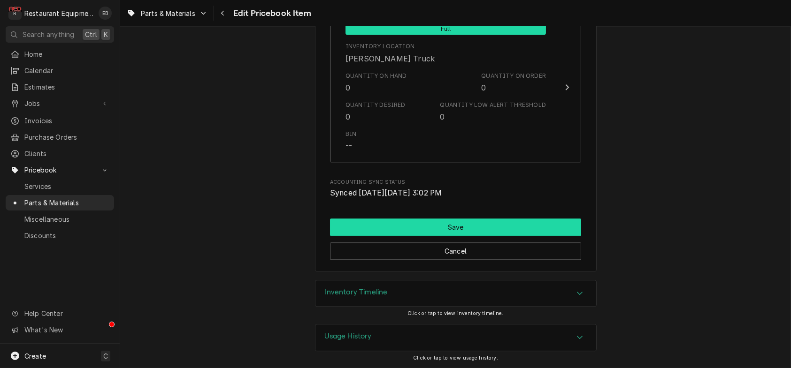
click at [495, 219] on button "Save" at bounding box center [455, 227] width 251 height 17
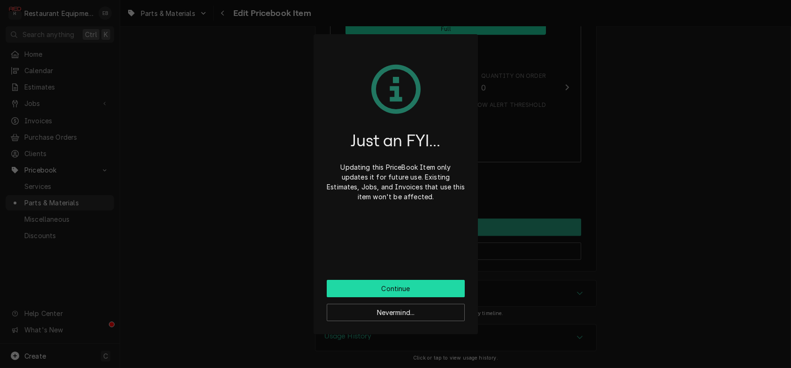
click at [392, 295] on button "Continue" at bounding box center [396, 288] width 138 height 17
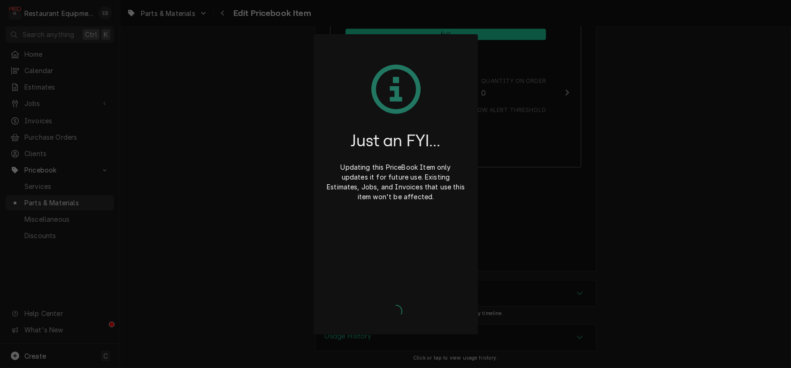
type textarea "x"
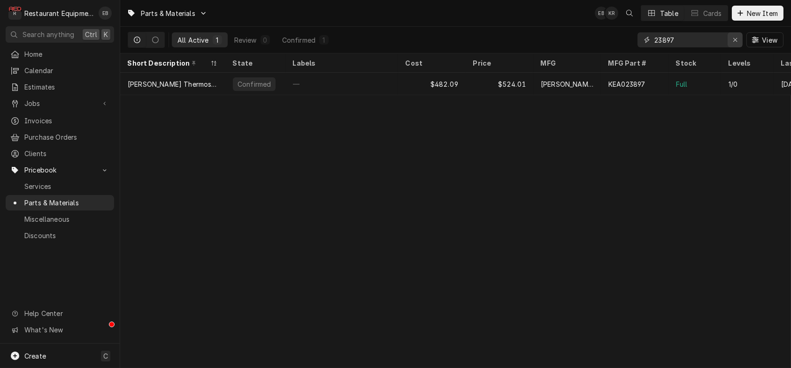
click at [735, 40] on div "Erase input" at bounding box center [734, 39] width 9 height 9
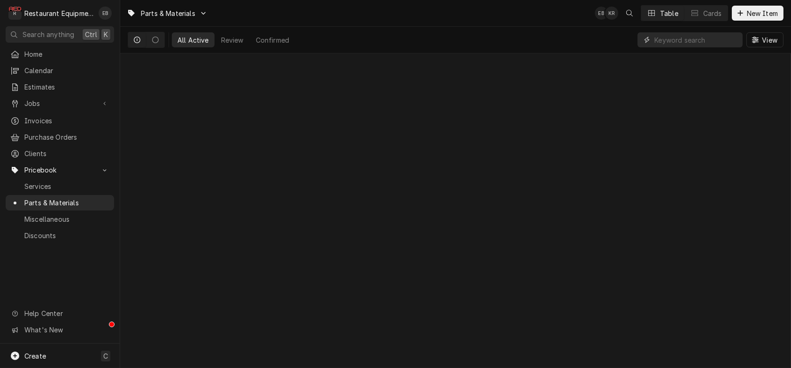
click at [662, 42] on input "Dynamic Content Wrapper" at bounding box center [696, 39] width 84 height 15
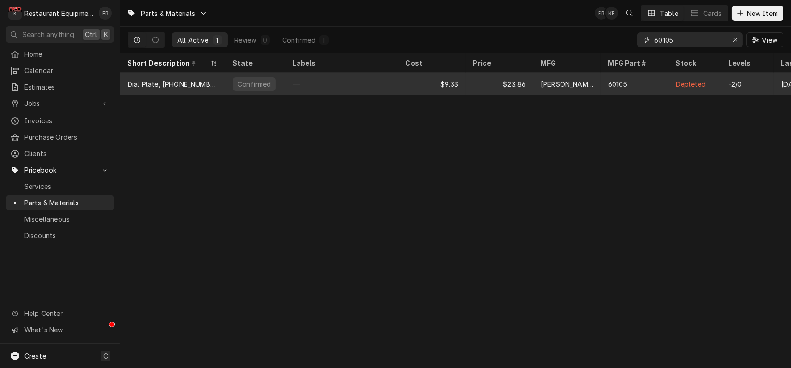
type input "60105"
click at [416, 84] on div "$9.33" at bounding box center [432, 84] width 68 height 23
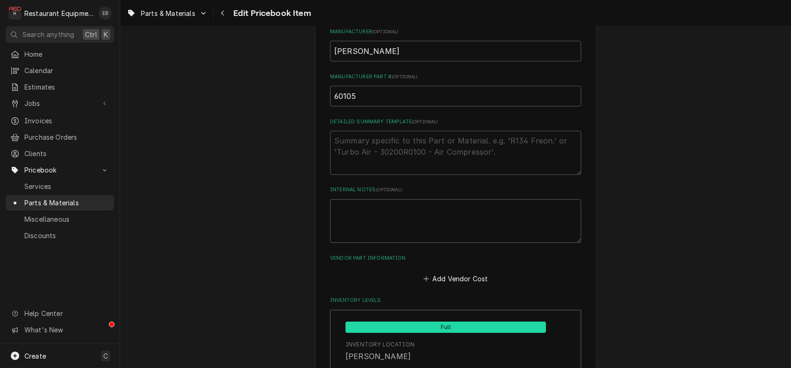
scroll to position [438, 0]
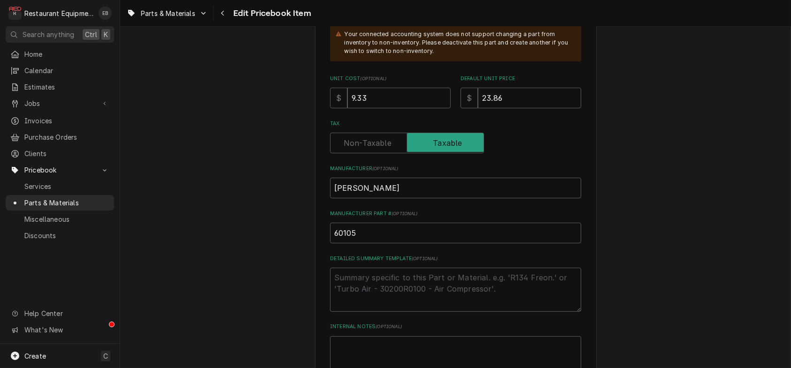
scroll to position [313, 0]
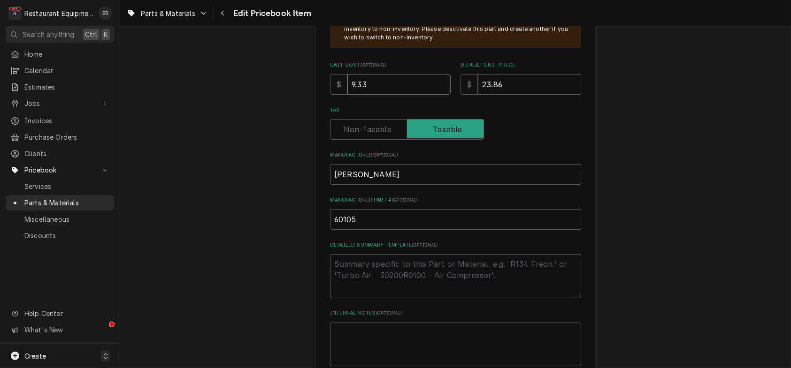
click at [405, 95] on input "9.33" at bounding box center [398, 84] width 103 height 21
type textarea "x"
type input "9.3"
type textarea "x"
type input "9"
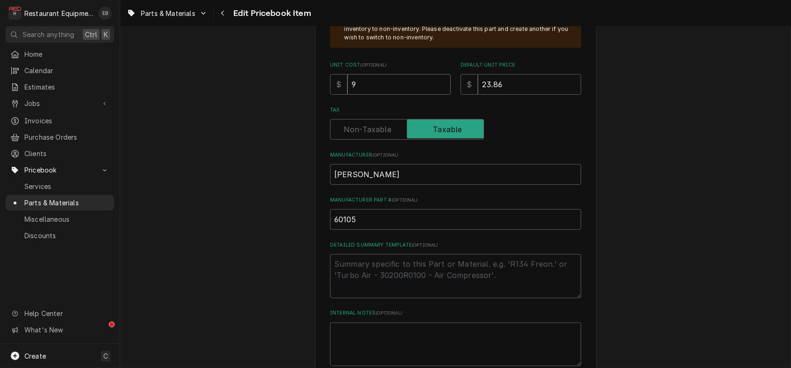
type textarea "x"
type input "1"
type textarea "x"
type input "15"
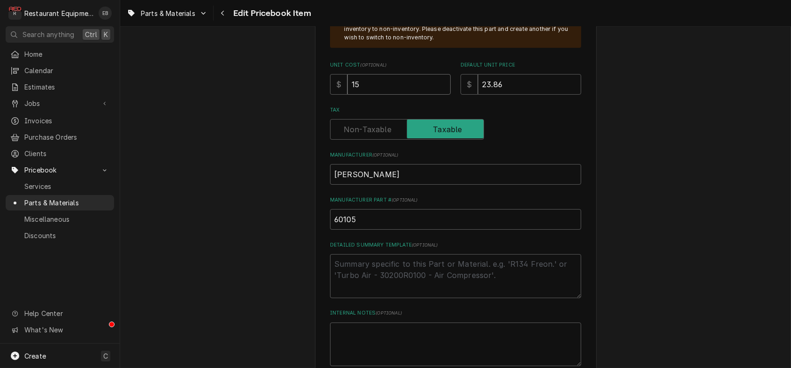
type textarea "x"
type input "15.6"
type textarea "x"
type input "15.68"
drag, startPoint x: 500, startPoint y: 137, endPoint x: 496, endPoint y: 144, distance: 8.1
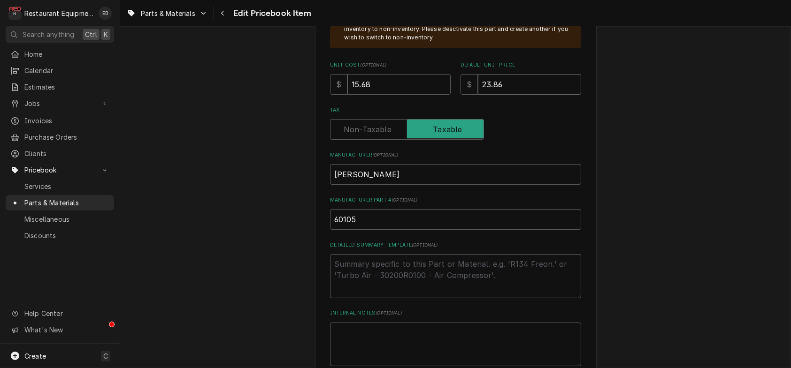
type textarea "x"
type input "23"
type textarea "x"
type input "23.9"
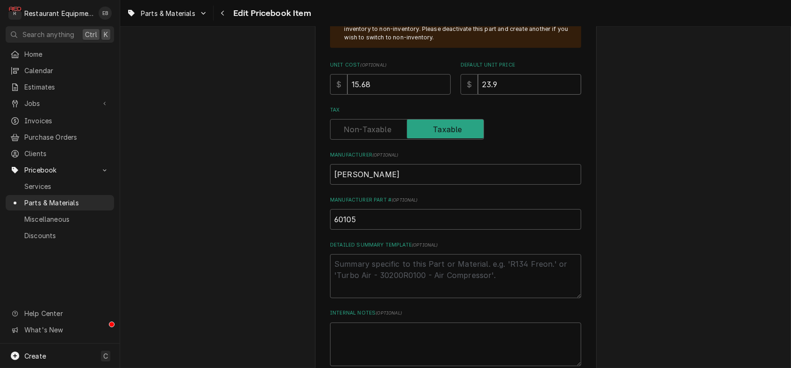
type textarea "x"
type input "23.98"
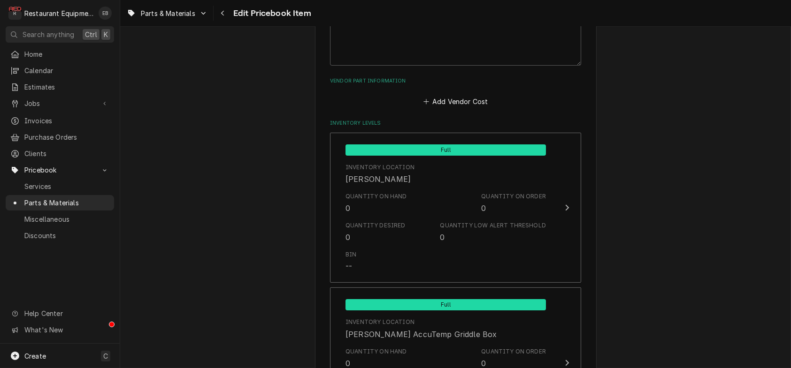
scroll to position [626, 0]
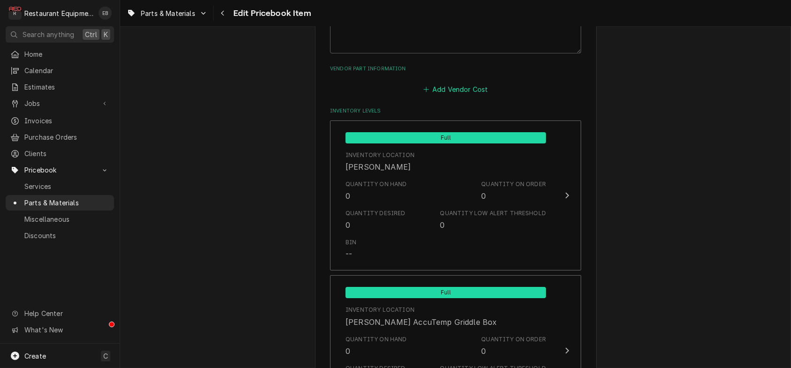
click at [432, 96] on button "Add Vendor Cost" at bounding box center [455, 89] width 68 height 13
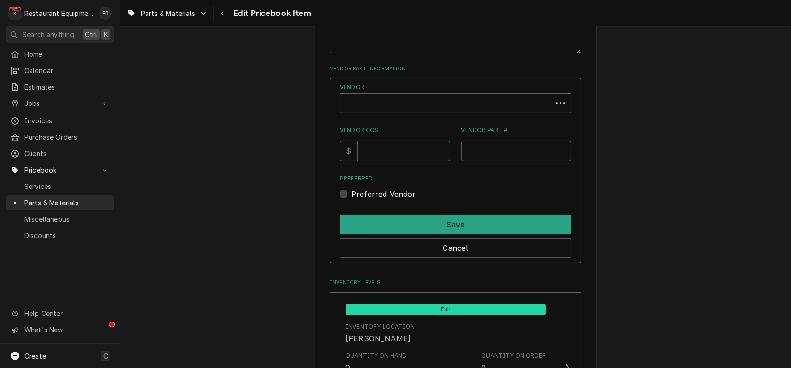
type textarea "x"
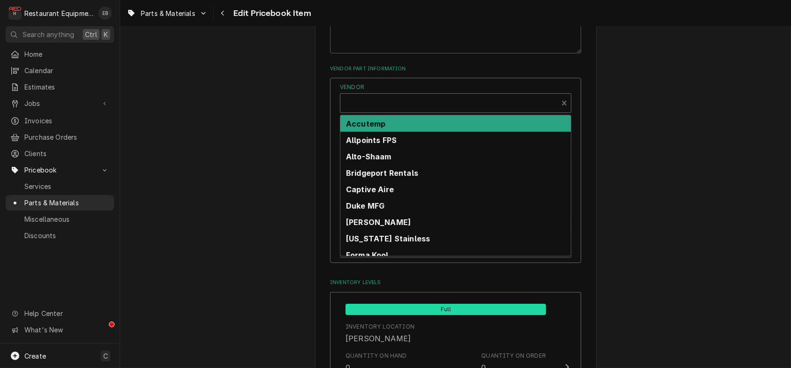
click at [388, 118] on div "Vendor" at bounding box center [449, 107] width 208 height 23
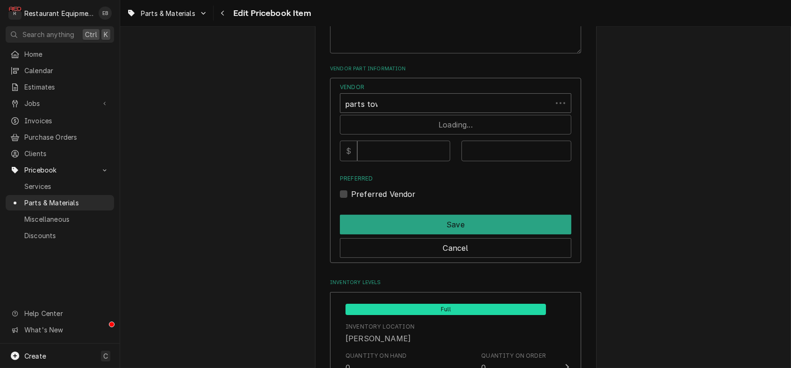
type input "parts town"
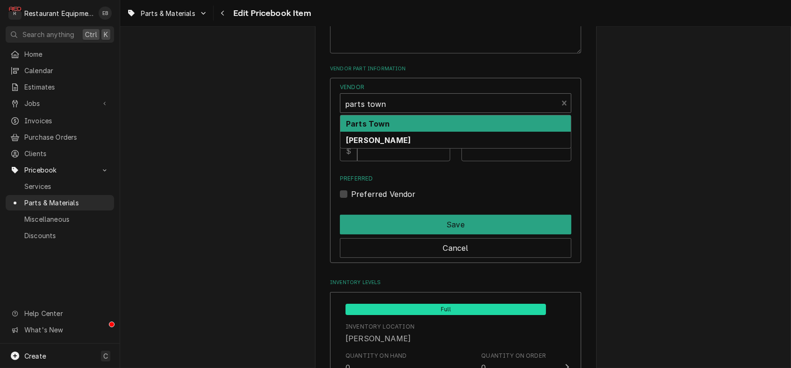
drag, startPoint x: 465, startPoint y: 203, endPoint x: 428, endPoint y: 235, distance: 48.9
click at [465, 132] on div "Parts Town" at bounding box center [455, 123] width 230 height 16
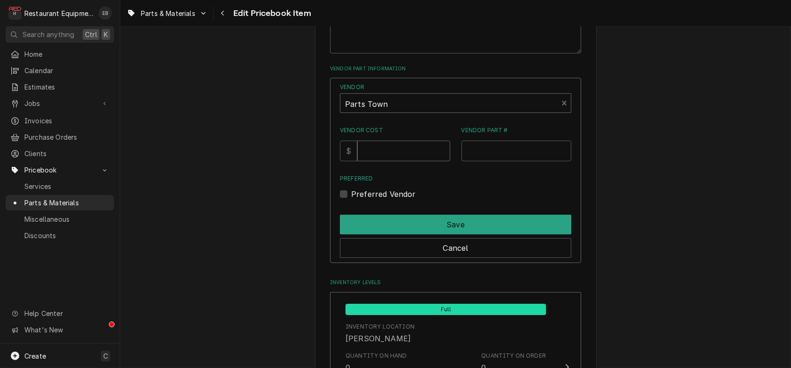
click at [395, 161] on input "Vendor Cost" at bounding box center [403, 151] width 92 height 21
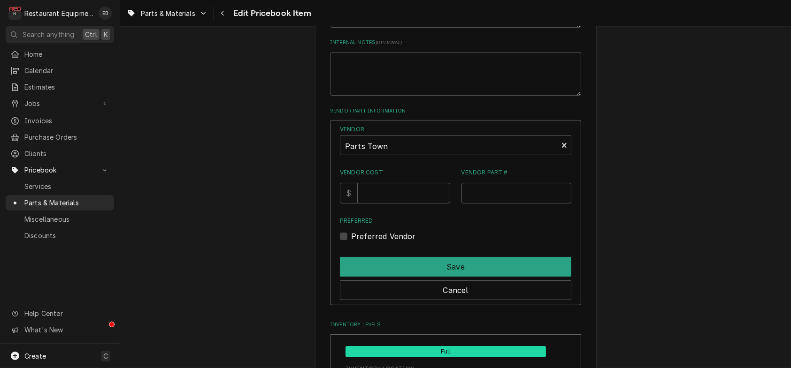
scroll to position [594, 0]
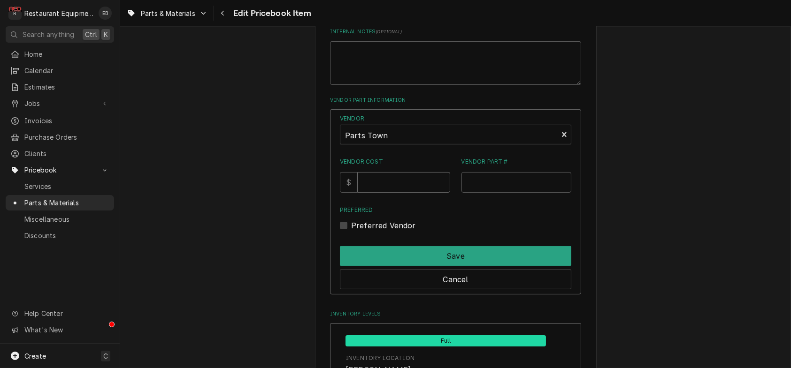
click at [385, 193] on input "Vendor Cost" at bounding box center [403, 182] width 92 height 21
type input "15.68"
click at [510, 193] on input "Vendor Part #" at bounding box center [516, 182] width 110 height 21
paste input "KEA060105"
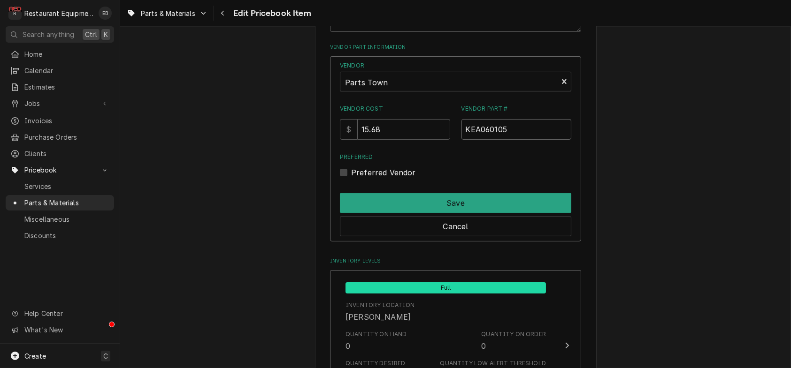
scroll to position [657, 0]
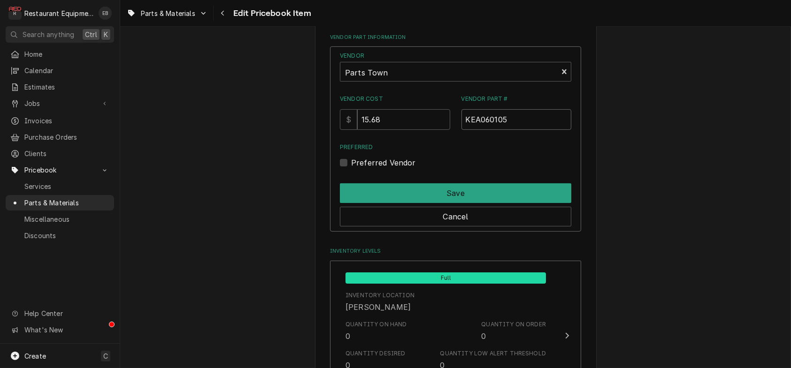
type input "KEA060105"
click at [350, 168] on div "Preferred Vendor" at bounding box center [455, 162] width 231 height 11
click at [349, 168] on div "Preferred Vendor" at bounding box center [455, 162] width 231 height 11
click at [351, 168] on label "Preferred Vendor" at bounding box center [383, 162] width 65 height 11
click at [351, 178] on input "Preferred" at bounding box center [466, 167] width 231 height 21
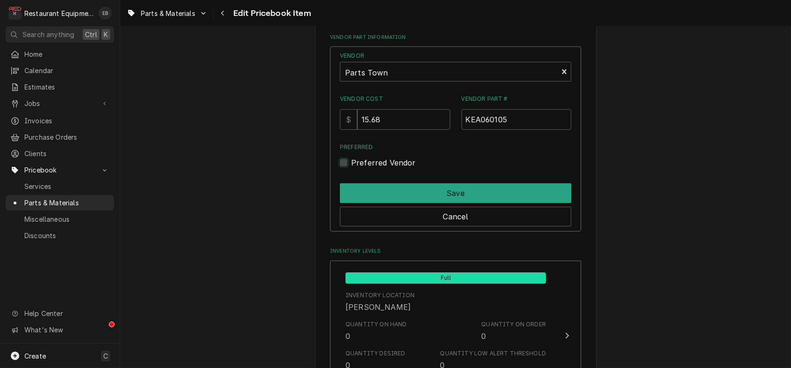
checkbox input "true"
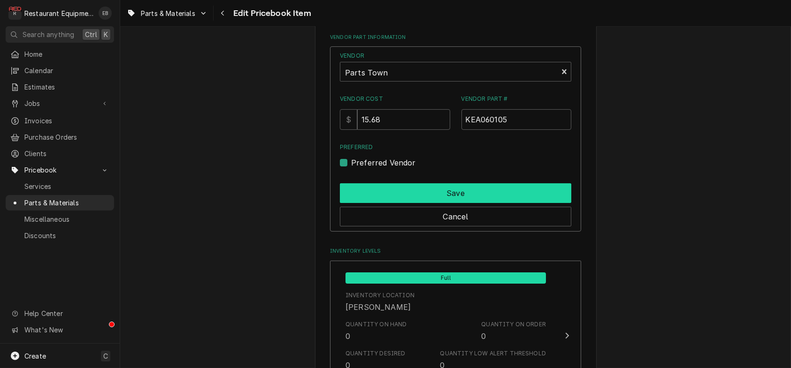
click at [356, 203] on button "Save" at bounding box center [455, 194] width 231 height 20
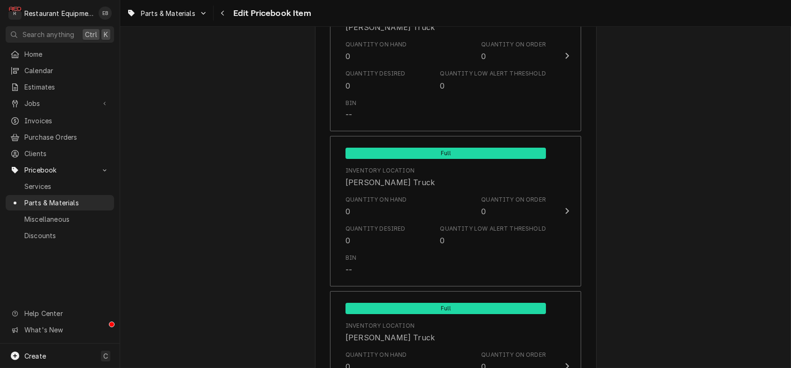
scroll to position [6968, 0]
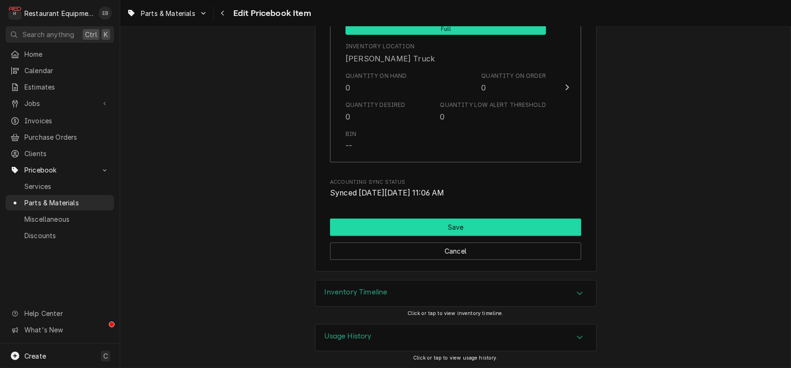
click at [489, 219] on button "Save" at bounding box center [455, 227] width 251 height 17
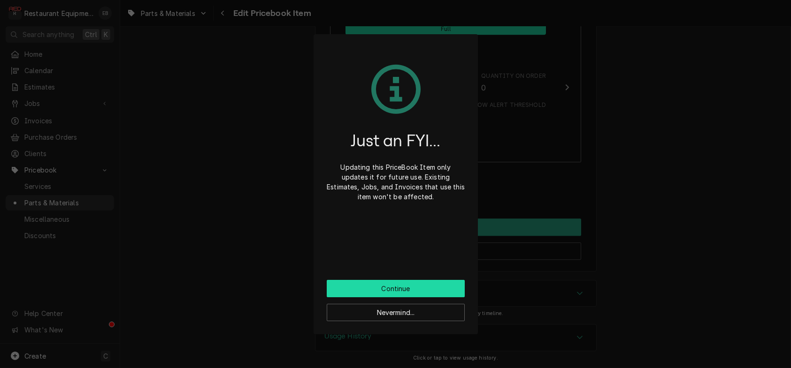
click at [426, 293] on button "Continue" at bounding box center [396, 288] width 138 height 17
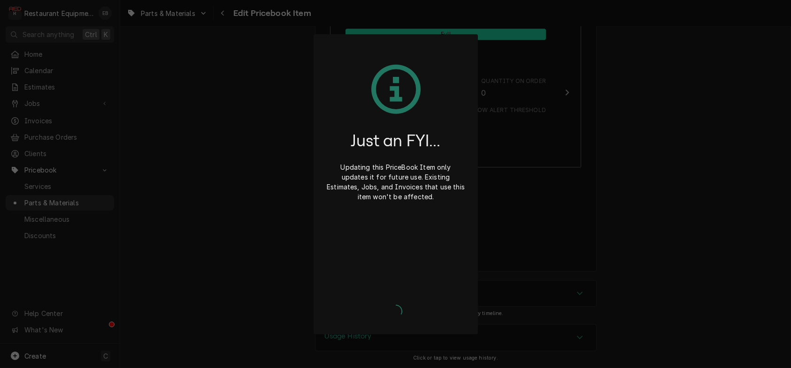
type textarea "x"
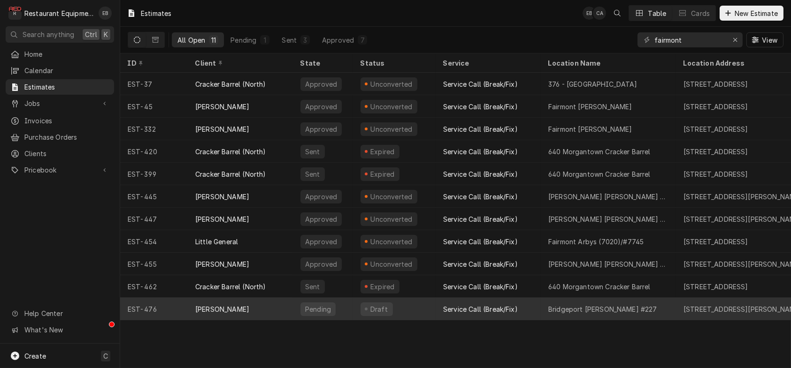
click at [484, 307] on div "Service Call (Break/Fix)" at bounding box center [480, 310] width 75 height 10
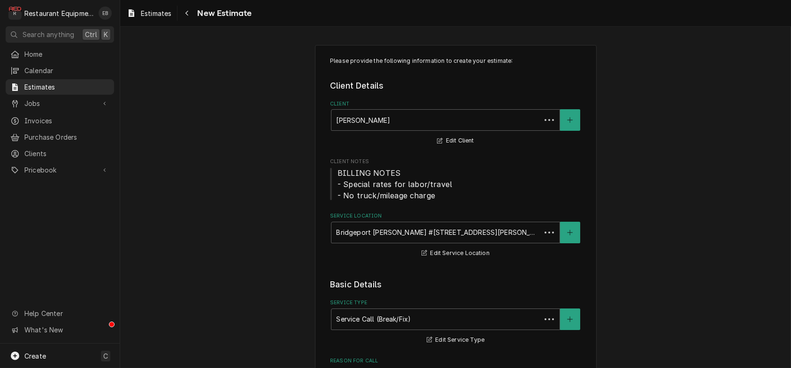
type textarea "x"
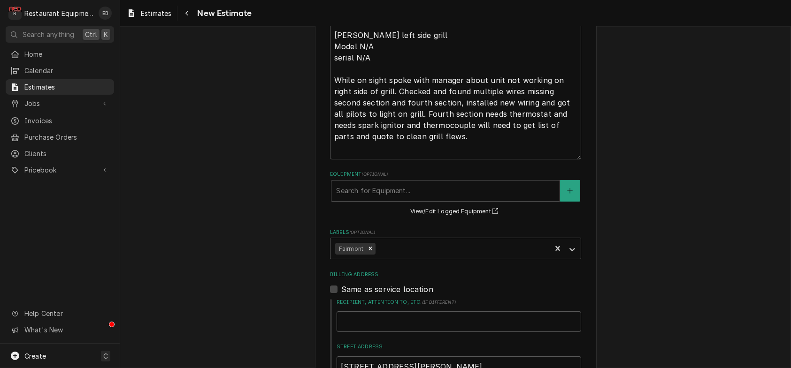
scroll to position [313, 0]
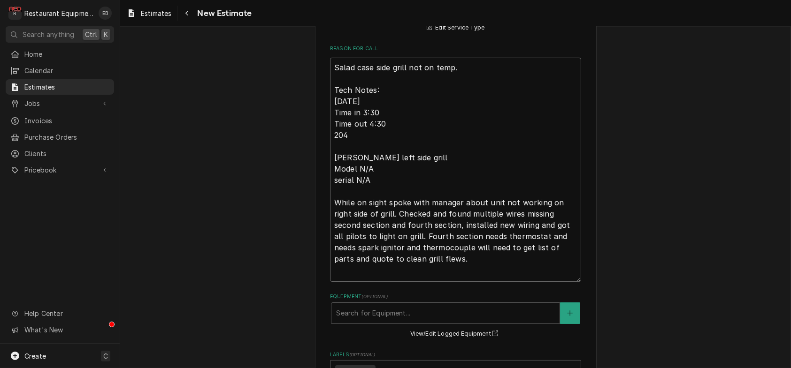
click at [330, 107] on textarea "Salad case side grill not on temp. Tech Notes: [DATE] Time in 3:30 Time out 4:3…" at bounding box center [455, 170] width 251 height 224
type textarea "Salad case side grill not on temp. Tech Notes: [DATE] Time in 3:30 Time out 4:3…"
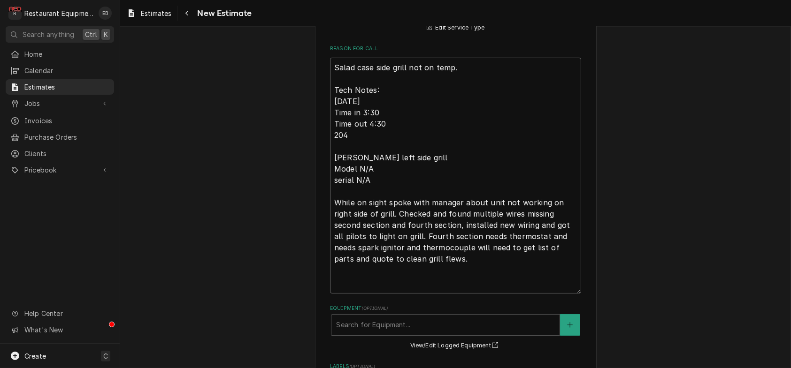
click at [331, 104] on textarea "Salad case side grill not on temp. Tech Notes: [DATE] Time in 3:30 Time out 4:3…" at bounding box center [455, 176] width 251 height 236
type textarea "x"
type textarea "R Salad case side grill not on temp. Tech Notes: [DATE] Time in 3:30 Time out 4…"
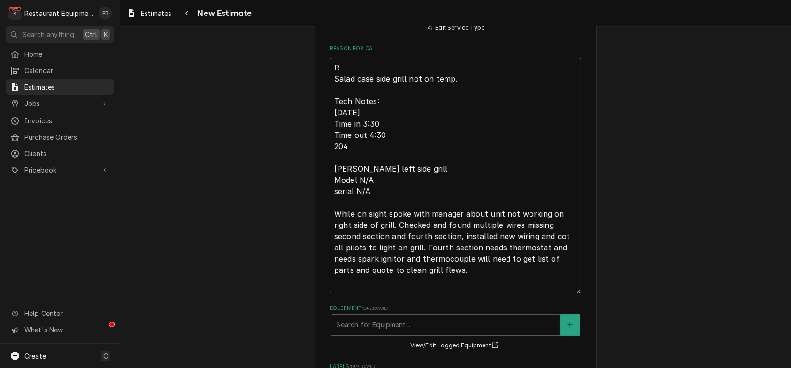
type textarea "x"
type textarea "Ro Salad case side grill not on temp. Tech Notes: [DATE] Time in 3:30 Time out …"
type textarea "x"
type textarea "Roo Salad case side grill not on temp. Tech Notes: [DATE] Time in 3:30 Time out…"
type textarea "x"
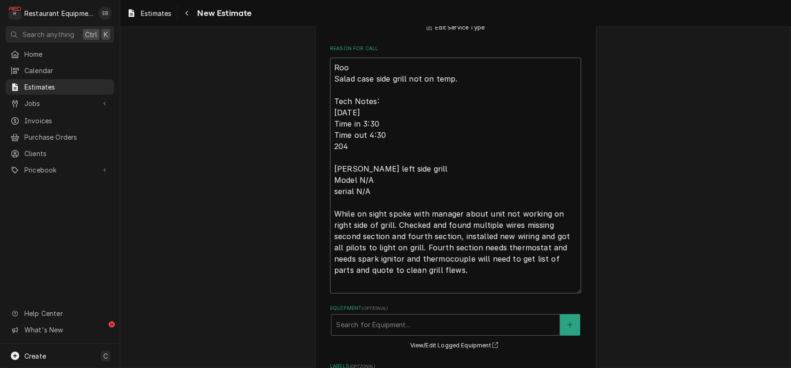
type textarea "Roo Salad case side grill not on temp. Tech Notes: [DATE] Time in 3:30 Time out…"
type textarea "x"
type textarea "Roo 8 Salad case side grill not on temp. Tech Notes: [DATE] Time in 3:30 Time o…"
type textarea "x"
type textarea "Roo 84 Salad case side grill not on temp. Tech Notes: [DATE] Time in 3:30 Time …"
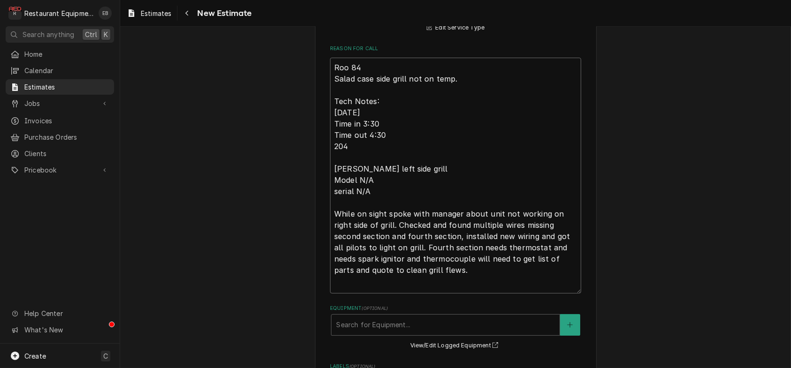
type textarea "x"
type textarea "Roo 849 Salad case side grill not on temp. Tech Notes: [DATE] Time in 3:30 Time…"
type textarea "x"
type textarea "Roo 8493 Salad case side grill not on temp. Tech Notes: [DATE] Time in 3:30 Tim…"
type textarea "x"
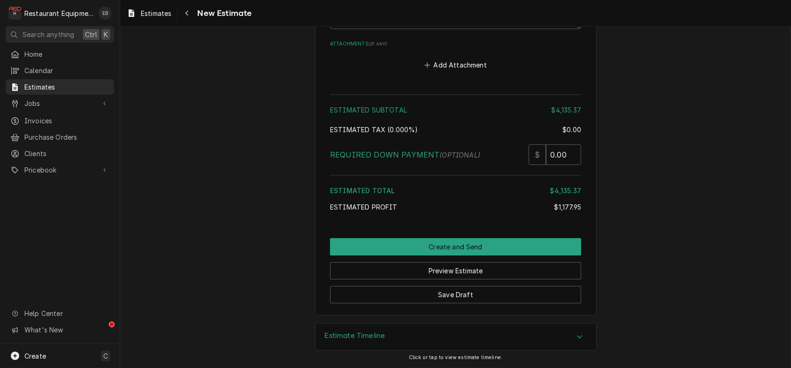
scroll to position [3285, 0]
type textarea "Roo 8493 Salad case side grill not on temp. Tech Notes: [DATE] Time in 3:30 Tim…"
click at [449, 71] on button "Add Attachment" at bounding box center [456, 64] width 66 height 13
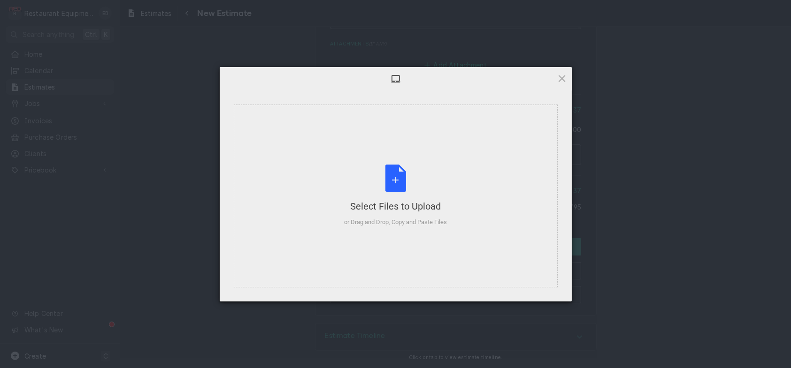
type textarea "x"
click at [404, 180] on div "Select Files to Upload or Drag and Drop, Copy and Paste Files" at bounding box center [395, 196] width 103 height 62
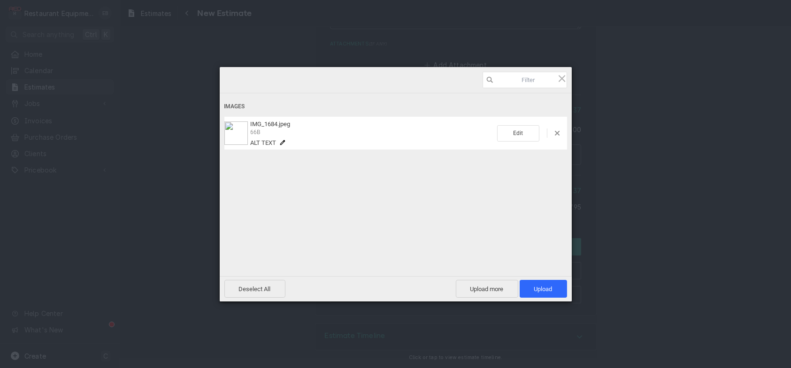
click at [236, 134] on img at bounding box center [235, 133] width 23 height 23
click at [229, 128] on img at bounding box center [235, 133] width 23 height 23
click at [229, 127] on img at bounding box center [235, 133] width 23 height 23
click at [536, 287] on span "Upload 1" at bounding box center [543, 289] width 18 height 7
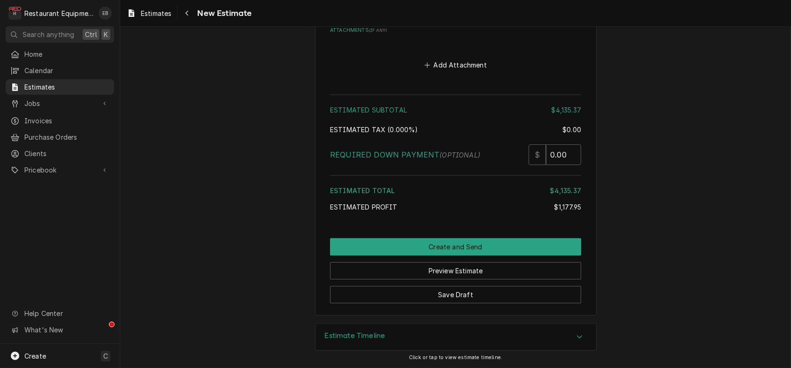
click at [330, 43] on img "Attachments" at bounding box center [330, 43] width 0 height 0
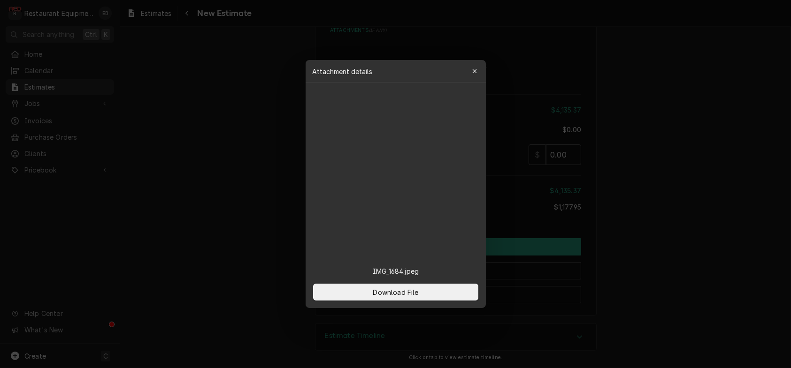
click at [349, 171] on img at bounding box center [396, 173] width 180 height 180
click at [412, 267] on p "IMG_1684.jpeg" at bounding box center [395, 272] width 61 height 10
click at [385, 267] on p "IMG_1684.jpeg" at bounding box center [395, 272] width 61 height 10
click at [343, 172] on img at bounding box center [396, 173] width 180 height 180
click at [477, 75] on icon "button" at bounding box center [474, 71] width 5 height 7
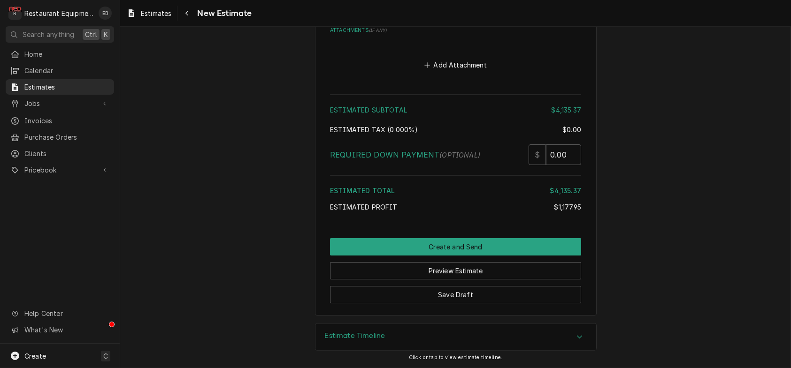
click at [564, 286] on button "Save Draft" at bounding box center [455, 294] width 251 height 17
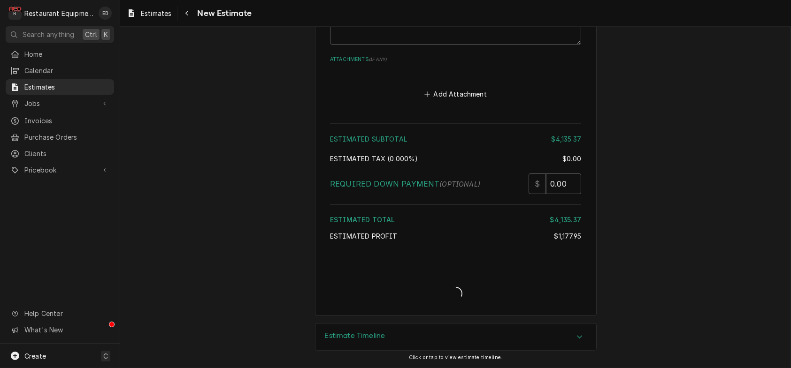
scroll to position [3477, 0]
type textarea "x"
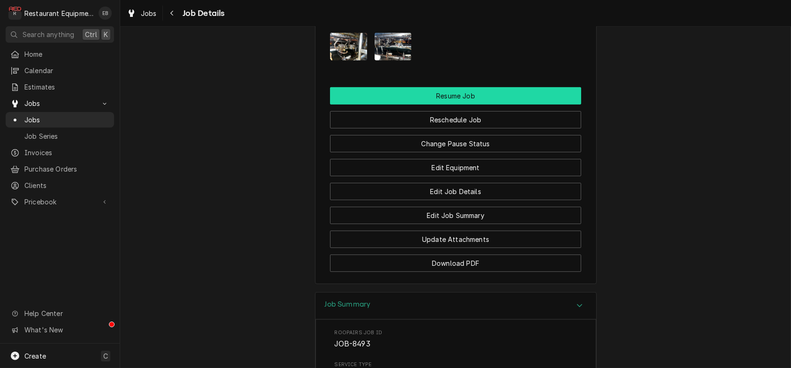
scroll to position [1251, 0]
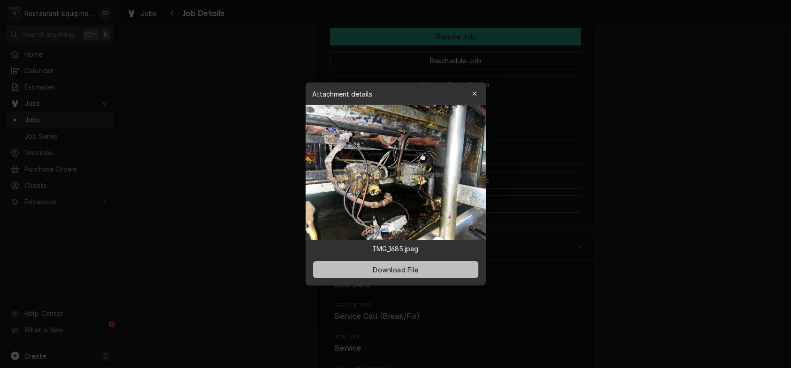
click at [405, 272] on span "Download File" at bounding box center [395, 270] width 49 height 10
click at [477, 91] on icon "button" at bounding box center [474, 94] width 5 height 7
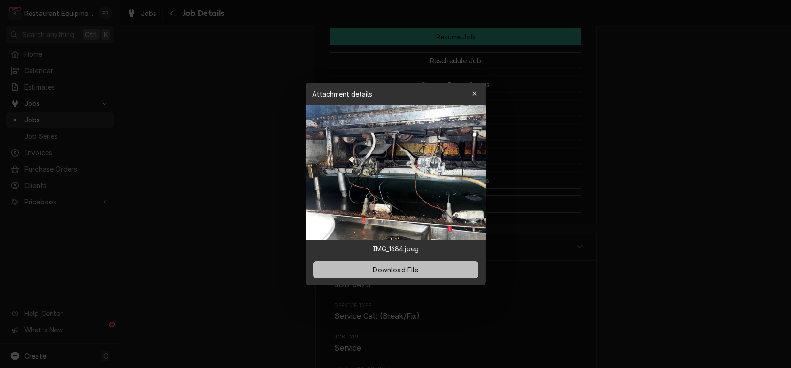
click at [405, 275] on span "Download File" at bounding box center [395, 270] width 49 height 10
click at [477, 91] on icon "button" at bounding box center [474, 94] width 5 height 7
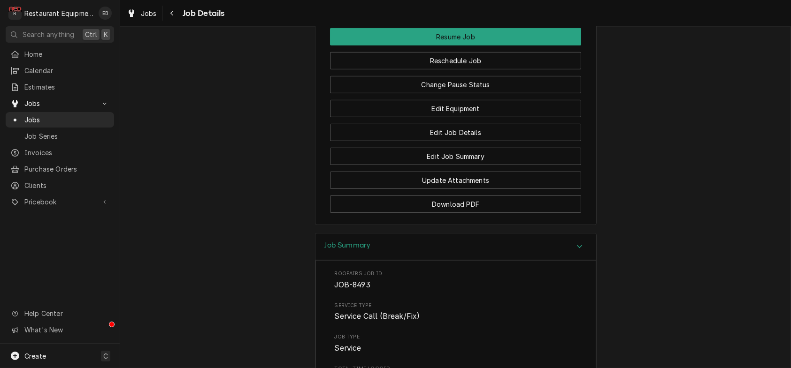
click at [157, 12] on span "Jobs" at bounding box center [149, 13] width 16 height 10
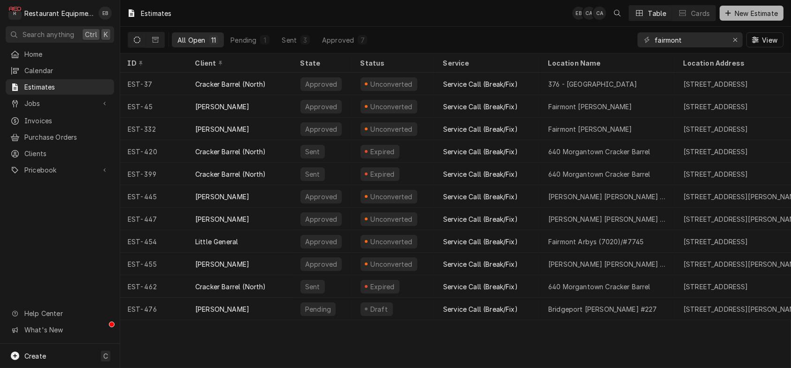
click at [727, 9] on div "Dynamic Content Wrapper" at bounding box center [727, 12] width 9 height 9
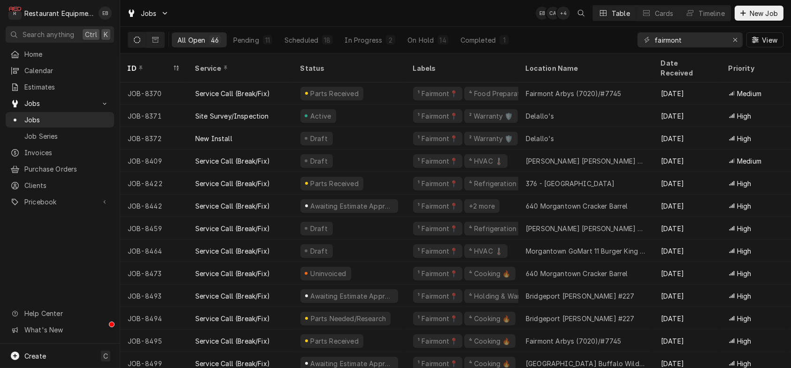
scroll to position [750, 0]
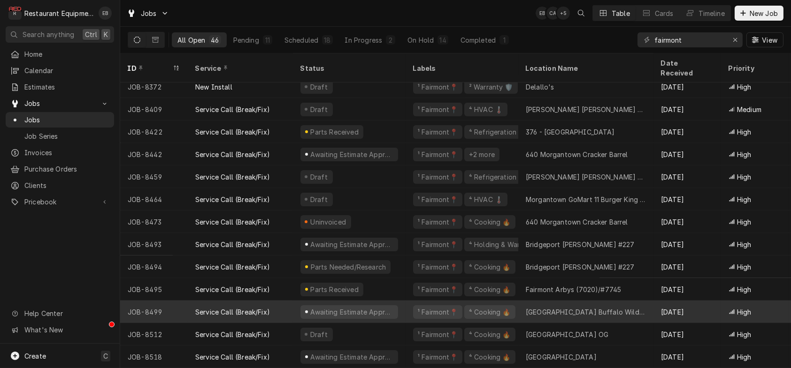
click at [214, 307] on div "Service Call (Break/Fix)" at bounding box center [232, 312] width 75 height 10
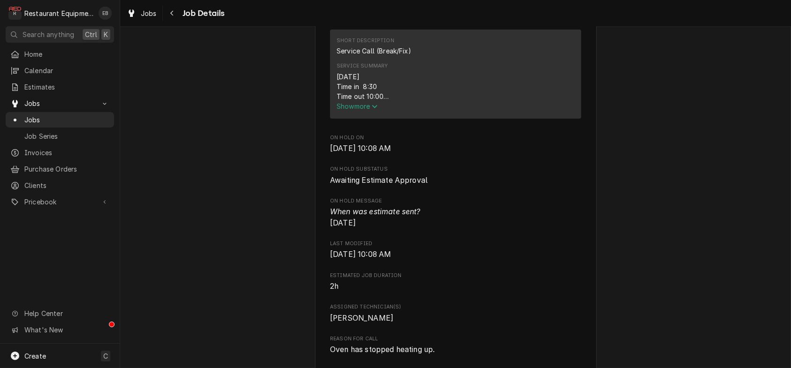
scroll to position [438, 0]
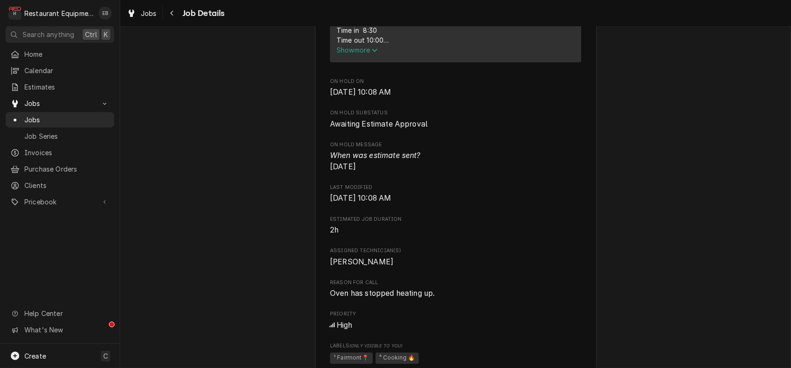
click at [362, 54] on span "Show more" at bounding box center [357, 50] width 41 height 8
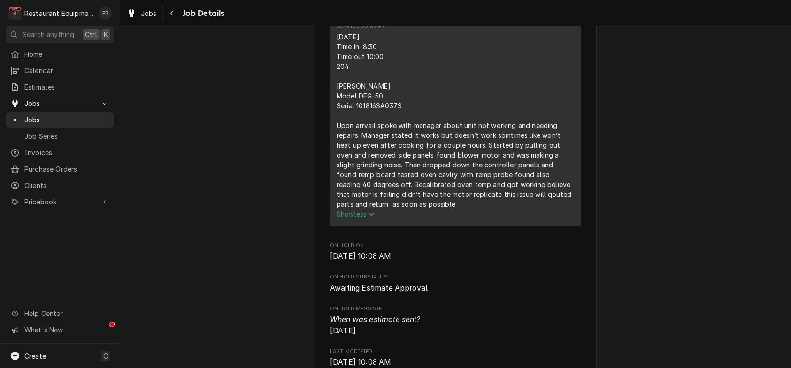
scroll to position [406, 0]
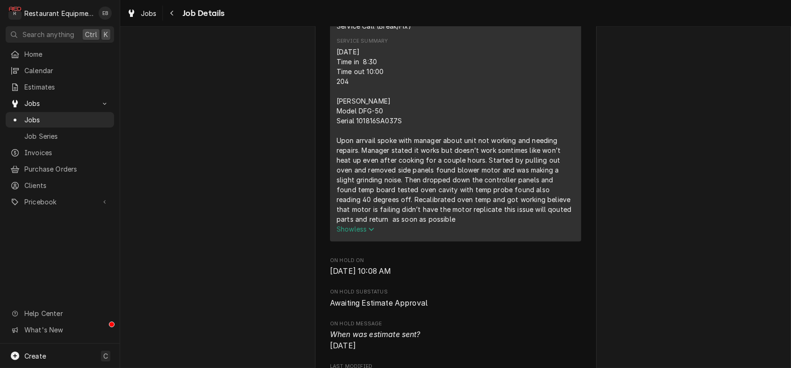
drag, startPoint x: 332, startPoint y: 134, endPoint x: 343, endPoint y: 145, distance: 15.3
click at [343, 145] on div "[DATE] Time in 8:30 Time out 10:00 204 [PERSON_NAME] Model DFG-50 Serial 101816…" at bounding box center [456, 135] width 238 height 177
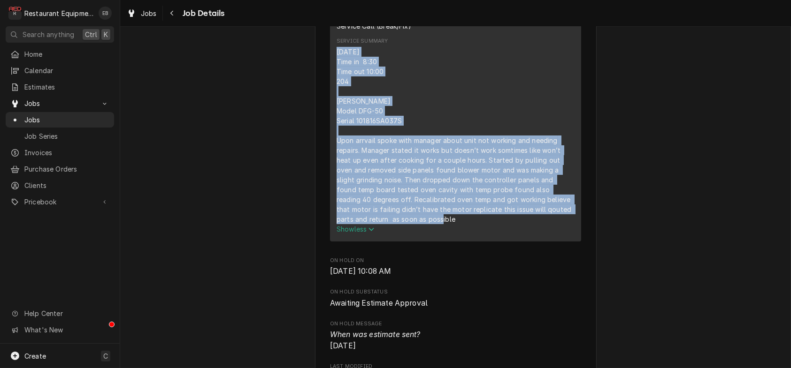
drag, startPoint x: 331, startPoint y: 138, endPoint x: 436, endPoint y: 309, distance: 201.0
click at [441, 224] on div "[DATE] Time in 8:30 Time out 10:00 204 [PERSON_NAME] Model DFG-50 Serial 101816…" at bounding box center [456, 135] width 238 height 177
copy div "8/13/25 Time in 8:30 Time out 10:00 204 Blodgett Model DFG-50 Serial 101816SA03…"
click at [618, 173] on div "Awaiting Estimate Approval Buffalo Wild Wings University Town Center Buffalo Wi…" at bounding box center [455, 342] width 671 height 1424
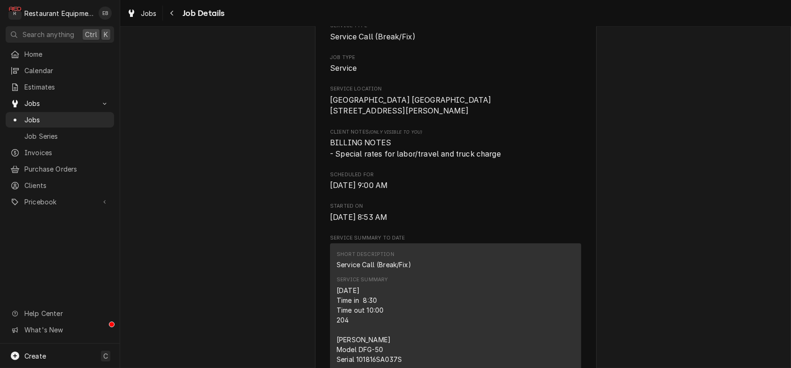
scroll to position [156, 0]
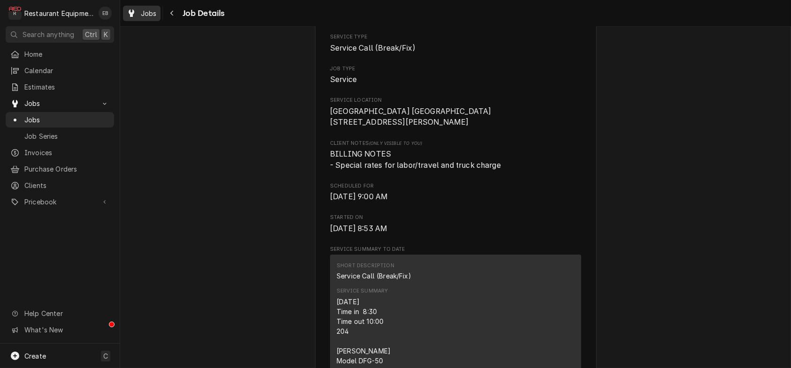
click span "Jobs"
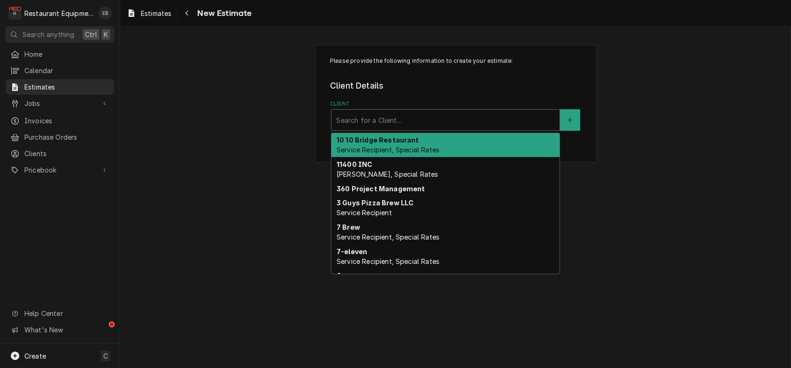
click at [419, 129] on div "Client" at bounding box center [445, 120] width 219 height 17
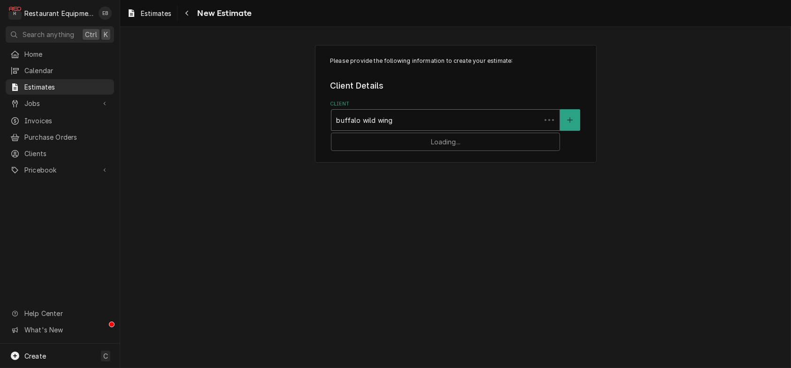
type input "buffalo wild wings"
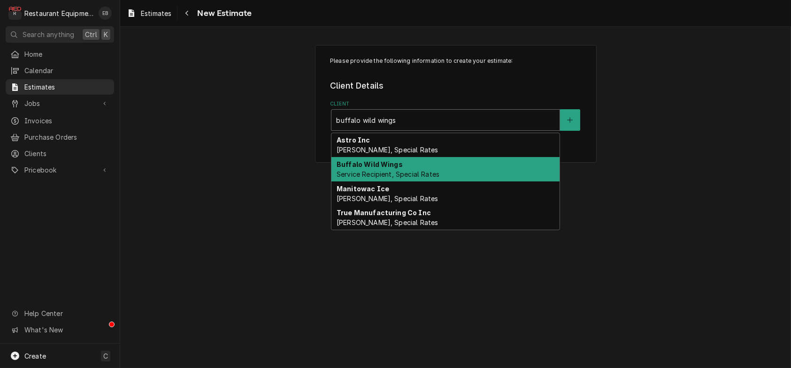
click at [409, 178] on span "Service Recipient, Special Rates" at bounding box center [388, 174] width 103 height 8
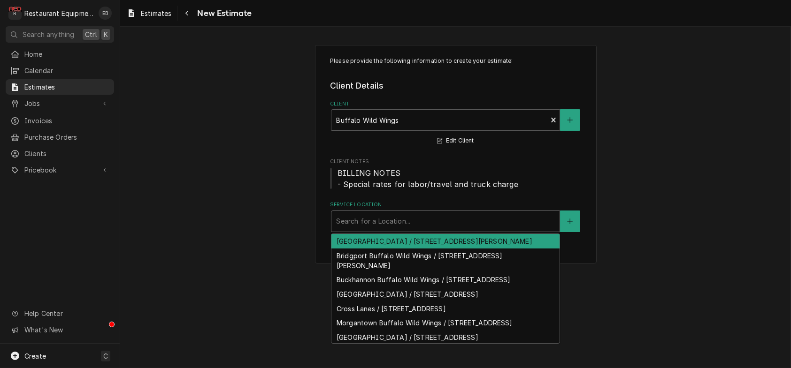
click at [383, 230] on div "Service Location" at bounding box center [445, 221] width 219 height 17
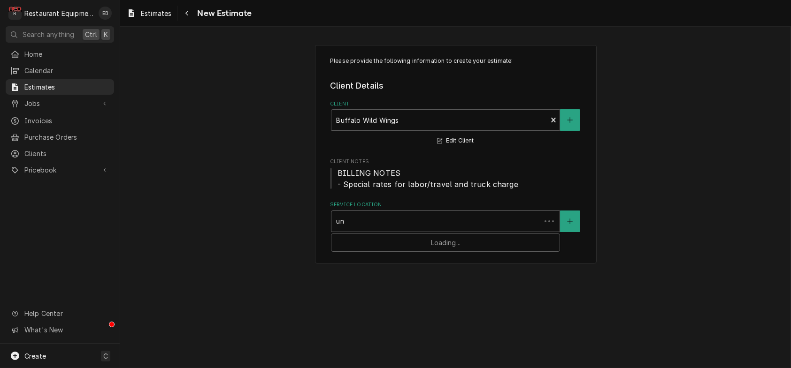
type input "uni"
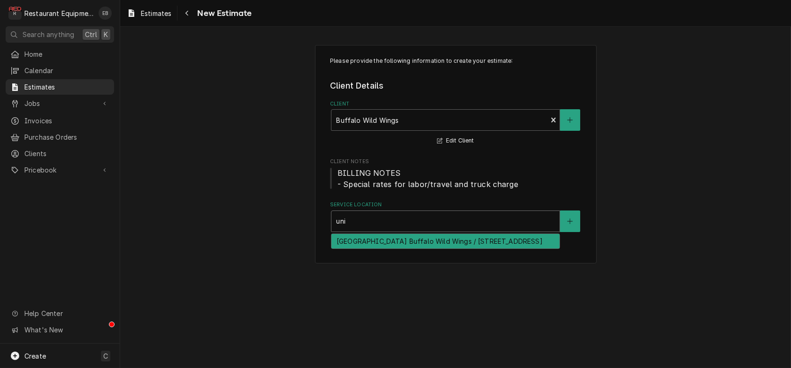
click at [442, 249] on div "[GEOGRAPHIC_DATA] Buffalo Wild Wings / [STREET_ADDRESS]" at bounding box center [445, 241] width 228 height 15
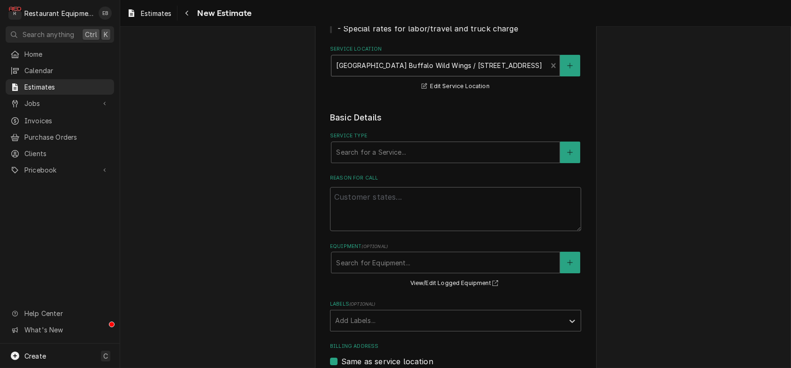
scroll to position [156, 0]
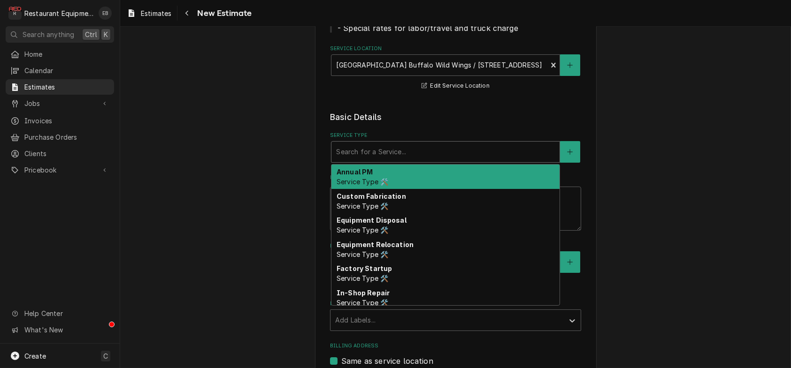
click at [402, 161] on div "Service Type" at bounding box center [445, 152] width 219 height 17
type textarea "x"
type input "b"
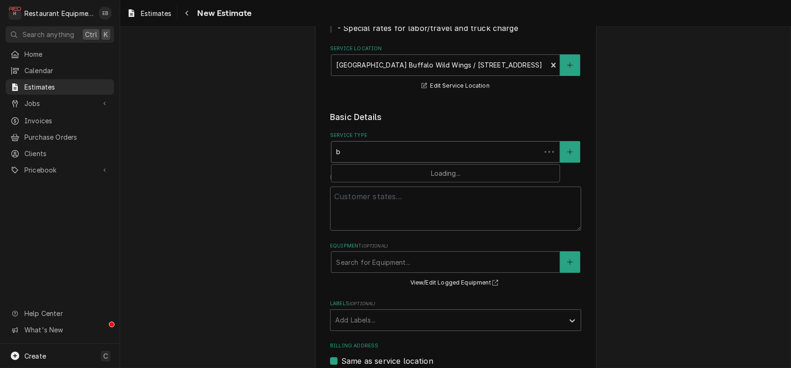
type textarea "x"
type input "br"
type textarea "x"
type input "bre"
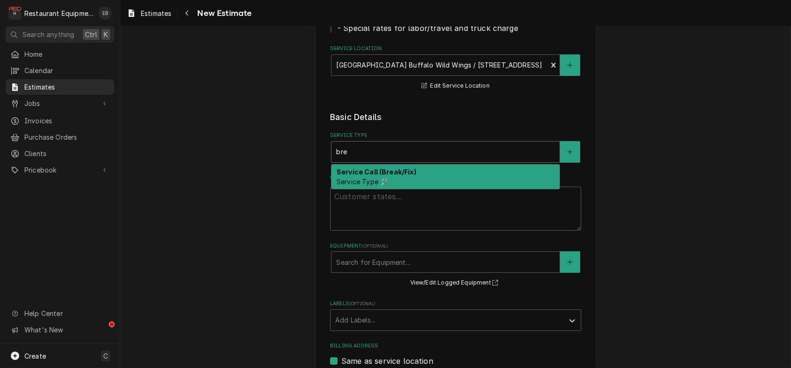
click at [372, 176] on strong "Service Call (Break/Fix)" at bounding box center [377, 172] width 80 height 8
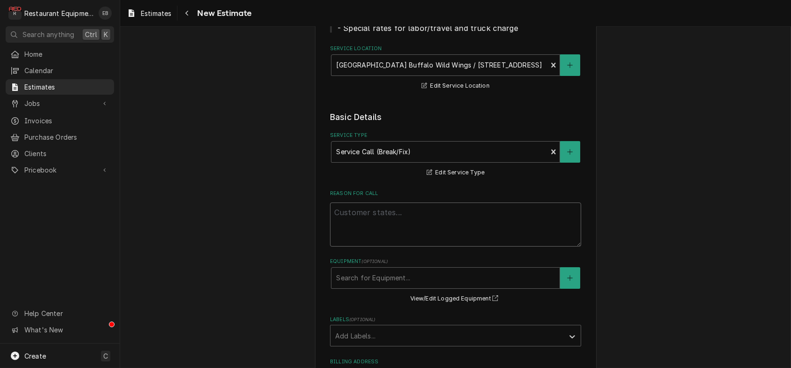
drag, startPoint x: 385, startPoint y: 254, endPoint x: 389, endPoint y: 256, distance: 4.8
click at [385, 247] on textarea "Reason For Call" at bounding box center [455, 225] width 251 height 44
type textarea "x"
type textarea "O"
type textarea "x"
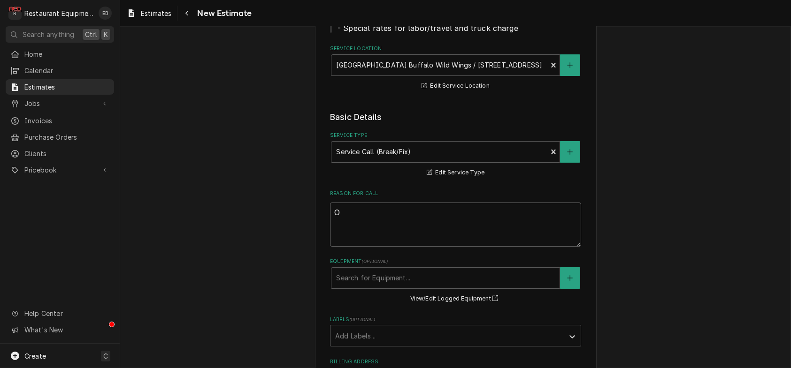
type textarea "Ov"
type textarea "x"
type textarea "Ove"
type textarea "x"
type textarea "Oven"
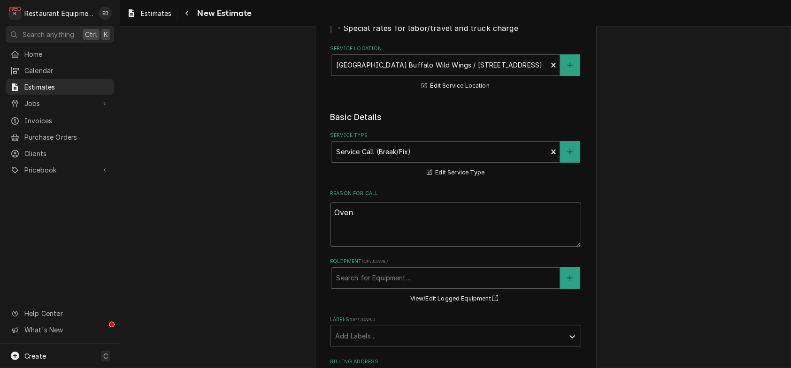
type textarea "x"
type textarea "Oven"
type textarea "x"
type textarea "Oven s"
type textarea "x"
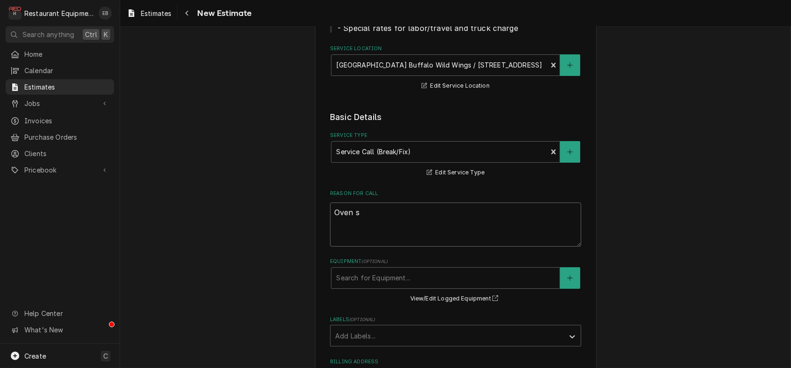
type textarea "Oven st"
type textarea "x"
type textarea "Oven sto"
type textarea "x"
type textarea "Oven stop"
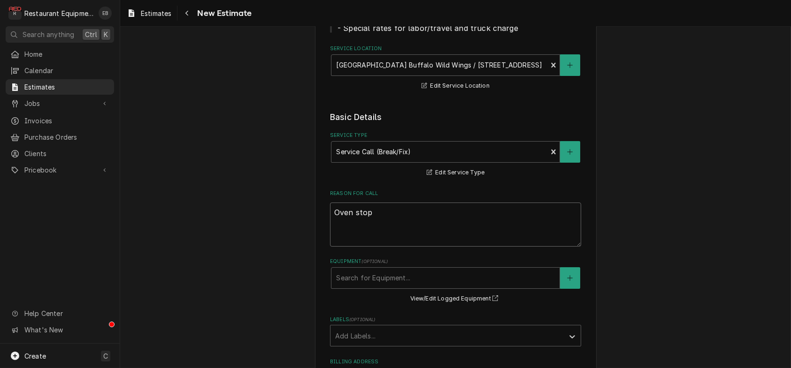
type textarea "x"
type textarea "Oven stopp"
type textarea "x"
type textarea "Oven stoppe"
type textarea "x"
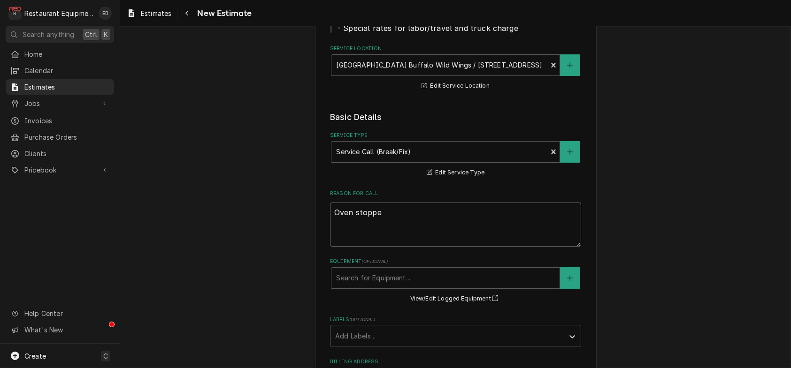
type textarea "Oven stopped"
type textarea "x"
type textarea "Oven stopped"
type textarea "x"
type textarea "Oven stopped h"
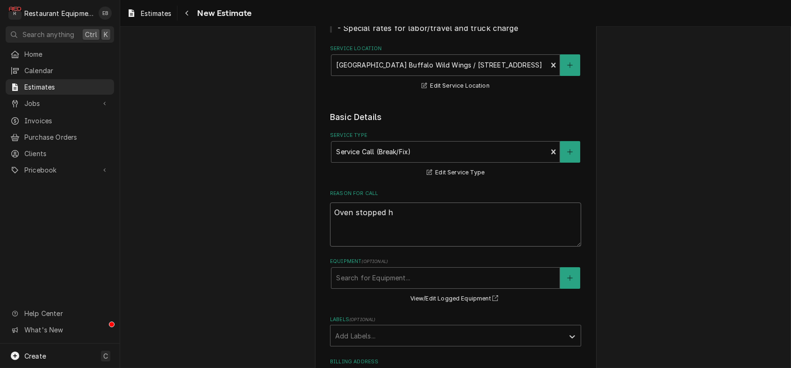
type textarea "x"
type textarea "Oven stopped he"
type textarea "x"
type textarea "Oven stopped hea"
type textarea "x"
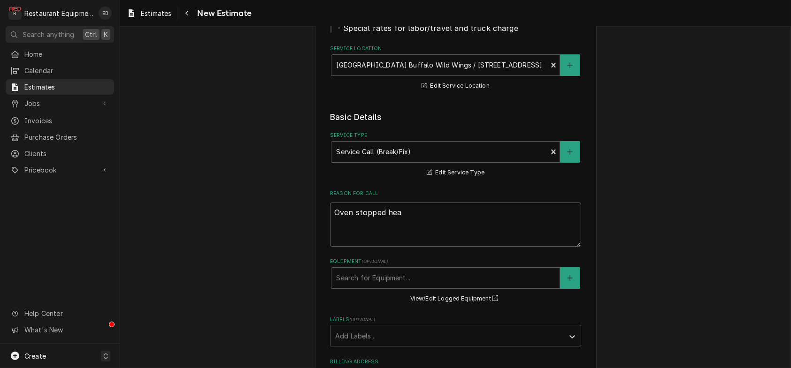
type textarea "Oven stopped heat"
type textarea "x"
type textarea "Oven stopped heati"
type textarea "x"
type textarea "Oven stopped heatin"
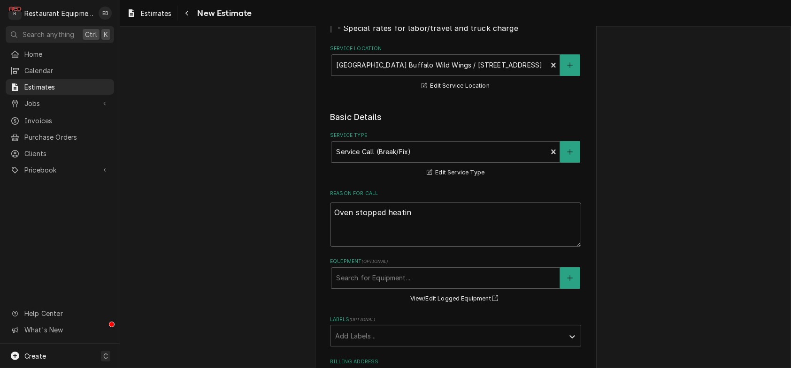
type textarea "x"
type textarea "Oven stopped heating"
type textarea "x"
type textarea "Oven stopped heating"
type textarea "x"
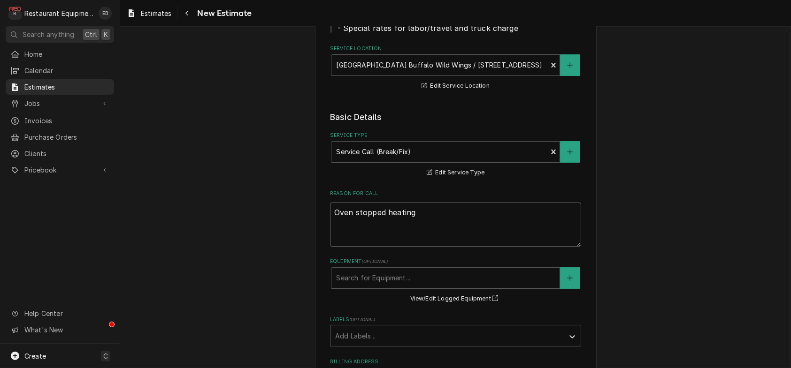
type textarea "Oven stopped heating u"
type textarea "x"
type textarea "Oven stopped heating up"
type textarea "x"
type textarea "Oven stopped heating up."
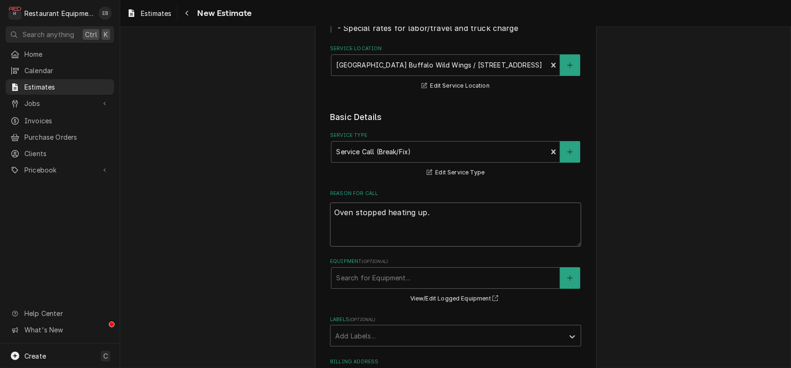
click at [330, 247] on textarea "Oven stopped heating up." at bounding box center [455, 225] width 251 height 44
type textarea "x"
type textarea "Oven stopped heating up."
click at [331, 247] on textarea "Oven stopped heating up." at bounding box center [455, 225] width 251 height 44
type textarea "x"
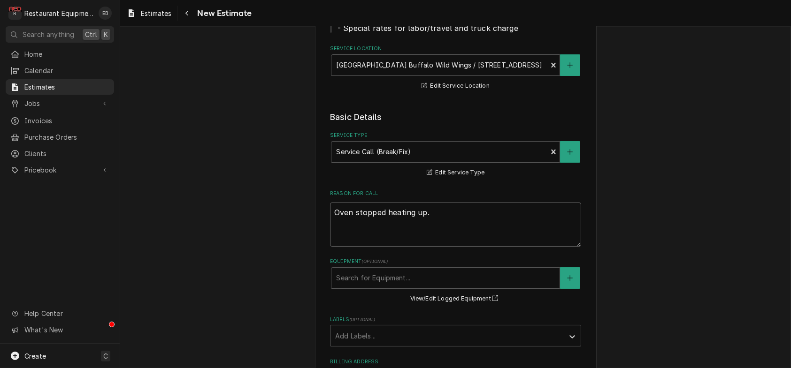
type textarea "R Oven stopped heating up."
type textarea "x"
type textarea "Ro Oven stopped heating up."
type textarea "x"
type textarea "Roo Oven stopped heating up."
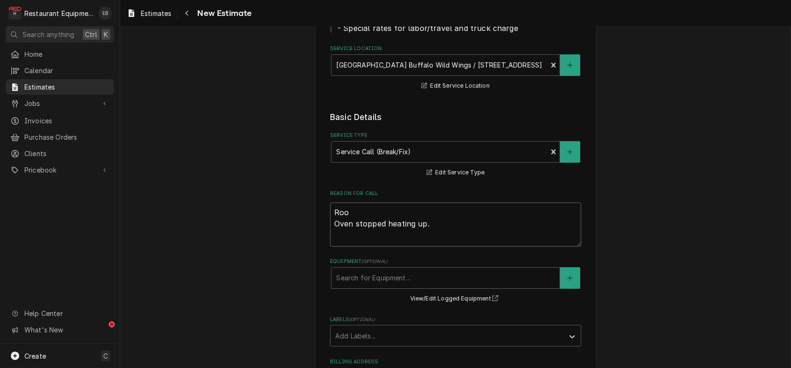
type textarea "x"
type textarea "Roo- Oven stopped heating up."
type textarea "x"
type textarea "Roo- Oven stopped heating up."
type textarea "x"
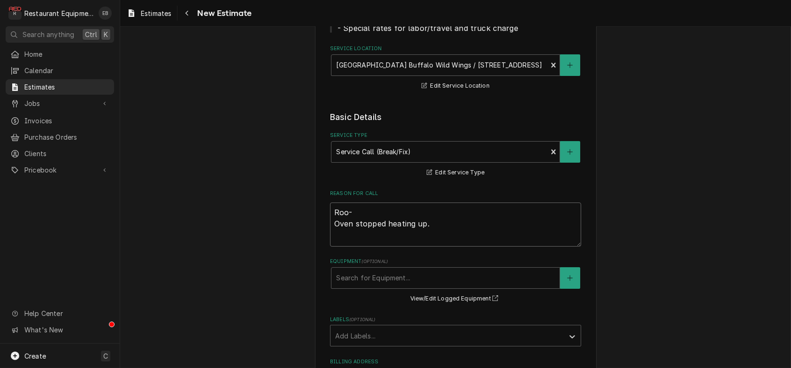
type textarea "Roo- 8 Oven stopped heating up."
type textarea "x"
type textarea "Roo- 84 Oven stopped heating up."
type textarea "x"
type textarea "Roo- 849 Oven stopped heating up."
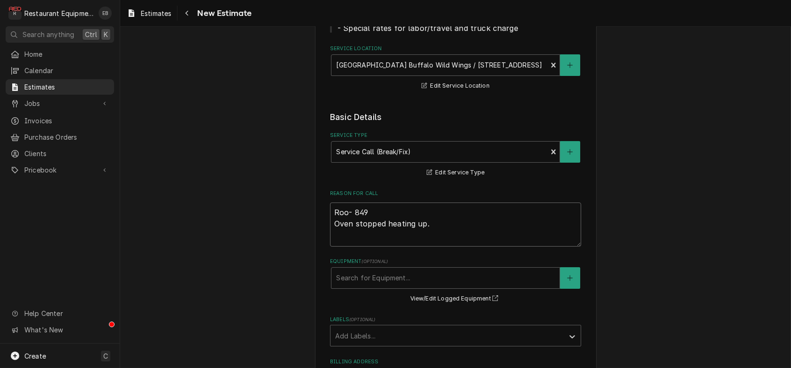
type textarea "x"
type textarea "Roo- 8499 Oven stopped heating up."
type textarea "x"
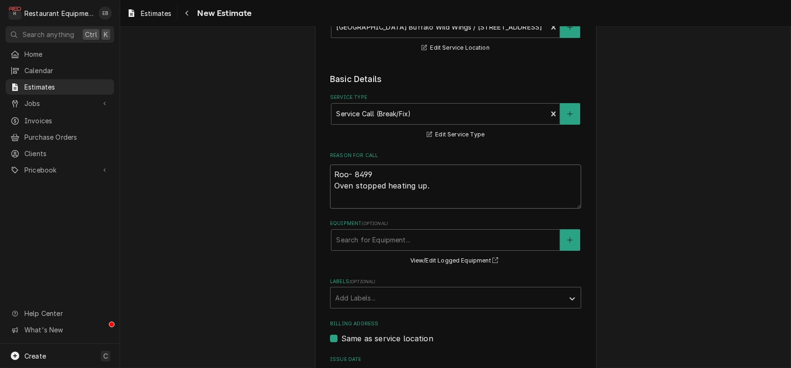
scroll to position [219, 0]
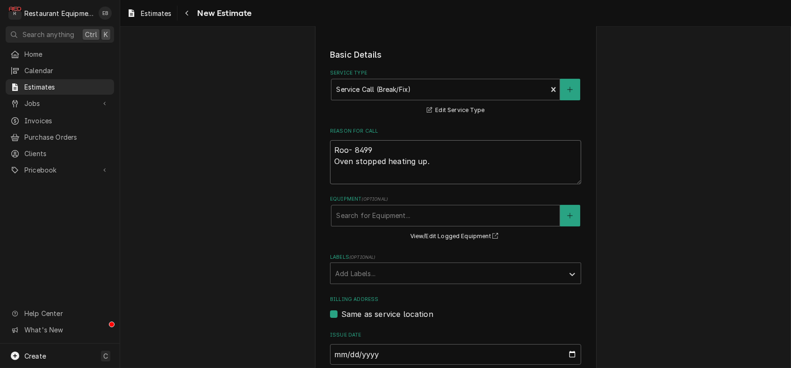
click at [434, 184] on textarea "Roo- 8499 Oven stopped heating up." at bounding box center [455, 162] width 251 height 44
type textarea "Roo- 8499 Oven stopped heating up."
paste textarea "[DATE] Time in 8:30 Time out 10:00 204 [PERSON_NAME] Model DFG-50 Serial 101816…"
type textarea "x"
type textarea "Roo- 8499 Oven stopped heating up. [DATE] Time in 8:30 Time out 10:00 204 [PERS…"
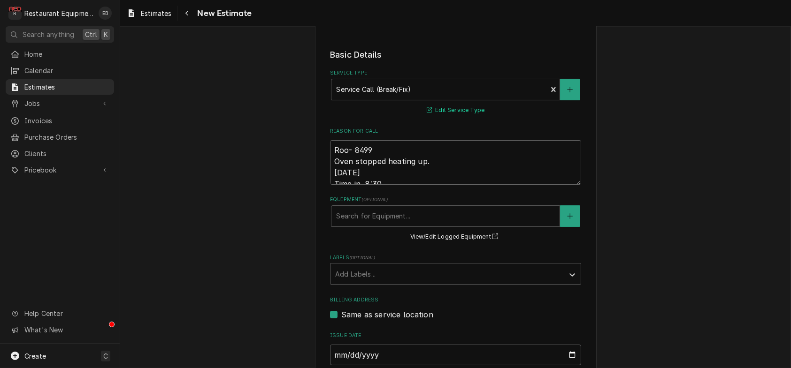
scroll to position [285, 0]
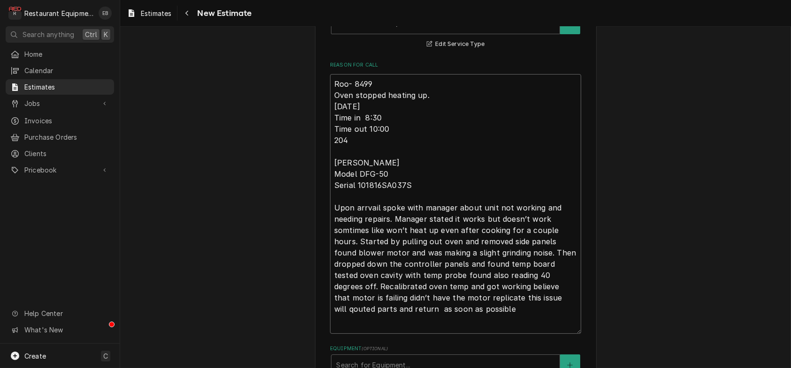
drag, startPoint x: 326, startPoint y: 150, endPoint x: 332, endPoint y: 153, distance: 6.3
click at [330, 150] on textarea "Roo- 8499 Oven stopped heating up. [DATE] Time in 8:30 Time out 10:00 204 [PERS…" at bounding box center [455, 204] width 251 height 260
type textarea "x"
type textarea "Roo- 8499 Oven stopped heating up. [DATE] Time in 8:30 Time out 10:00 204 [PERS…"
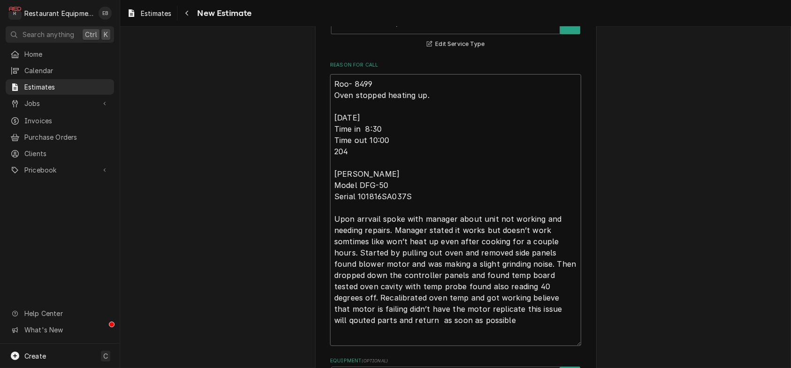
click at [337, 150] on textarea "Roo- 8499 Oven stopped heating up. [DATE] Time in 8:30 Time out 10:00 204 [PERS…" at bounding box center [455, 210] width 251 height 272
type textarea "x"
type textarea "Roo- 8499 Oven stopped heating up. [DATE] Time in 8:30 Time out 10:00 204 [PERS…"
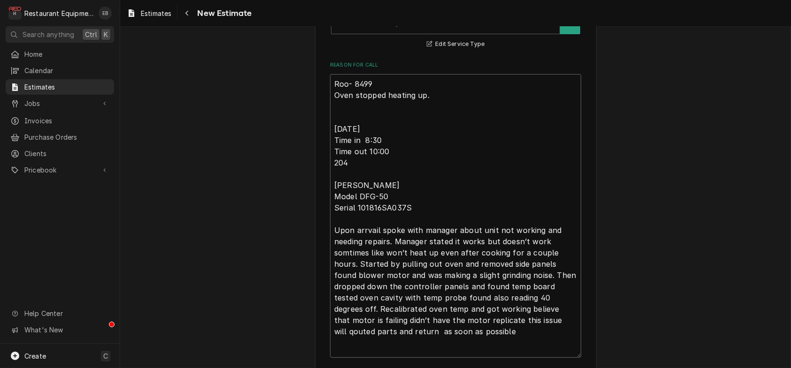
type textarea "x"
type textarea "Roo- 8499 Oven stopped heating up. T [DATE] Time in 8:30 Time out 10:00 204 [PE…"
type textarea "x"
type textarea "Roo- 8499 Oven stopped heating up. Te [DATE] Time in 8:30 Time out 10:00 204 [P…"
type textarea "x"
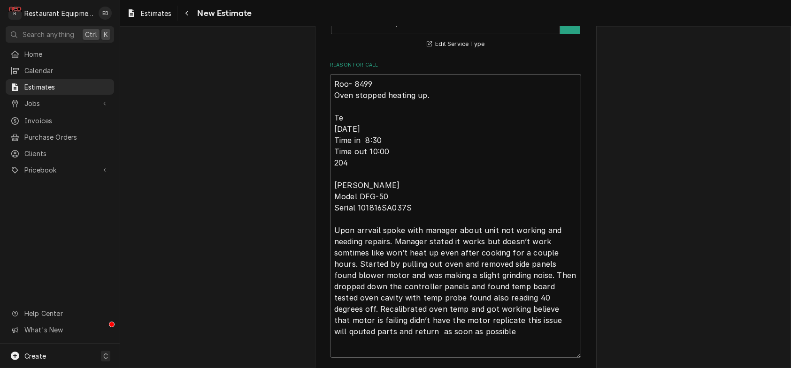
type textarea "Roo- 8499 Oven stopped heating up. Tec [DATE] Time in 8:30 Time out 10:00 204 […"
type textarea "x"
type textarea "Roo- 8499 Oven stopped heating up. Tech [DATE] Time in 8:30 Time out 10:00 204 …"
type textarea "x"
type textarea "Roo- 8499 Oven stopped heating up. Tech [DATE] Time in 8:30 Time out 10:00 204 …"
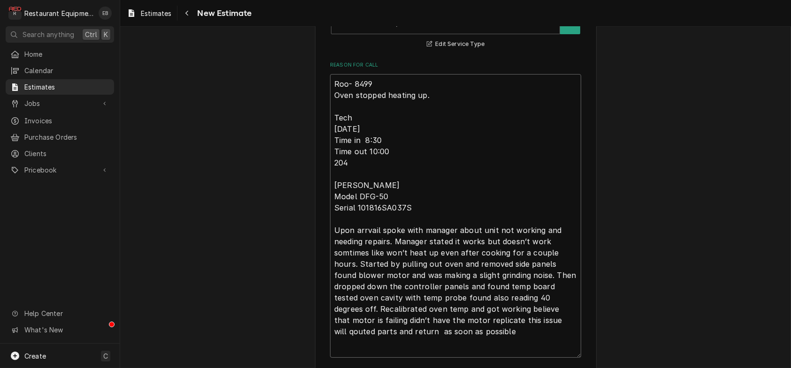
type textarea "x"
type textarea "Roo- 8499 Oven stopped heating up. Tech N [DATE] Time in 8:30 Time out 10:00 20…"
type textarea "x"
type textarea "Roo- 8499 Oven stopped heating up. Tech No [DATE] Time in 8:30 Time out 10:00 2…"
type textarea "x"
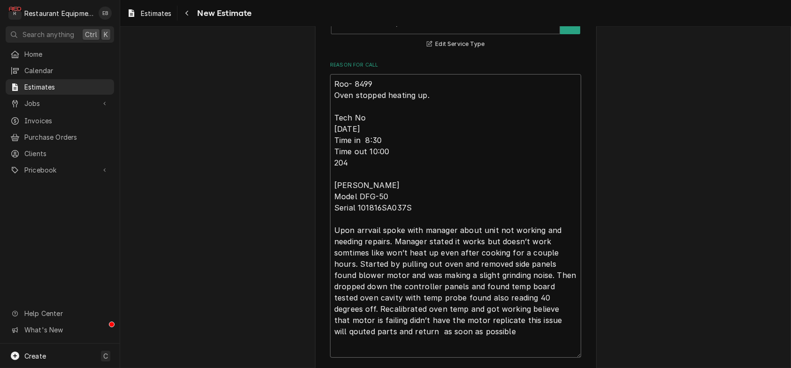
type textarea "Roo- 8499 Oven stopped heating up. Tech Not [DATE] Time in 8:30 Time out 10:00 …"
type textarea "x"
type textarea "Roo- 8499 Oven stopped heating up. Tech Note [DATE] Time in 8:30 Time out 10:00…"
type textarea "x"
type textarea "Roo- 8499 Oven stopped heating up. Tech Notes [DATE] Time in 8:30 Time out 10:0…"
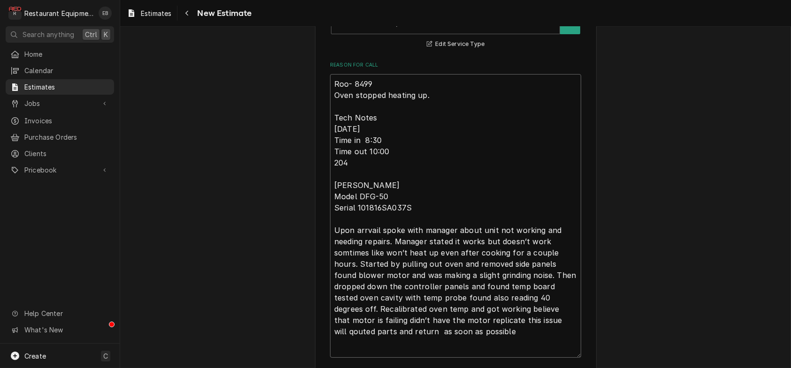
type textarea "x"
type textarea "Roo- 8499 Oven stopped heating up. Tech Notes" [DATE] Time in 8:30 Time out 10:…"
type textarea "x"
type textarea "Roo- 8499 Oven stopped heating up. Tech Notes [DATE] Time in 8:30 Time out 10:0…"
type textarea "x"
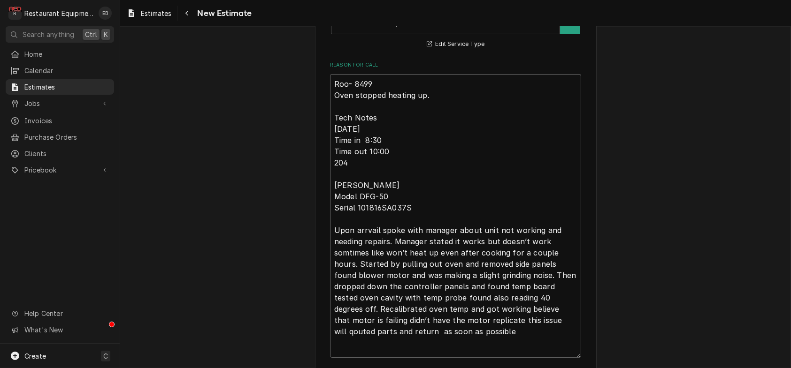
type textarea "Roo- 8499 Oven stopped heating up. Tech Notes: [DATE] Time in 8:30 Time out 10:…"
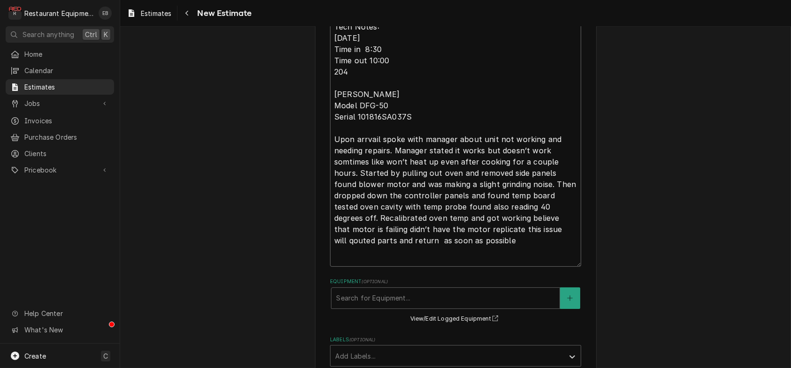
scroll to position [379, 0]
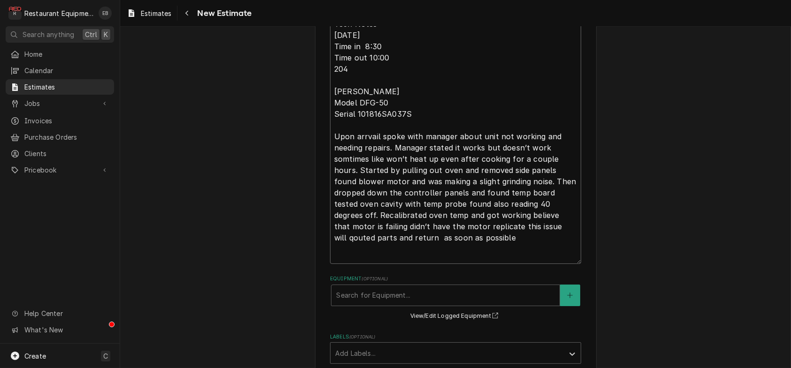
type textarea "x"
type textarea "Roo- 8499 Oven stopped heating up. Tech Notes: [DATE] Time in 8:30 Time out 10:…"
type textarea "x"
type textarea "Roo- 8499 Oven stopped heating up. Tech Notes: [DATE] Time in 8:30 Time out 10:…"
type textarea "x"
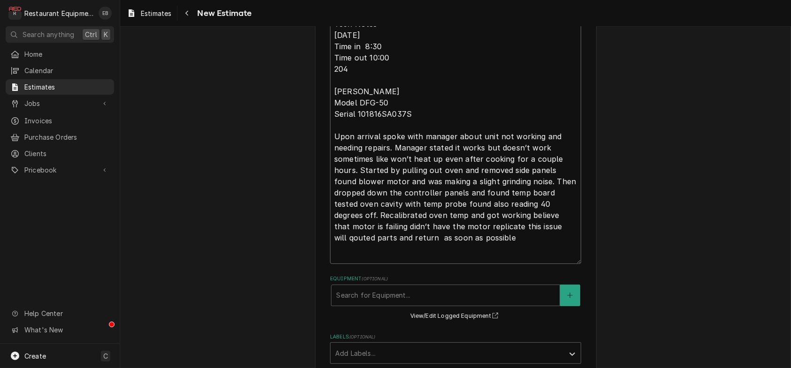
type textarea "Roo- 8499 Oven stopped heating up. Tech Notes: [DATE] Time in 8:30 Time out 10:…"
click at [420, 264] on textarea "Roo- 8499 Oven stopped heating up. Tech Notes: [DATE] Time in 8:30 Time out 10:…" at bounding box center [455, 122] width 251 height 284
type textarea "x"
type textarea "Roo- 8499 Oven stopped heating up. Tech Notes: [DATE] Time in 8:30 Time out 10:…"
click at [504, 264] on textarea "Roo- 8499 Oven stopped heating up. Tech Notes: [DATE] Time in 8:30 Time out 10:…" at bounding box center [455, 122] width 251 height 284
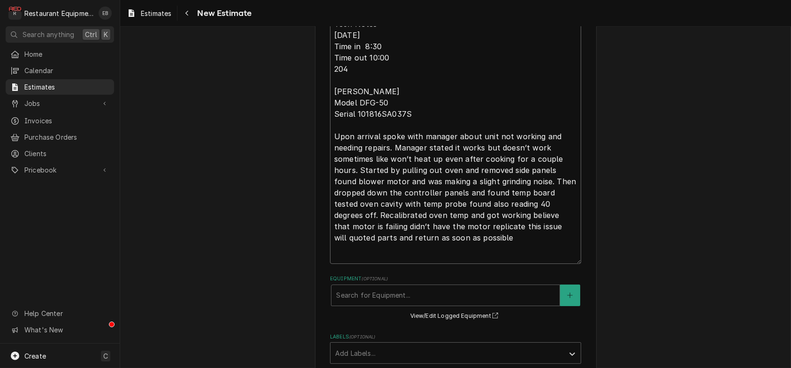
type textarea "x"
type textarea "Roo- 8499 Oven stopped heating up. Tech Notes: [DATE] Time in 8:30 Time out 10:…"
click at [368, 211] on textarea "Roo- 8499 Oven stopped heating up. Tech Notes: [DATE] Time in 8:30 Time out 10:…" at bounding box center [455, 122] width 251 height 284
type textarea "x"
type textarea "Roo- 8499 Oven stopped heating up. Tech Notes: [DATE] Time in 8:30 Time out 10:…"
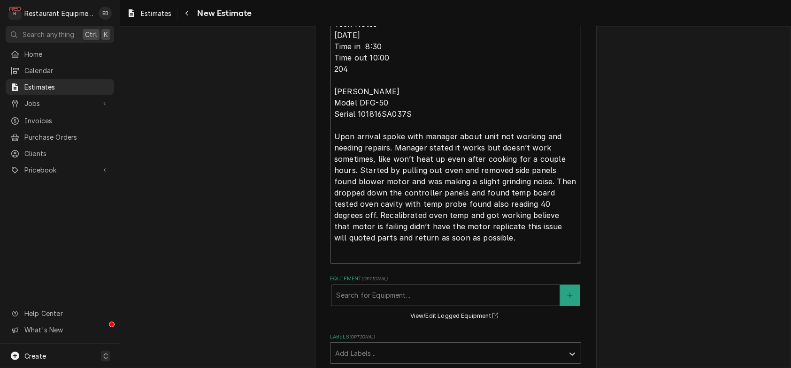
type textarea "x"
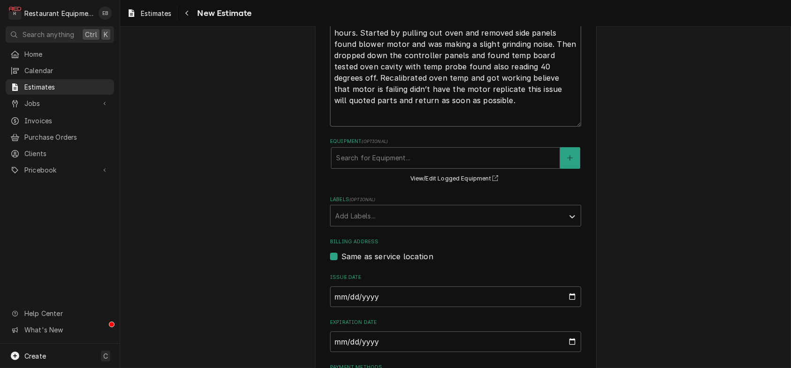
scroll to position [566, 0]
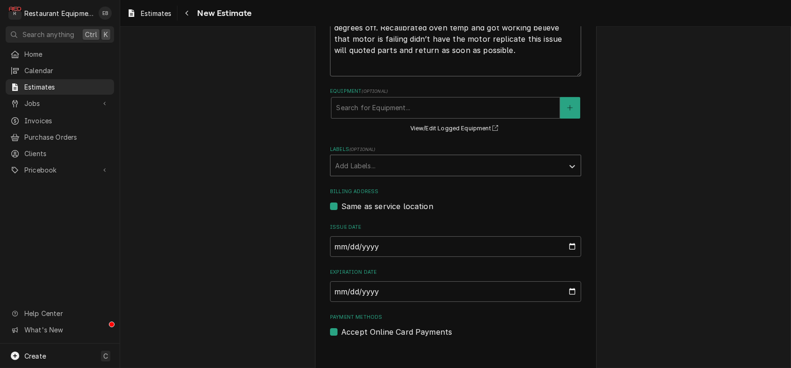
type textarea "Roo- 8499 Oven stopped heating up. Tech Notes: [DATE] Time in 8:30 Time out 10:…"
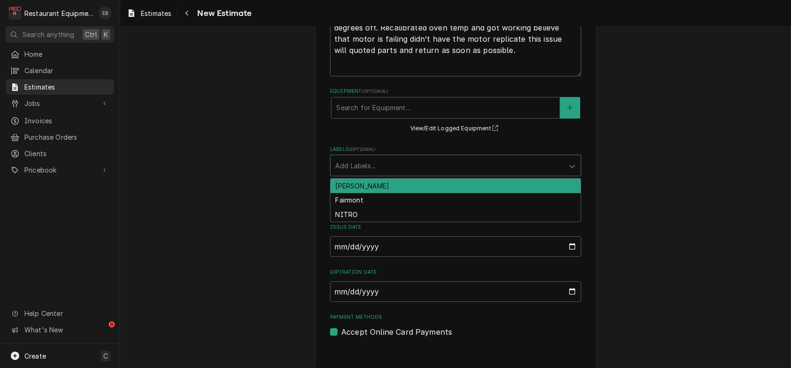
click at [436, 174] on div "Labels" at bounding box center [447, 165] width 224 height 17
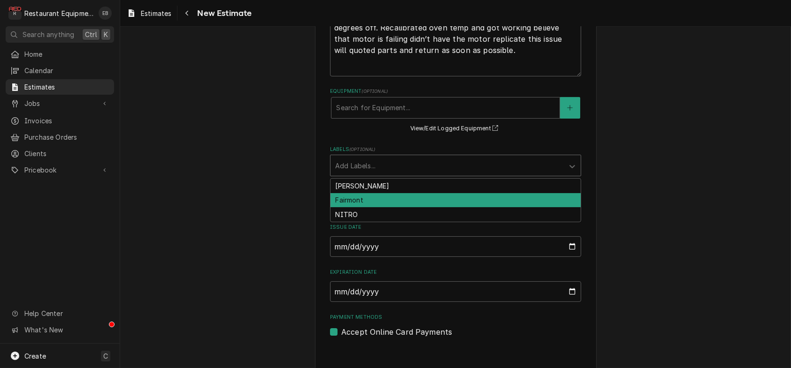
click at [374, 208] on div "Fairmont" at bounding box center [455, 200] width 250 height 15
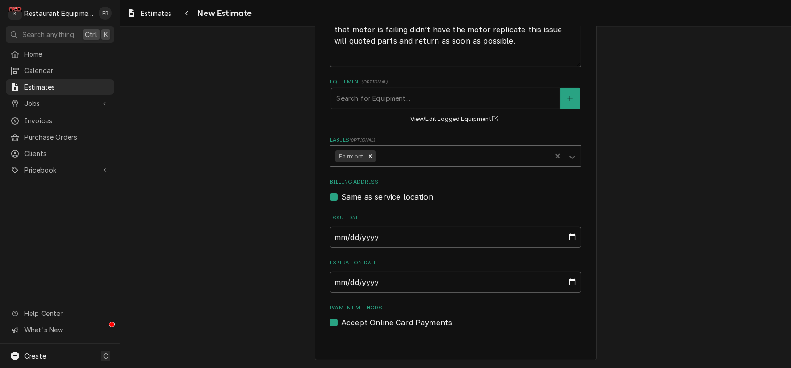
type textarea "x"
click at [577, 272] on input "Expiration Date" at bounding box center [455, 282] width 251 height 21
click at [576, 272] on input "Expiration Date" at bounding box center [455, 282] width 251 height 21
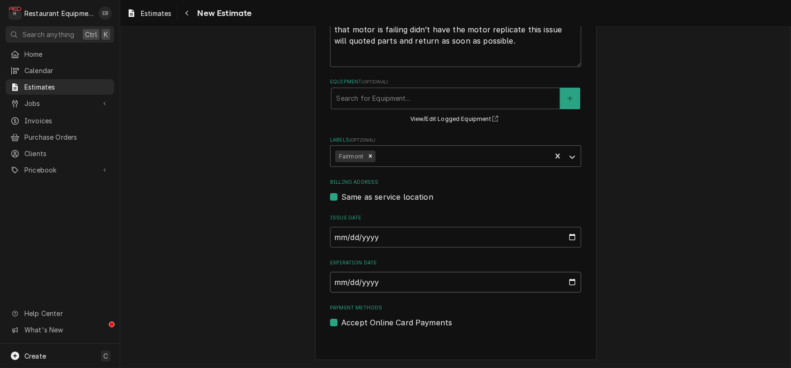
type input "[DATE]"
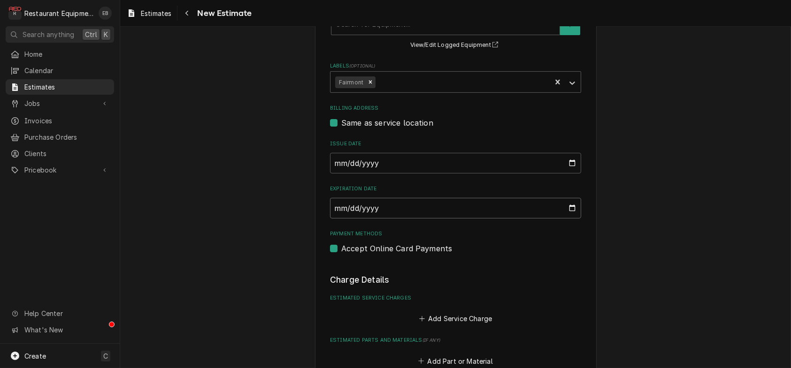
type textarea "x"
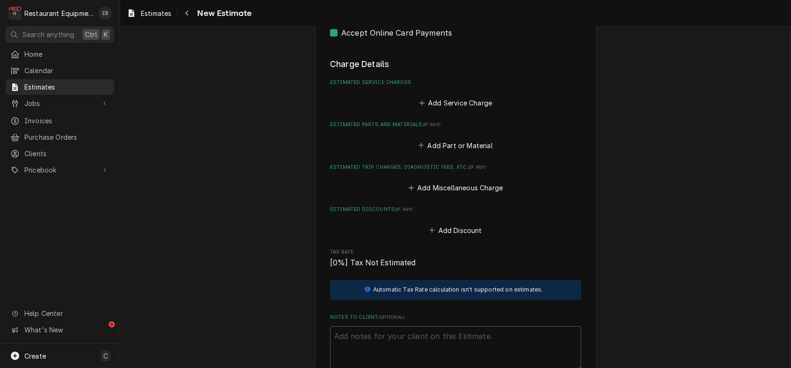
scroll to position [869, 0]
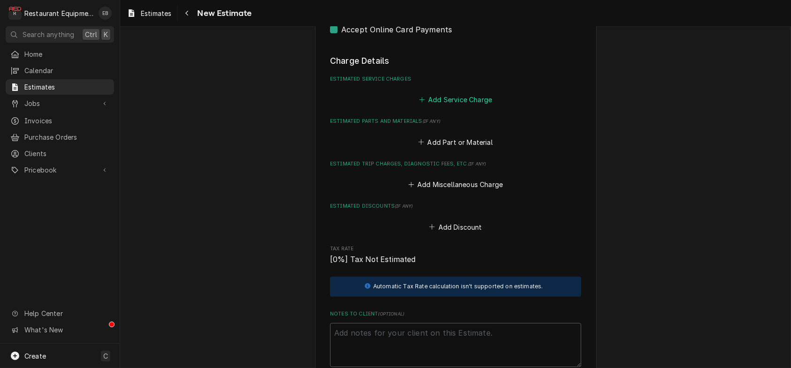
click at [453, 107] on button "Add Service Charge" at bounding box center [455, 99] width 76 height 13
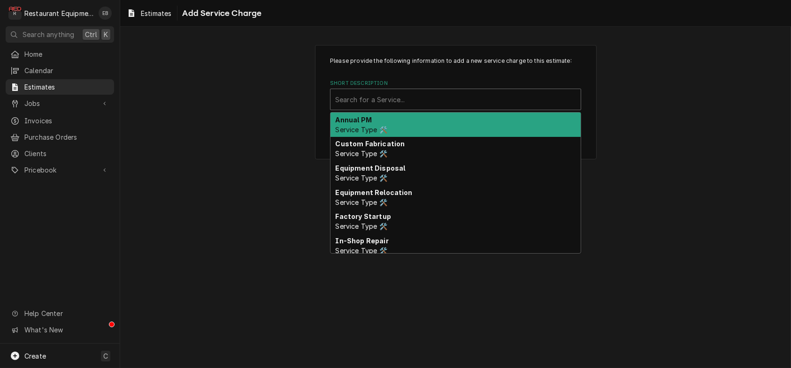
click at [458, 108] on div "Short Description" at bounding box center [455, 99] width 241 height 17
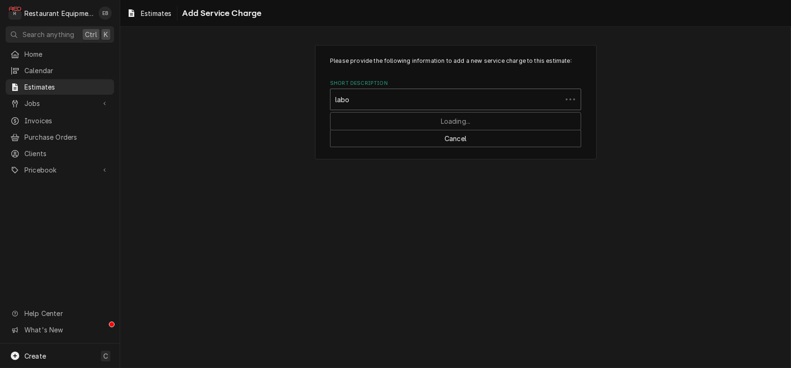
type input "labor"
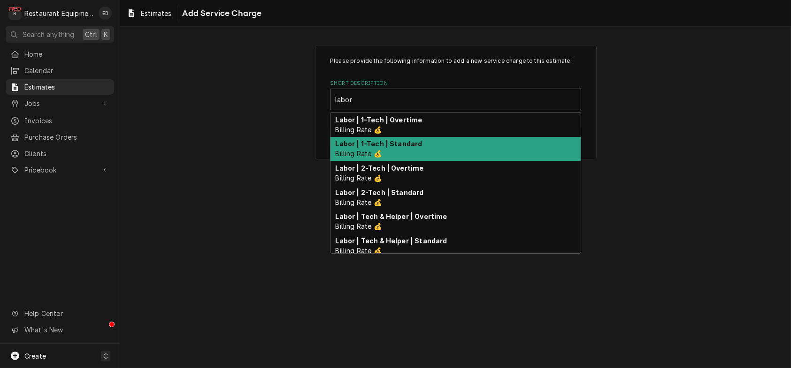
click at [444, 161] on div "Labor | 1-Tech | Standard Billing Rate 💰" at bounding box center [455, 149] width 250 height 24
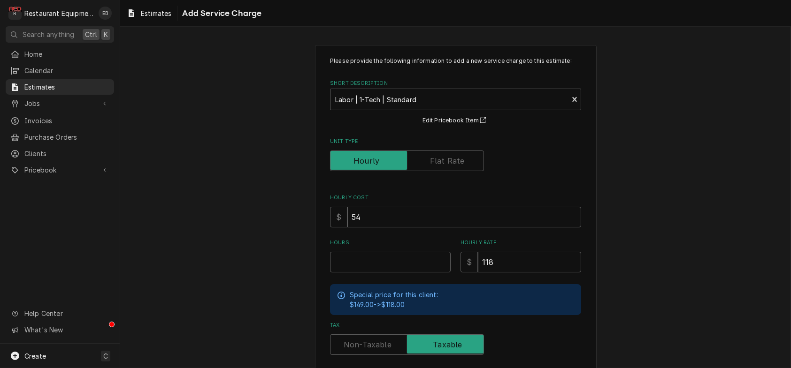
type textarea "x"
click at [154, 14] on span "Estimates" at bounding box center [156, 13] width 31 height 10
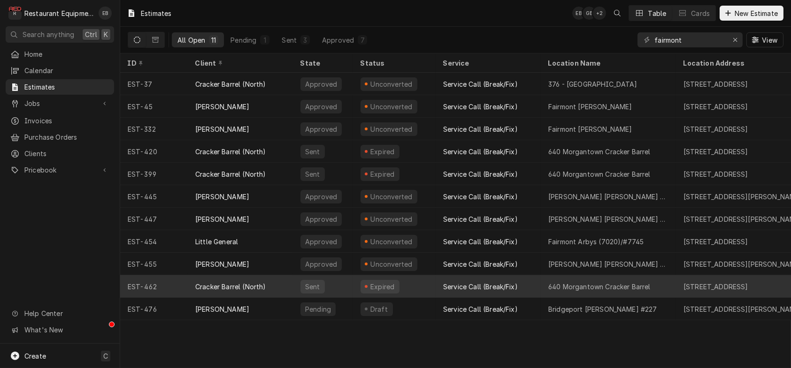
click at [434, 288] on div "Expired" at bounding box center [394, 286] width 83 height 23
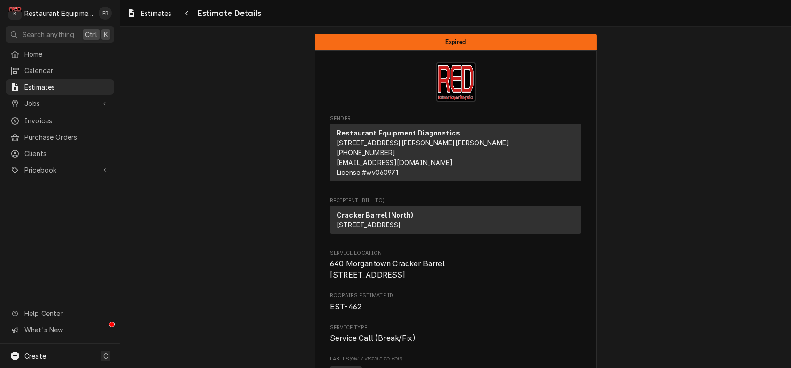
drag, startPoint x: 0, startPoint y: 0, endPoint x: 706, endPoint y: 303, distance: 768.6
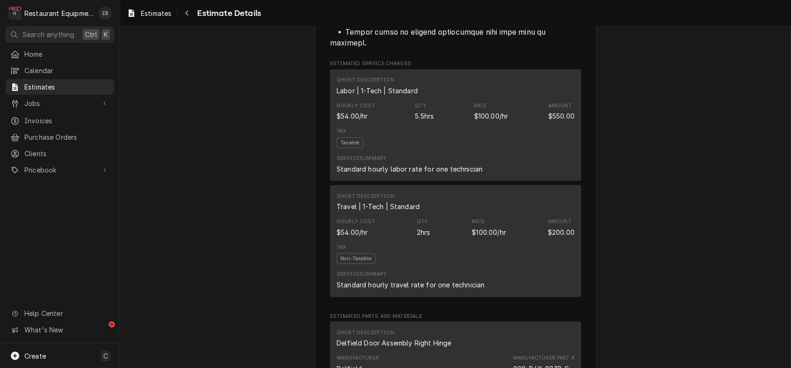
scroll to position [845, 0]
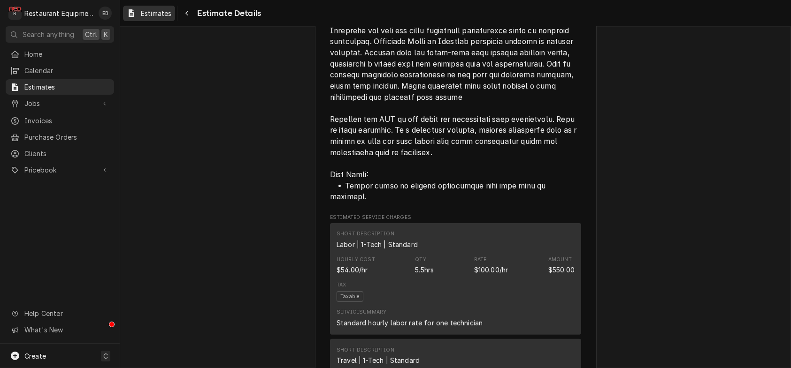
click at [146, 10] on div "Estimates" at bounding box center [149, 14] width 48 height 12
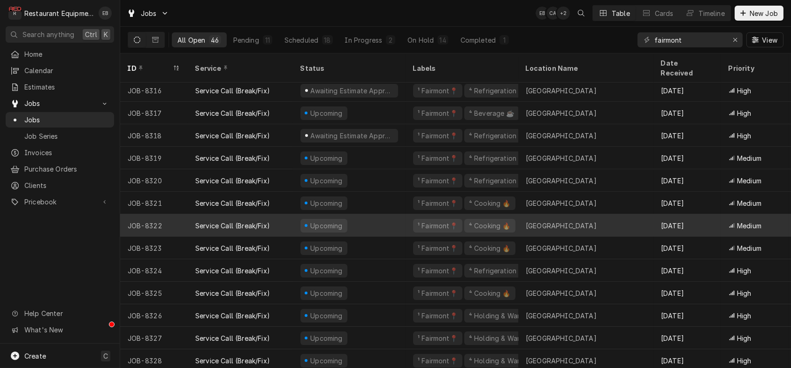
scroll to position [344, 0]
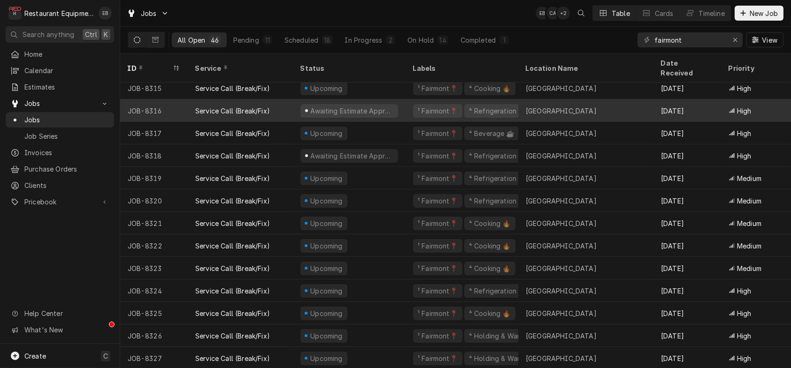
click at [291, 103] on div "Service Call (Break/Fix)" at bounding box center [240, 110] width 105 height 23
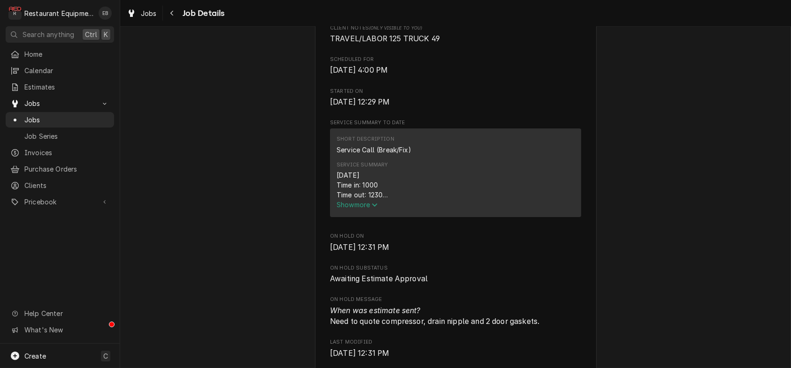
scroll to position [282, 0]
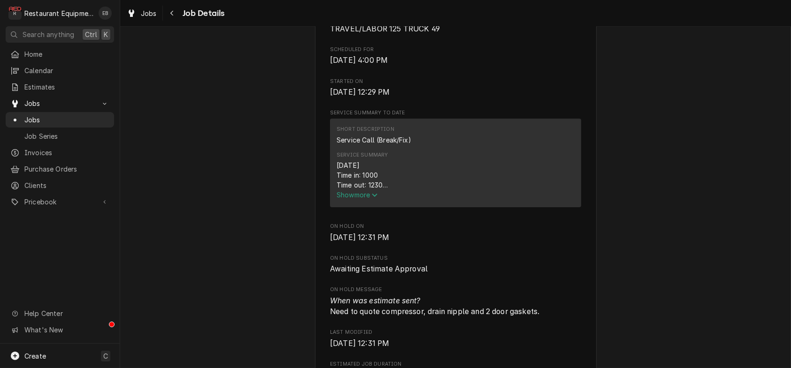
click at [368, 199] on span "Show more" at bounding box center [357, 195] width 41 height 8
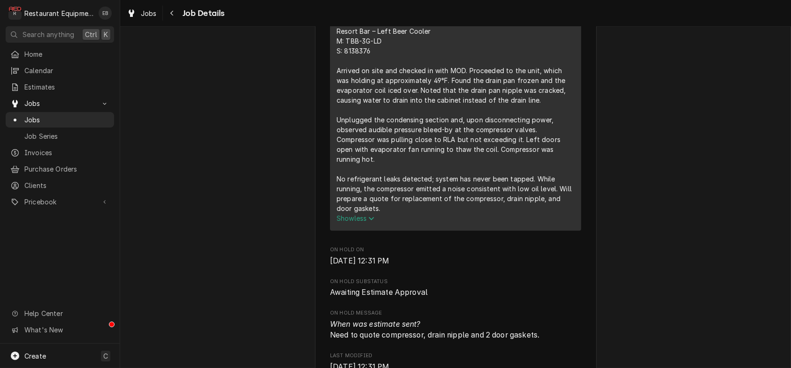
scroll to position [469, 0]
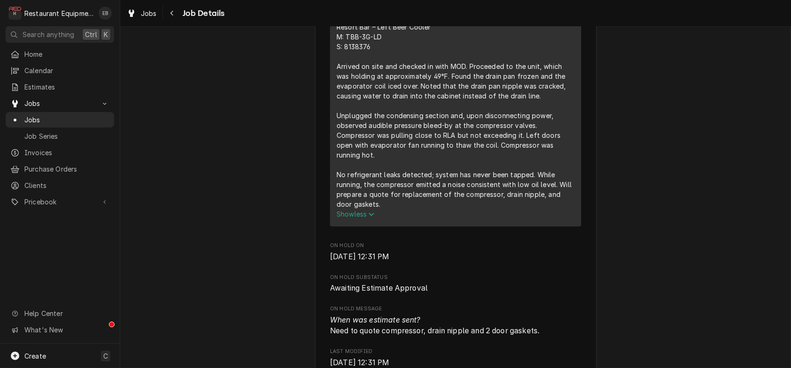
drag, startPoint x: 348, startPoint y: 256, endPoint x: 282, endPoint y: 253, distance: 66.7
click at [282, 253] on div "Awaiting Estimate Approval Canaan Valley Resort Canaan Valley Resort / 230 Main…" at bounding box center [455, 327] width 671 height 1521
drag, startPoint x: 270, startPoint y: 247, endPoint x: 267, endPoint y: 276, distance: 29.3
click at [267, 276] on div "Awaiting Estimate Approval Canaan Valley Resort Canaan Valley Resort / 230 Main…" at bounding box center [455, 327] width 671 height 1521
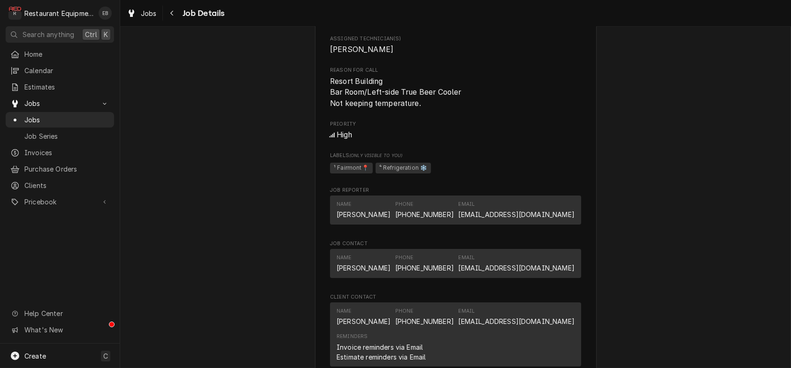
scroll to position [876, 0]
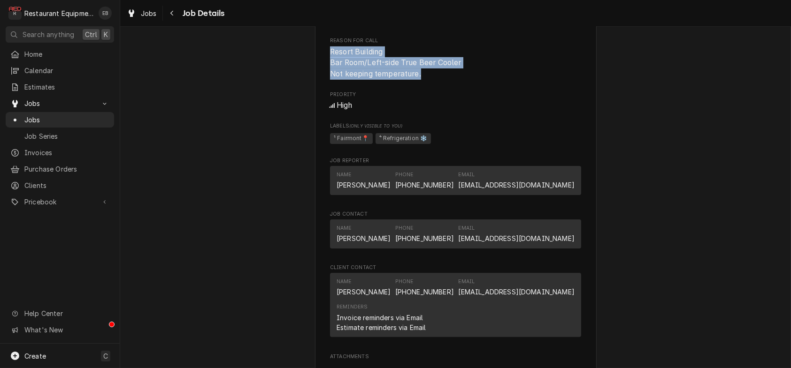
drag, startPoint x: 322, startPoint y: 176, endPoint x: 421, endPoint y: 198, distance: 101.4
click at [421, 80] on span "Resort Building Bar Room/Left-side True Beer Cooler Not keeping temperature." at bounding box center [455, 62] width 251 height 33
copy span "Resort Building Bar Room/Left-side True Beer Cooler Not keeping temperature."
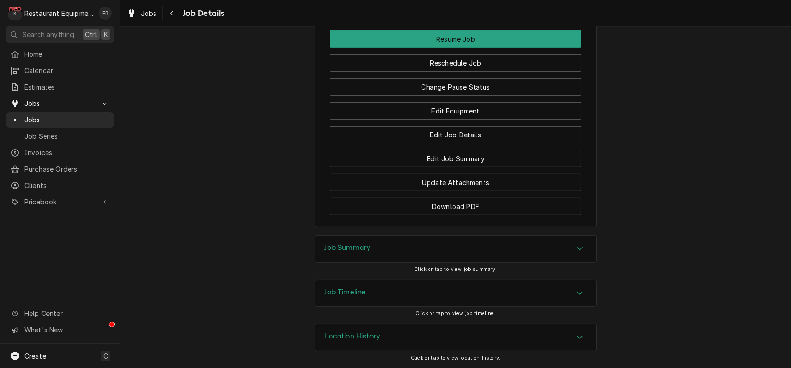
click at [467, 236] on div "Job Summary" at bounding box center [455, 249] width 281 height 26
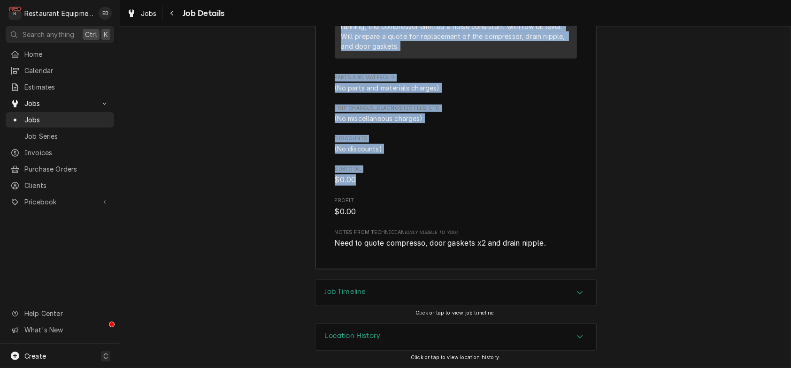
scroll to position [2109, 0]
drag, startPoint x: 335, startPoint y: 154, endPoint x: 409, endPoint y: 196, distance: 84.9
copy div "8/13/25 Time in: 1000 Time out: 1230 Truck: 302 Resort Bar – Left Beer Cooler M…"
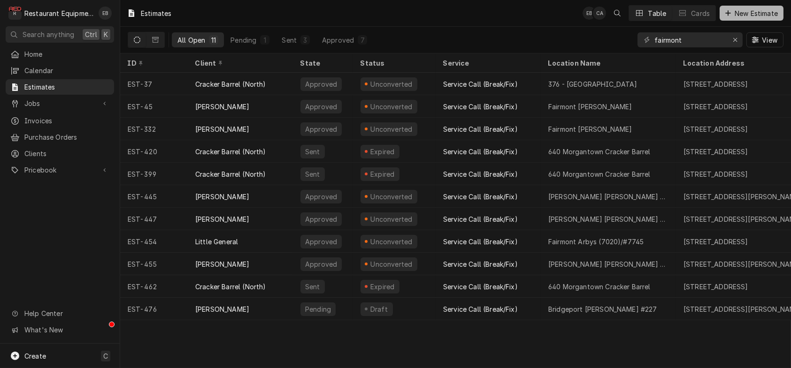
click at [734, 11] on span "New Estimate" at bounding box center [756, 13] width 47 height 10
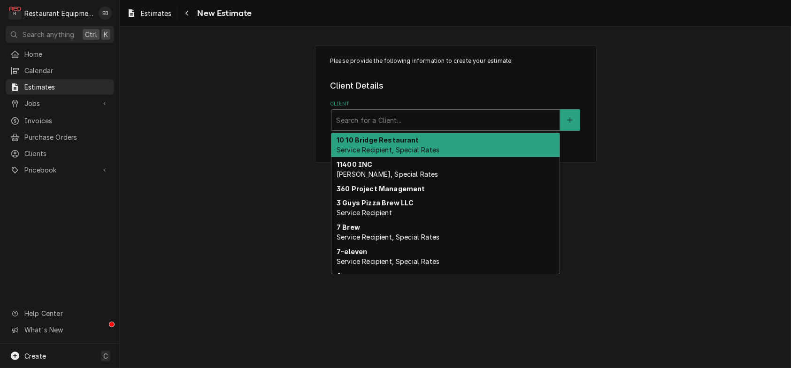
click at [431, 129] on div "Client" at bounding box center [445, 120] width 219 height 17
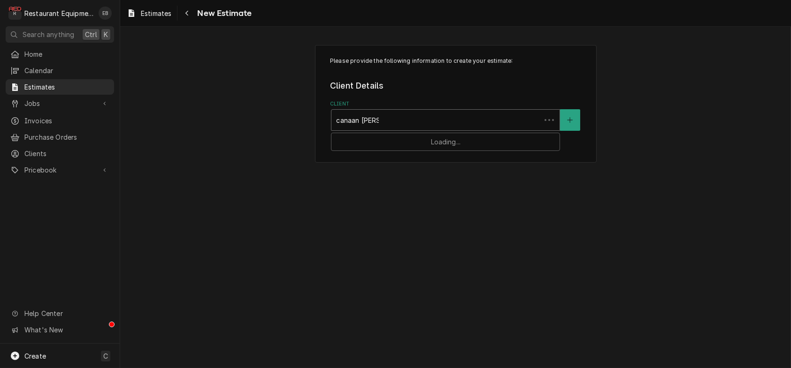
type input "canaan valley"
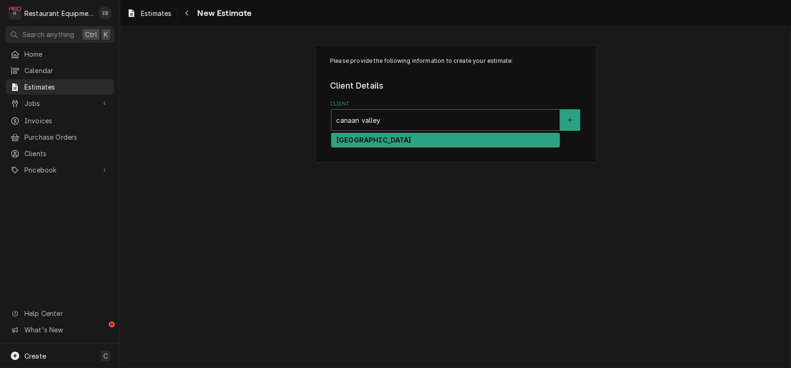
click at [442, 148] on div "[GEOGRAPHIC_DATA]" at bounding box center [445, 140] width 228 height 15
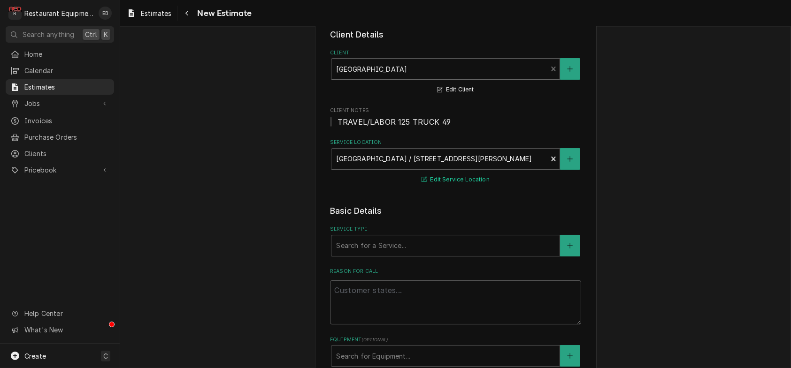
scroll to position [125, 0]
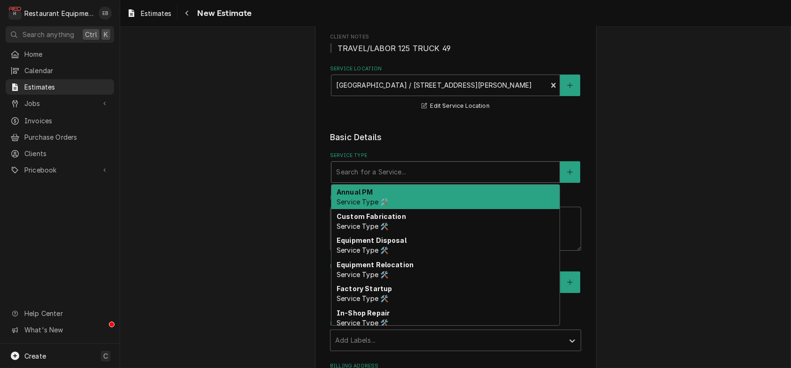
click at [414, 181] on div "Service Type" at bounding box center [445, 172] width 219 height 17
type textarea "x"
type input "b"
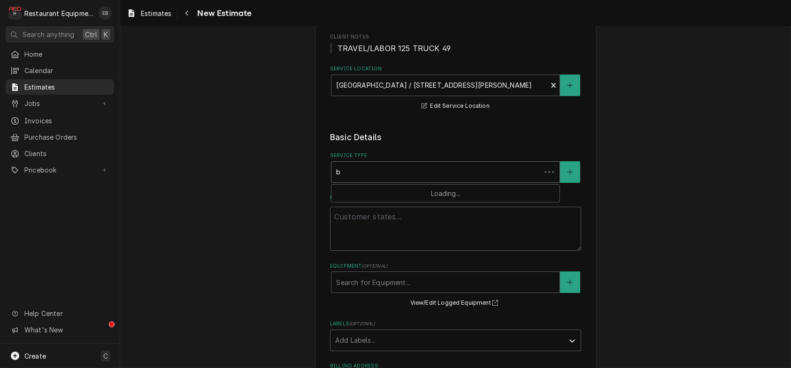
type textarea "x"
type input "br"
type textarea "x"
type input "bre"
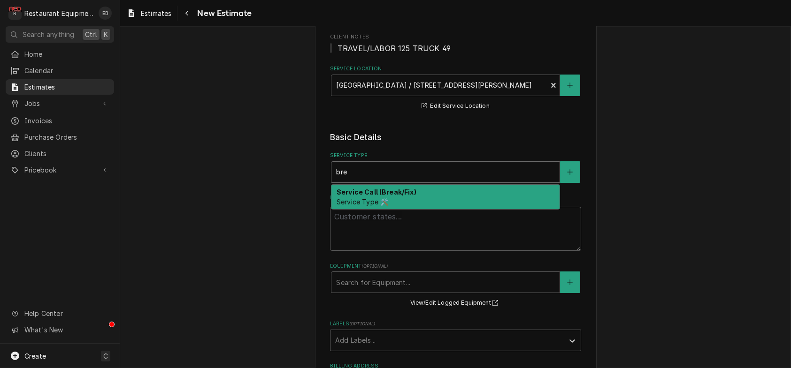
click at [379, 196] on strong "Service Call (Break/Fix)" at bounding box center [377, 192] width 80 height 8
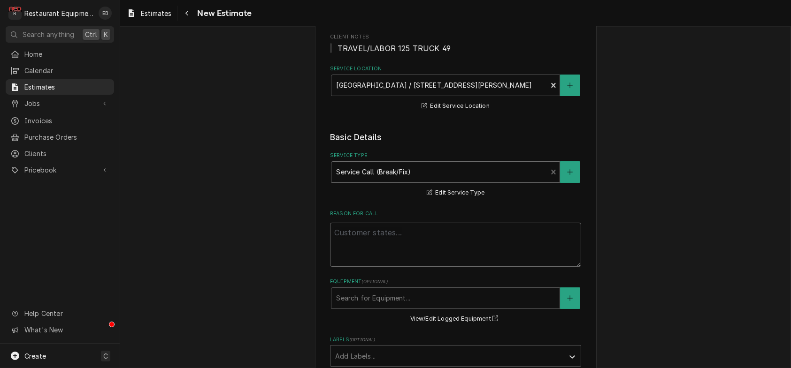
click at [388, 267] on textarea "Reason For Call" at bounding box center [455, 245] width 251 height 44
paste textarea "Resort Building Bar Room/Left-side True Beer Cooler Not keeping temperature."
type textarea "x"
type textarea "Resort Building Bar Room/Left-side True Beer Cooler Not keeping temperature."
type textarea "x"
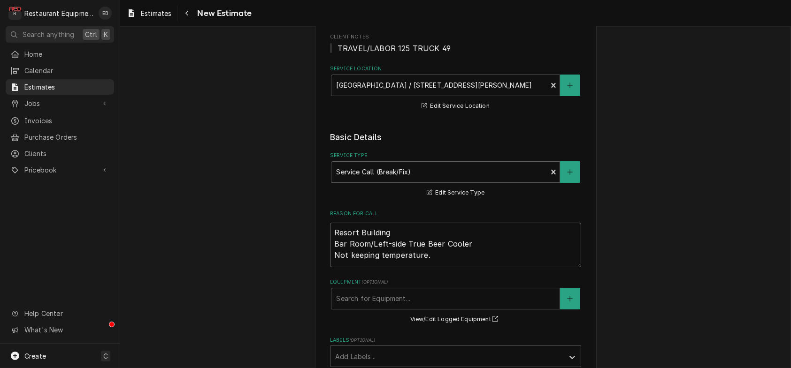
type textarea "Resort Building Bar Room/Left-side True Beer Cooler Not keeping temperature."
type textarea "x"
type textarea "Resort Building Bar Room/Left-side True Beer Cooler Not keeping temperature."
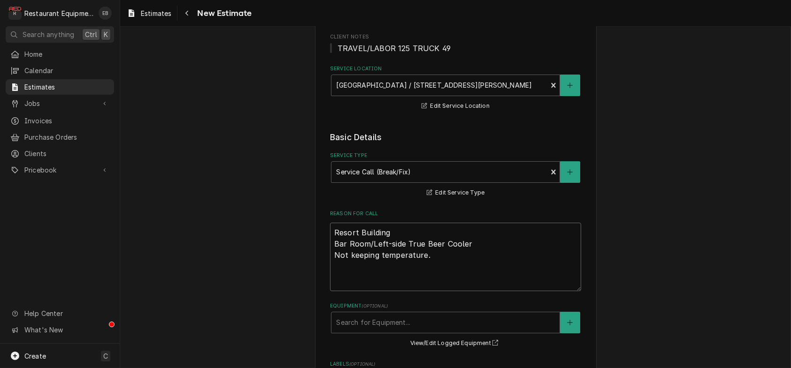
type textarea "x"
type textarea "Resort Building Bar Room/Left-side True Beer Cooler Not keeping temperature."
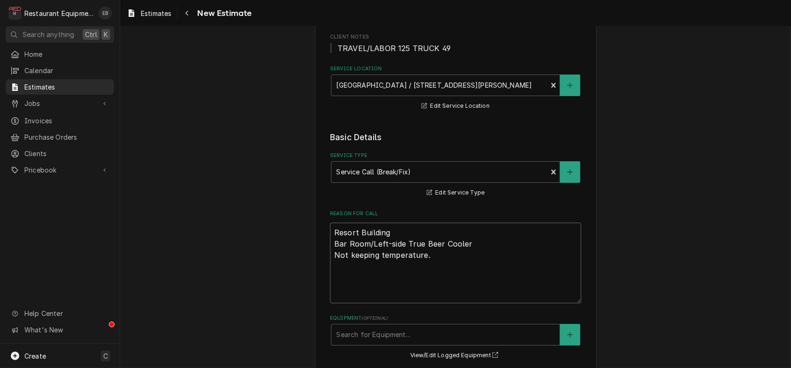
type textarea "x"
type textarea "Resort Building Bar Room/Left-side True Beer Cooler Not keeping temperature."
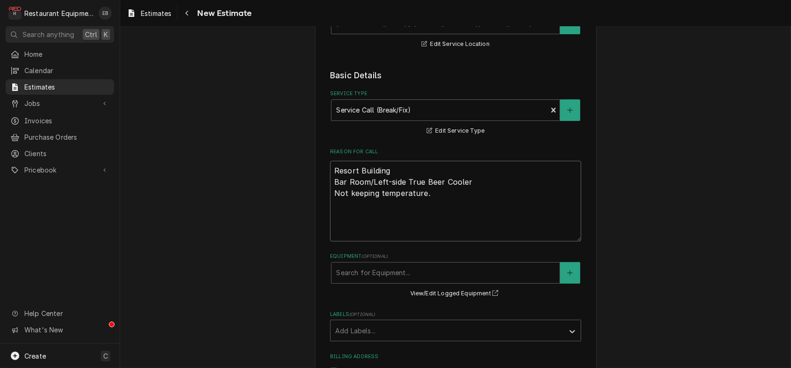
scroll to position [250, 0]
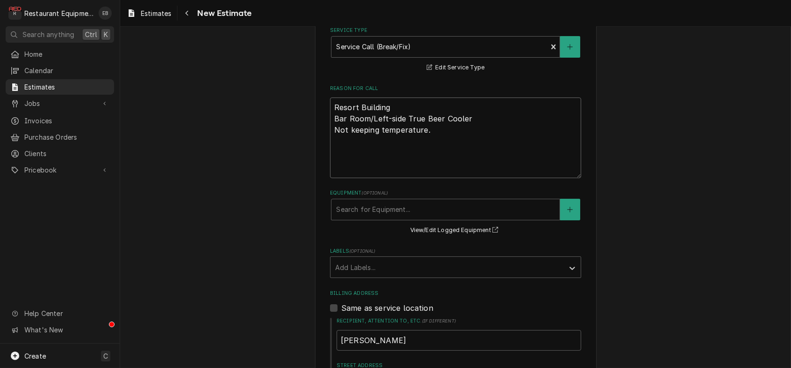
click at [336, 178] on textarea "Resort Building Bar Room/Left-side True Beer Cooler Not keeping temperature." at bounding box center [455, 138] width 251 height 81
click at [335, 178] on textarea "Resort Building Bar Room/Left-side True Beer Cooler Not keeping temperature." at bounding box center [455, 138] width 251 height 81
paste textarea "[DATE] Time in: 1000 Time out: 1230 Truck: 302 Resort Bar – Left Beer Cooler M:…"
type textarea "x"
type textarea "Resort Building Bar Room/Left-side True Beer Cooler Not keeping temperature. [D…"
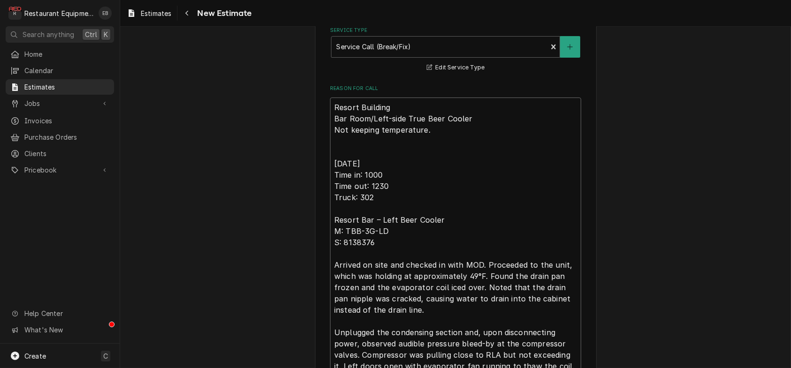
scroll to position [380, 0]
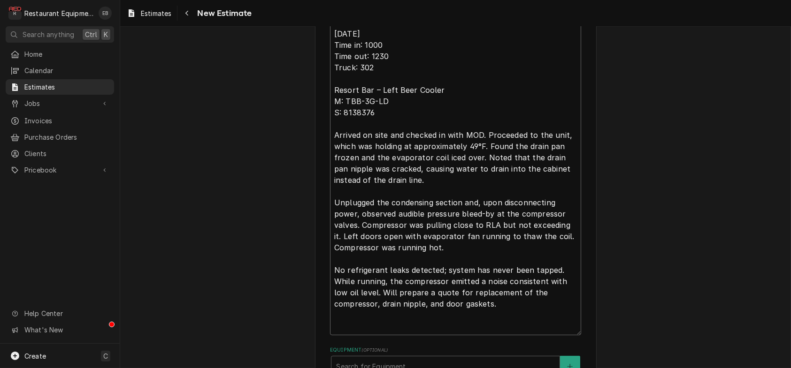
click at [334, 65] on textarea "Resort Building Bar Room/Left-side True Beer Cooler Not keeping temperature. [D…" at bounding box center [455, 152] width 251 height 368
type textarea "x"
type textarea "Resort Building Bar Room/Left-side True Beer Cooler Not keeping temperature. T …"
type textarea "x"
type textarea "Resort Building Bar Room/Left-side True Beer Cooler Not keeping temperature. Te…"
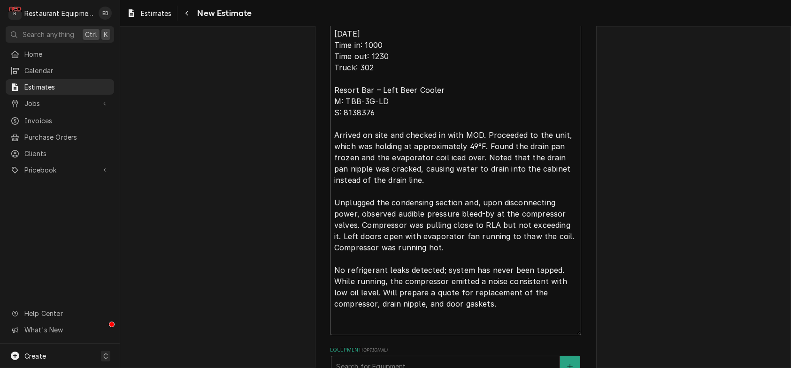
type textarea "x"
type textarea "Resort Building Bar Room/Left-side True Beer Cooler Not keeping temperature. Te…"
type textarea "x"
type textarea "Resort Building Bar Room/Left-side True Beer Cooler Not keeping temperature. Te…"
type textarea "x"
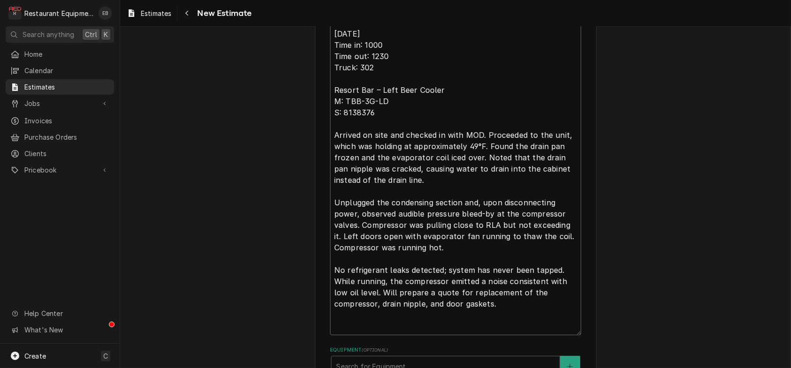
type textarea "Resort Building Bar Room/Left-side True Beer Cooler Not keeping temperature. Te…"
type textarea "x"
type textarea "Resort Building Bar Room/Left-side True Beer Cooler Not keeping temperature. Te…"
type textarea "x"
type textarea "Resort Building Bar Room/Left-side True Beer Cooler Not keeping temperature. Te…"
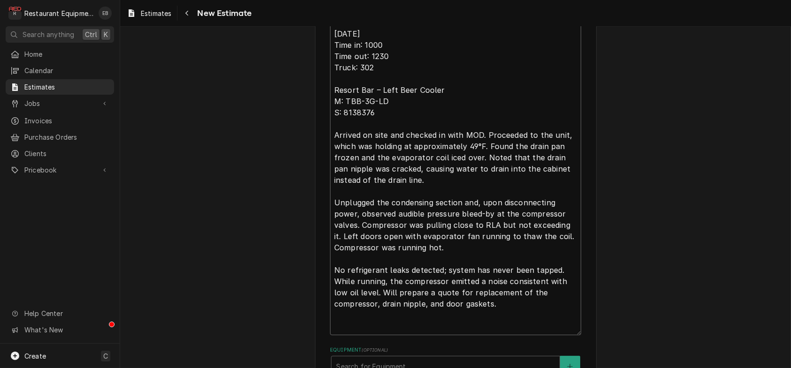
type textarea "x"
type textarea "Resort Building Bar Room/Left-side True Beer Cooler Not keeping temperature. Te…"
type textarea "x"
type textarea "Resort Building Bar Room/Left-side True Beer Cooler Not keeping temperature. Te…"
type textarea "x"
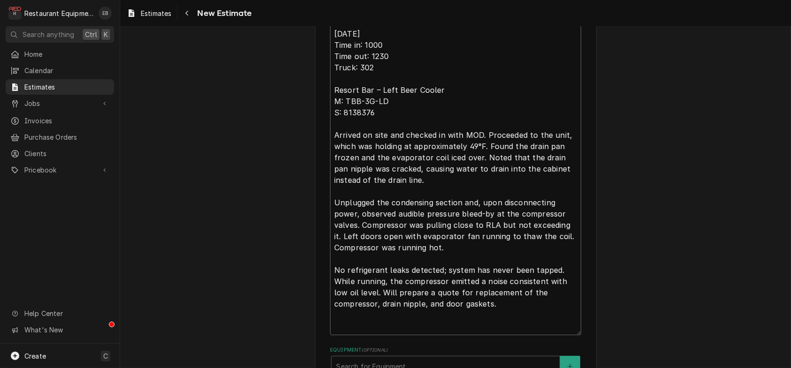
type textarea "Resort Building Bar Room/Left-side True Beer Cooler Not keeping temperature. Te…"
type textarea "x"
type textarea "Resort Building Bar Room/Left-side True Beer Cooler Not keeping temperature. Te…"
type textarea "x"
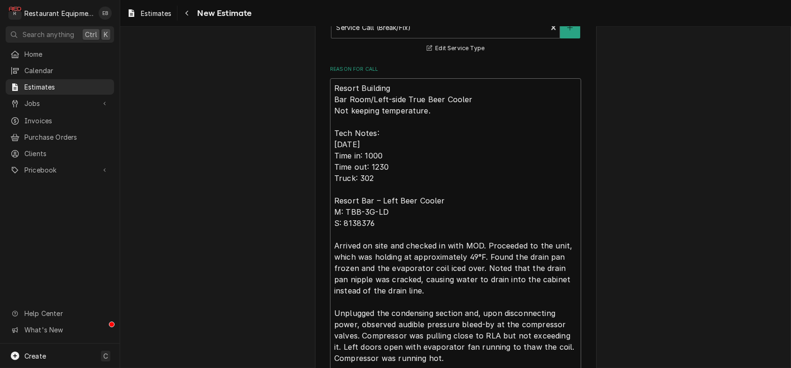
scroll to position [255, 0]
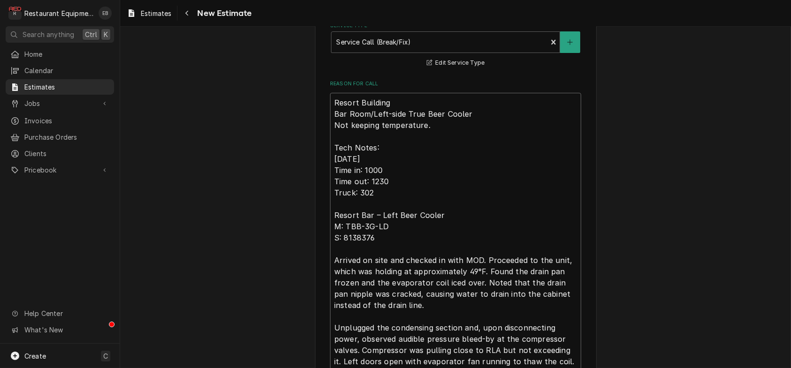
click at [486, 154] on textarea "Resort Building Bar Room/Left-side True Beer Cooler Not keeping temperature. Te…" at bounding box center [455, 277] width 251 height 368
type textarea "Resort Building Bar Room/Left-side True Beer Cooler. Not keeping temperature. T…"
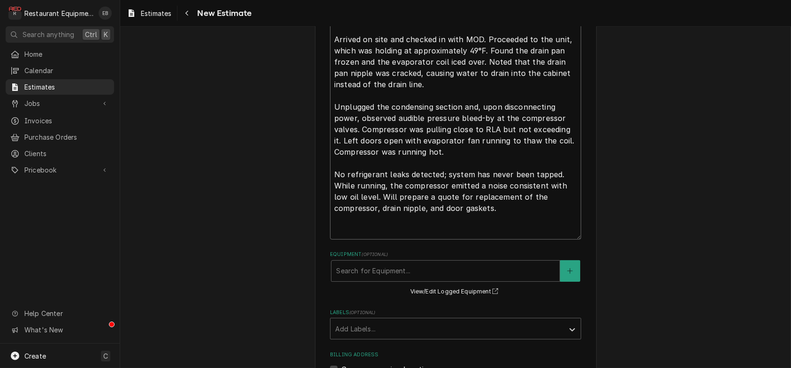
scroll to position [474, 0]
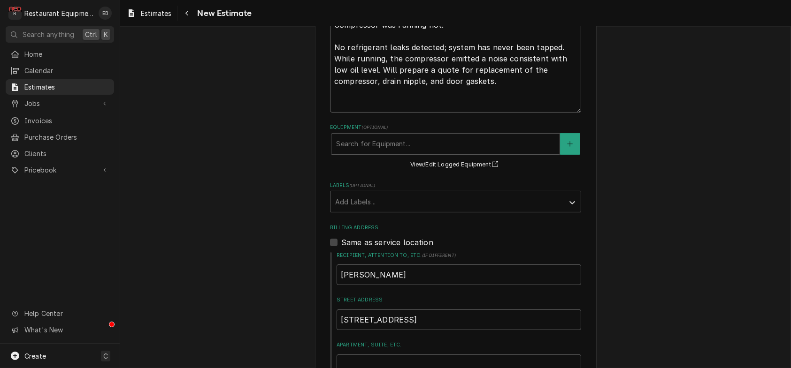
type textarea "x"
type textarea "Resort Building Bar Room/Left-side True Beer Cooler. Not keeping temperature. T…"
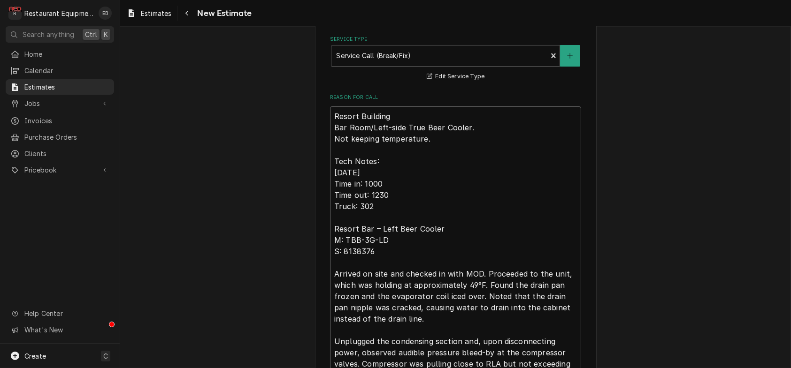
type textarea "x"
type textarea "Resort Building Bar Room/Left-side True Beer Cooler. Not keeping temperature. T…"
type textarea "x"
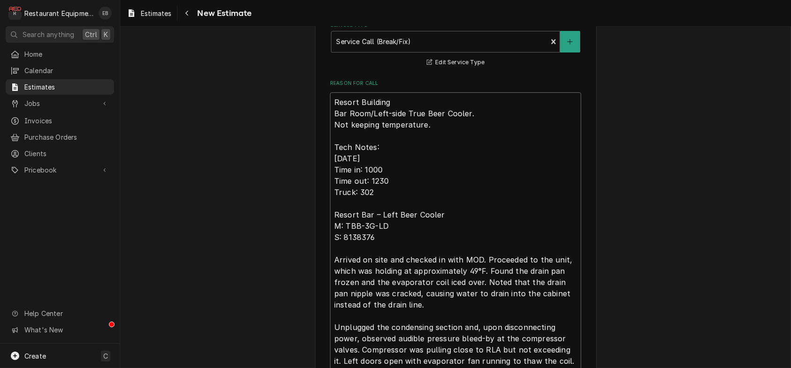
type textarea "Resort Building Bar Room/Left-side True Beer Cooler. Not keeping temperature. T…"
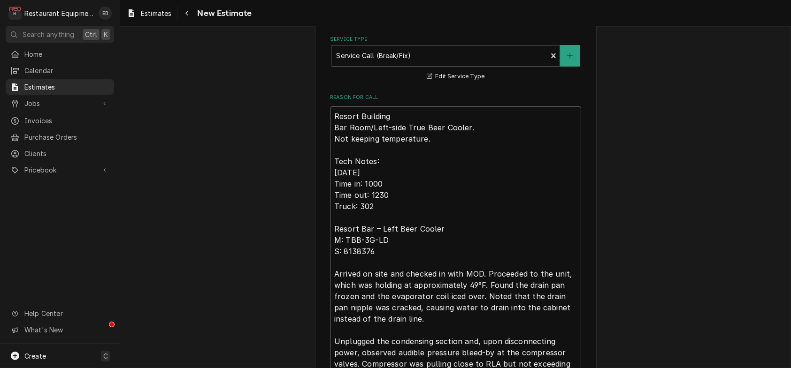
type textarea "x"
type textarea "Resort Building Bar Room/Left-side True Beer Cooler. Not keeping temperature. T…"
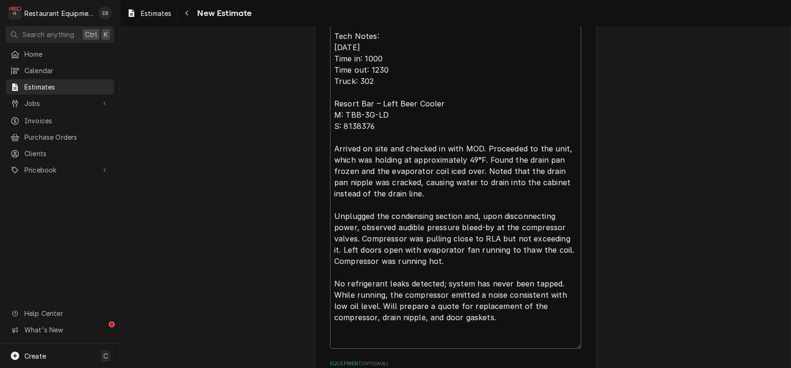
type textarea "x"
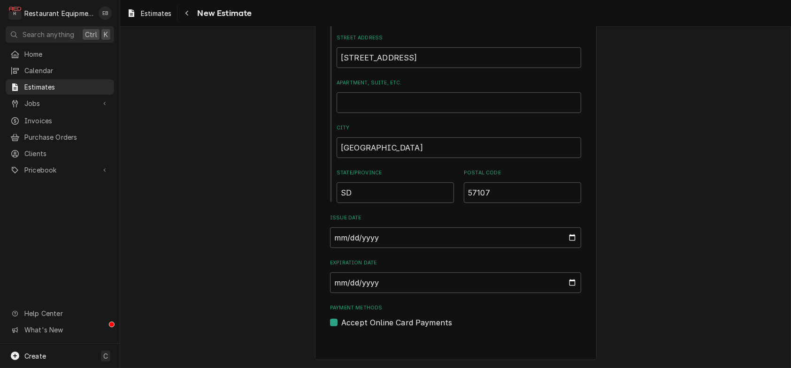
scroll to position [966, 0]
type textarea "Resort Building Bar Room/Left-side True Beer Cooler. Not keeping temperature. T…"
click at [574, 274] on input "Expiration Date" at bounding box center [455, 283] width 251 height 21
type input "2025-08-15"
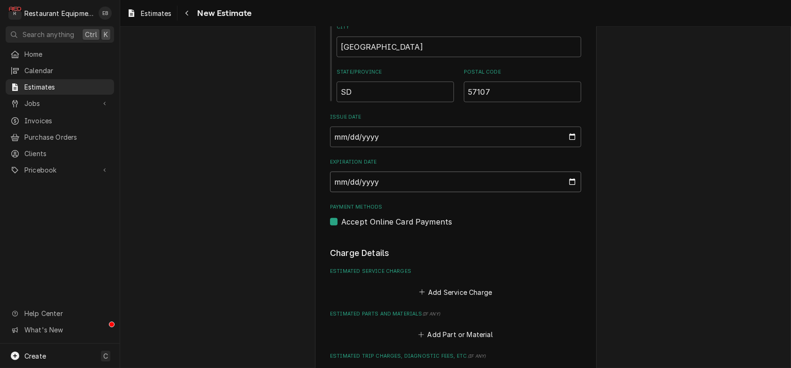
type textarea "x"
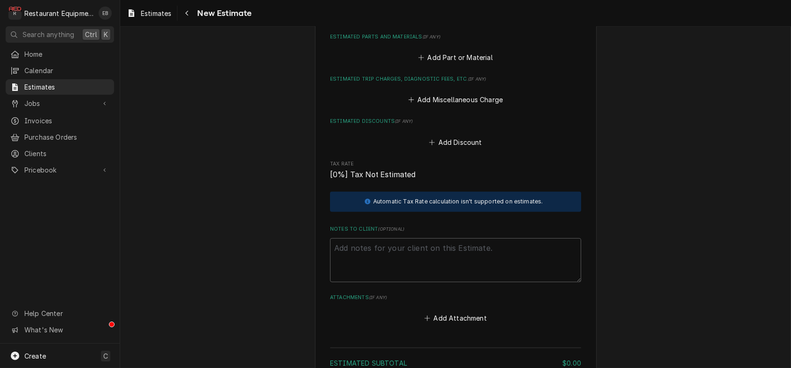
scroll to position [1248, 0]
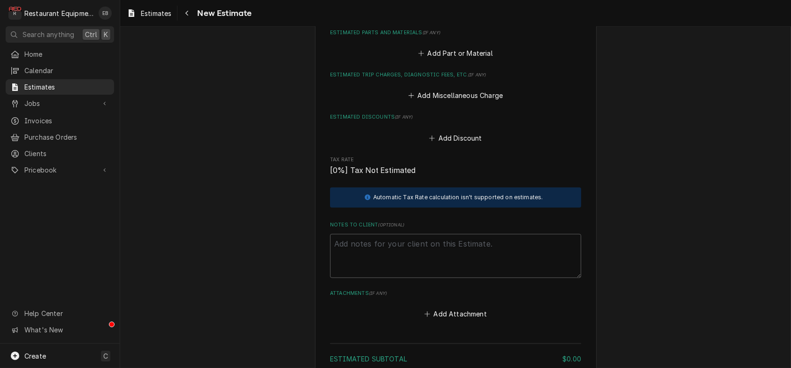
click at [459, 17] on button "Add Service Charge" at bounding box center [455, 10] width 76 height 13
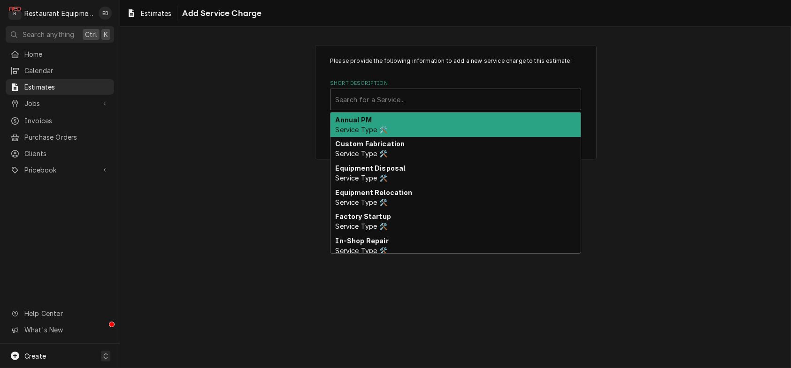
click at [460, 108] on div "Short Description" at bounding box center [455, 99] width 241 height 17
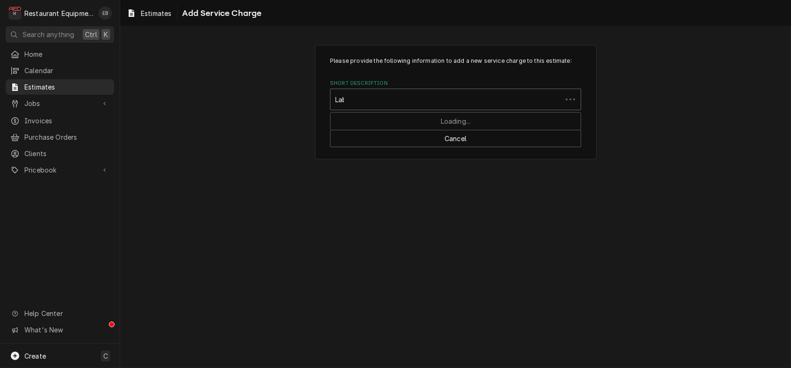
type input "Labor"
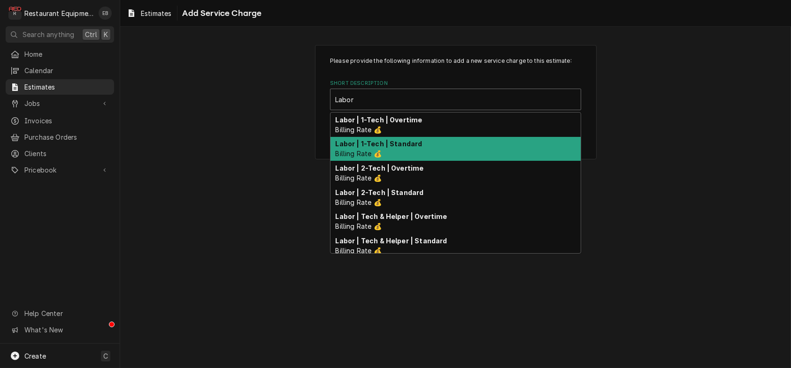
click at [411, 148] on strong "Labor | 1-Tech | Standard" at bounding box center [379, 144] width 87 height 8
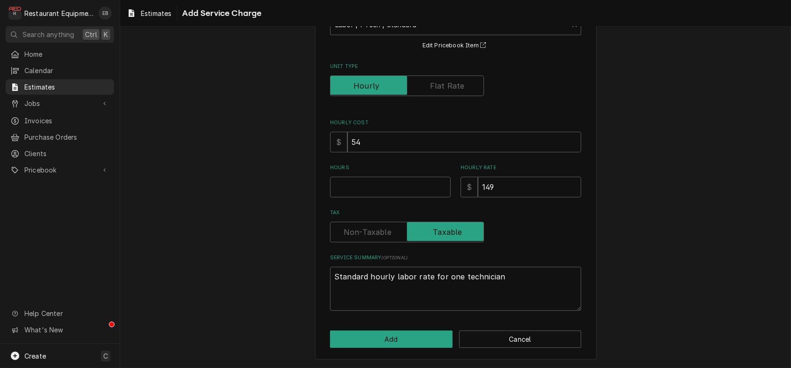
scroll to position [94, 0]
click at [389, 198] on input "Hours" at bounding box center [390, 187] width 121 height 21
type textarea "x"
type input "8"
type textarea "x"
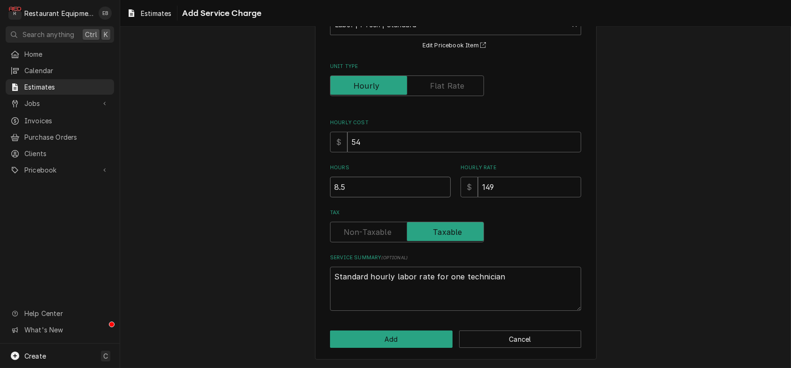
type input "8.5"
click at [400, 343] on button "Add" at bounding box center [391, 339] width 122 height 17
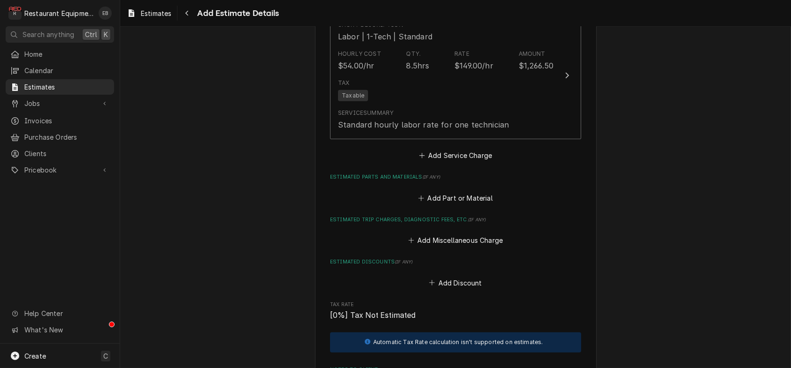
type textarea "x"
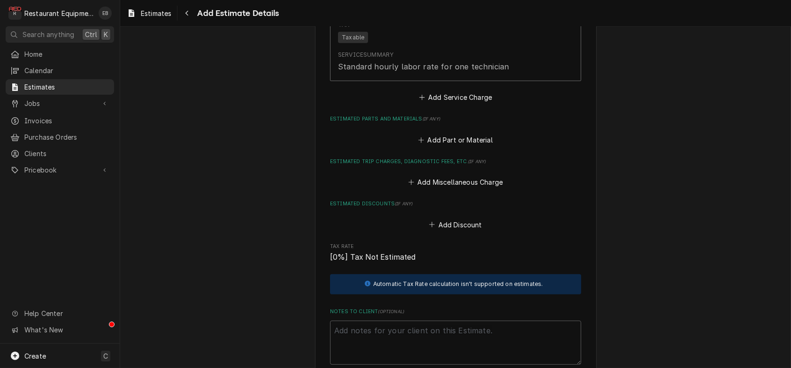
scroll to position [1298, 0]
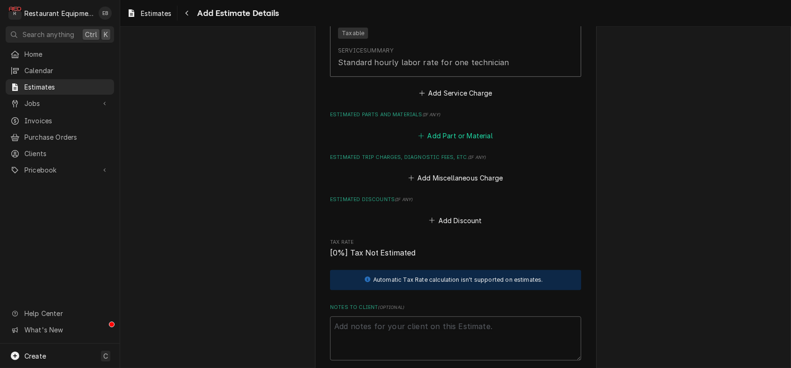
click at [446, 142] on button "Add Part or Material" at bounding box center [455, 135] width 77 height 13
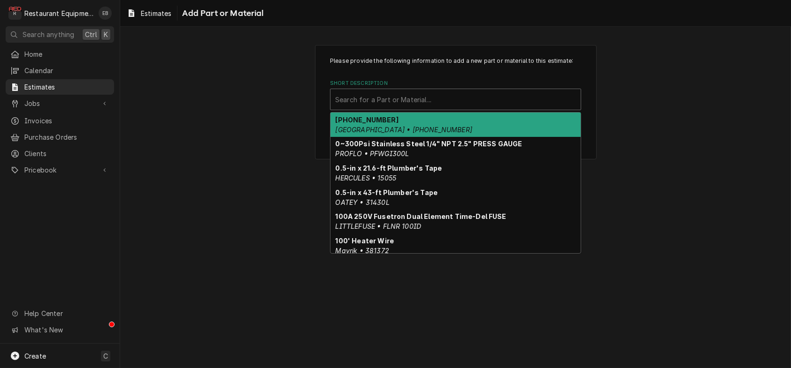
click at [415, 108] on div "Short Description" at bounding box center [455, 99] width 241 height 17
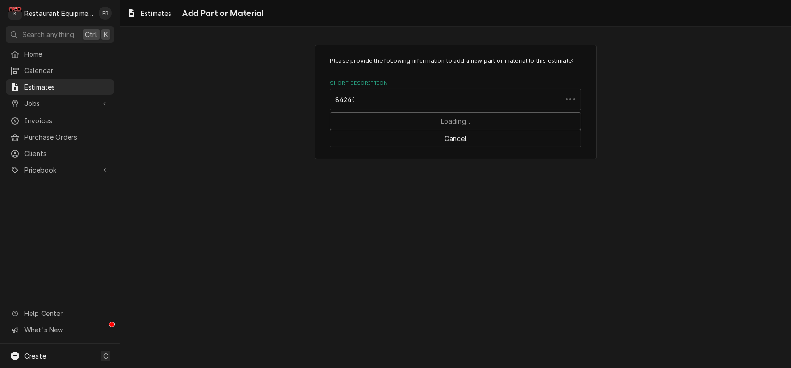
type input "842409"
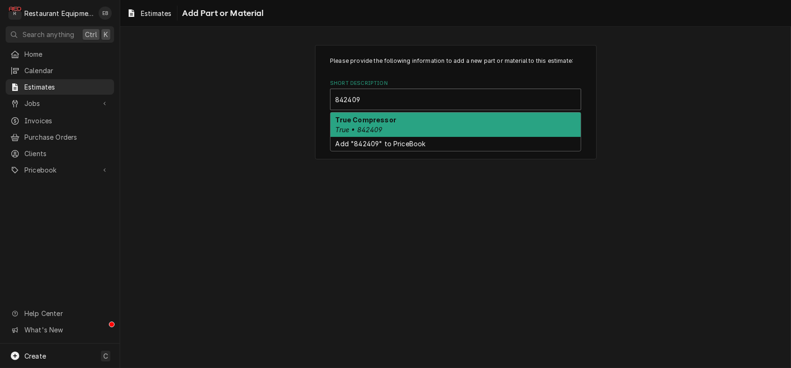
click at [419, 137] on div "True Compressor True • 842409" at bounding box center [455, 125] width 250 height 24
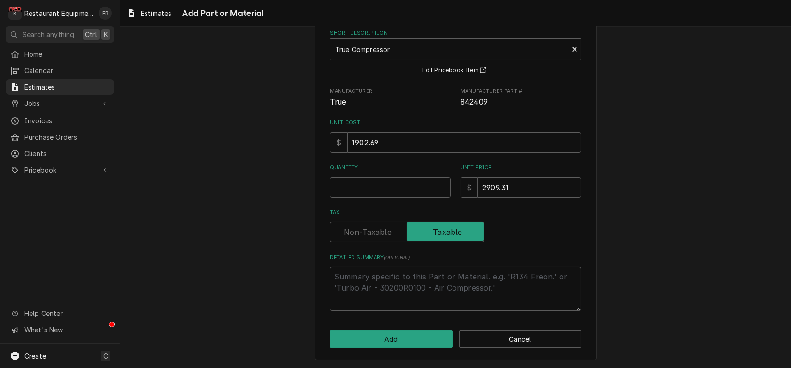
scroll to position [62, 0]
click at [398, 198] on input "Quantity" at bounding box center [390, 187] width 121 height 21
type textarea "x"
type input "1"
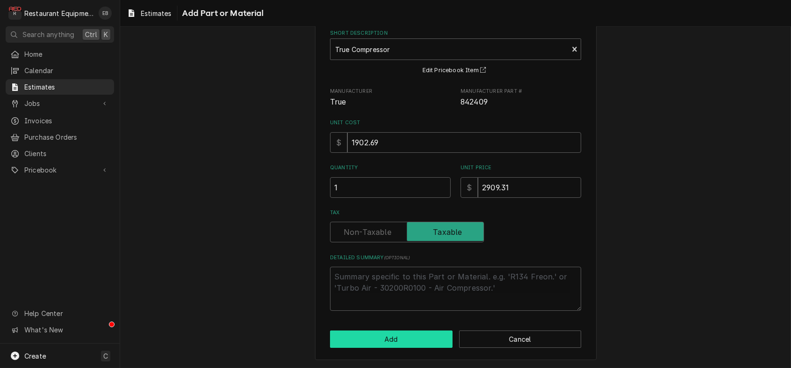
click at [382, 342] on button "Add" at bounding box center [391, 339] width 122 height 17
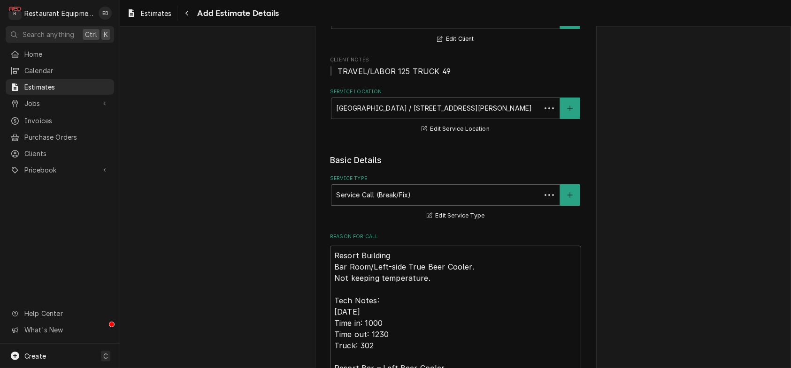
scroll to position [1298, 0]
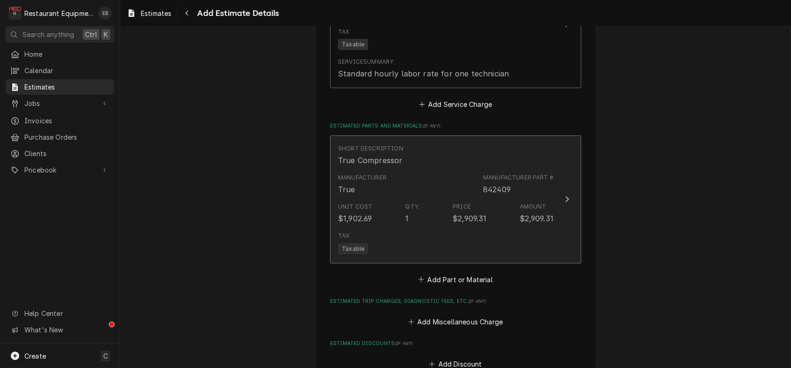
type textarea "x"
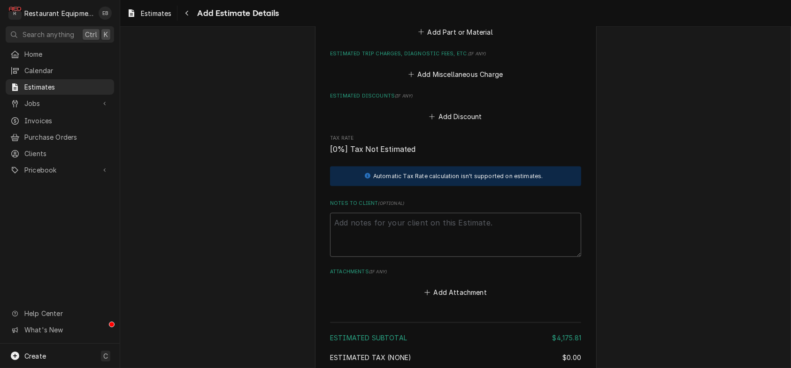
scroll to position [1536, 0]
click at [469, 37] on button "Add Part or Material" at bounding box center [455, 30] width 77 height 13
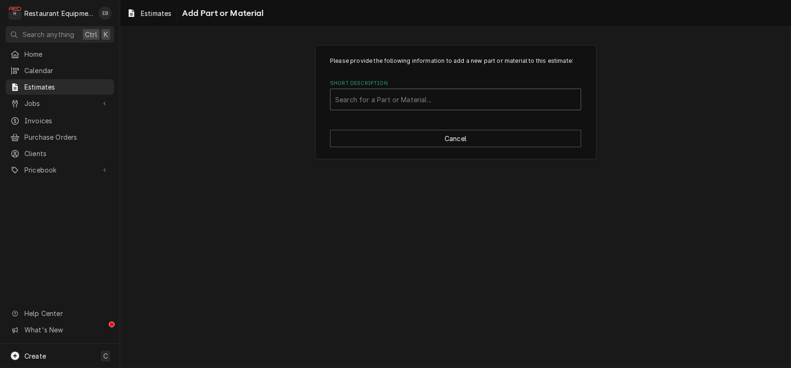
click at [390, 108] on div "Short Description" at bounding box center [455, 99] width 241 height 17
type input "811502"
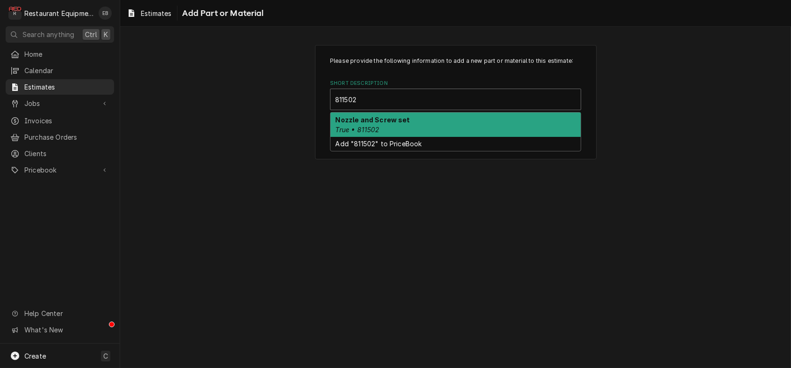
click at [401, 124] on strong "Nozzle and Screw set" at bounding box center [373, 120] width 75 height 8
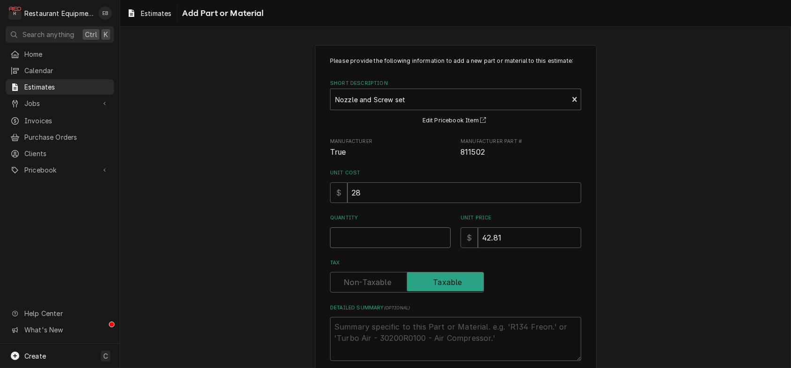
click at [395, 248] on input "Quantity" at bounding box center [390, 238] width 121 height 21
type textarea "x"
type input "1"
type textarea "x"
type input "1"
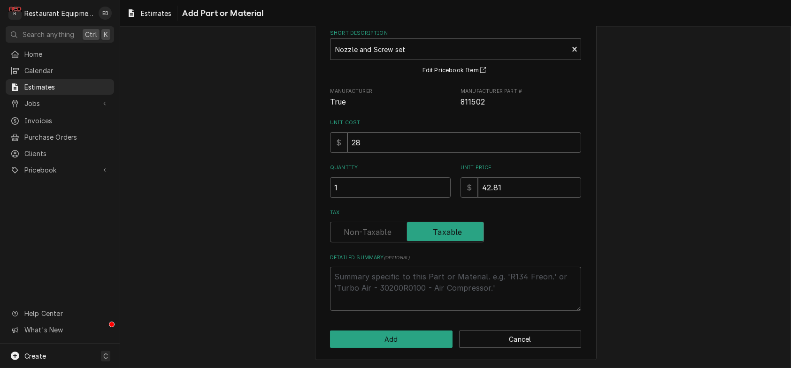
scroll to position [102, 0]
click at [419, 333] on button "Add" at bounding box center [391, 339] width 122 height 17
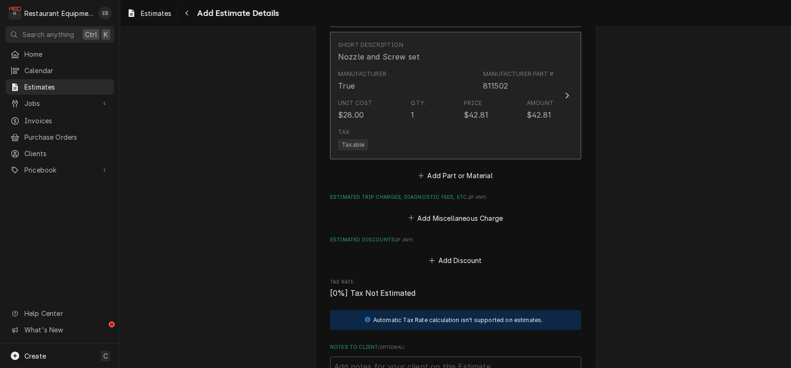
type textarea "x"
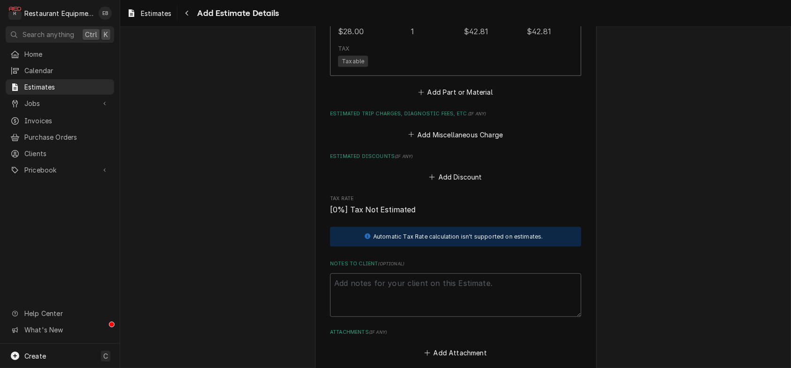
scroll to position [1617, 0]
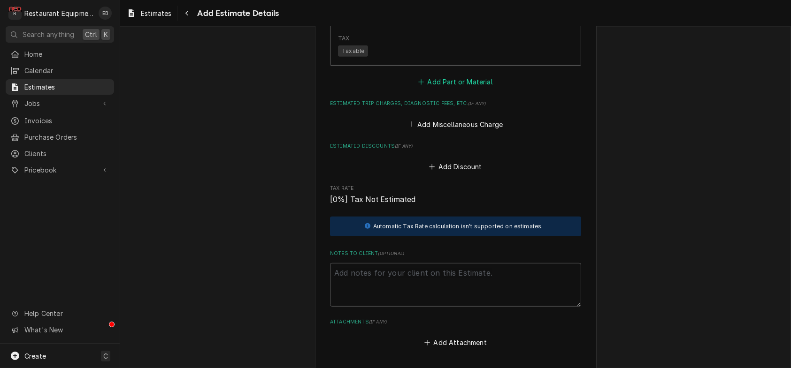
click at [459, 89] on button "Add Part or Material" at bounding box center [455, 82] width 77 height 13
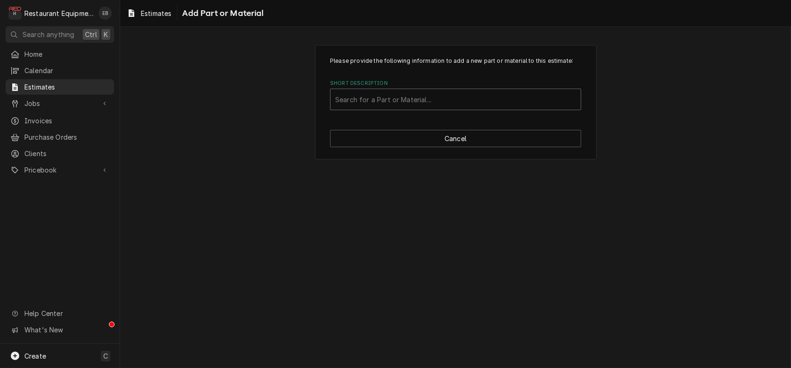
click at [403, 108] on div "Short Description" at bounding box center [455, 99] width 241 height 17
click at [467, 108] on div "Short Description" at bounding box center [455, 99] width 241 height 17
type input "201950"
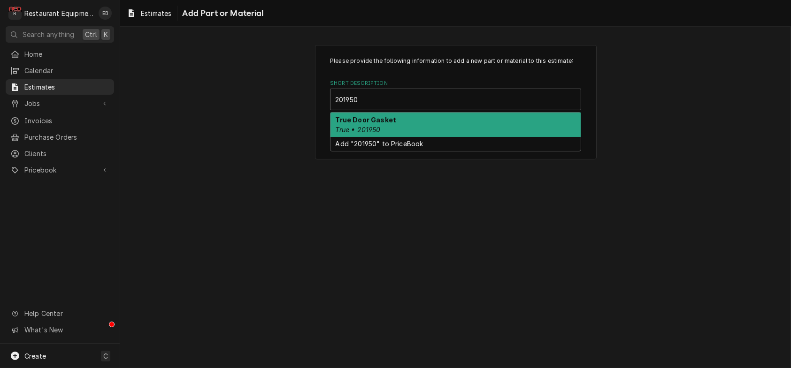
click at [438, 137] on div "True Door Gasket True • 201950" at bounding box center [455, 125] width 250 height 24
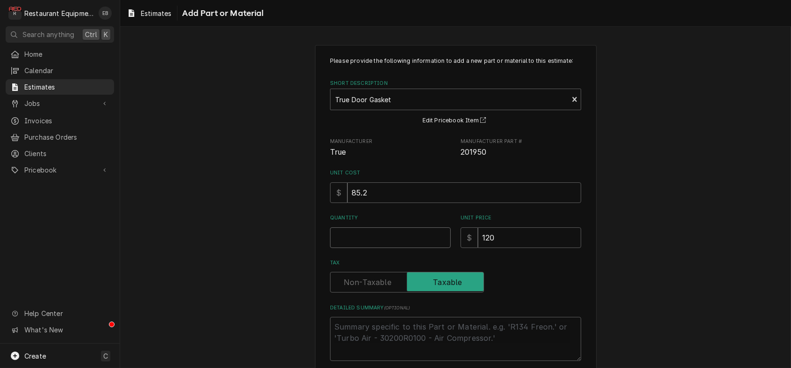
click at [364, 248] on input "Quantity" at bounding box center [390, 238] width 121 height 21
type textarea "x"
type input "2"
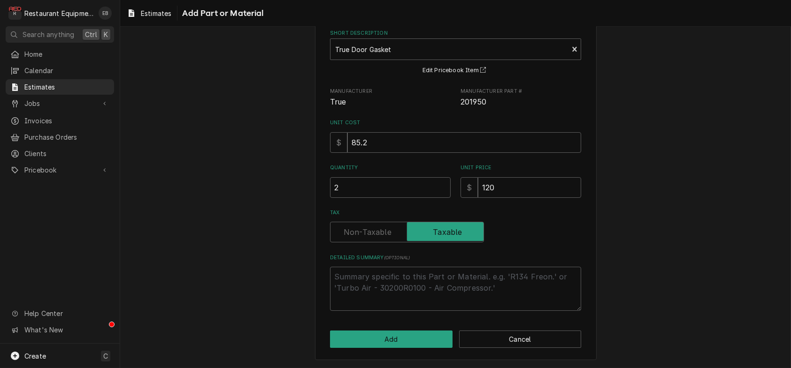
scroll to position [102, 0]
click at [396, 334] on button "Add" at bounding box center [391, 339] width 122 height 17
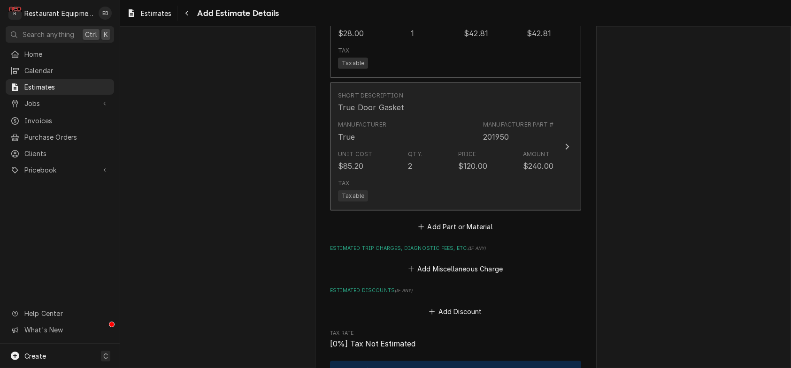
type textarea "x"
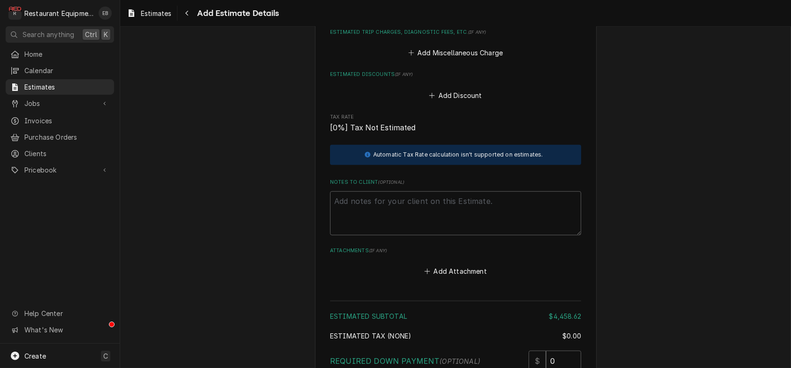
scroll to position [1824, 0]
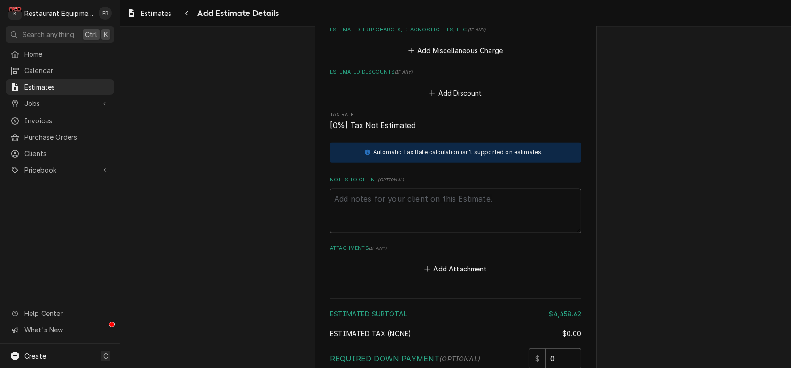
click at [465, 15] on button "Add Part or Material" at bounding box center [455, 8] width 77 height 13
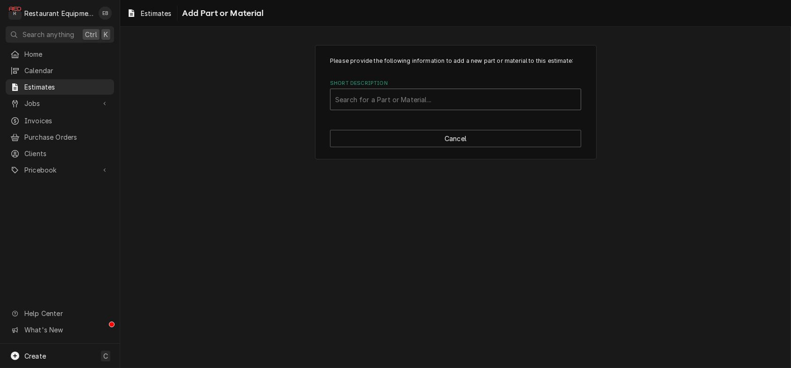
click at [432, 108] on div "Short Description" at bounding box center [455, 99] width 241 height 17
type input "Miscellaneous"
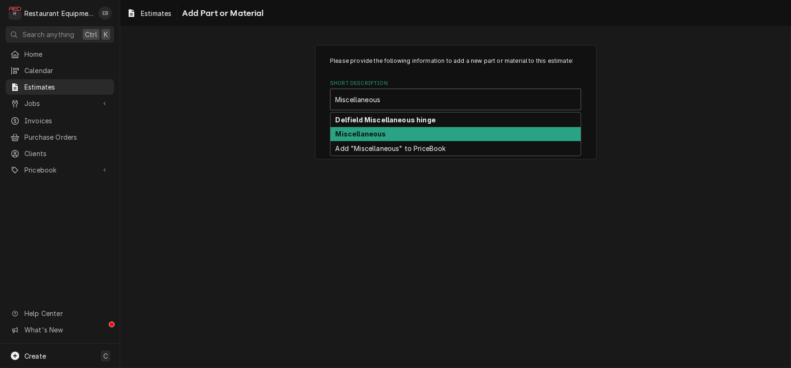
click at [368, 138] on strong "Miscellaneous" at bounding box center [361, 134] width 51 height 8
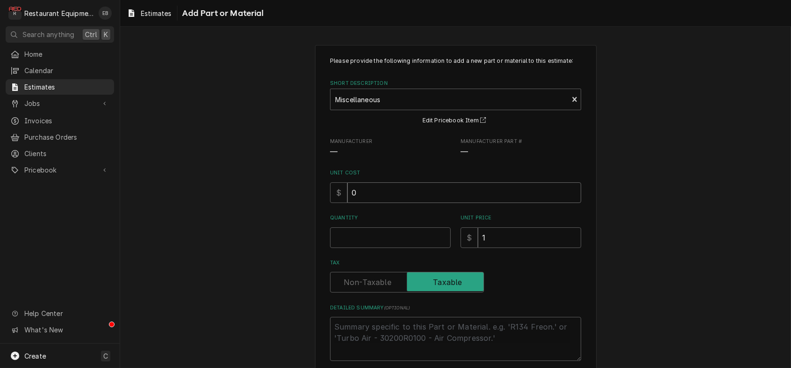
click at [376, 203] on input "0" at bounding box center [464, 193] width 234 height 21
type textarea "x"
type input "1"
type textarea "x"
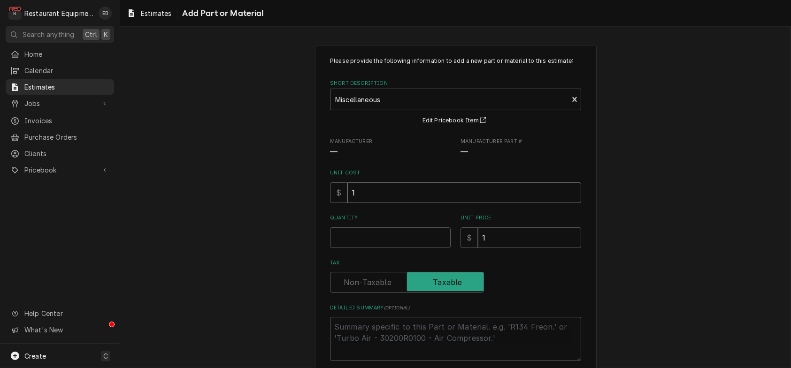
type input "13"
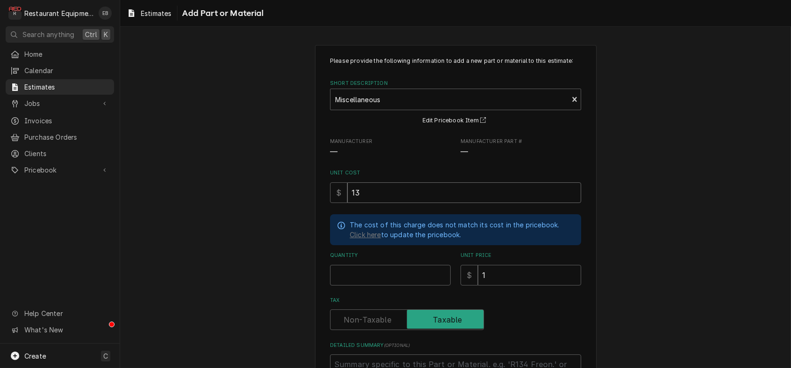
type textarea "x"
type input "13.7"
type textarea "x"
type input "13.73"
type textarea "x"
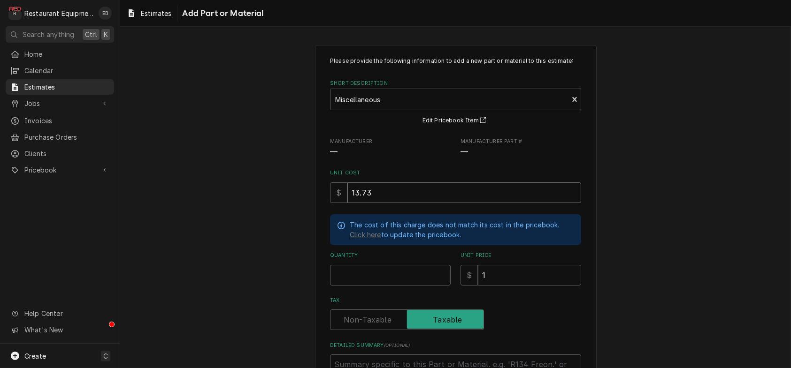
type input "13.73"
click at [397, 286] on input "Quantity" at bounding box center [390, 275] width 121 height 21
type textarea "x"
type input "1"
click at [520, 286] on input "1" at bounding box center [529, 275] width 103 height 21
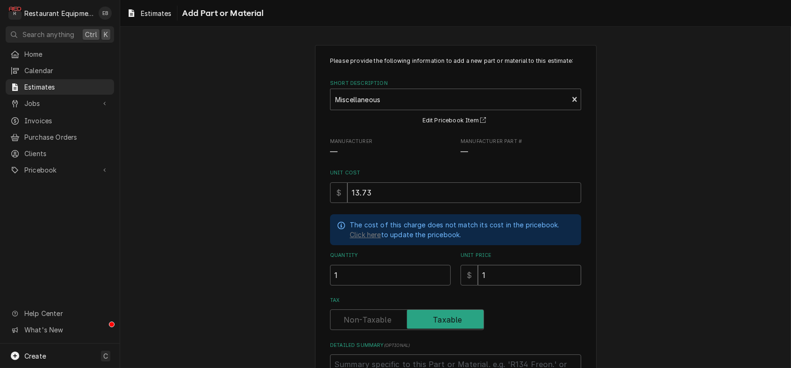
type textarea "x"
type input "2"
type textarea "x"
type input "20"
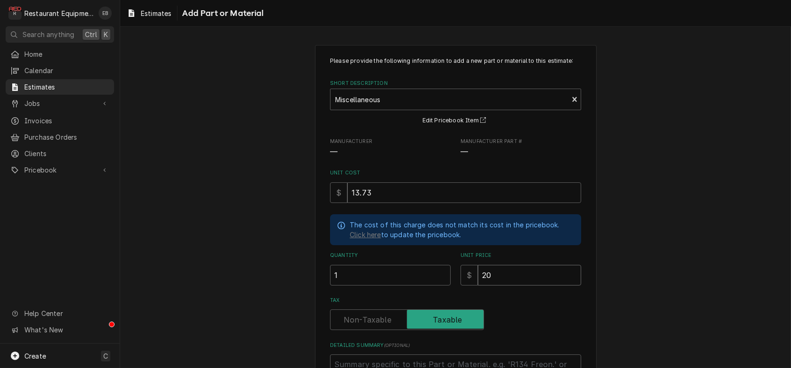
type textarea "x"
type input "20.9"
type textarea "x"
type input "20.99"
type textarea "x"
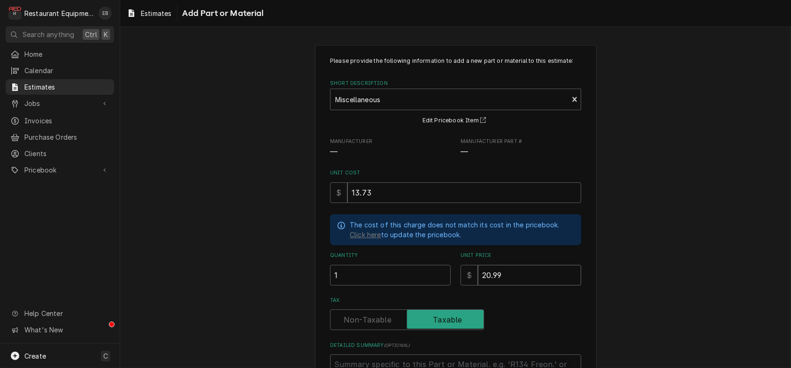
type input "20.99"
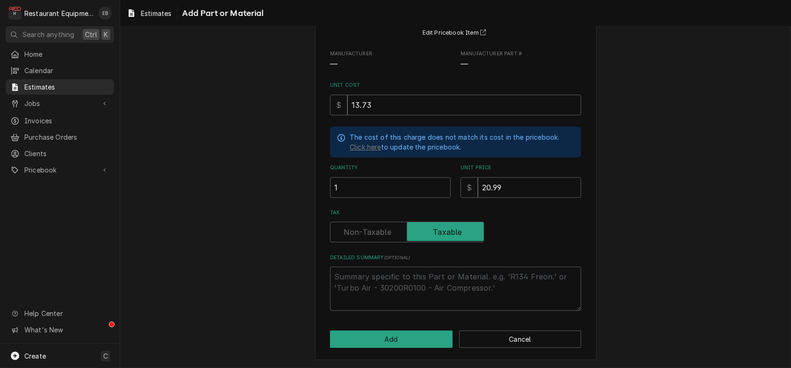
scroll to position [141, 0]
click at [407, 275] on textarea "Detailed Summary ( optional )" at bounding box center [455, 289] width 251 height 44
type textarea "M"
type textarea "x"
type textarea "Mi"
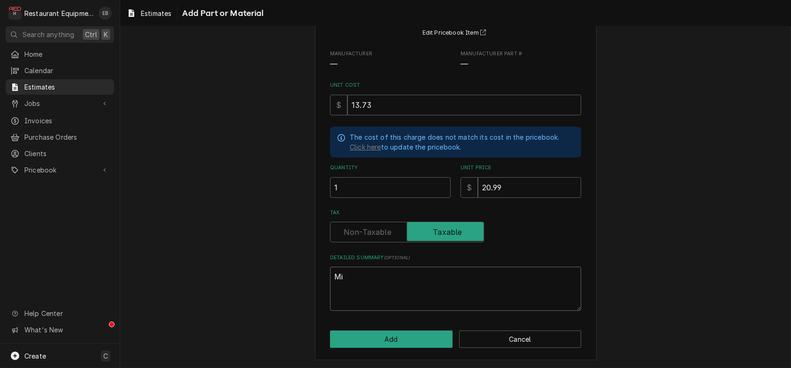
type textarea "x"
type textarea "Mis"
type textarea "x"
type textarea "Misc"
type textarea "x"
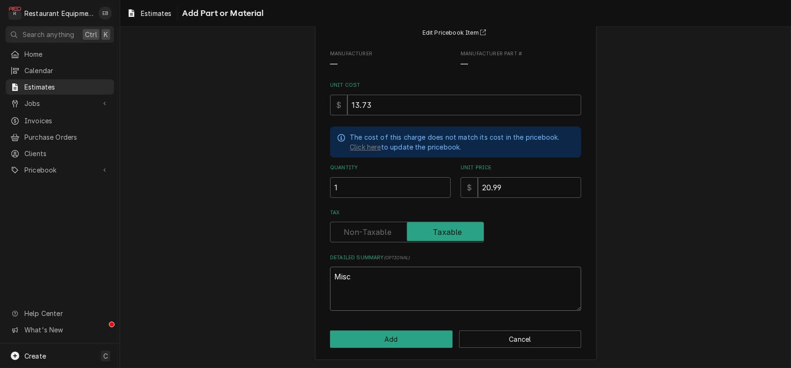
type textarea "Misce"
type textarea "x"
type textarea "Miscel"
type textarea "x"
type textarea "Miscell"
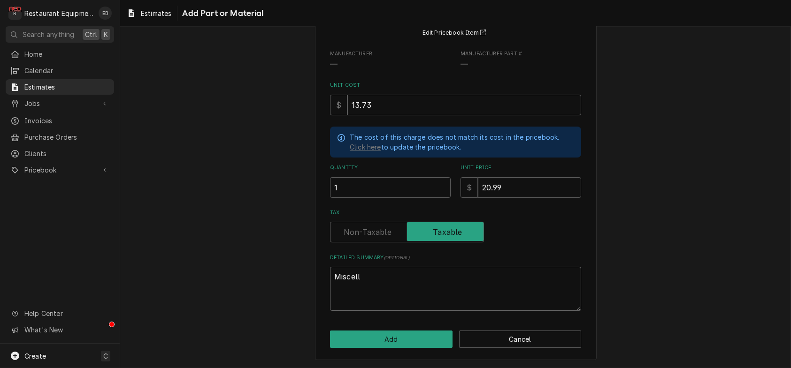
type textarea "x"
type textarea "Miscella"
type textarea "x"
type textarea "Miscellan"
type textarea "x"
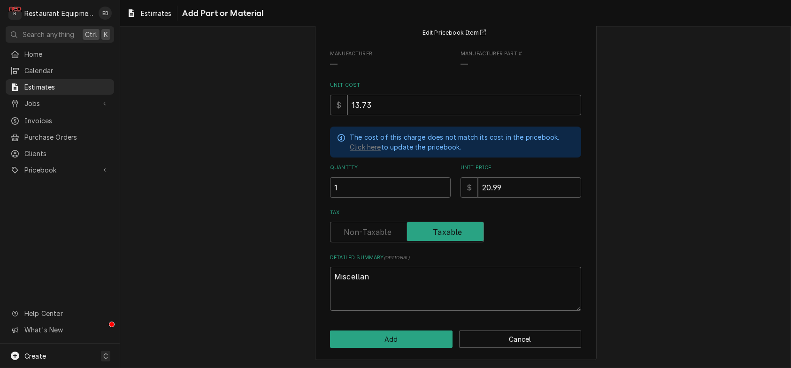
type textarea "Miscellane"
type textarea "x"
type textarea "Miscellaneo"
type textarea "x"
type textarea "Miscellaneou"
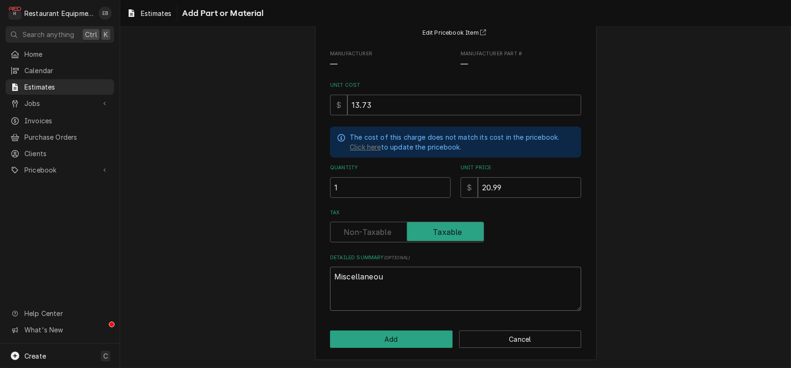
type textarea "x"
type textarea "Miscellaneous"
type textarea "x"
type textarea "Miscellaneous"
type textarea "x"
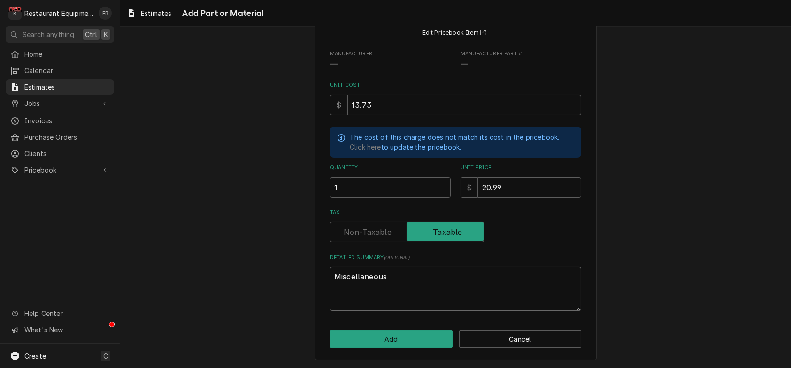
type textarea "Miscellaneous F"
type textarea "x"
type textarea "Miscellaneous Fa"
type textarea "x"
type textarea "Miscellaneous Fas"
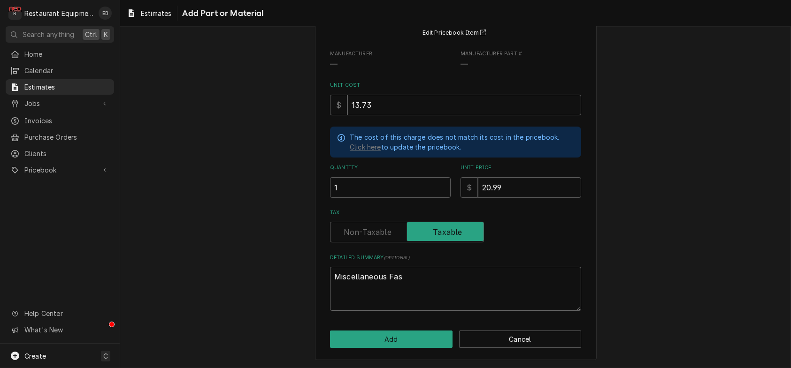
type textarea "x"
type textarea "Miscellaneous Fast"
type textarea "x"
type textarea "Miscellaneous Faste"
type textarea "x"
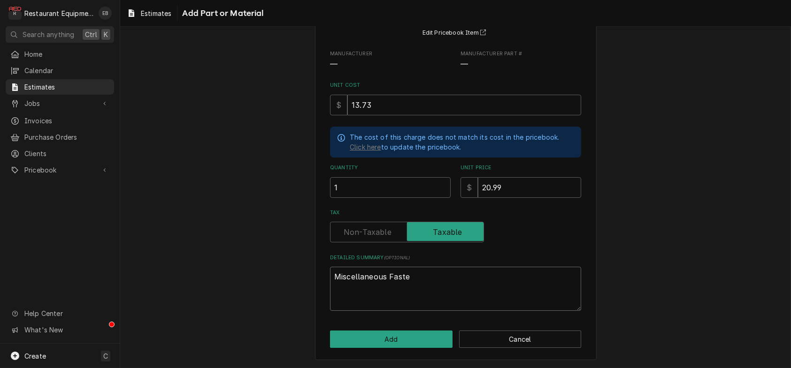
type textarea "Miscellaneous Fasten"
type textarea "x"
type textarea "Miscellaneous Fastene"
type textarea "x"
type textarea "Miscellaneous Fastener"
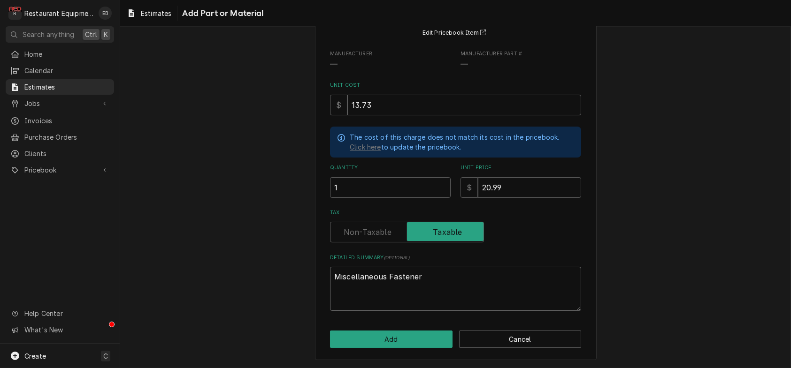
type textarea "x"
type textarea "Miscellaneous Fasteners"
type textarea "x"
type textarea "Miscellaneous Fasteners"
type textarea "x"
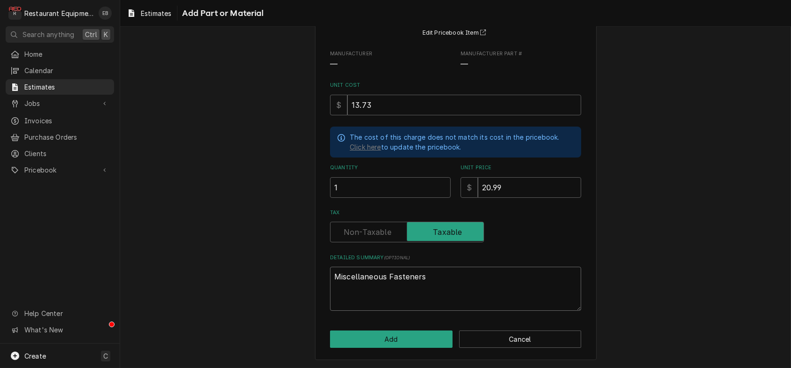
type textarea "Miscellaneous Fasteners"
type textarea "x"
type textarea "Miscellaneous Fasteners/"
type textarea "x"
type textarea "Miscellaneous Fasteners/S"
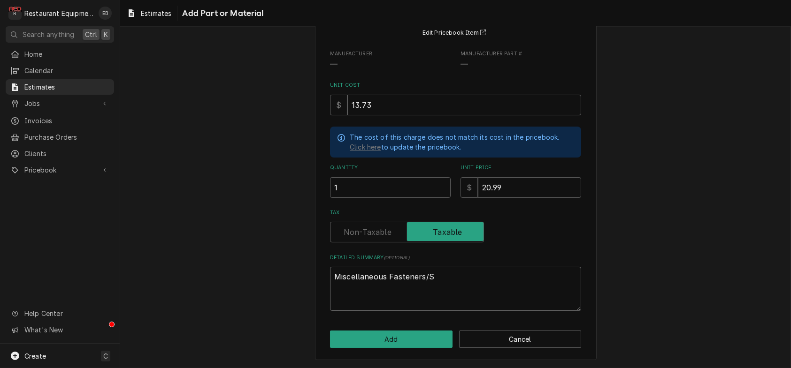
type textarea "x"
type textarea "Miscellaneous Fasteners/Se"
type textarea "x"
type textarea "Miscellaneous Fasteners/Sec"
type textarea "x"
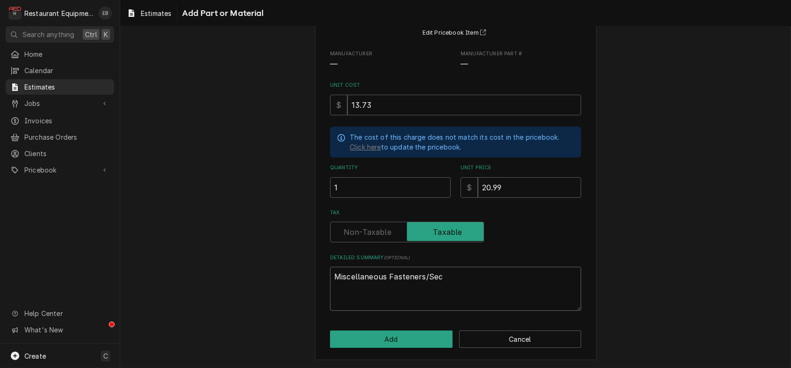
type textarea "Miscellaneous Fasteners/Secu"
type textarea "x"
type textarea "Miscellaneous Fasteners/Secur"
type textarea "x"
type textarea "Miscellaneous Fasteners/Securi"
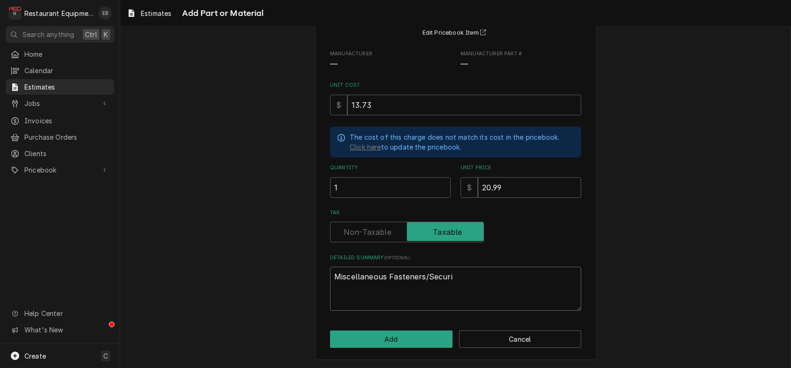
type textarea "x"
type textarea "Miscellaneous Fasteners/Securin"
type textarea "x"
type textarea "Miscellaneous Fasteners/Securing"
type textarea "x"
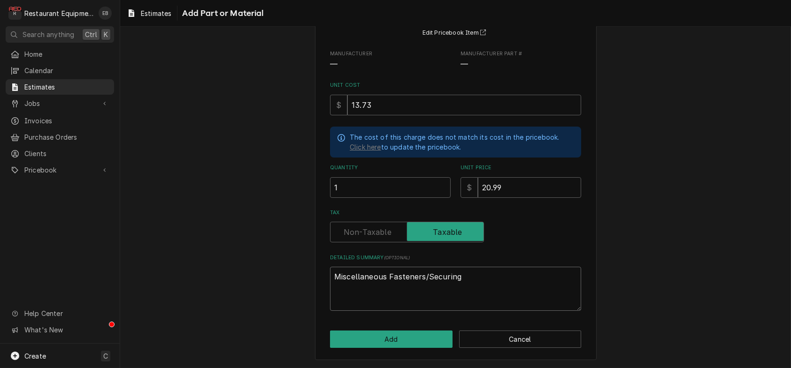
type textarea "Miscellaneous Fasteners/Securing"
type textarea "x"
type textarea "Miscellaneous Fasteners/Securing M"
type textarea "x"
type textarea "Miscellaneous Fasteners/Securing Ma"
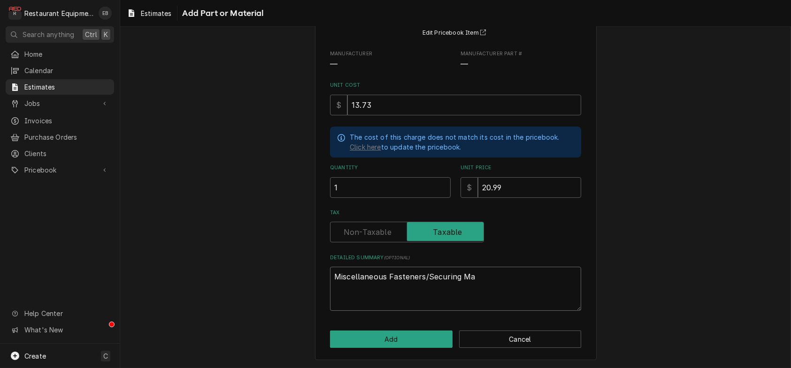
type textarea "x"
type textarea "Miscellaneous Fasteners/Securing Mat"
type textarea "x"
type textarea "Miscellaneous Fasteners/Securing Mate"
type textarea "x"
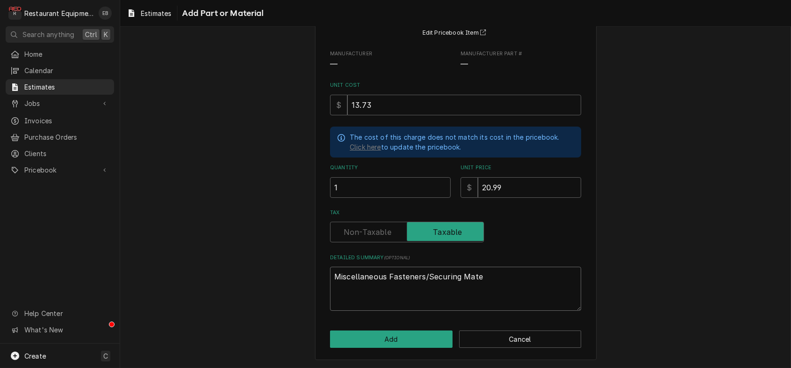
type textarea "Miscellaneous Fasteners/Securing Mater"
type textarea "x"
type textarea "Miscellaneous Fasteners/Securing Materi"
type textarea "x"
type textarea "Miscellaneous Fasteners/Securing Materia"
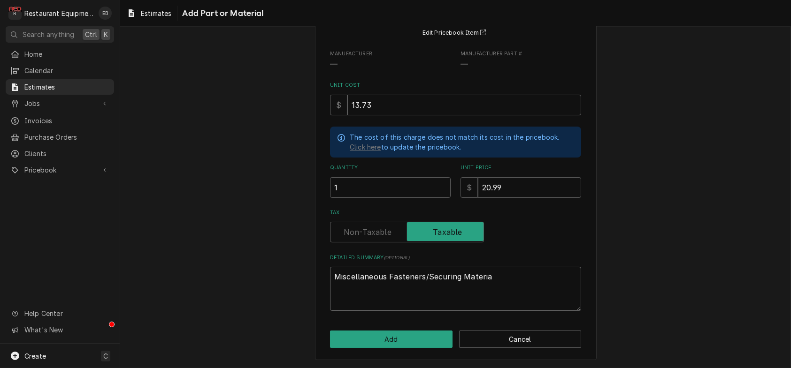
type textarea "x"
type textarea "Miscellaneous Fasteners/Securing Material"
type textarea "x"
type textarea "Miscellaneous Fasteners/Securing Materials"
drag, startPoint x: 482, startPoint y: 275, endPoint x: 428, endPoint y: 283, distance: 54.9
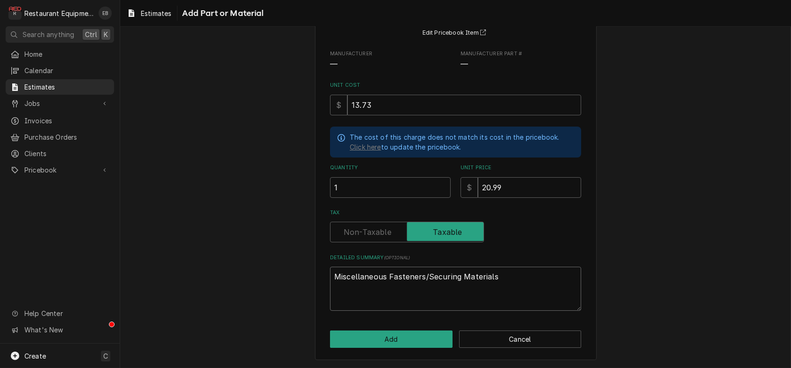
click at [428, 283] on textarea "Miscellaneous Fasteners/Securing Materials" at bounding box center [455, 289] width 251 height 44
type textarea "x"
type textarea "Miscellaneous Fasteners/S"
type textarea "x"
type textarea "Miscellaneous Fasteners/"
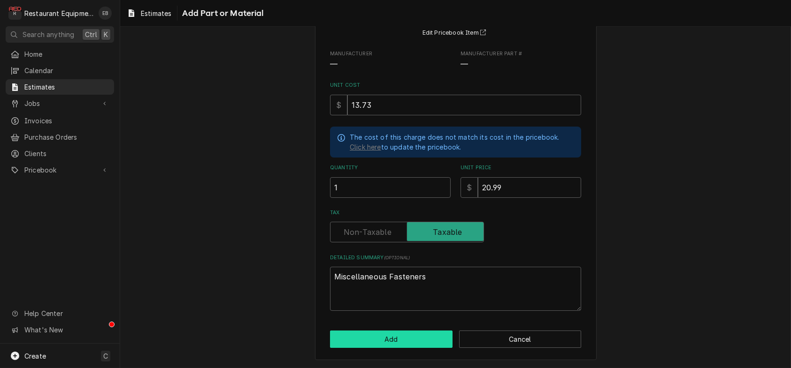
click at [408, 338] on button "Add" at bounding box center [391, 339] width 122 height 17
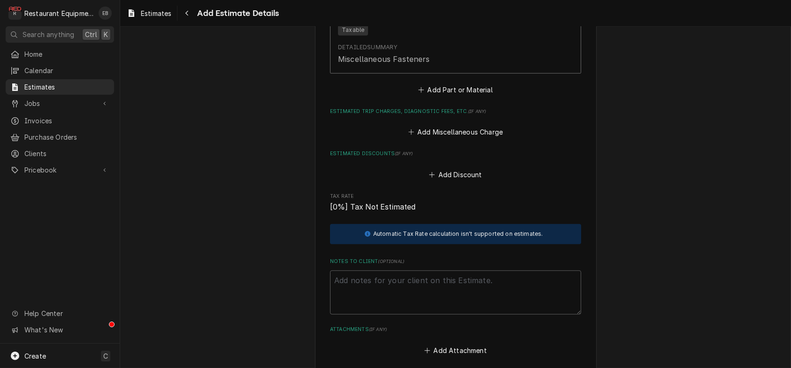
scroll to position [1905, 0]
click at [439, 95] on button "Add Part or Material" at bounding box center [455, 88] width 77 height 13
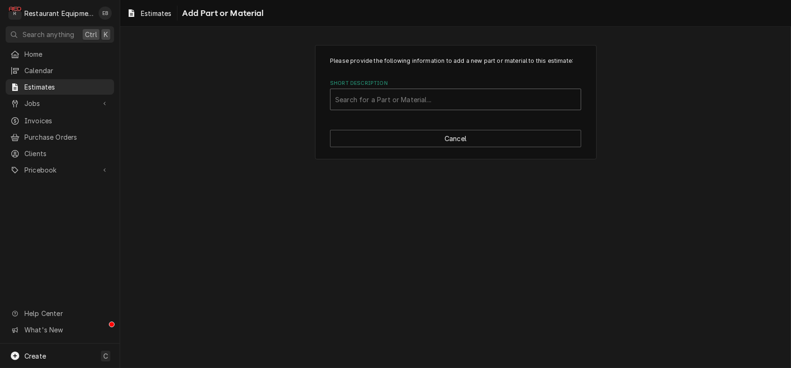
click at [383, 108] on div "Short Description" at bounding box center [455, 99] width 241 height 17
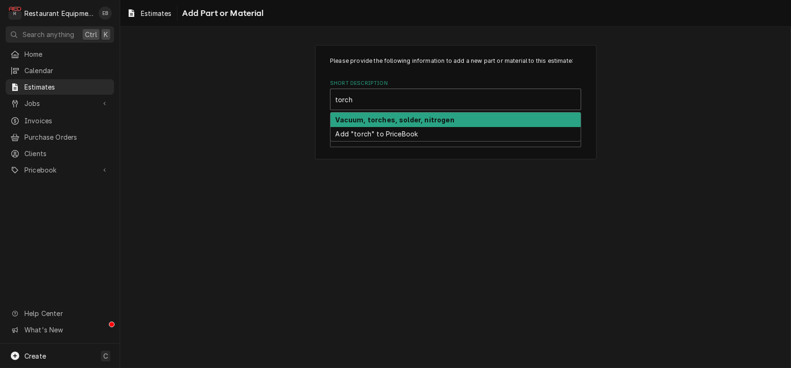
click at [385, 124] on strong "Vacuum, torches, solder, nitrogen" at bounding box center [395, 120] width 119 height 8
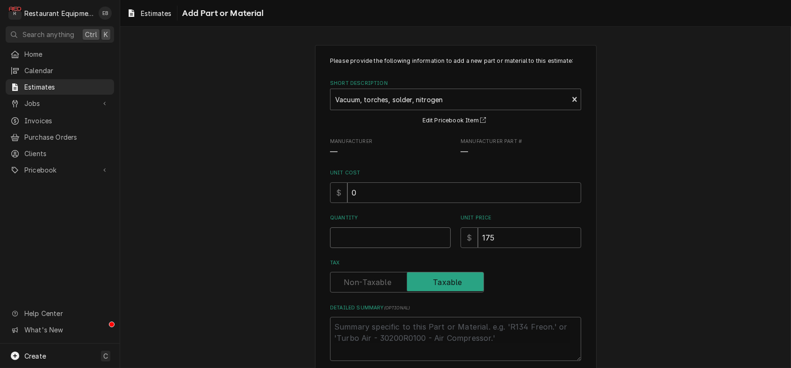
click at [398, 248] on input "Quantity" at bounding box center [390, 238] width 121 height 21
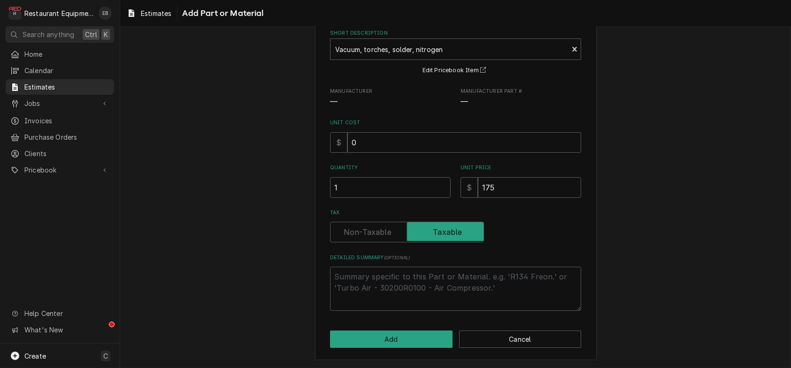
scroll to position [102, 0]
click at [426, 332] on button "Add" at bounding box center [391, 339] width 122 height 17
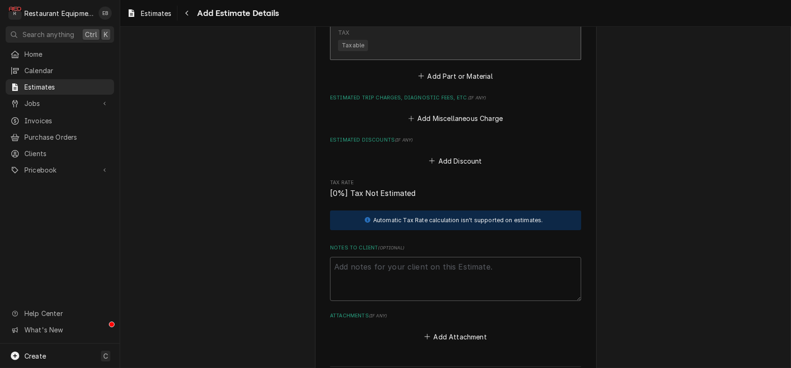
scroll to position [2049, 0]
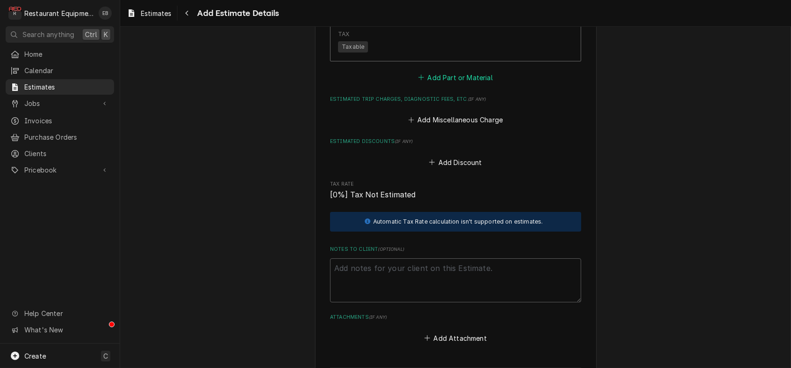
click at [459, 84] on button "Add Part or Material" at bounding box center [455, 77] width 77 height 13
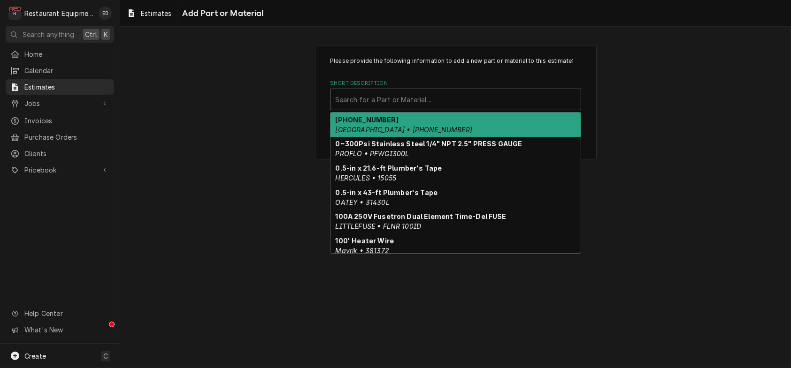
click at [416, 108] on div "Short Description" at bounding box center [455, 99] width 241 height 17
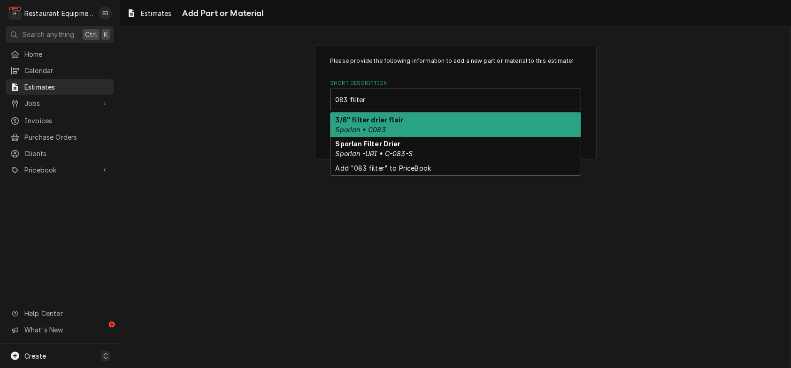
click at [394, 137] on div "3/8" filter drier flair Sporlan • C083" at bounding box center [455, 125] width 250 height 24
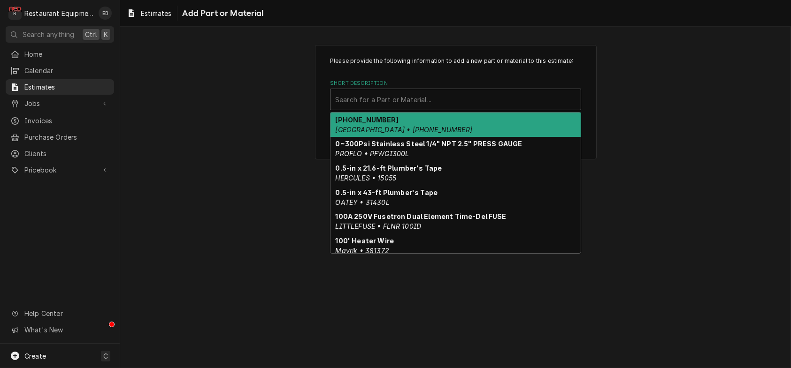
click at [497, 108] on div "Short Description" at bounding box center [455, 99] width 241 height 17
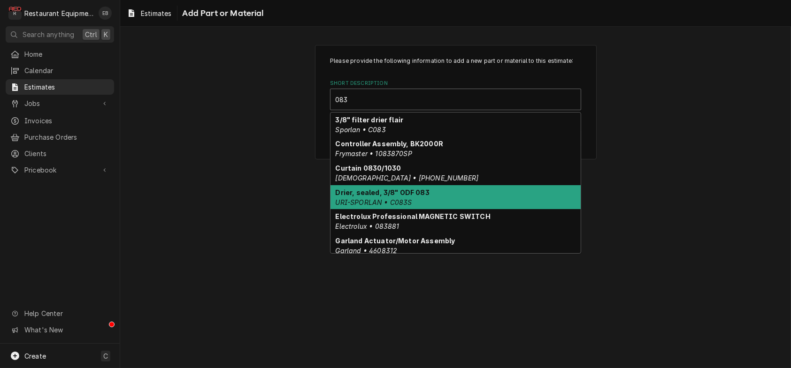
click at [478, 210] on div "Drier, sealed, 3/8" ODF 083 URI-SPORLAN • C083S" at bounding box center [455, 197] width 250 height 24
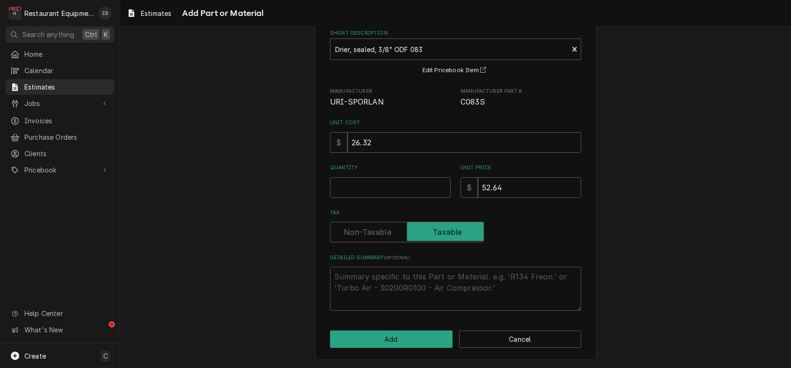
scroll to position [62, 0]
click at [392, 198] on input "Quantity" at bounding box center [390, 187] width 121 height 21
click at [411, 331] on button "Add" at bounding box center [391, 339] width 122 height 17
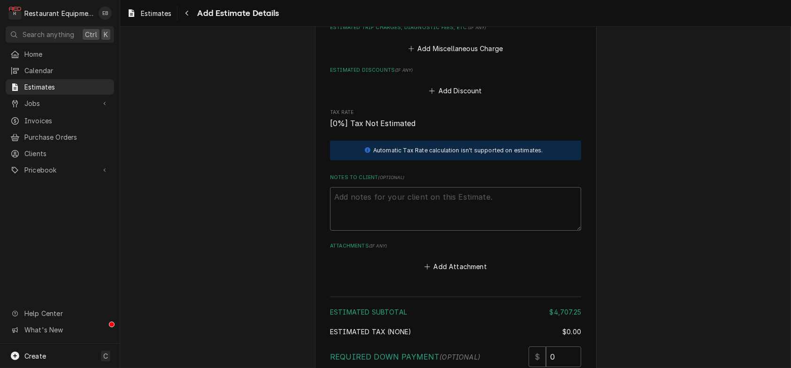
scroll to position [2256, 0]
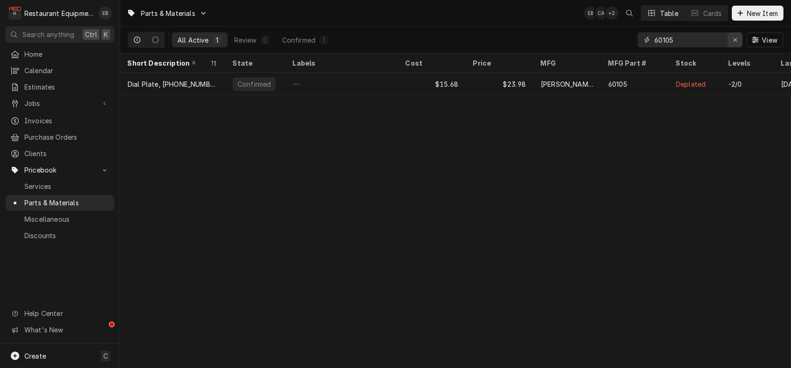
click at [730, 45] on div "Erase input" at bounding box center [734, 39] width 9 height 9
click at [707, 44] on input "Dynamic Content Wrapper" at bounding box center [698, 39] width 88 height 15
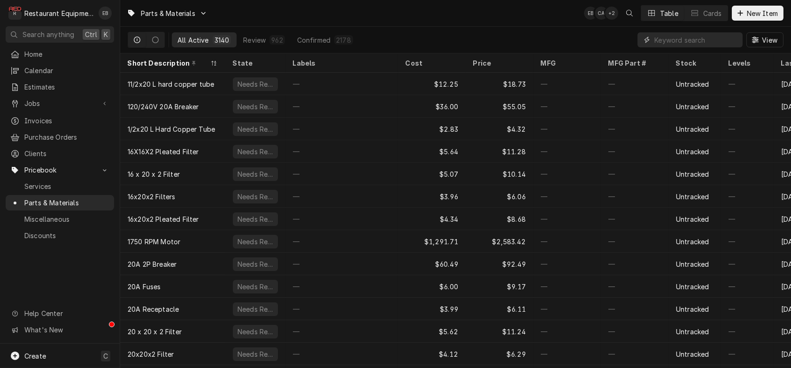
paste input "842409"
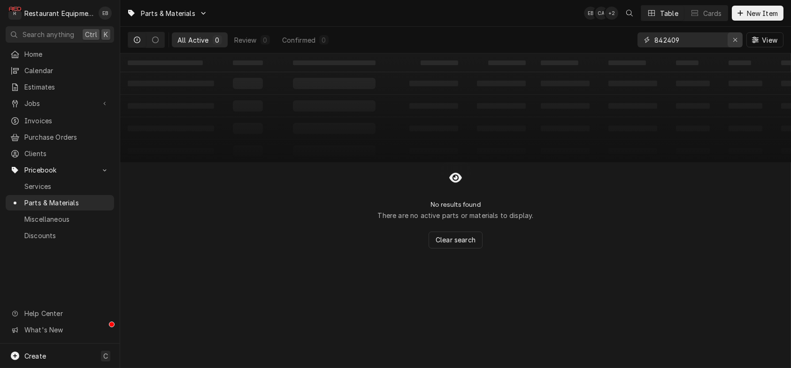
type input "842409"
click at [730, 42] on div "Erase input" at bounding box center [734, 39] width 9 height 9
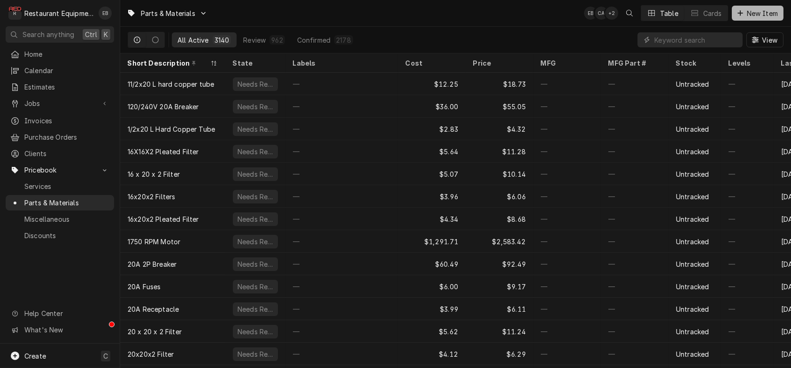
click at [745, 16] on span "New Item" at bounding box center [762, 13] width 35 height 10
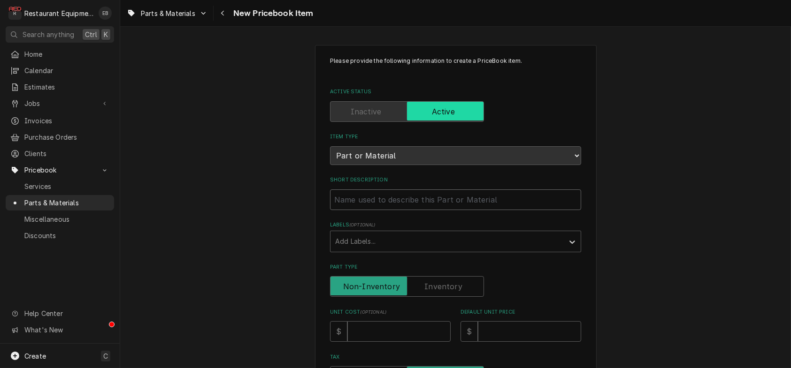
click at [395, 210] on input "Short Description" at bounding box center [455, 200] width 251 height 21
type textarea "x"
type input "T"
type textarea "x"
type input "Tr"
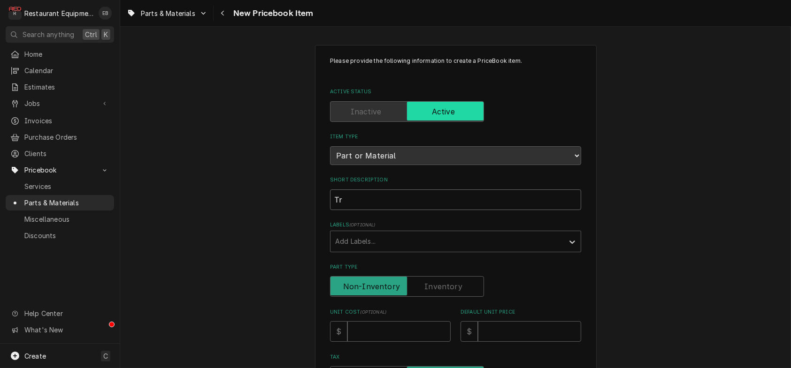
type textarea "x"
type input "Tru"
type textarea "x"
type input "True"
type textarea "x"
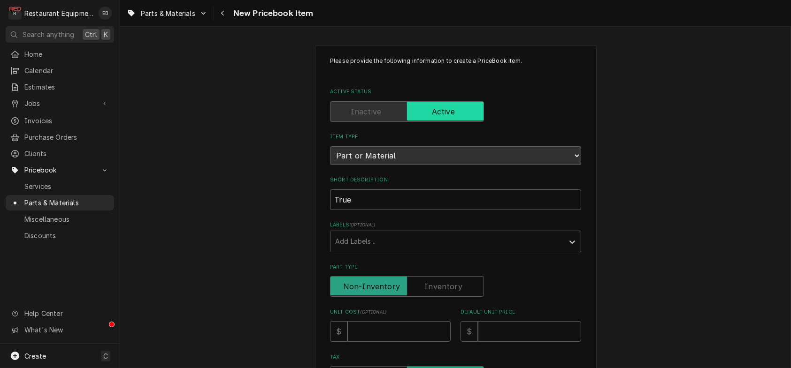
type input "True"
type textarea "x"
type input "True C"
type textarea "x"
type input "True Co"
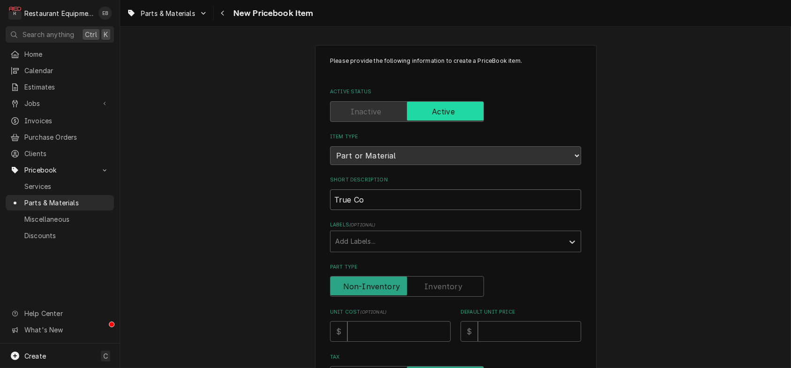
type textarea "x"
type input "True Com"
type textarea "x"
type input "True Comp"
type textarea "x"
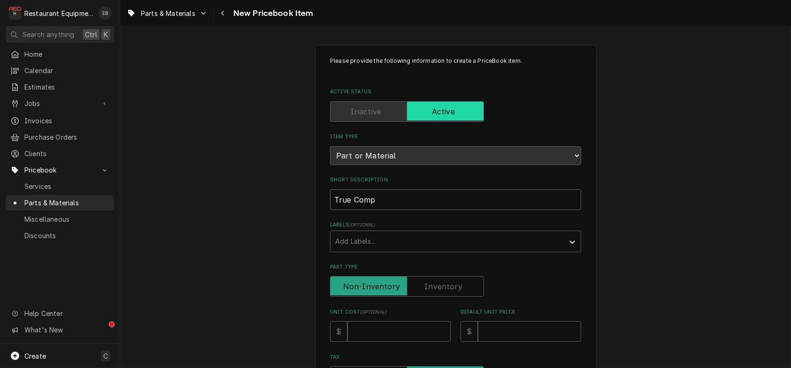
type input "True Compr"
type textarea "x"
type input "True Compre"
type textarea "x"
type input "True Compres"
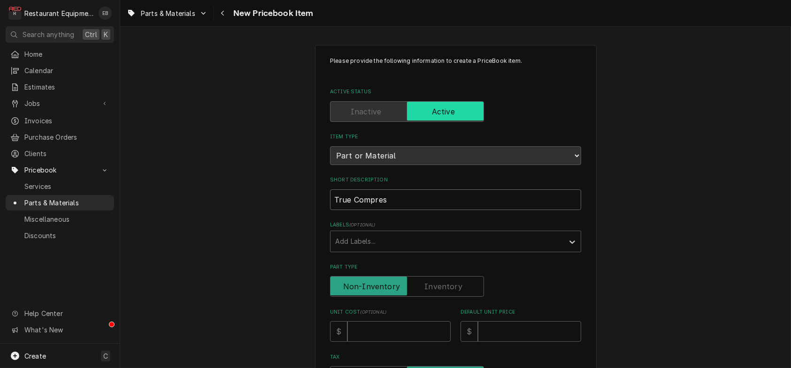
type textarea "x"
type input "True Compress"
type textarea "x"
type input "True Compresso"
type textarea "x"
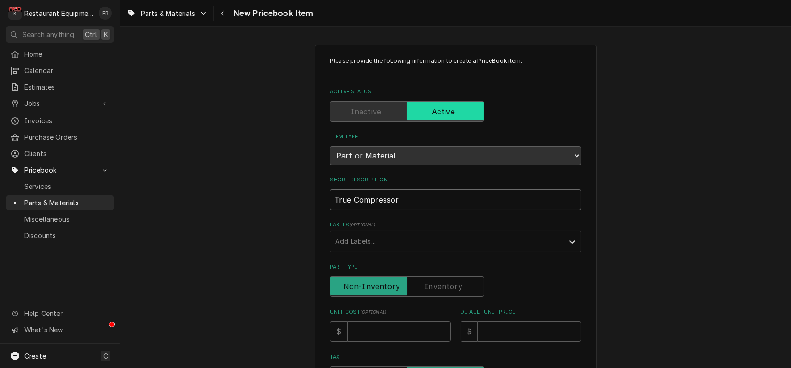
type input "True Compressor"
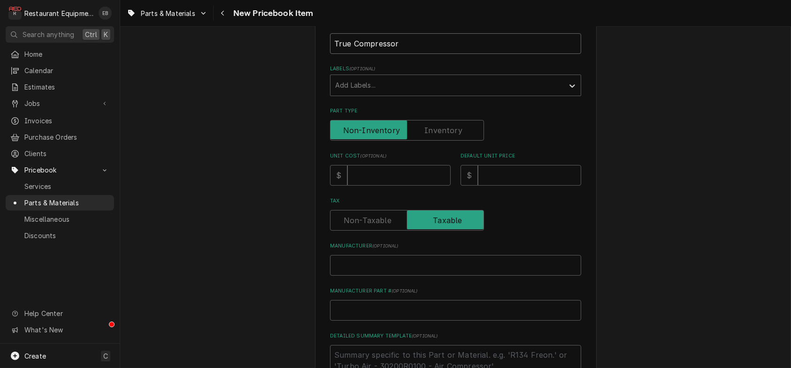
scroll to position [188, 0]
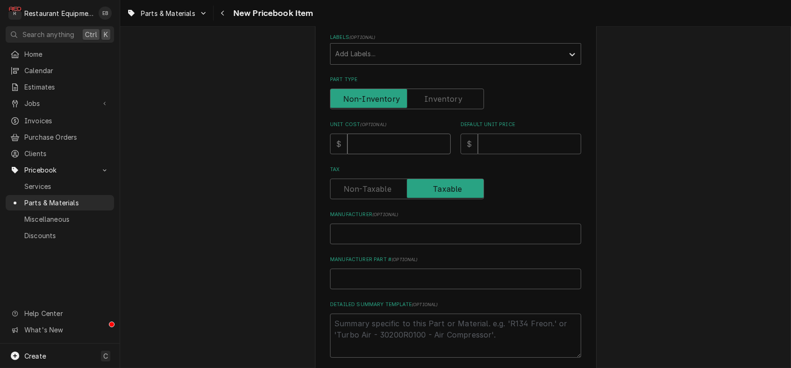
click at [397, 154] on input "Unit Cost ( optional )" at bounding box center [398, 144] width 103 height 21
type textarea "x"
type input "1"
type textarea "x"
type input "19"
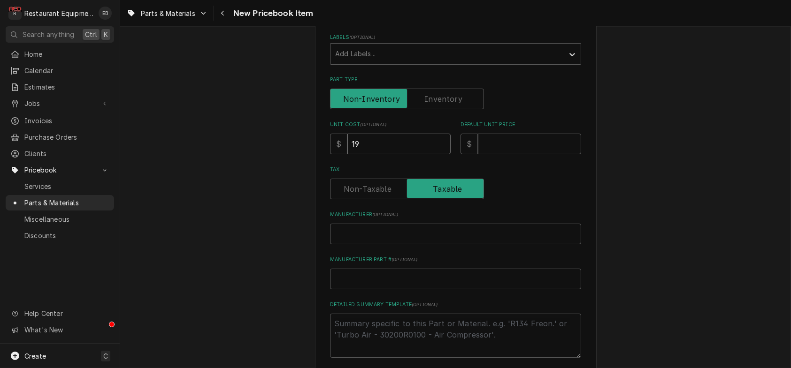
type textarea "x"
type input "190"
type textarea "x"
type input "1902"
type textarea "x"
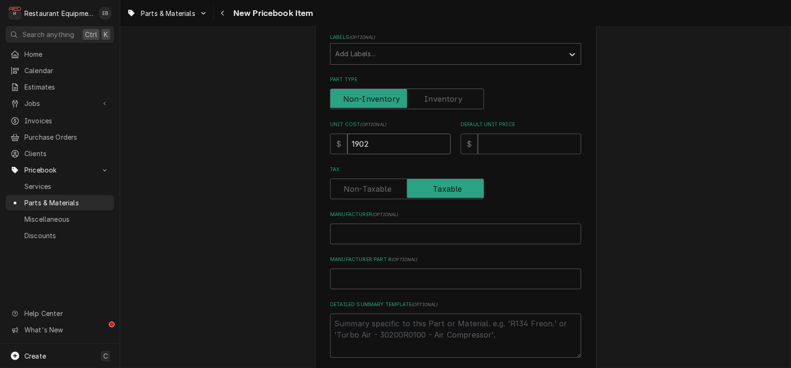
type input "1902.6"
type textarea "x"
type input "1902.69"
click at [540, 154] on input "Default Unit Price" at bounding box center [529, 144] width 103 height 21
type textarea "x"
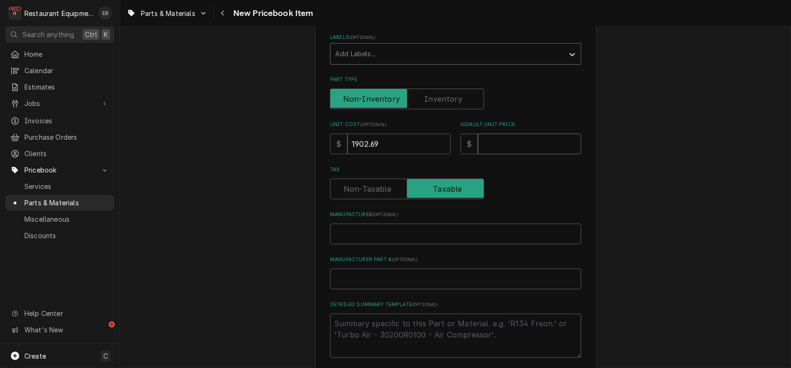
type input "2"
type textarea "x"
type input "26"
type textarea "x"
type input "267"
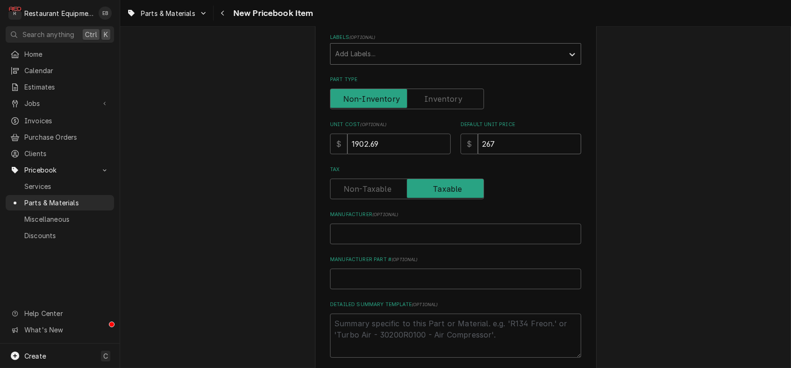
type textarea "x"
type input "2679"
type textarea "x"
type input "2679.8"
type textarea "x"
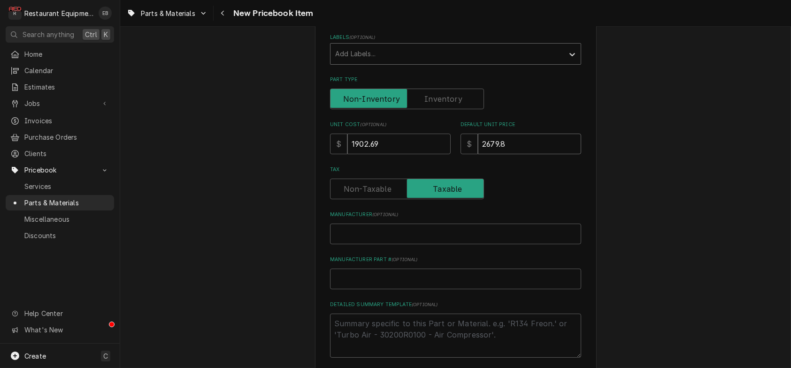
type input "2679.84"
type textarea "x"
type input "2679.8"
type textarea "x"
type input "2679"
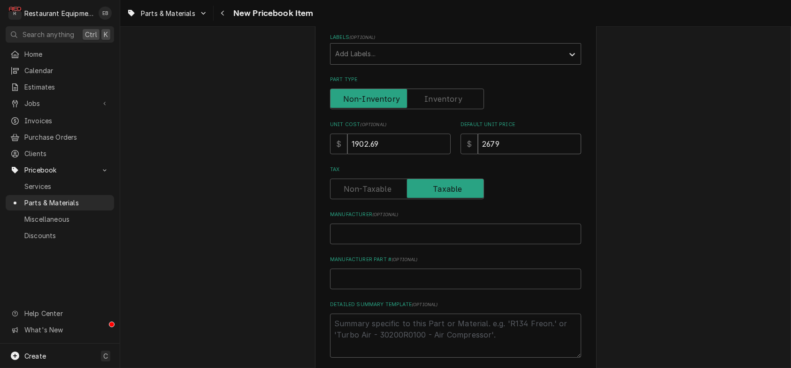
type textarea "x"
type input "267"
type textarea "x"
type input "26"
type textarea "x"
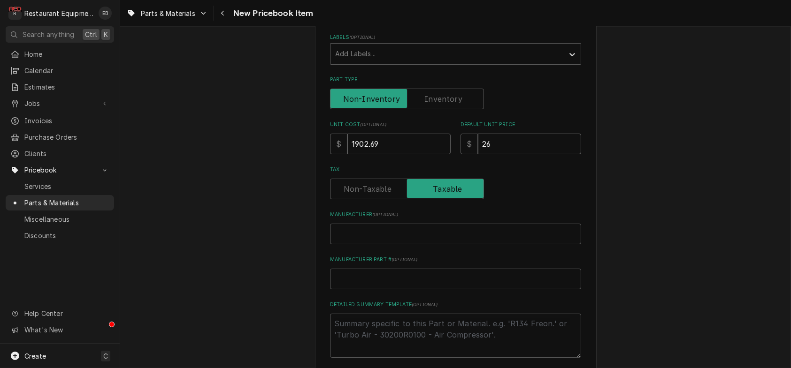
type input "2"
type textarea "x"
type input "29"
type textarea "x"
type input "290"
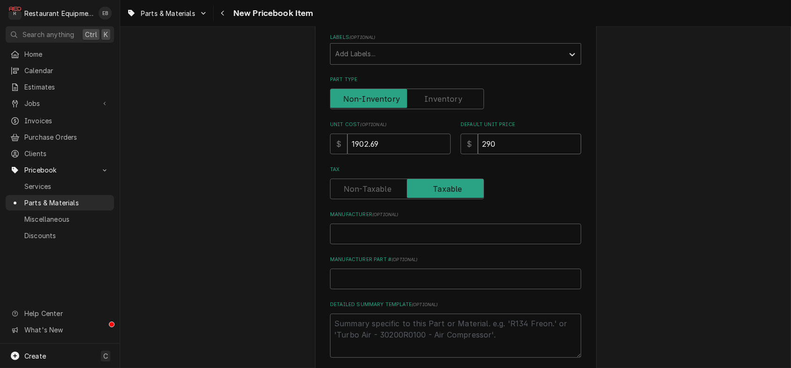
type textarea "x"
type input "2909"
type textarea "x"
type input "2909.3"
type textarea "x"
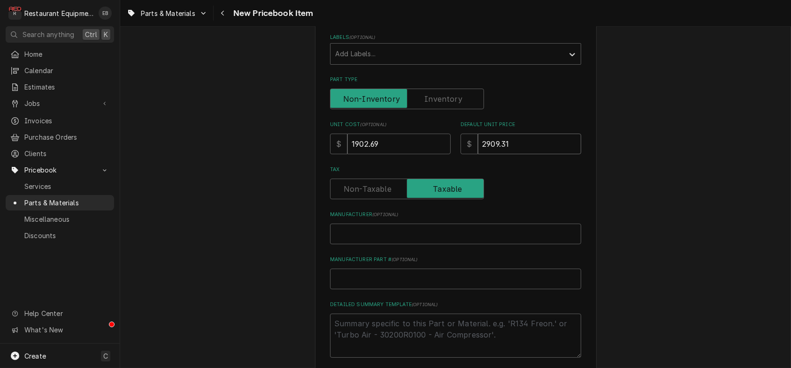
type input "2909.31"
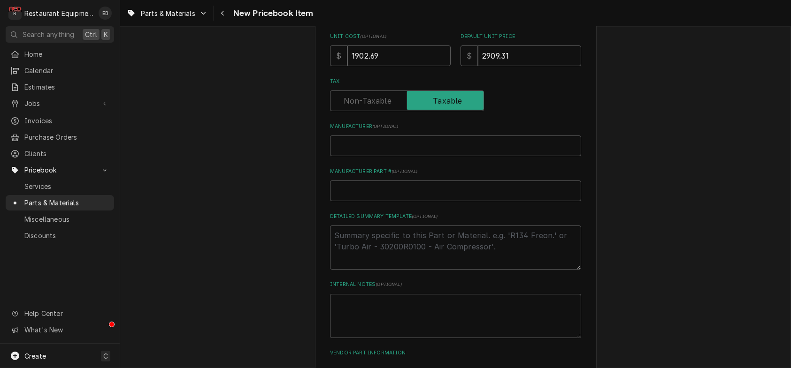
scroll to position [313, 0]
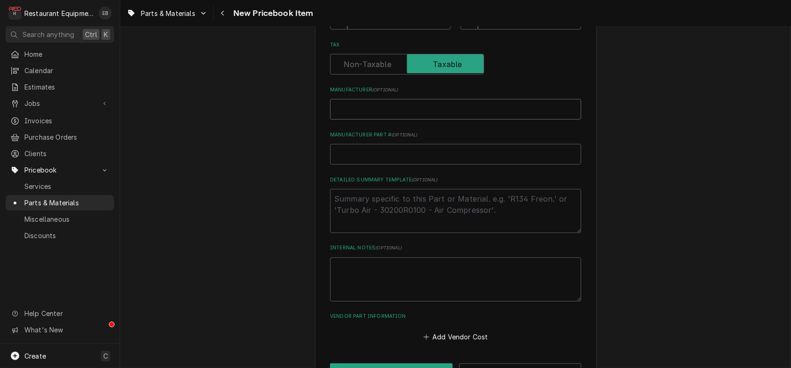
click at [382, 120] on input "Manufacturer ( optional )" at bounding box center [455, 109] width 251 height 21
type textarea "x"
type input "T"
type textarea "x"
type input "Tr"
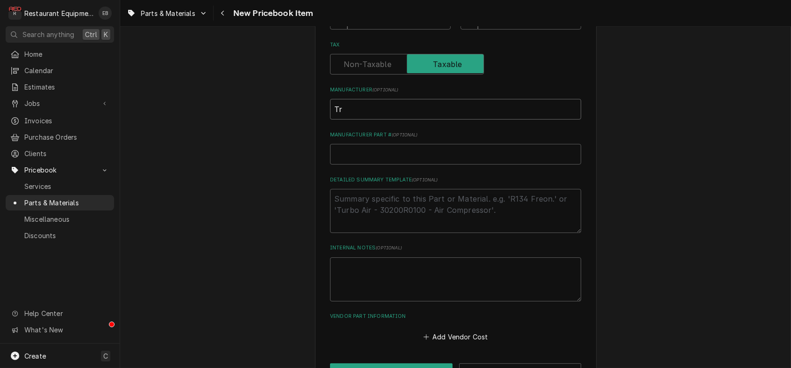
type textarea "x"
type input "Tru"
type textarea "x"
type input "True"
click at [365, 165] on input "Manufacturer Part # ( optional )" at bounding box center [455, 154] width 251 height 21
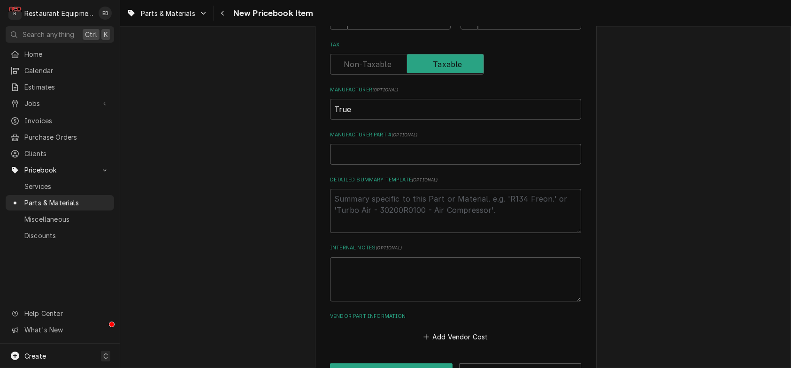
paste input "842409"
type textarea "x"
type input "842409"
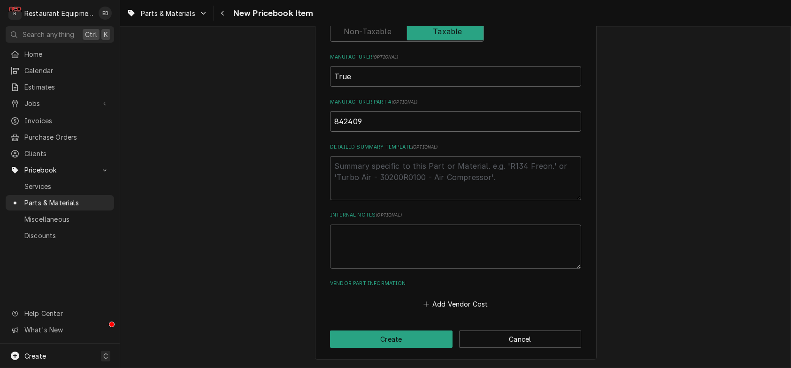
scroll to position [418, 0]
click at [338, 111] on input "842409" at bounding box center [455, 121] width 251 height 21
type textarea "x"
type input "842409"
click at [444, 298] on button "Add Vendor Cost" at bounding box center [455, 304] width 68 height 13
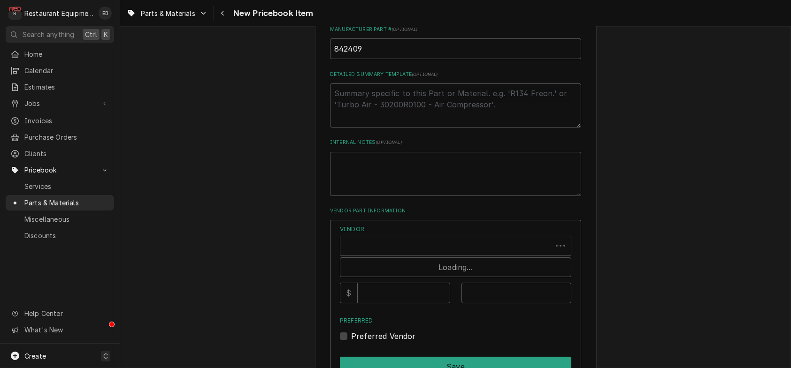
drag, startPoint x: 435, startPoint y: 315, endPoint x: 442, endPoint y: 314, distance: 7.6
click at [435, 261] on div "Vendor" at bounding box center [446, 249] width 202 height 23
type textarea "x"
type input "parts town"
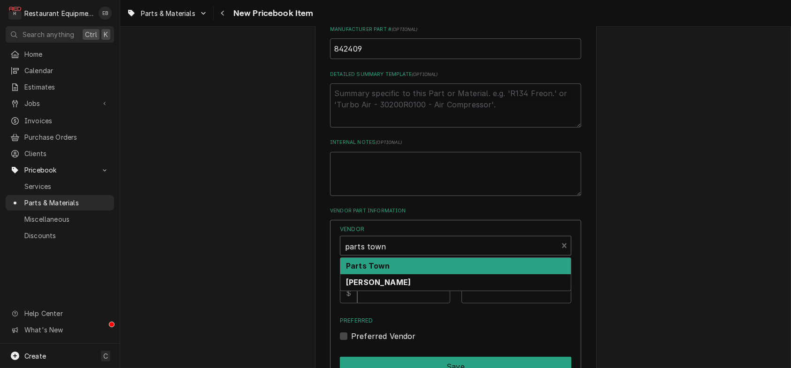
click at [466, 275] on div "Parts Town" at bounding box center [455, 266] width 230 height 16
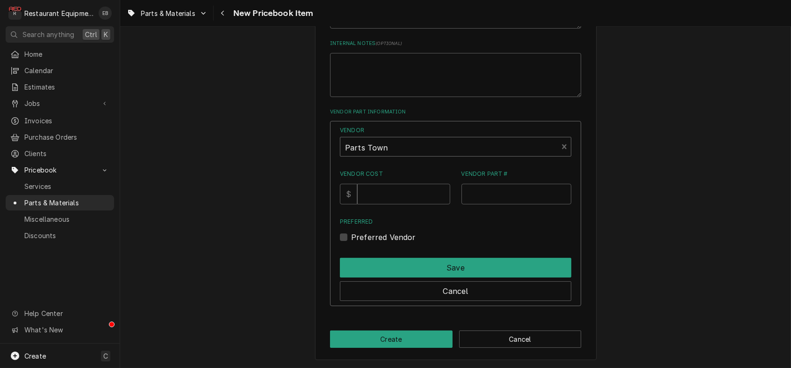
scroll to position [604, 0]
click at [390, 184] on input "Vendor Cost" at bounding box center [403, 194] width 92 height 21
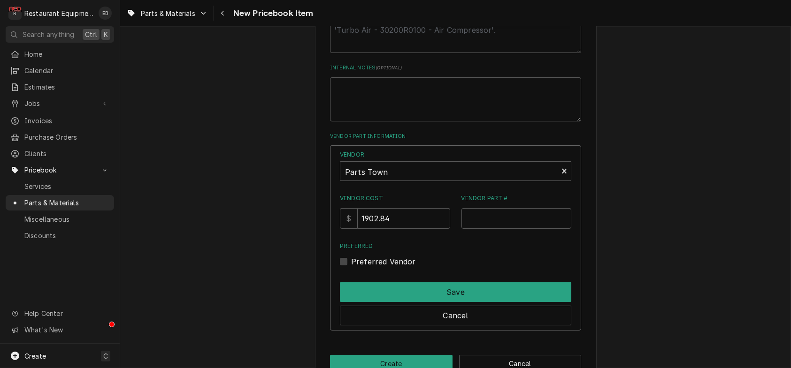
scroll to position [511, 0]
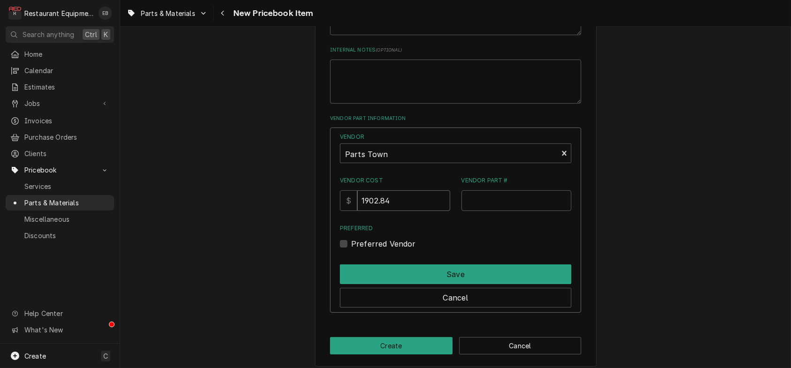
click at [405, 211] on input "1902.84" at bounding box center [403, 201] width 92 height 21
type input "1902.69"
click at [520, 211] on input "Vendor Part #" at bounding box center [516, 201] width 110 height 21
paste input "TRUE842409"
type input "TRUE842409"
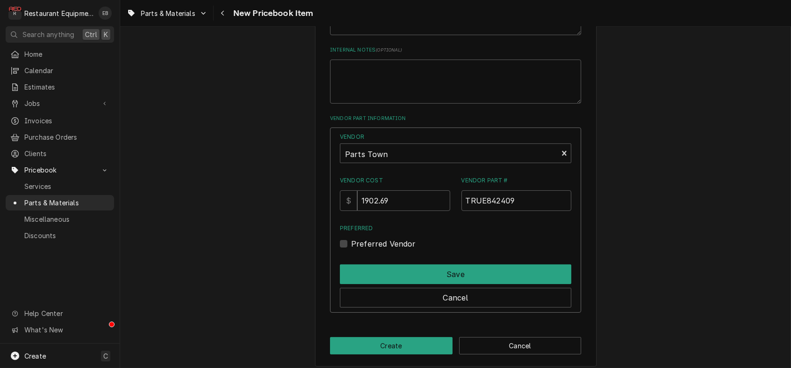
click at [351, 250] on label "Preferred Vendor" at bounding box center [383, 243] width 65 height 11
click at [351, 259] on input "Preferred" at bounding box center [466, 248] width 231 height 21
checkbox input "true"
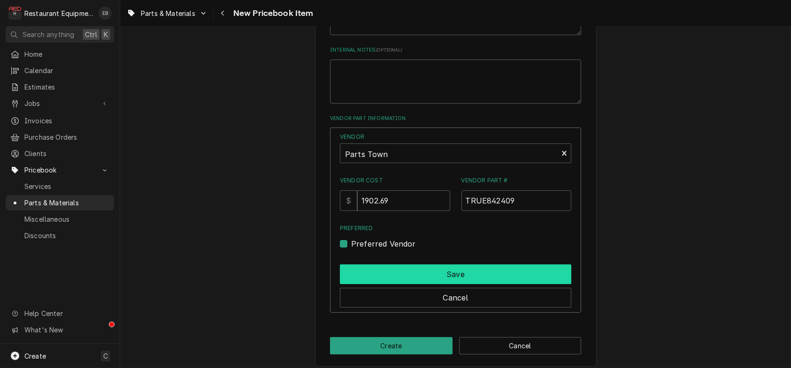
click at [385, 284] on button "Save" at bounding box center [455, 275] width 231 height 20
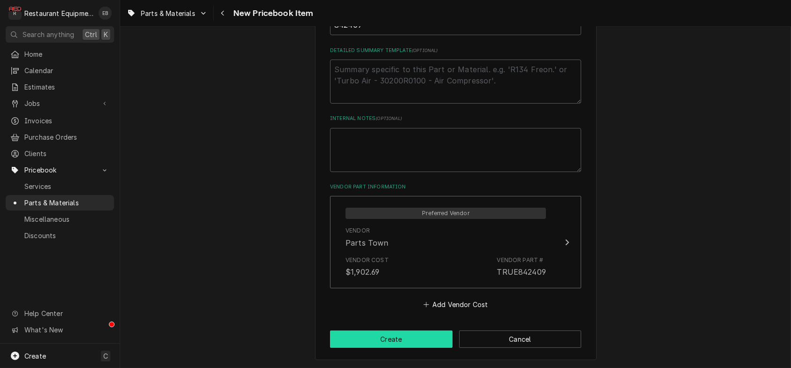
click at [381, 345] on button "Create" at bounding box center [391, 339] width 122 height 17
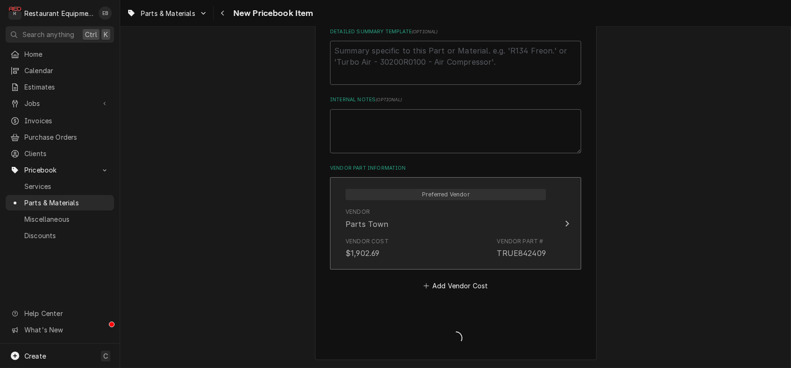
type textarea "x"
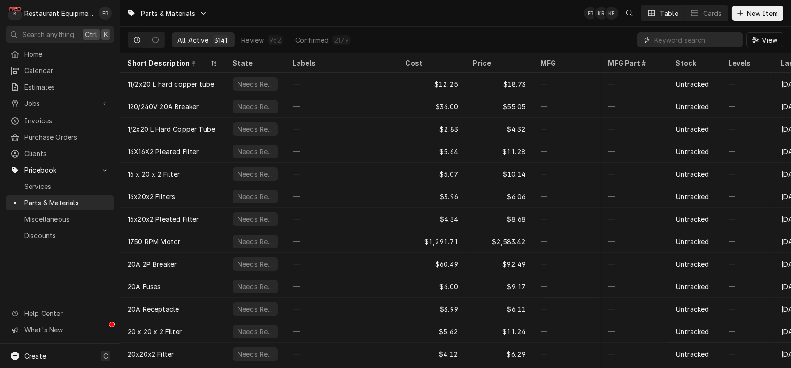
click at [689, 39] on input "Dynamic Content Wrapper" at bounding box center [696, 39] width 84 height 15
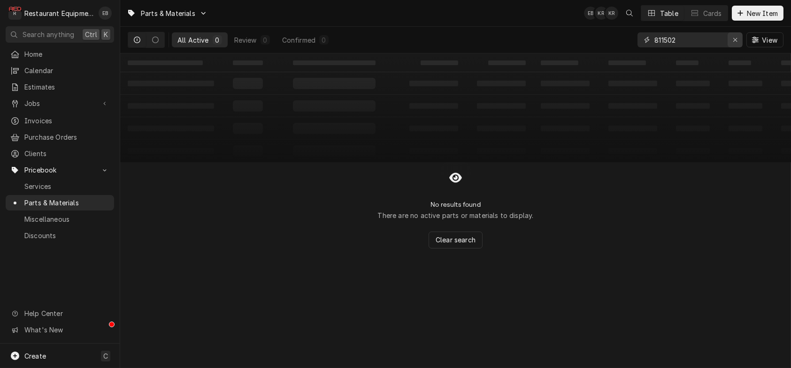
type input "811502"
click at [734, 40] on div "Erase input" at bounding box center [734, 39] width 9 height 9
click at [757, 12] on span "New Item" at bounding box center [762, 13] width 35 height 10
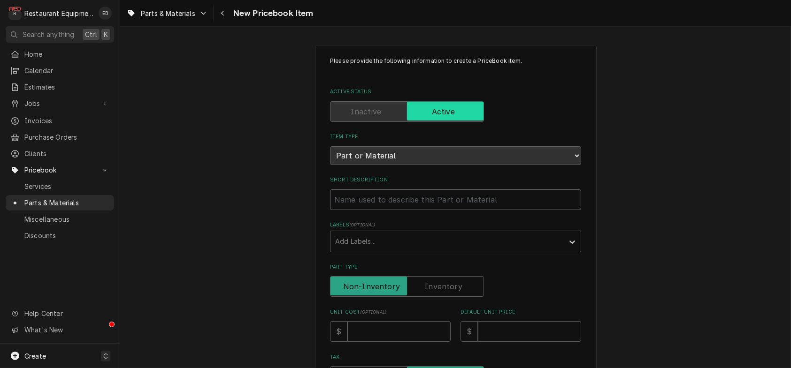
click at [382, 210] on input "Short Description" at bounding box center [455, 200] width 251 height 21
type textarea "x"
type input "N"
type textarea "x"
type input "No"
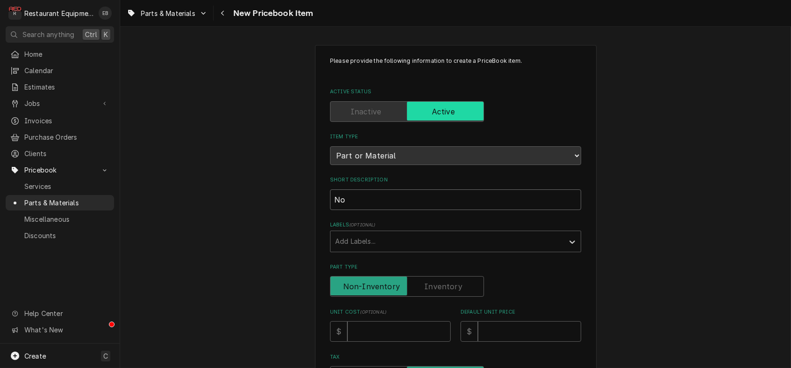
type textarea "x"
type input "Noz"
type textarea "x"
type input "Nozz"
type textarea "x"
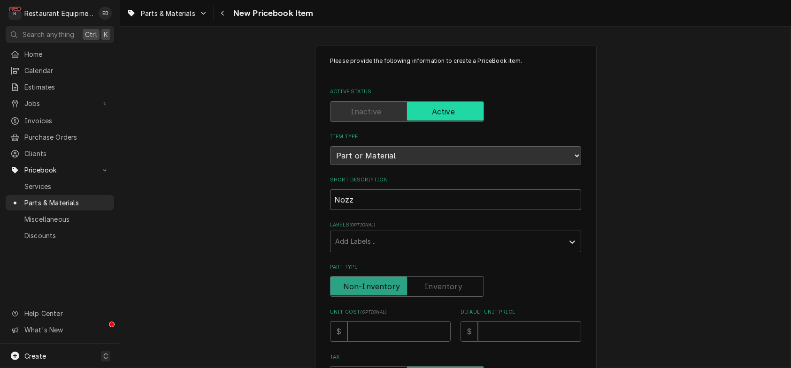
type input "Nozzl"
type textarea "x"
type input "Nozzle"
type textarea "x"
type input "Nozzle"
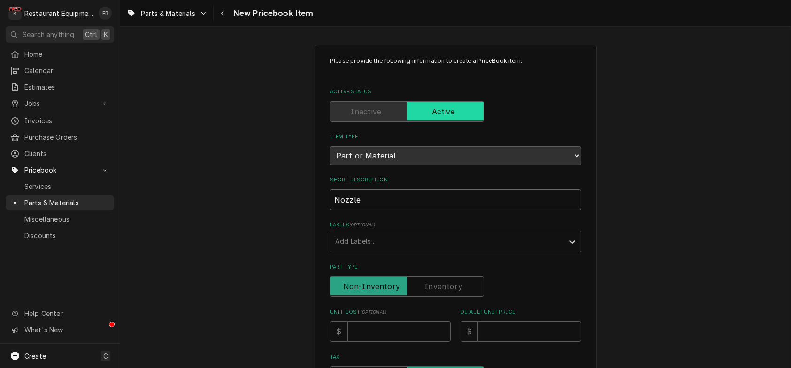
type textarea "x"
type input "Nozzle a"
type textarea "x"
type input "Nozzle an"
type textarea "x"
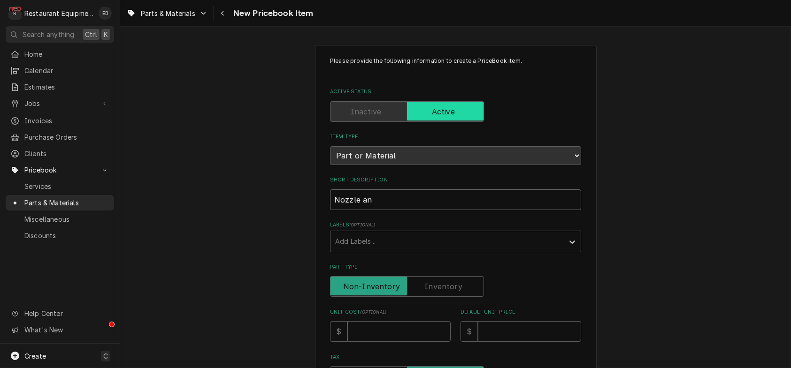
type input "Nozzle and"
type textarea "x"
type input "Nozzle and"
type textarea "x"
type input "Nozzle and S"
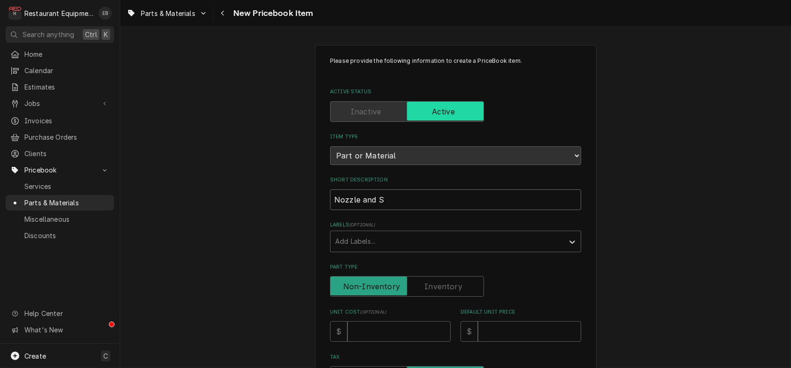
type textarea "x"
type input "Nozzle and Sc"
type textarea "x"
type input "Nozzle and Scr"
type textarea "x"
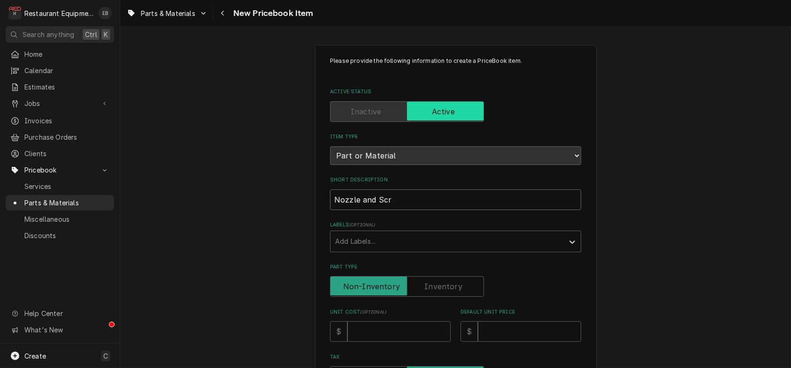
type input "Nozzle and Scre"
type textarea "x"
type input "Nozzle and Screw"
type textarea "x"
type input "Nozzle and Screw"
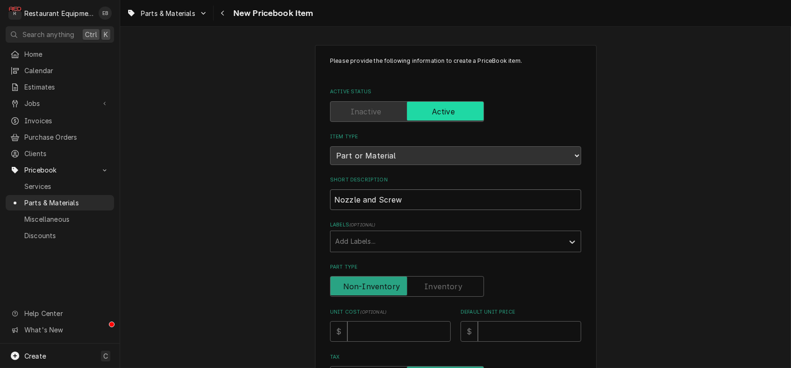
type textarea "x"
type input "Nozzle and Screw s"
type textarea "x"
type input "Nozzle and Screw se"
type textarea "x"
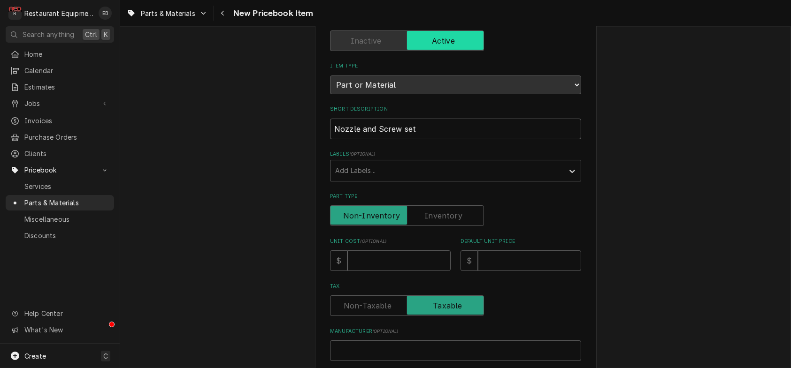
scroll to position [94, 0]
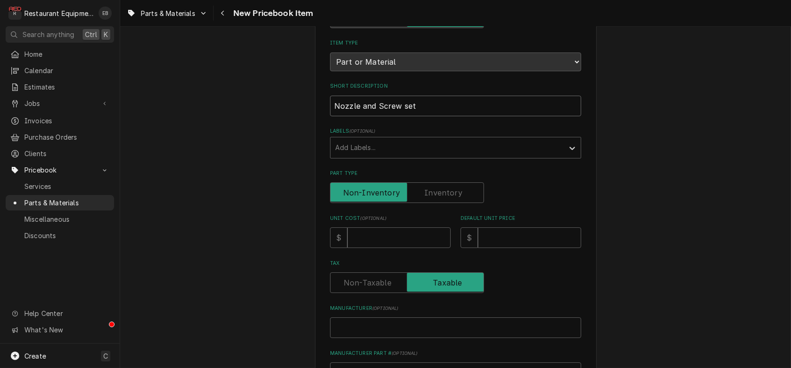
type input "Nozzle and Screw set"
click at [399, 248] on input "Unit Cost ( optional )" at bounding box center [398, 238] width 103 height 21
type textarea "x"
type input "2"
type textarea "x"
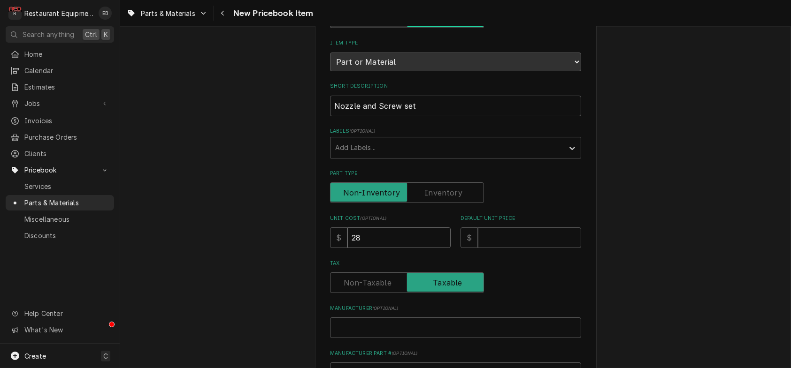
type input "28"
click at [546, 248] on input "Default Unit Price" at bounding box center [529, 238] width 103 height 21
type textarea "x"
type input "4"
type textarea "x"
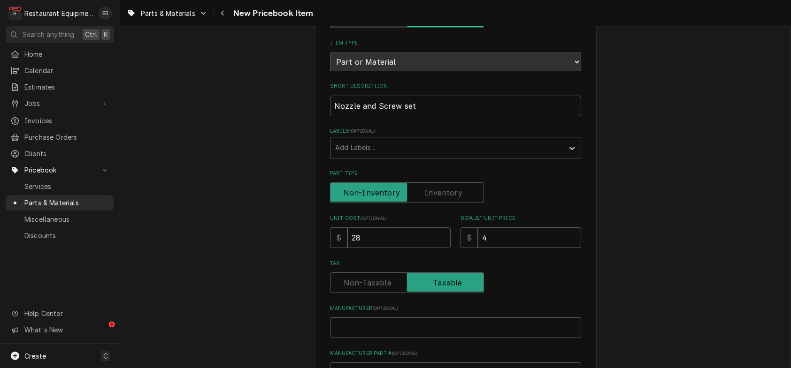
type input "42"
type textarea "x"
type input "42.8"
type textarea "x"
type input "42.81"
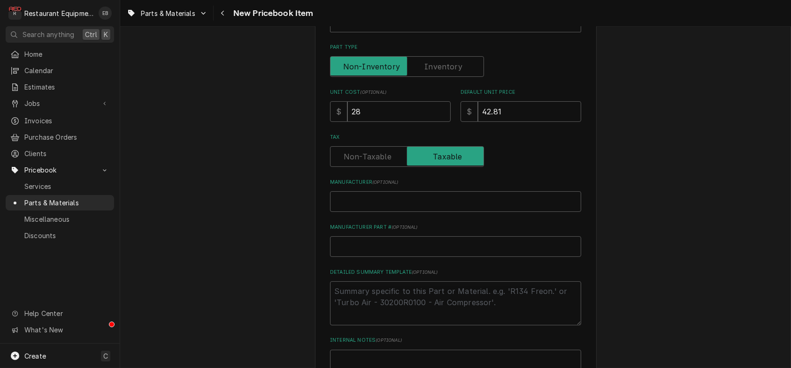
scroll to position [282, 0]
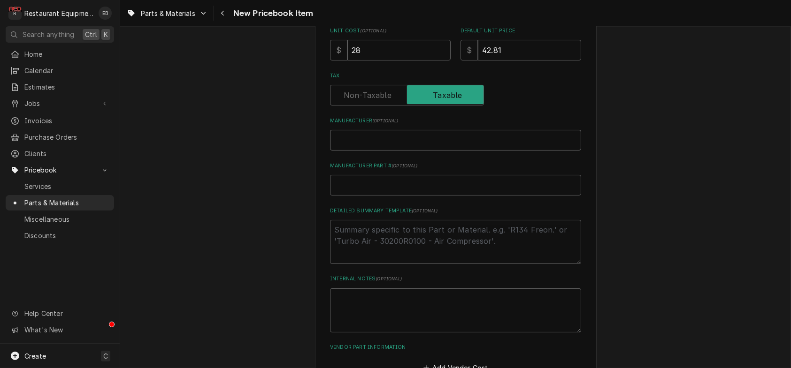
click at [424, 151] on input "Manufacturer ( optional )" at bounding box center [455, 140] width 251 height 21
type textarea "x"
type input "T"
type textarea "x"
type input "Tr"
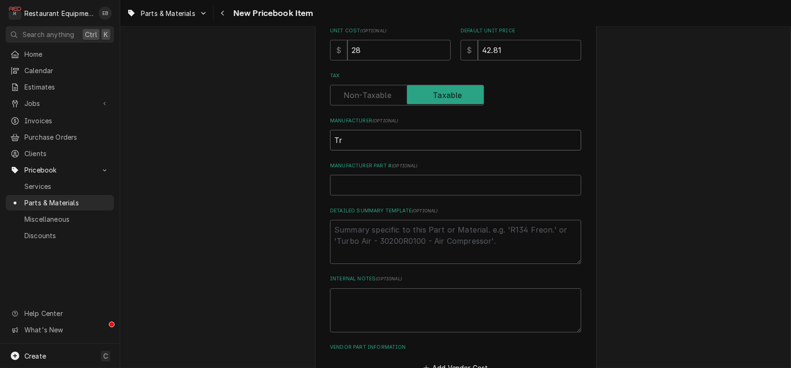
type textarea "x"
type input "Tru"
type textarea "x"
type input "True"
click at [434, 196] on input "Manufacturer Part # ( optional )" at bounding box center [455, 185] width 251 height 21
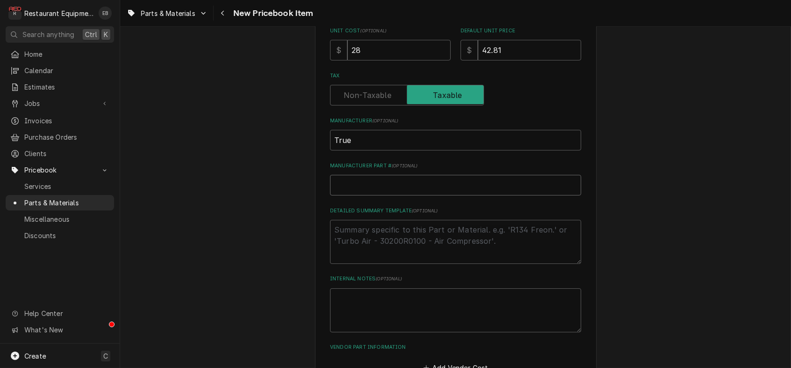
paste input "811502"
type textarea "x"
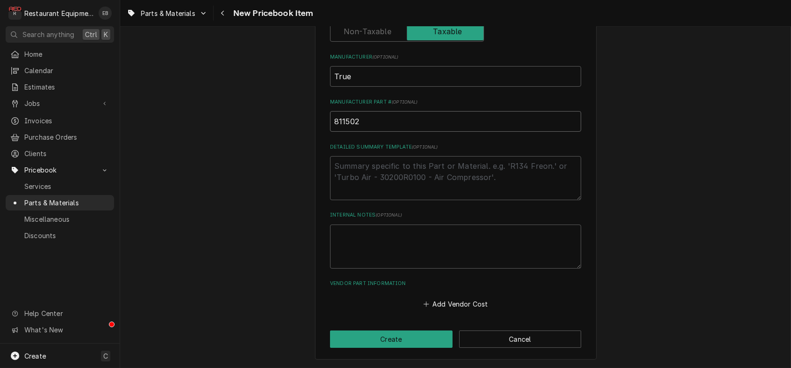
scroll to position [418, 0]
type input "811502"
click at [460, 299] on button "Add Vendor Cost" at bounding box center [455, 304] width 68 height 13
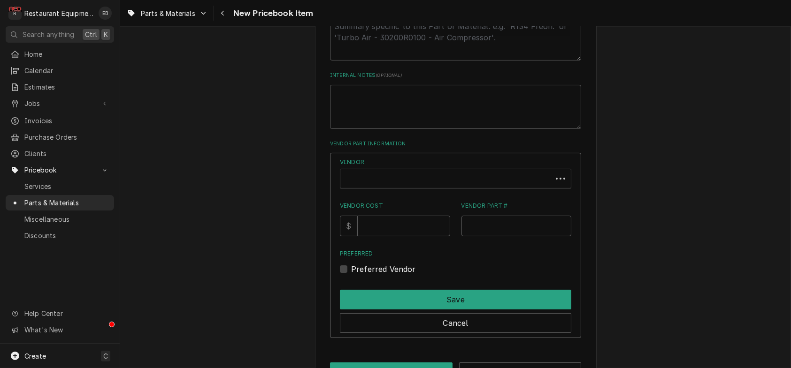
scroll to position [512, 0]
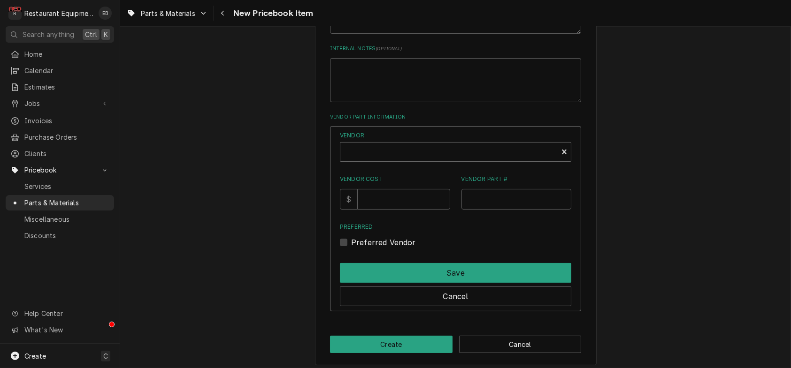
type textarea "x"
click at [399, 167] on div "Vendor" at bounding box center [449, 156] width 208 height 23
type input "parts town"
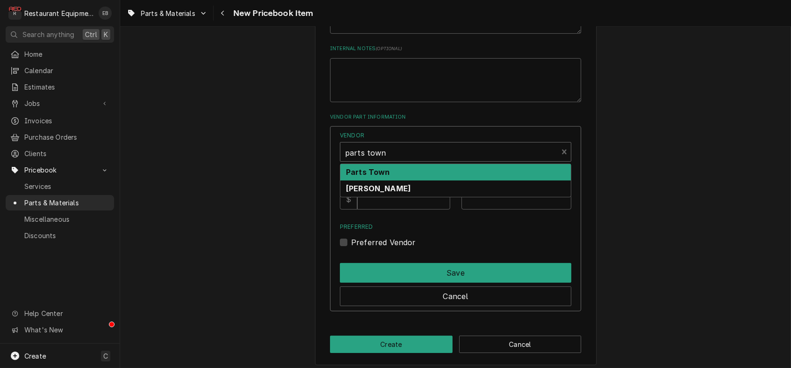
click at [413, 181] on div "Parts Town" at bounding box center [455, 172] width 230 height 16
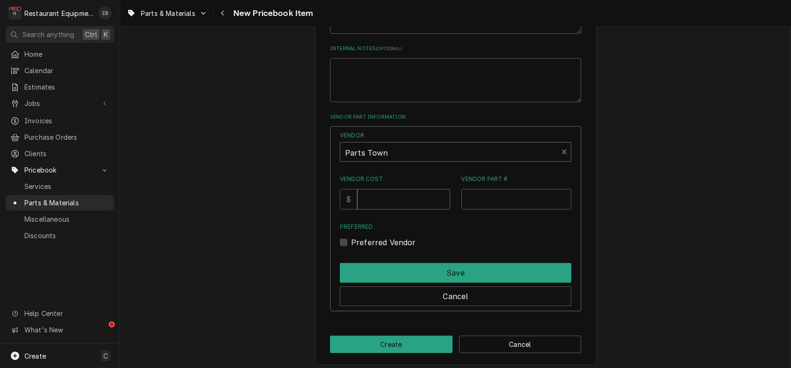
click at [411, 210] on input "Vendor Cost" at bounding box center [403, 199] width 92 height 21
type input "28"
click at [482, 210] on input "Vendor Part #" at bounding box center [516, 199] width 110 height 21
paste input "811502"
click at [465, 210] on input "811502" at bounding box center [516, 199] width 110 height 21
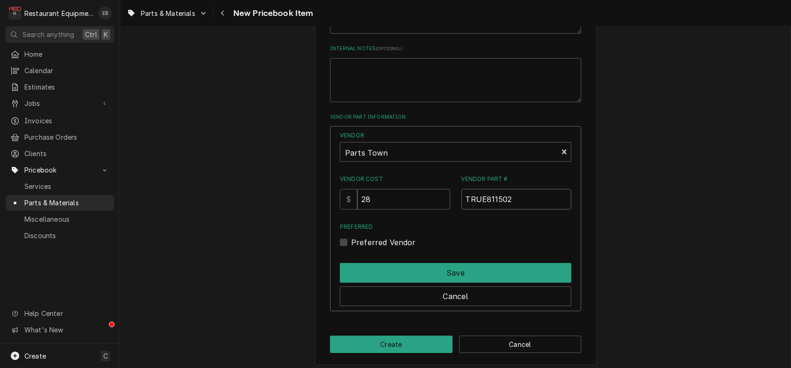
type input "TRUE811502"
click at [351, 248] on label "Preferred Vendor" at bounding box center [383, 242] width 65 height 11
click at [351, 258] on input "Preferred" at bounding box center [466, 247] width 231 height 21
checkbox input "true"
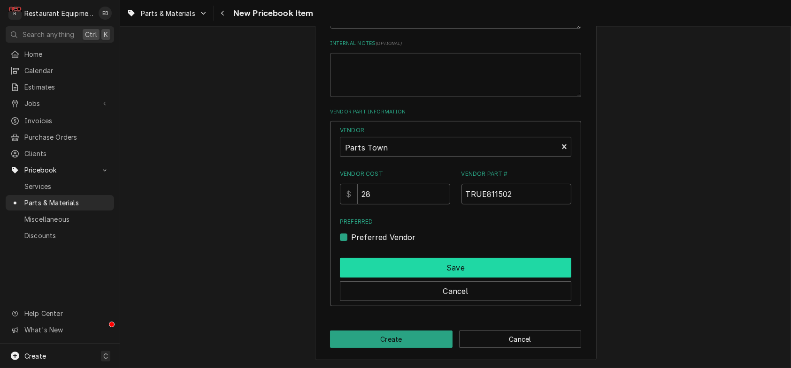
click at [463, 268] on button "Save" at bounding box center [455, 268] width 231 height 20
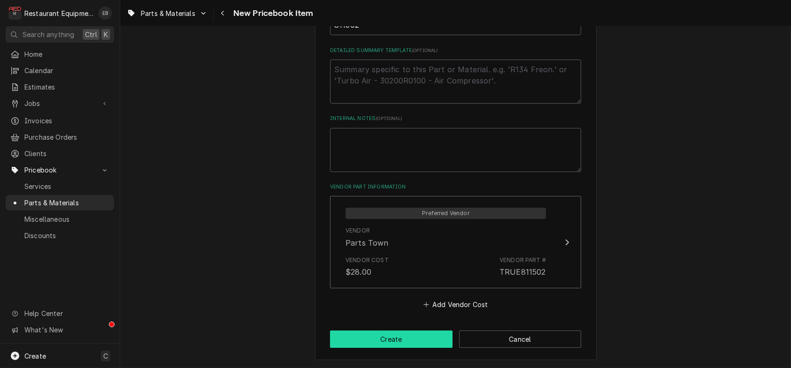
click at [398, 335] on button "Create" at bounding box center [391, 339] width 122 height 17
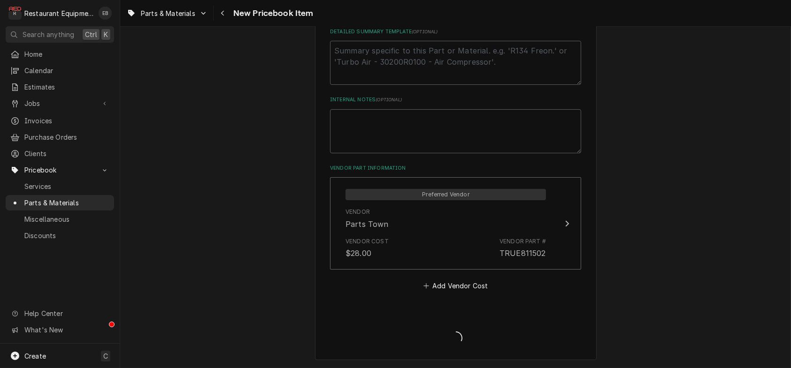
type textarea "x"
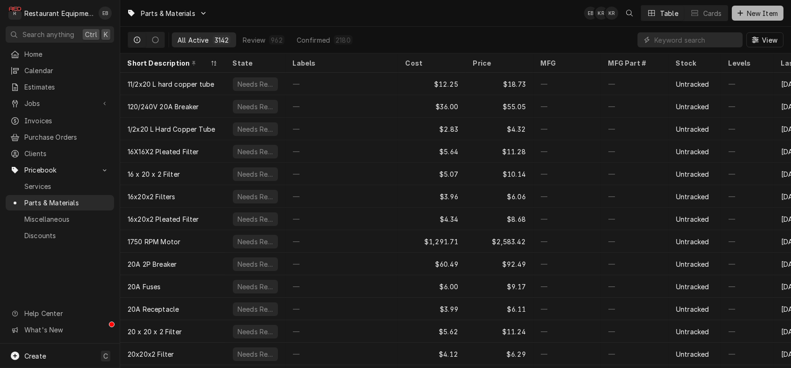
click at [750, 11] on span "New Item" at bounding box center [762, 13] width 35 height 10
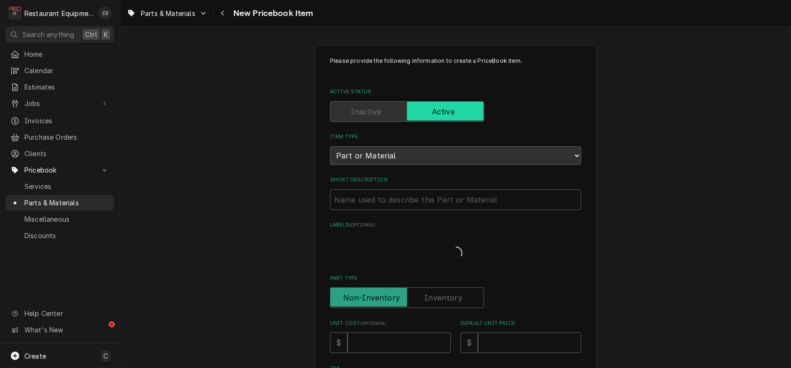
type textarea "x"
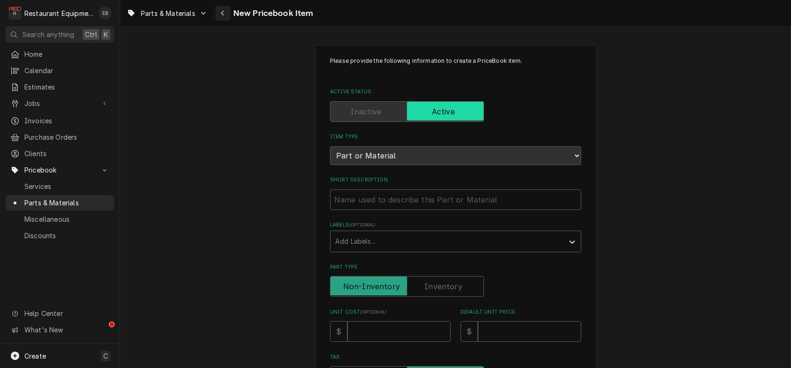
click at [230, 8] on button "Navigate back" at bounding box center [222, 13] width 15 height 15
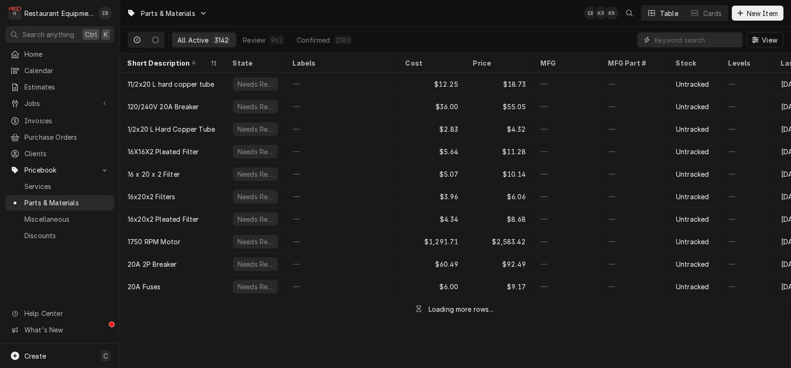
click at [677, 46] on input "Dynamic Content Wrapper" at bounding box center [696, 39] width 84 height 15
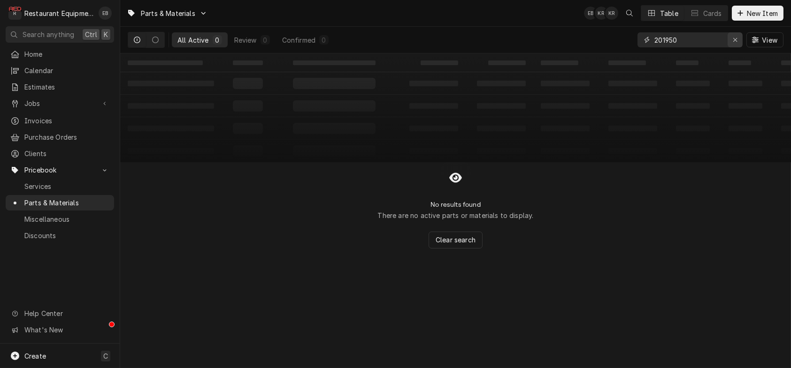
type input "201950"
click at [734, 42] on div "Erase input" at bounding box center [734, 39] width 9 height 9
click at [745, 15] on span "New Item" at bounding box center [762, 13] width 35 height 10
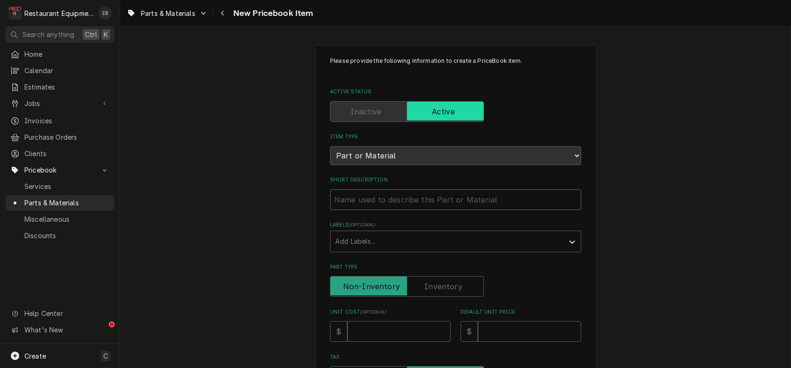
click input "Short Description"
type textarea "x"
type input "T"
type textarea "x"
type input "Tr"
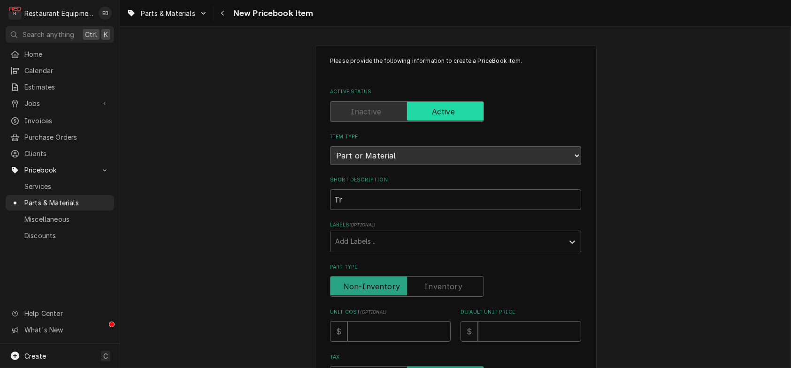
type textarea "x"
type input "Tru"
type textarea "x"
type input "True"
type textarea "x"
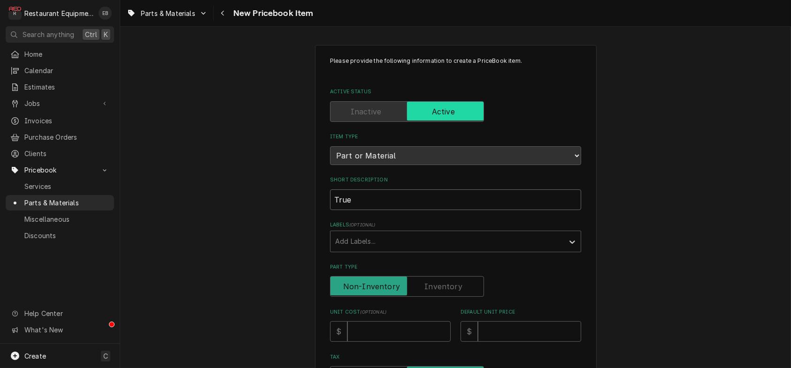
type input "True"
type textarea "x"
type input "True D"
type textarea "x"
type input "True Do"
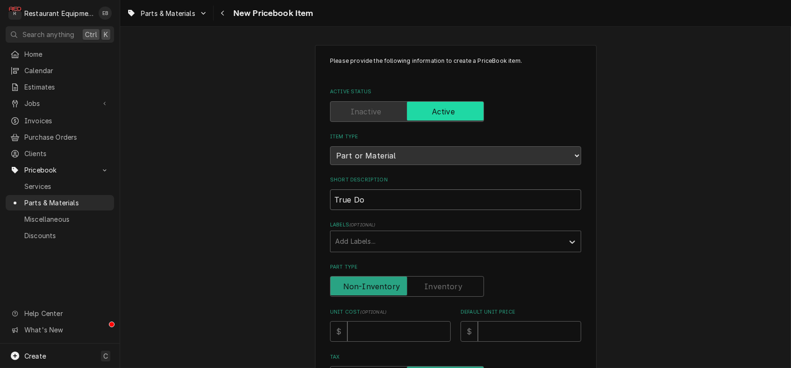
type textarea "x"
type input "True Doo"
type textarea "x"
type input "True Door"
type textarea "x"
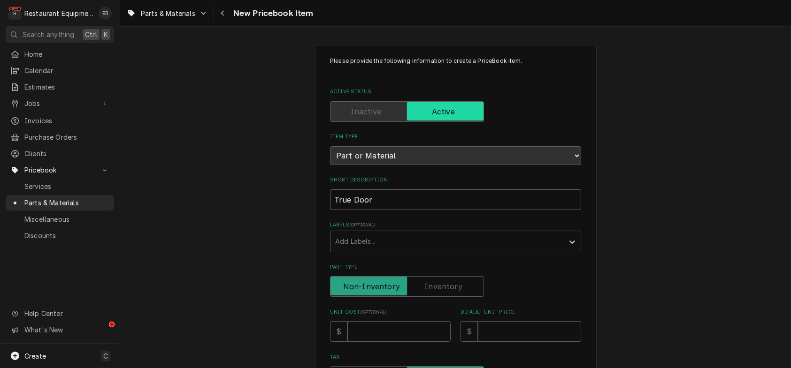
type input "True Door"
type textarea "x"
type input "True Door G"
type textarea "x"
type input "True Door Ga"
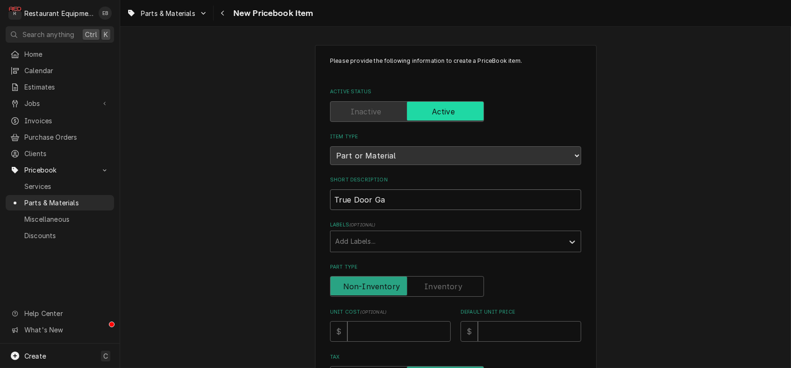
type textarea "x"
type input "True Door Gas"
type textarea "x"
type input "True Door Gask"
type textarea "x"
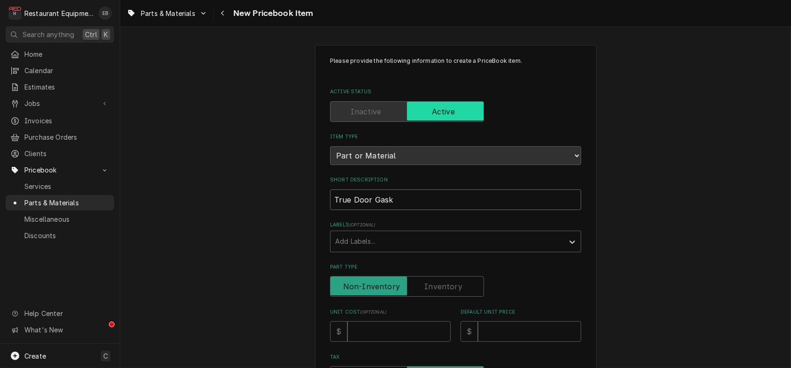
type input "True Door [PERSON_NAME]"
type textarea "x"
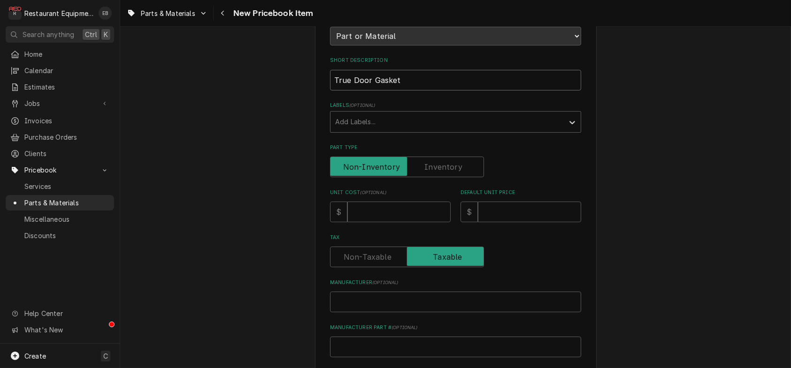
scroll to position [125, 0]
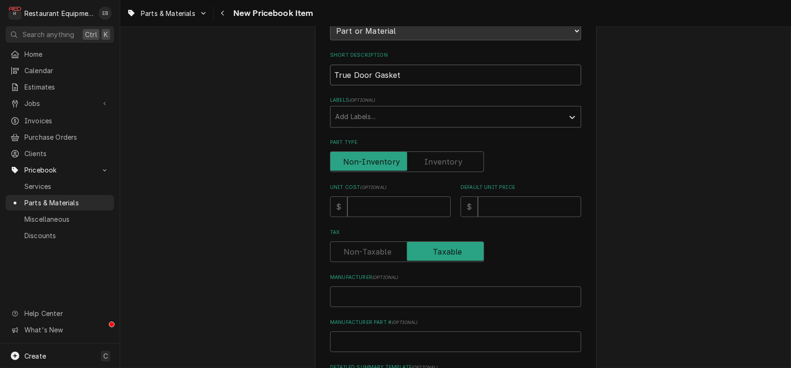
type input "True Door Gasket"
click input "Unit Cost ( optional )"
type textarea "x"
type input "8"
type textarea "x"
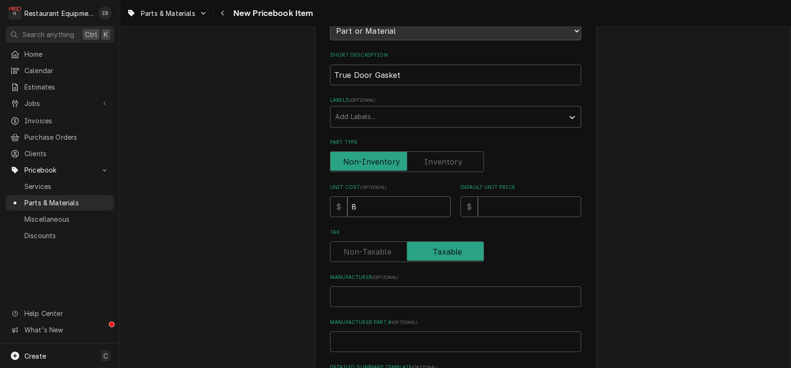
type input "85"
type textarea "x"
type input "85.2"
type textarea "x"
type input "85.20"
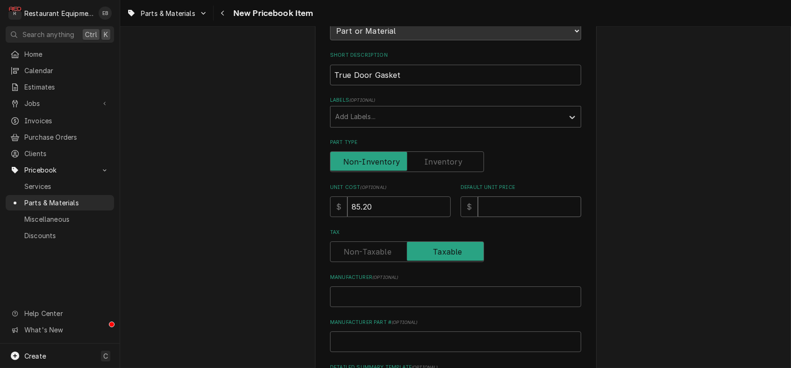
click input "Default Unit Price"
type textarea "x"
type input "1"
type textarea "x"
type input "12"
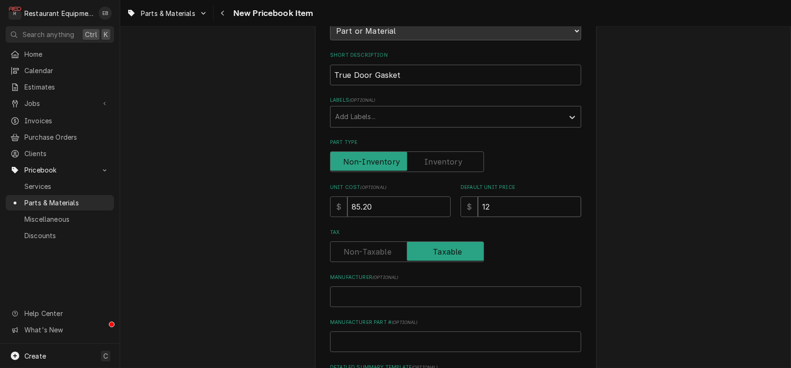
type textarea "x"
type input "120"
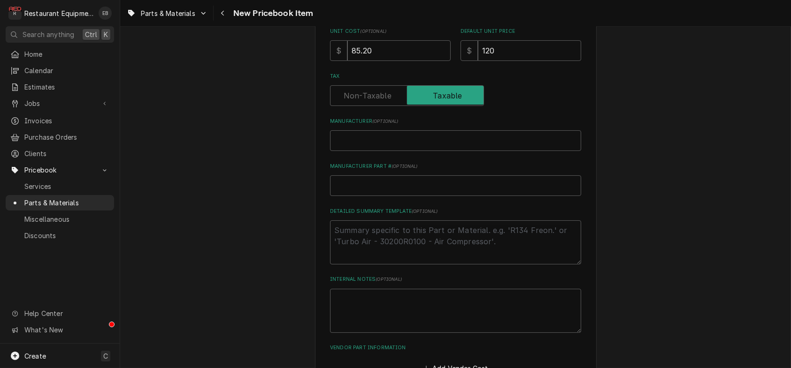
scroll to position [282, 0]
click input "Manufacturer ( optional )"
type textarea "x"
type input "T"
type textarea "x"
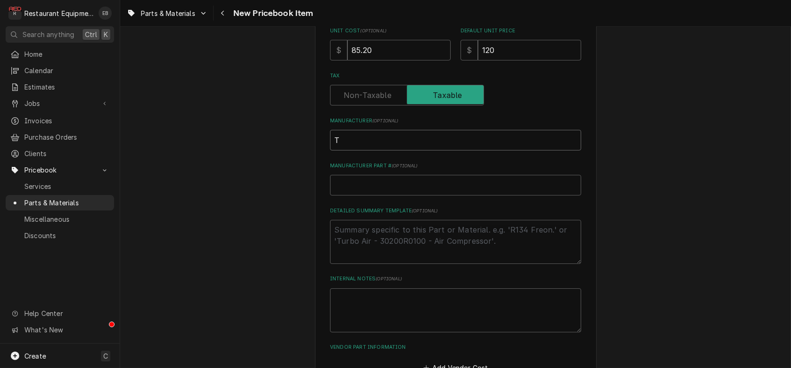
type input "Tr"
type textarea "x"
type input "Tru"
type textarea "x"
type input "True"
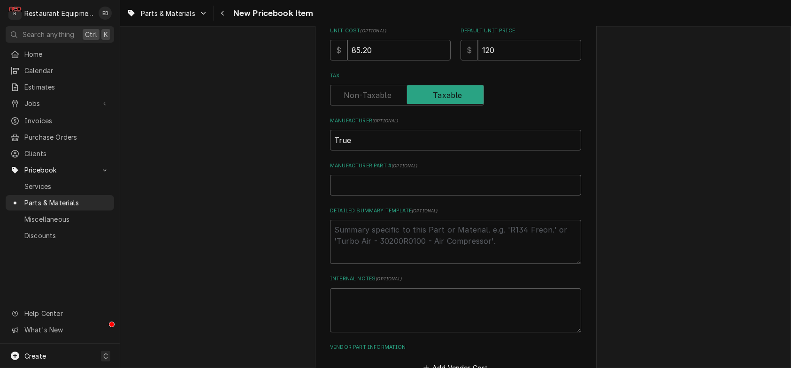
click input "Manufacturer Part # ( optional )"
paste input "811502"
type textarea "x"
type input "811502"
drag, startPoint x: 332, startPoint y: 245, endPoint x: 366, endPoint y: 241, distance: 34.4
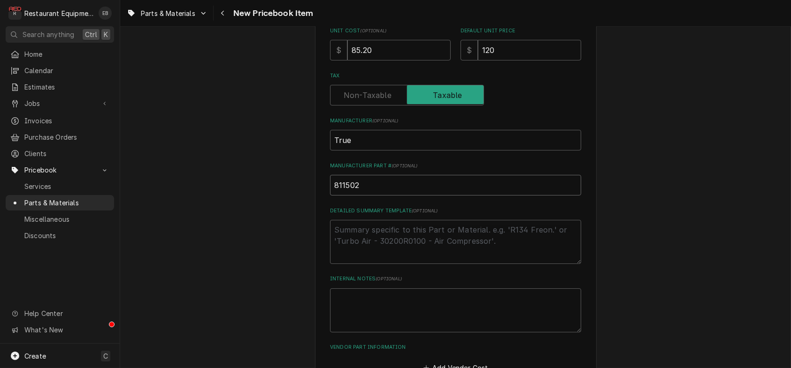
click div "Please provide the following information to create a PriceBook item. Active Sta…"
type textarea "x"
type input "2"
type textarea "x"
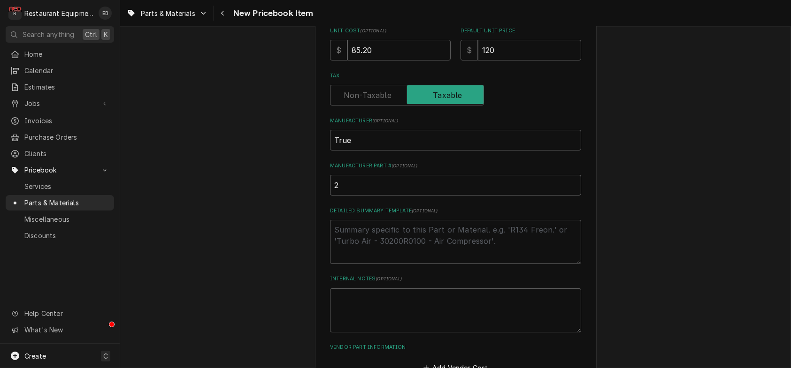
type input "20"
type textarea "x"
type input "201"
type textarea "x"
type input "2019"
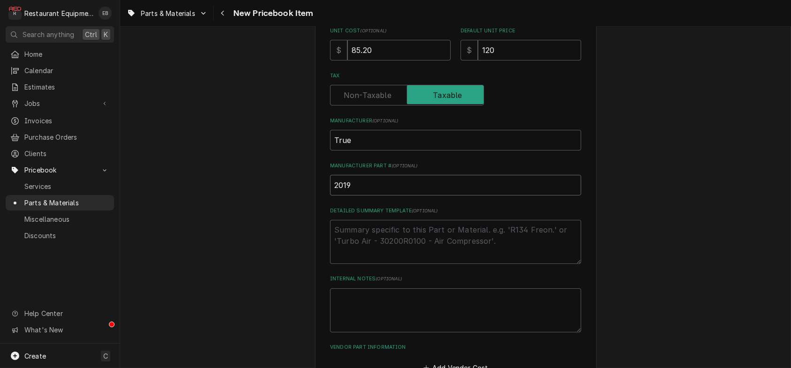
type textarea "x"
type input "20190"
type textarea "x"
type input "2019"
type textarea "x"
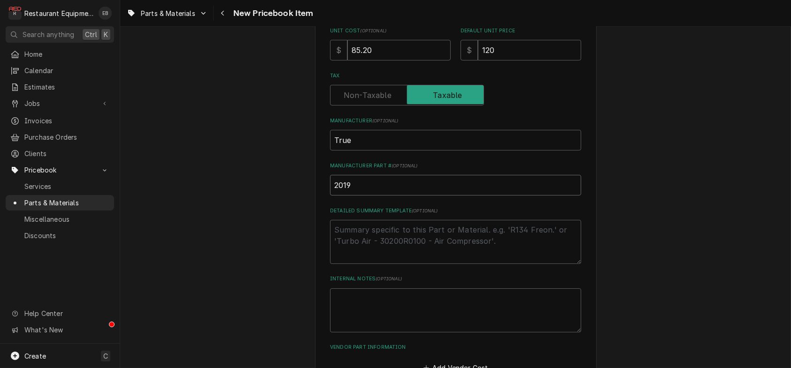
type input "201"
type textarea "x"
type input "2015"
type textarea "x"
type input "20150"
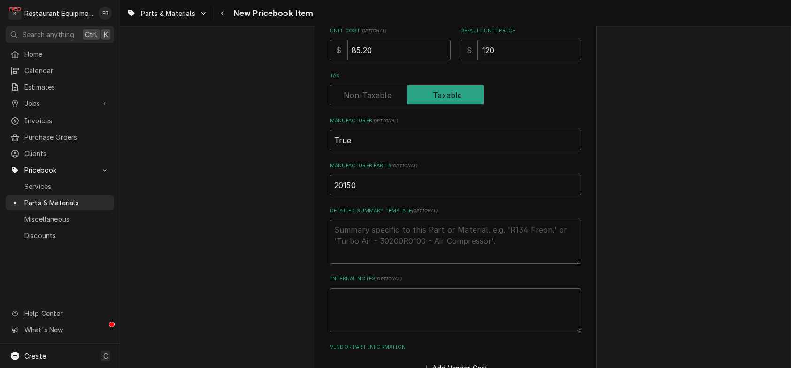
type textarea "x"
type input "2015"
type textarea "x"
type input "201"
type textarea "x"
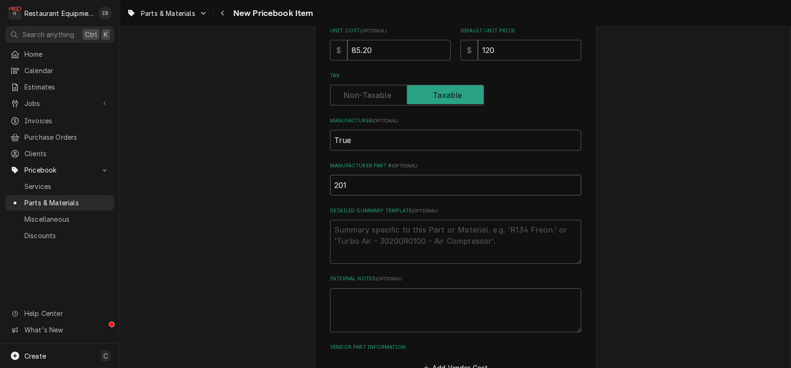
type input "2019"
type textarea "x"
type input "20195"
type textarea "x"
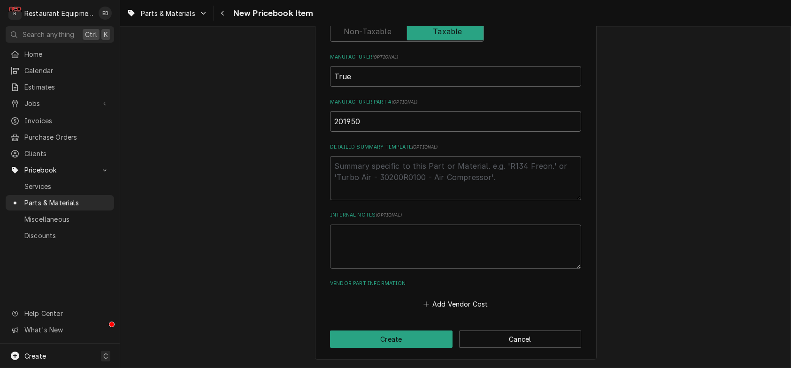
scroll to position [418, 0]
type input "201950"
click button "Add Vendor Cost"
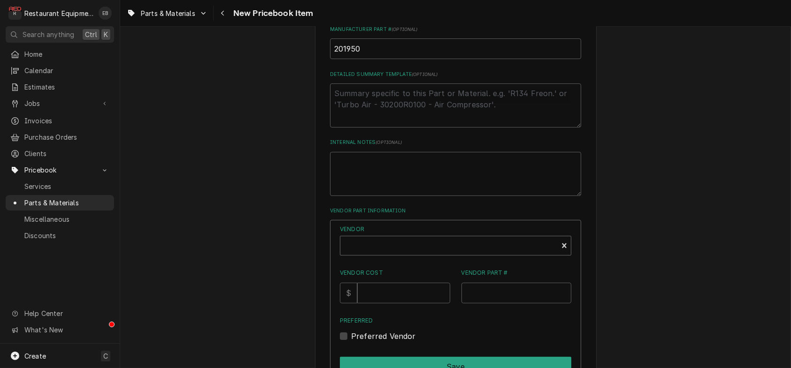
type textarea "x"
click div "Vendor"
click input "Pars town"
type input "Parts town"
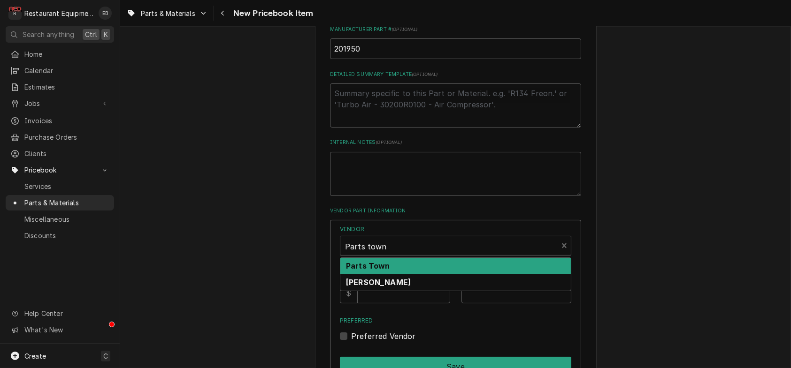
click strong "Parts Town"
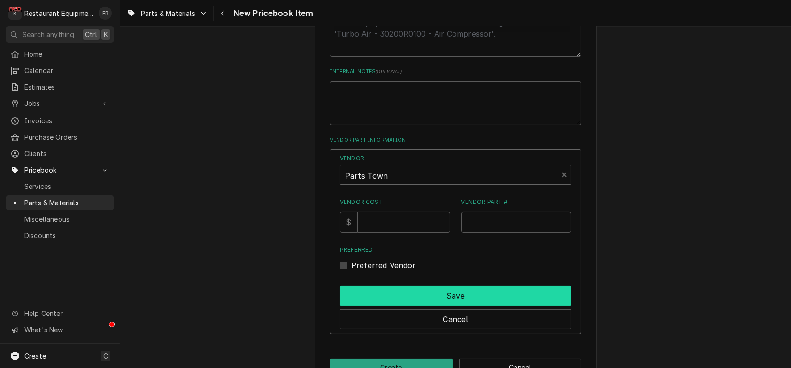
scroll to position [604, 0]
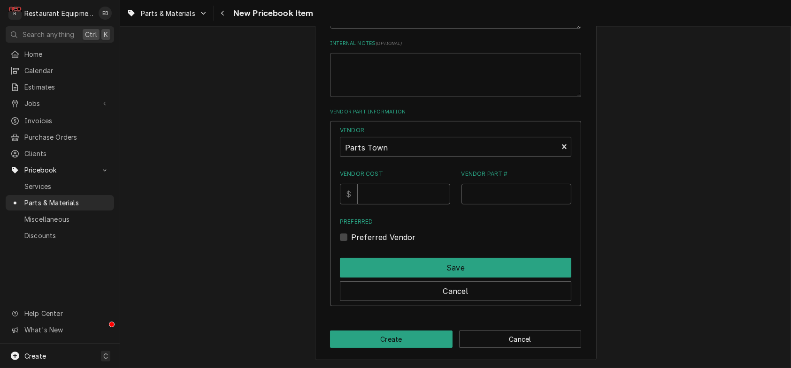
click input "Vendor Cost"
type input "85.20"
click input "Vendor Part #"
drag, startPoint x: 476, startPoint y: 178, endPoint x: 467, endPoint y: 180, distance: 8.8
click input "Vendor Part #"
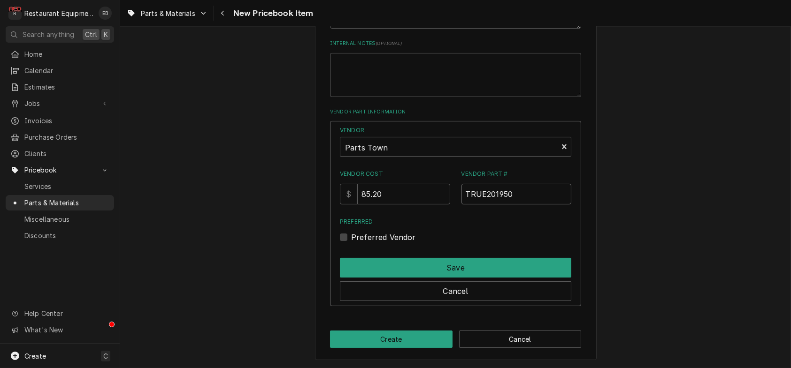
type input "TRUE201950"
click label "Preferred Vendor"
click input "Preferred"
checkbox input "true"
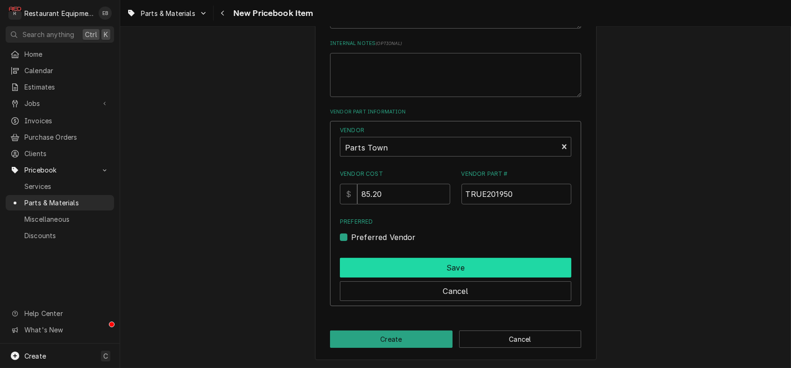
click button "Save"
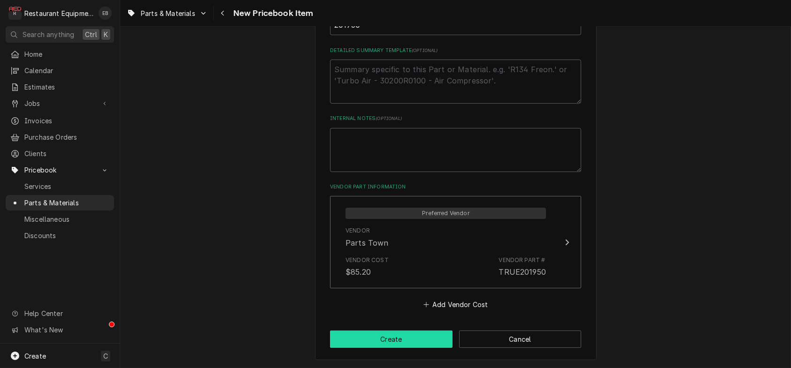
click button "Create"
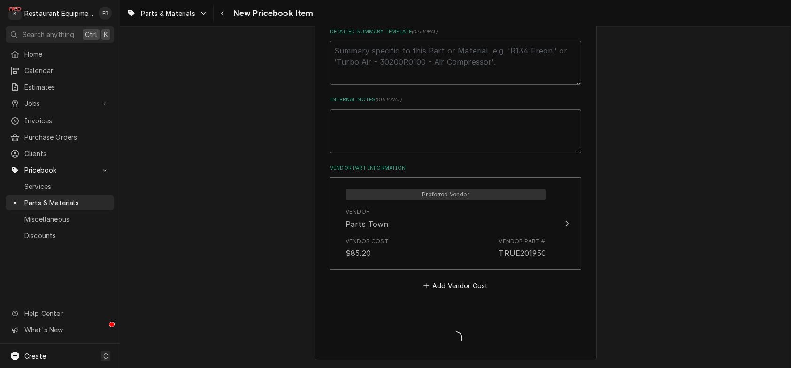
type textarea "x"
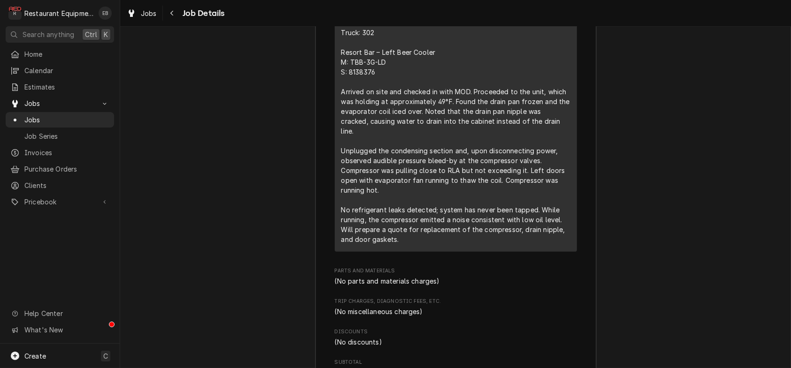
scroll to position [1703, 0]
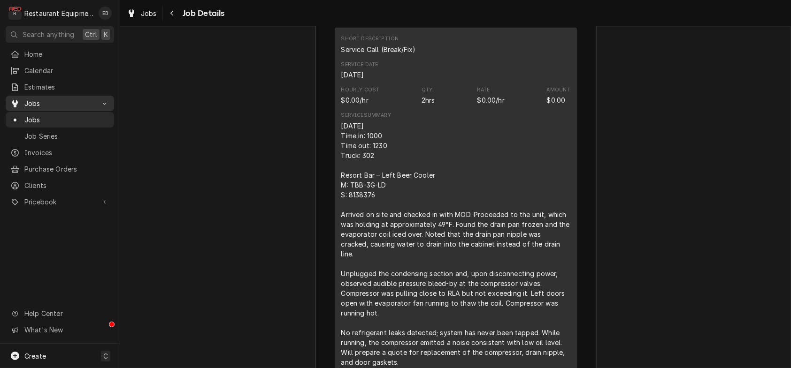
click at [103, 109] on div "Jobs" at bounding box center [60, 104] width 105 height 12
click at [77, 125] on span "Jobs" at bounding box center [66, 120] width 85 height 10
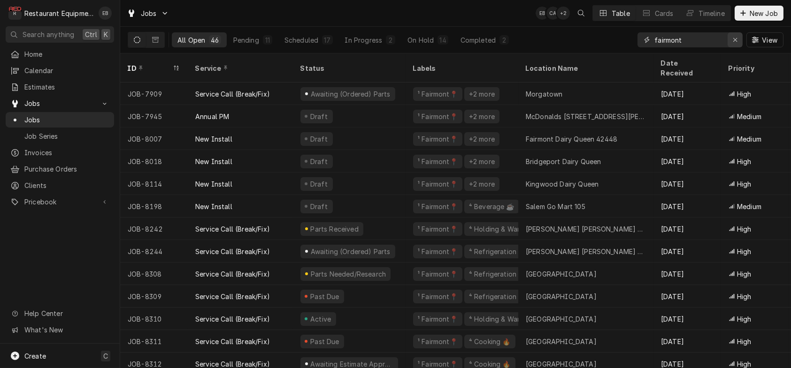
click at [733, 39] on icon "Erase input" at bounding box center [735, 40] width 5 height 7
click at [714, 44] on input "Dynamic Content Wrapper" at bounding box center [698, 39] width 88 height 15
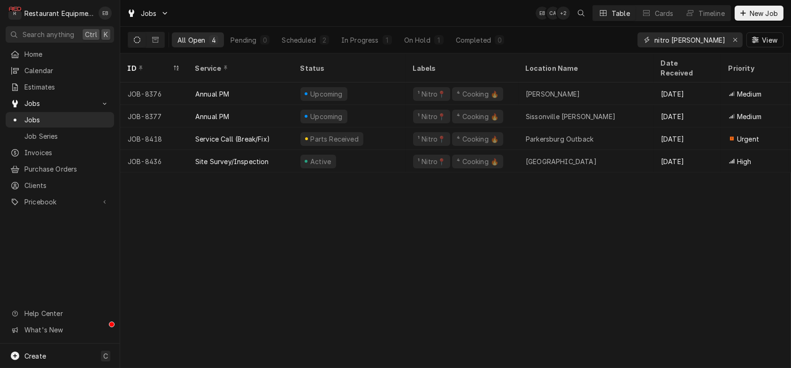
type input "nitro nick tussey"
